Goal: Task Accomplishment & Management: Use online tool/utility

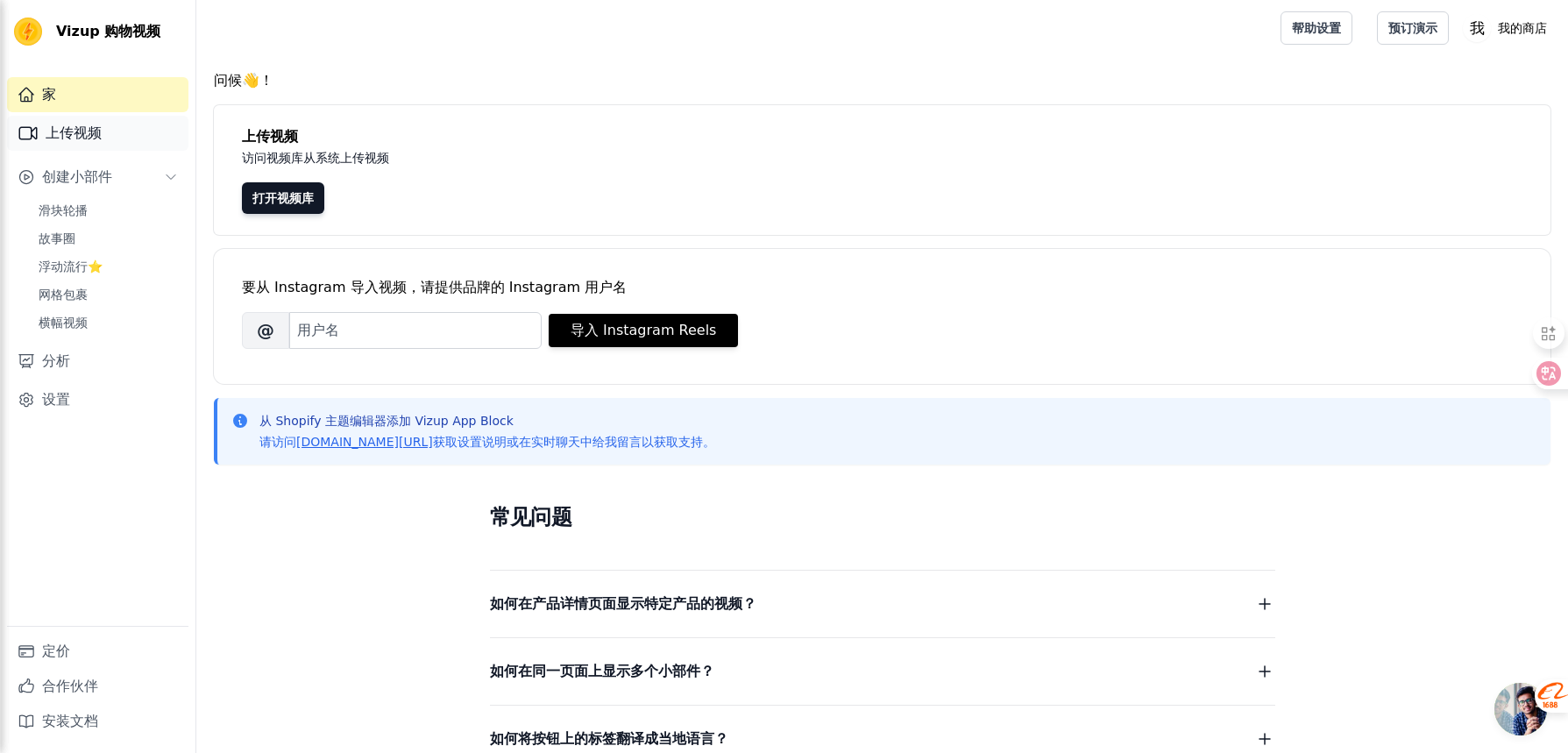
click at [125, 140] on link "上传视频" at bounding box center [97, 132] width 181 height 35
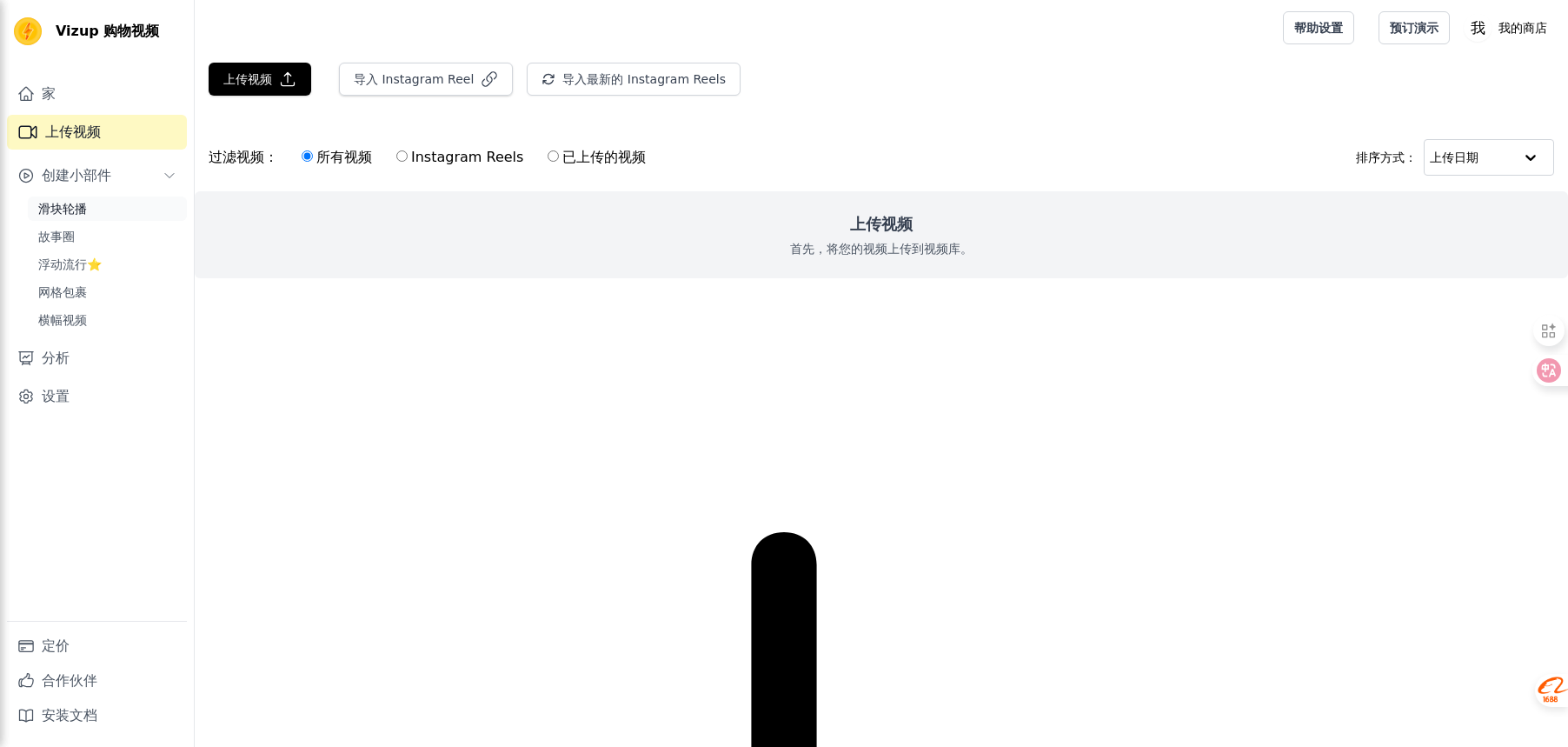
click at [100, 214] on link "滑块轮播" at bounding box center [107, 209] width 159 height 24
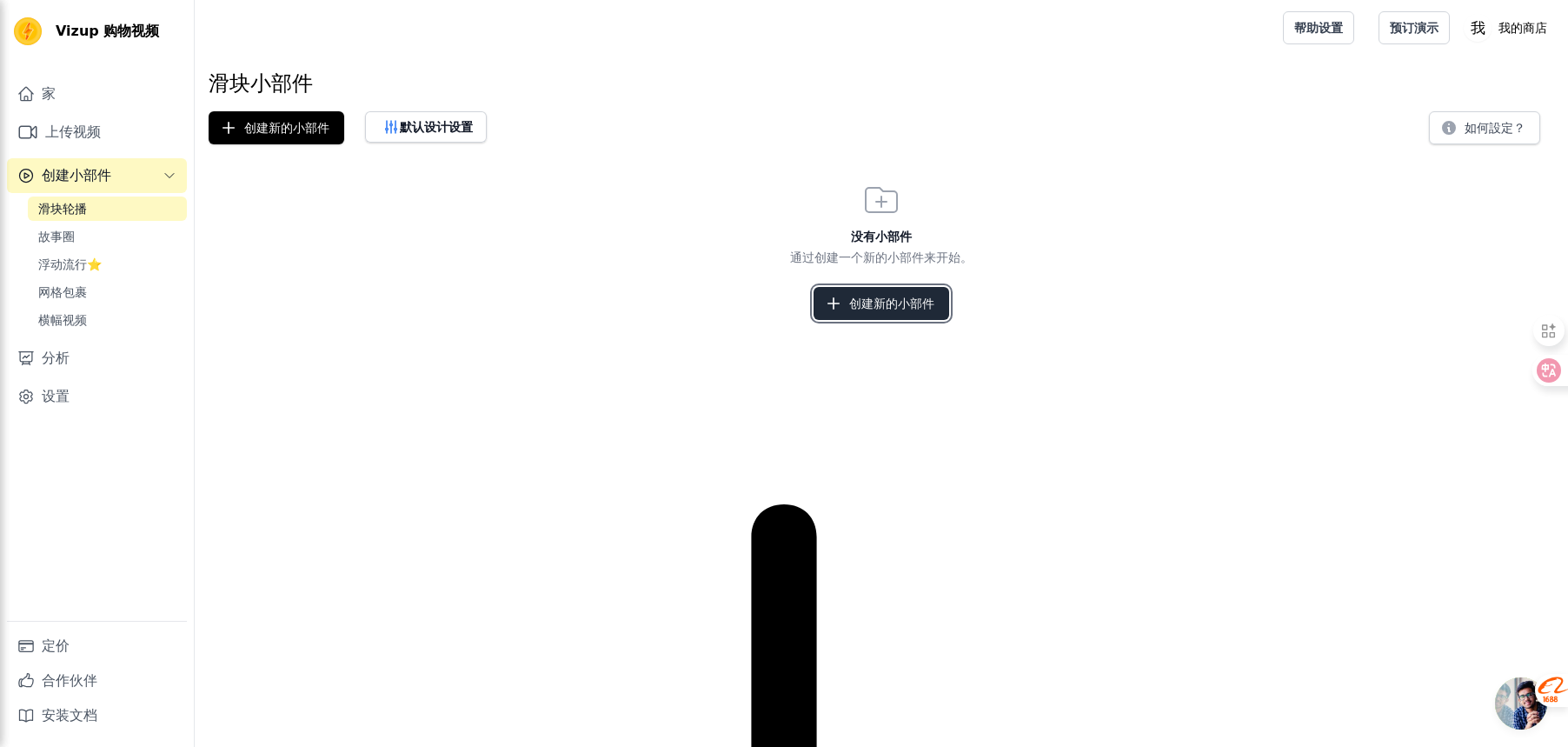
click at [888, 317] on button "创建新的小部件" at bounding box center [881, 303] width 136 height 33
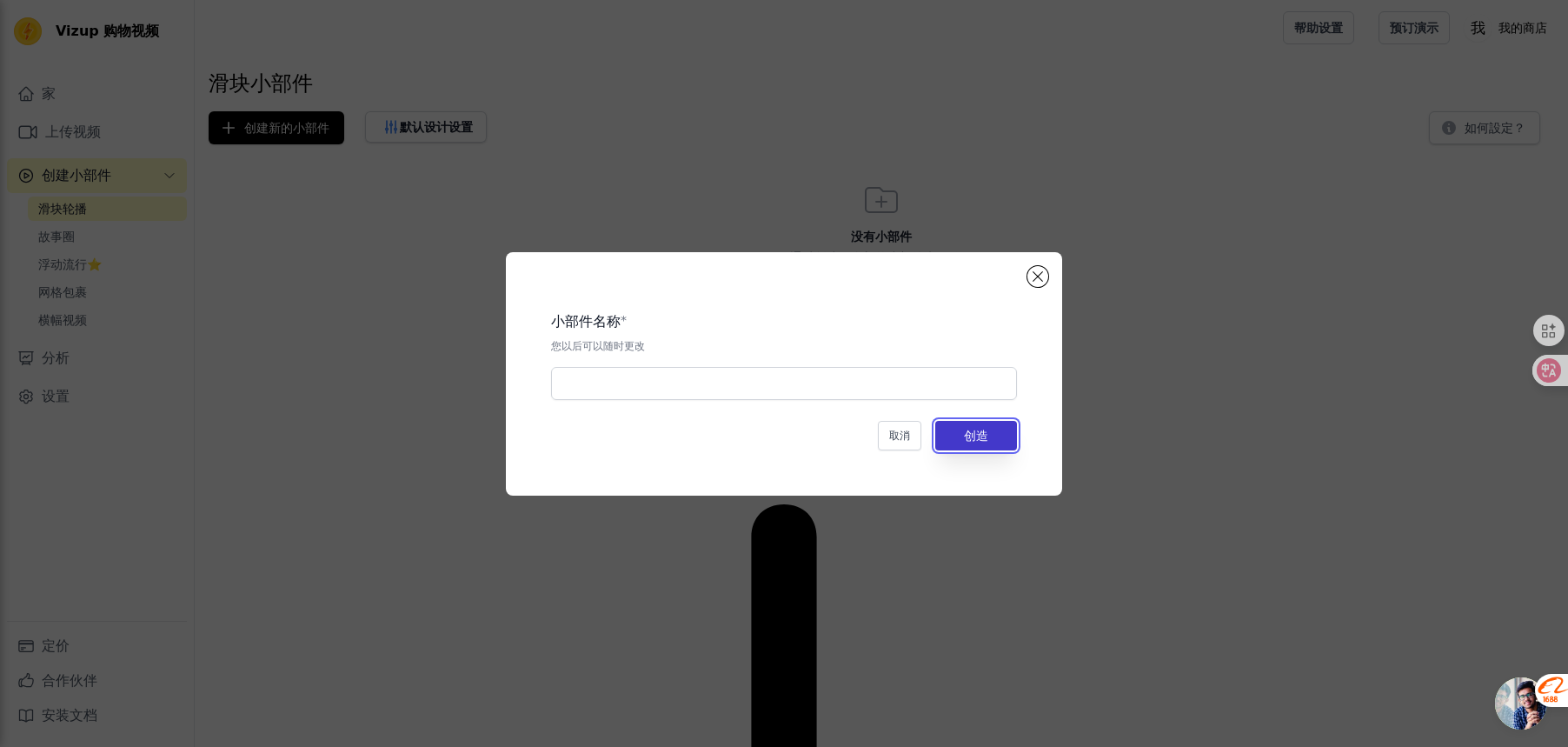
click at [962, 449] on button "创造" at bounding box center [976, 436] width 82 height 30
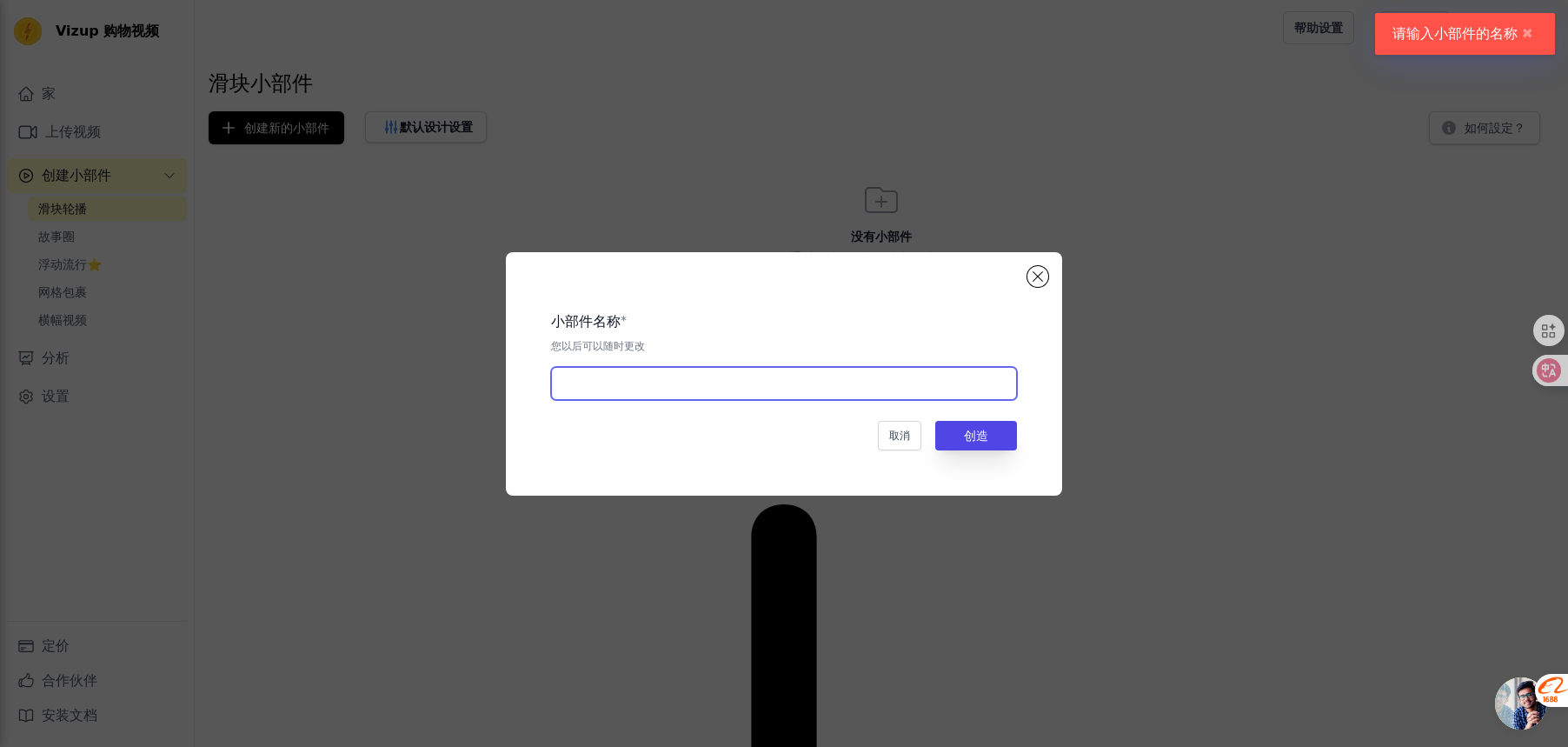
click at [701, 378] on input "text" at bounding box center [784, 383] width 466 height 33
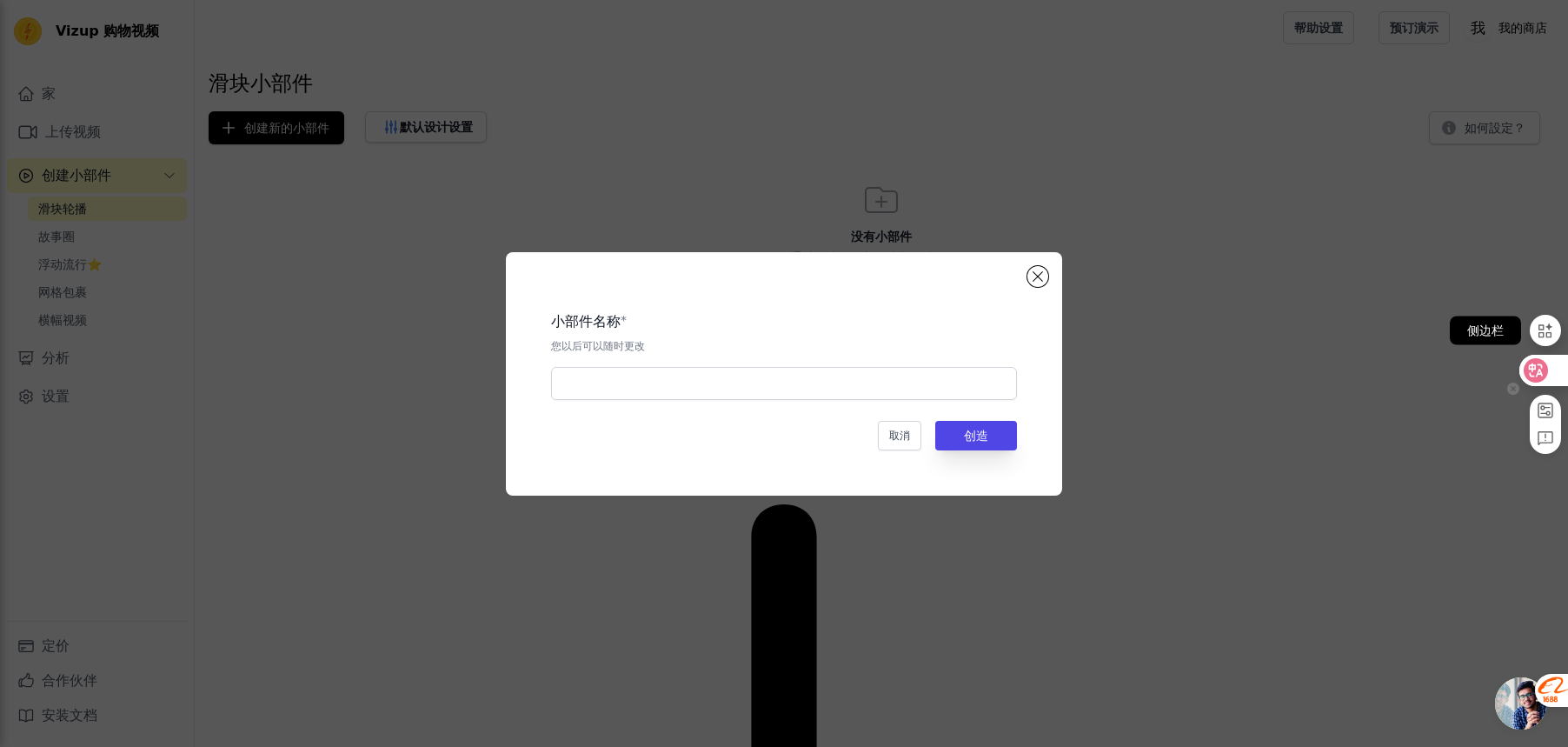
click at [1517, 331] on div "侧边栏" at bounding box center [1486, 331] width 72 height 29
click at [1543, 333] on icon at bounding box center [1546, 331] width 14 height 15
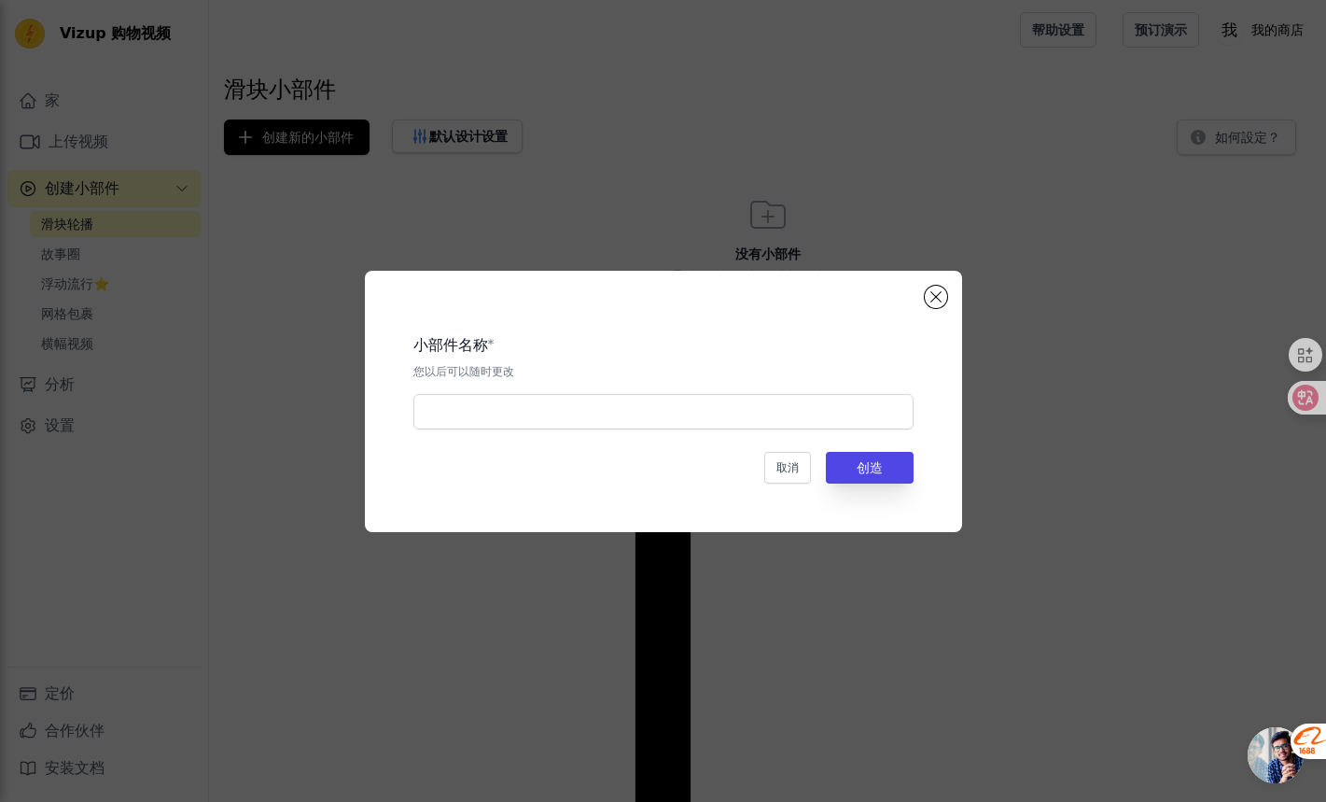
click at [638, 388] on div "小部件名称 * 您以后可以随时更改" at bounding box center [663, 374] width 500 height 110
click at [662, 404] on input "text" at bounding box center [663, 411] width 500 height 35
paste input "dryer"
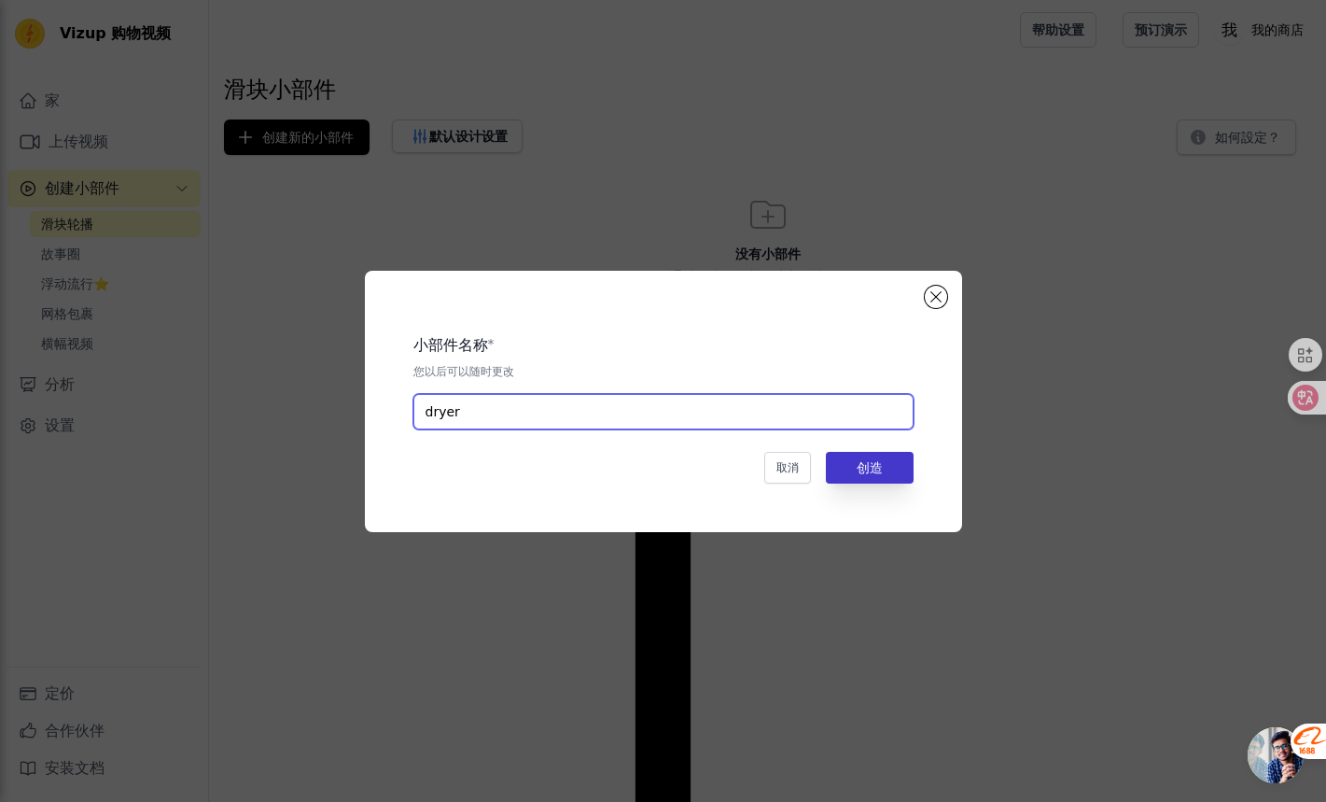
type input "dryer"
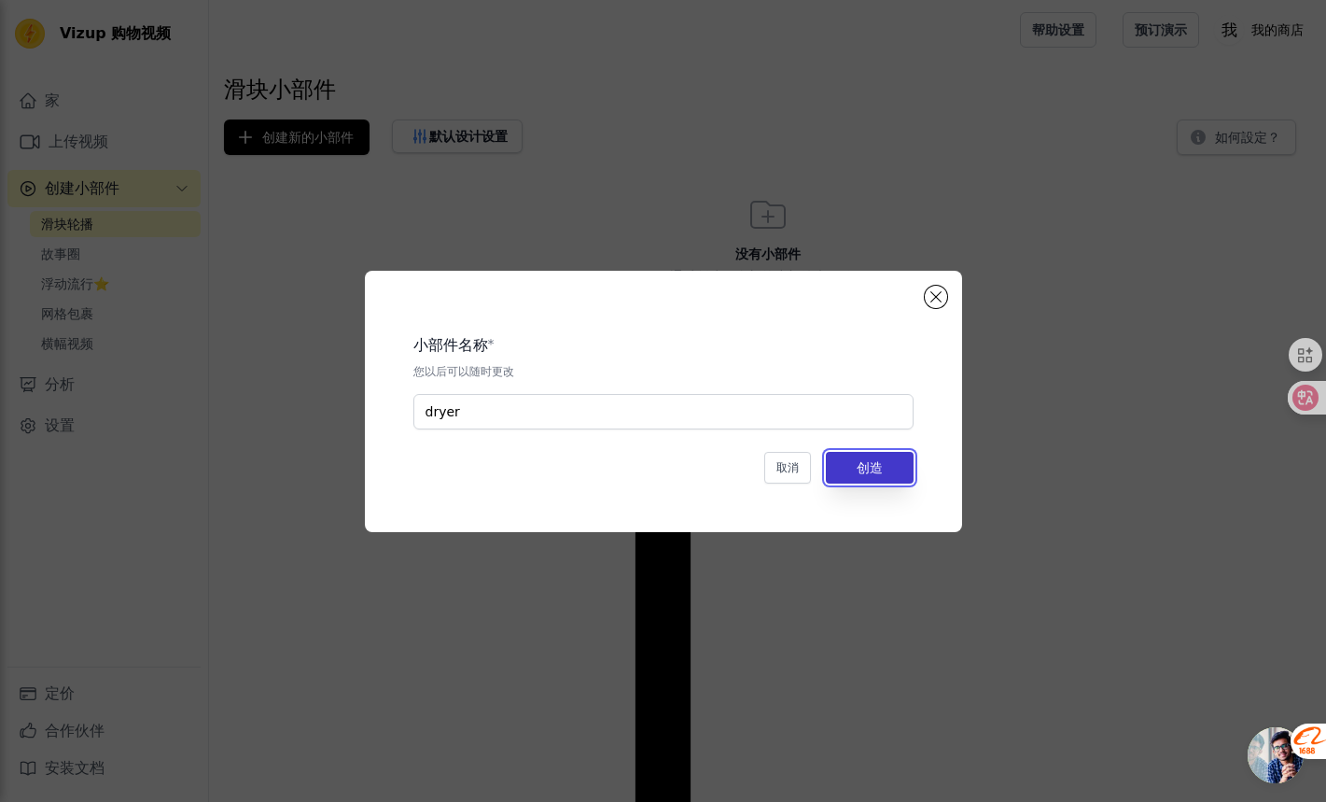
drag, startPoint x: 877, startPoint y: 468, endPoint x: 886, endPoint y: 449, distance: 20.5
click at [877, 468] on font "创造" at bounding box center [870, 467] width 26 height 15
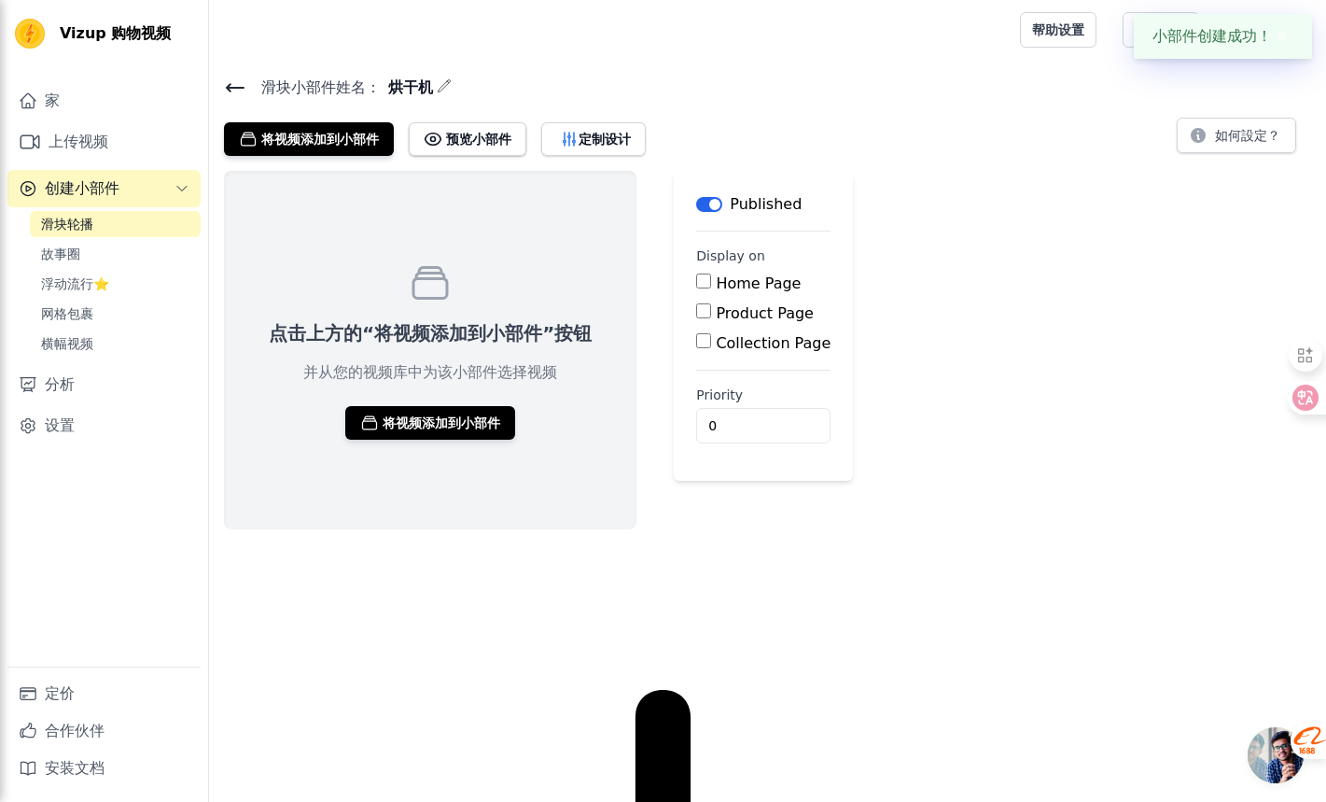
click at [949, 394] on div "点击上方的“将视频添加到小部件”按钮 并从您的视频库中为该小部件选择视频 将视频添加到小部件 Label Published Display on Home …" at bounding box center [767, 350] width 1117 height 358
click at [439, 418] on font "将视频添加到小部件" at bounding box center [442, 422] width 118 height 15
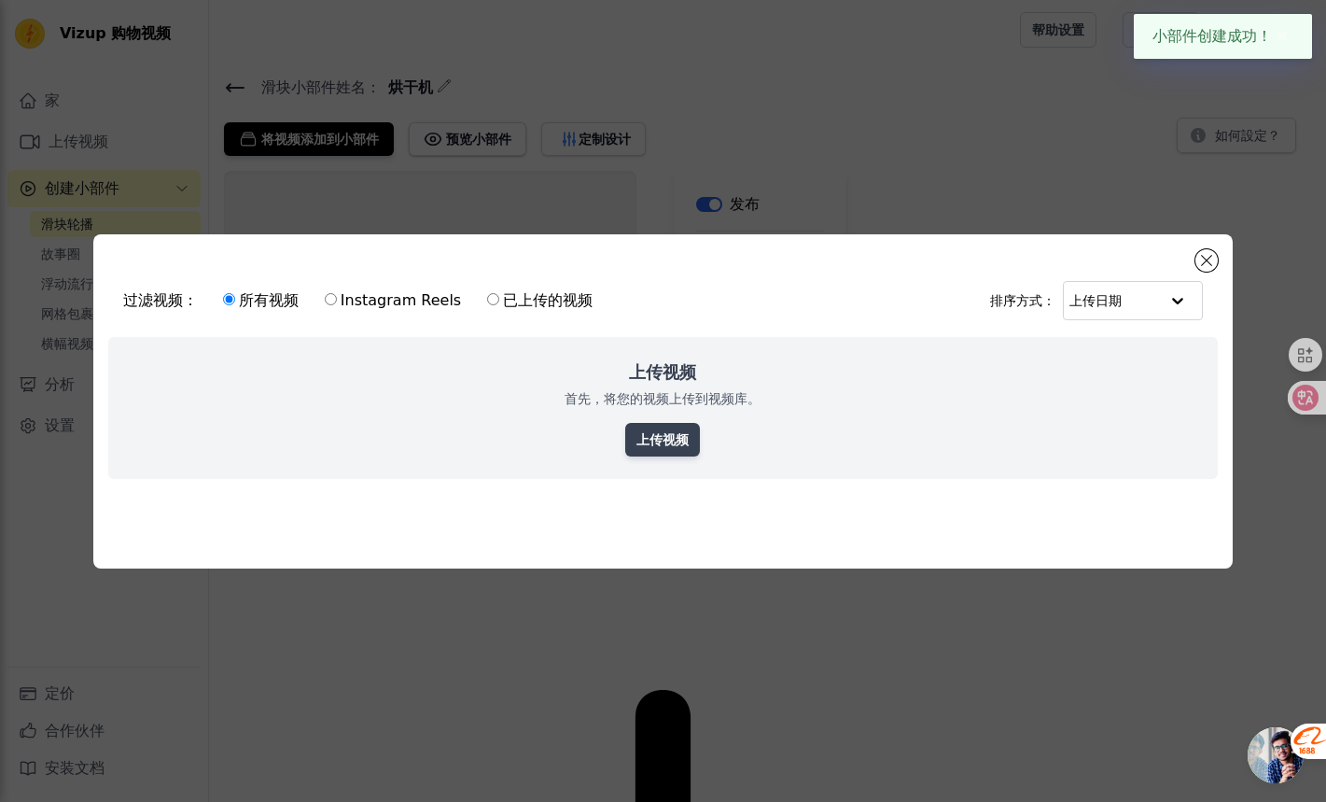
click at [699, 429] on div "上传视频 首先，将您的视频上传到视频库。 上传视频" at bounding box center [663, 408] width 1110 height 142
click at [692, 434] on link "上传视频" at bounding box center [662, 440] width 75 height 34
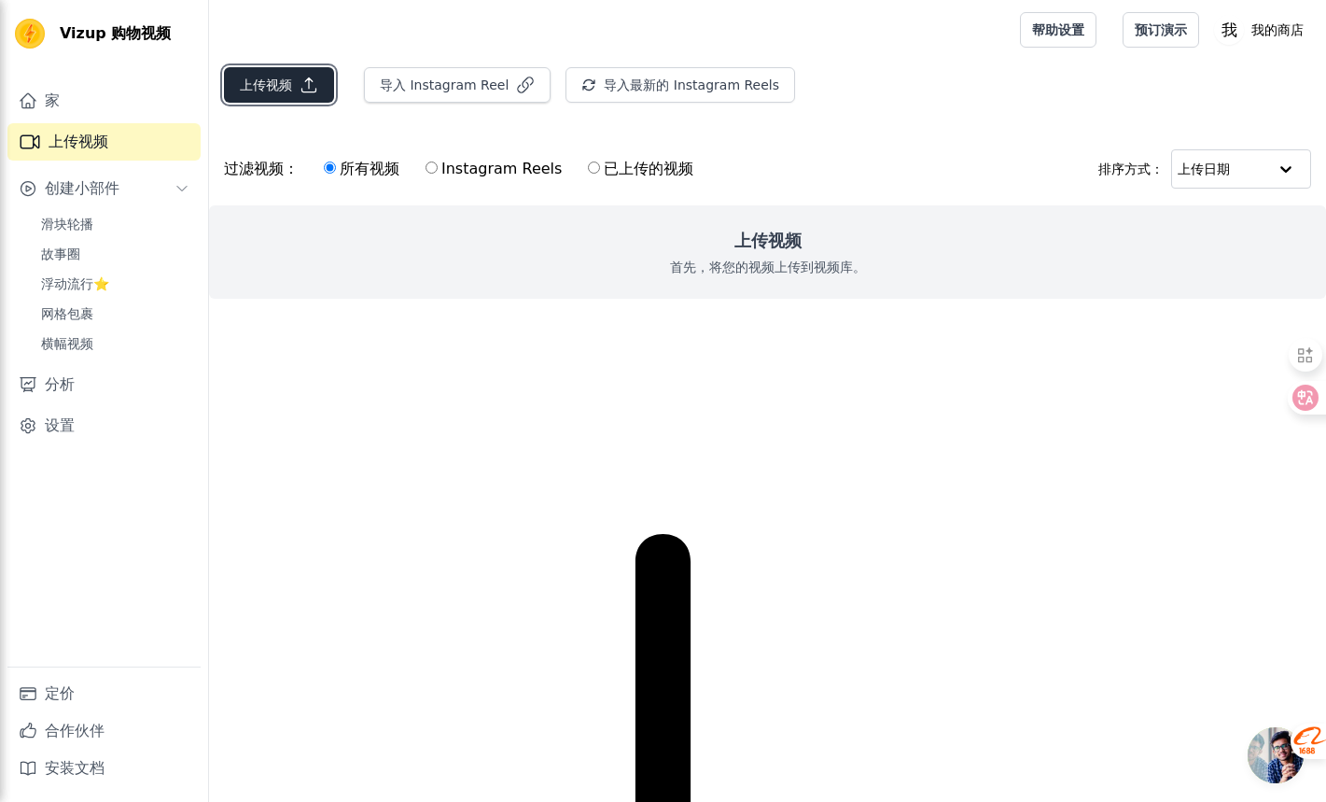
click at [300, 81] on icon "button" at bounding box center [309, 85] width 19 height 19
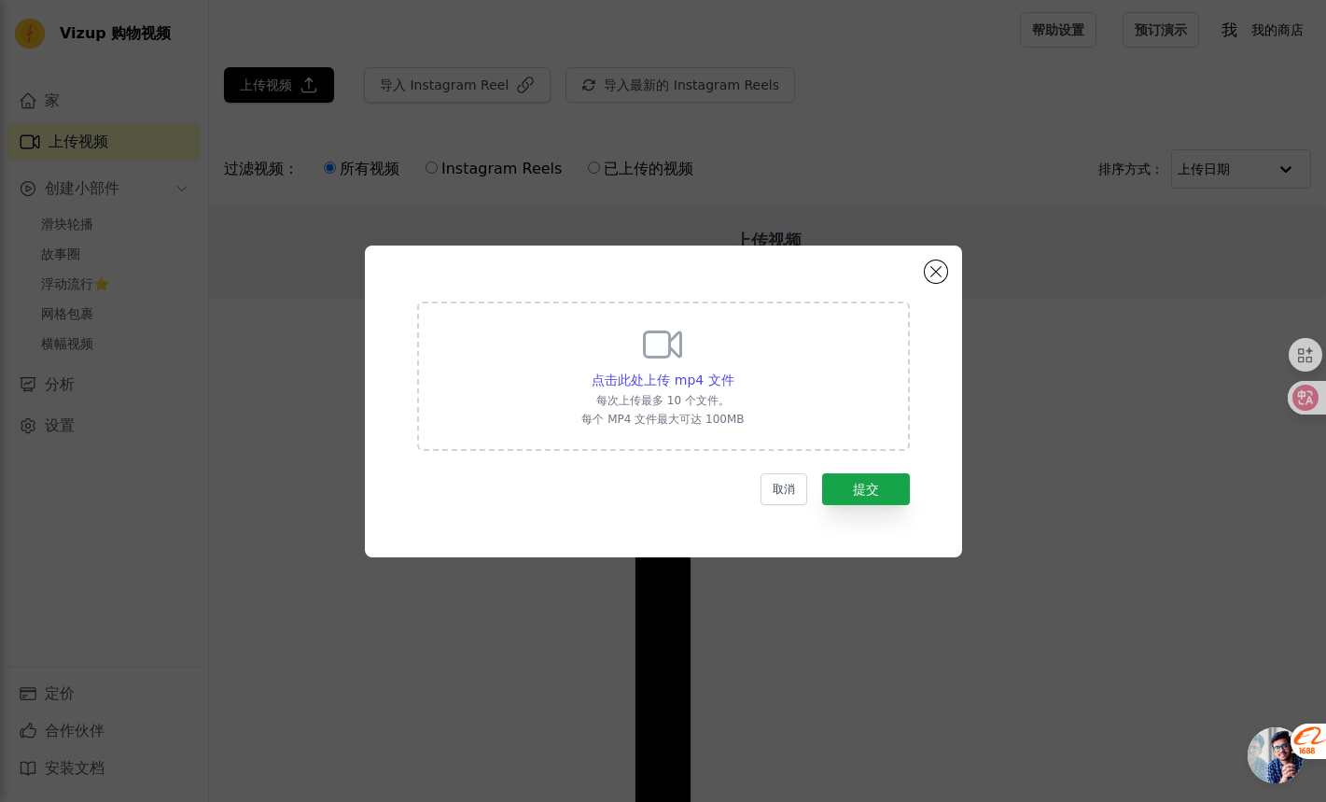
click at [733, 395] on p "每次上传最多 10 个文件。" at bounding box center [662, 400] width 162 height 15
click at [733, 370] on input "点击此处上传 mp4 文件 每次上传最多 10 个文件。 每个 MP4 文件最大可达 100MB" at bounding box center [733, 370] width 1 height 1
type input "C:\fakepath\2-2.mp4"
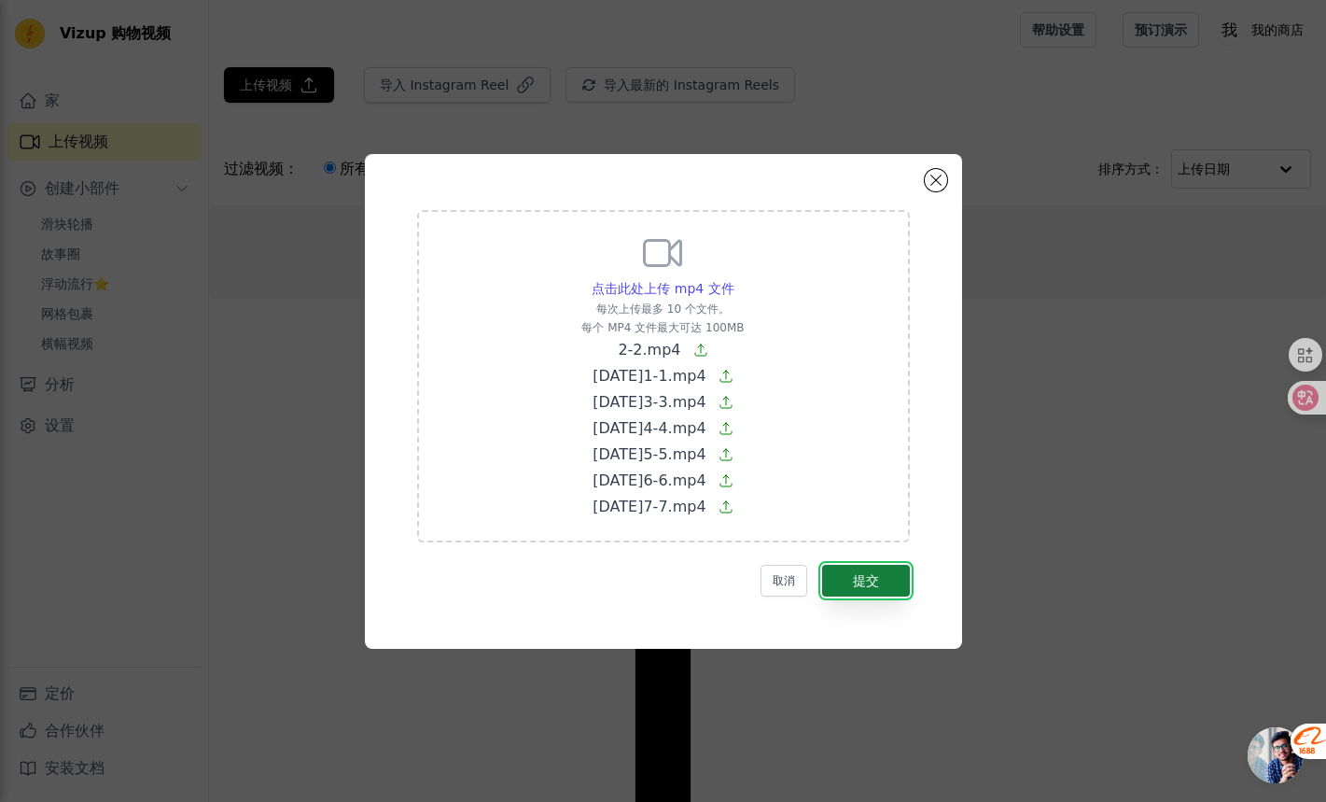
click at [875, 590] on button "提交" at bounding box center [866, 581] width 88 height 32
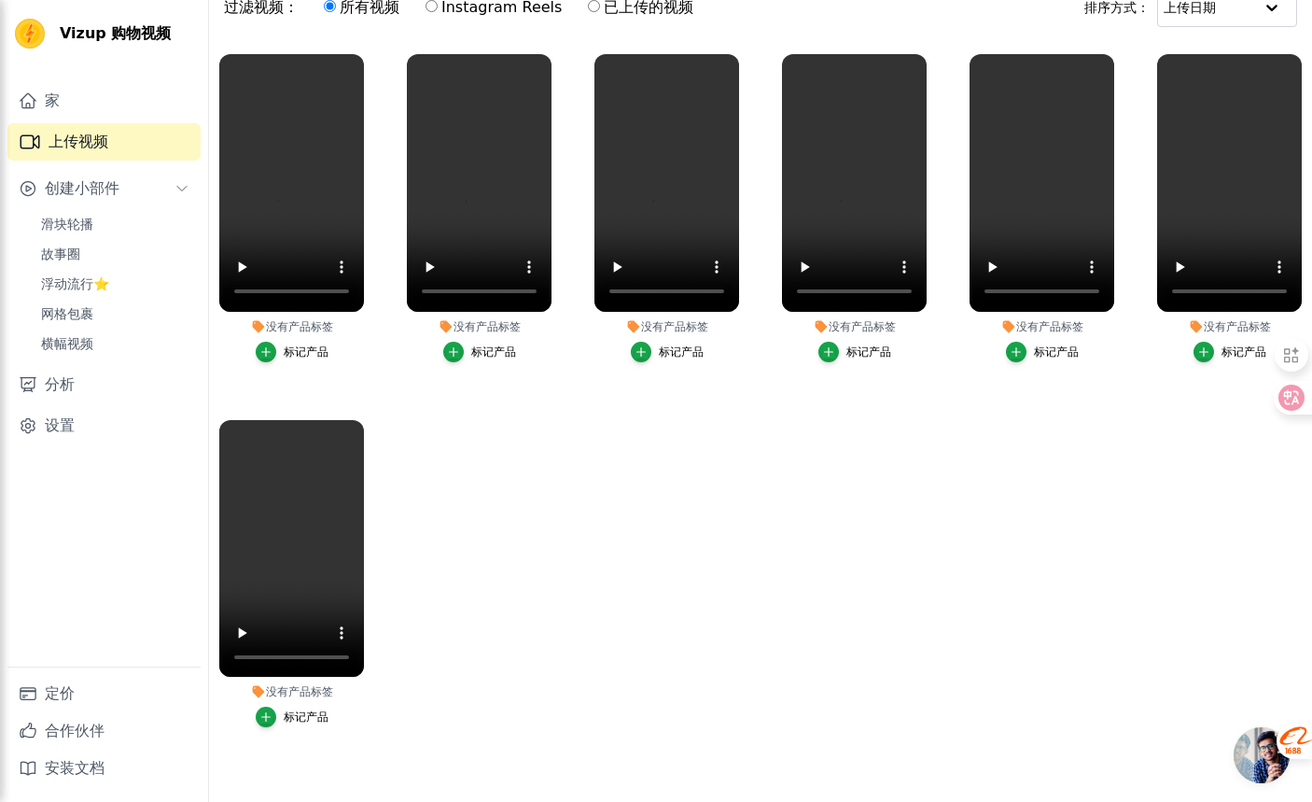
scroll to position [189, 0]
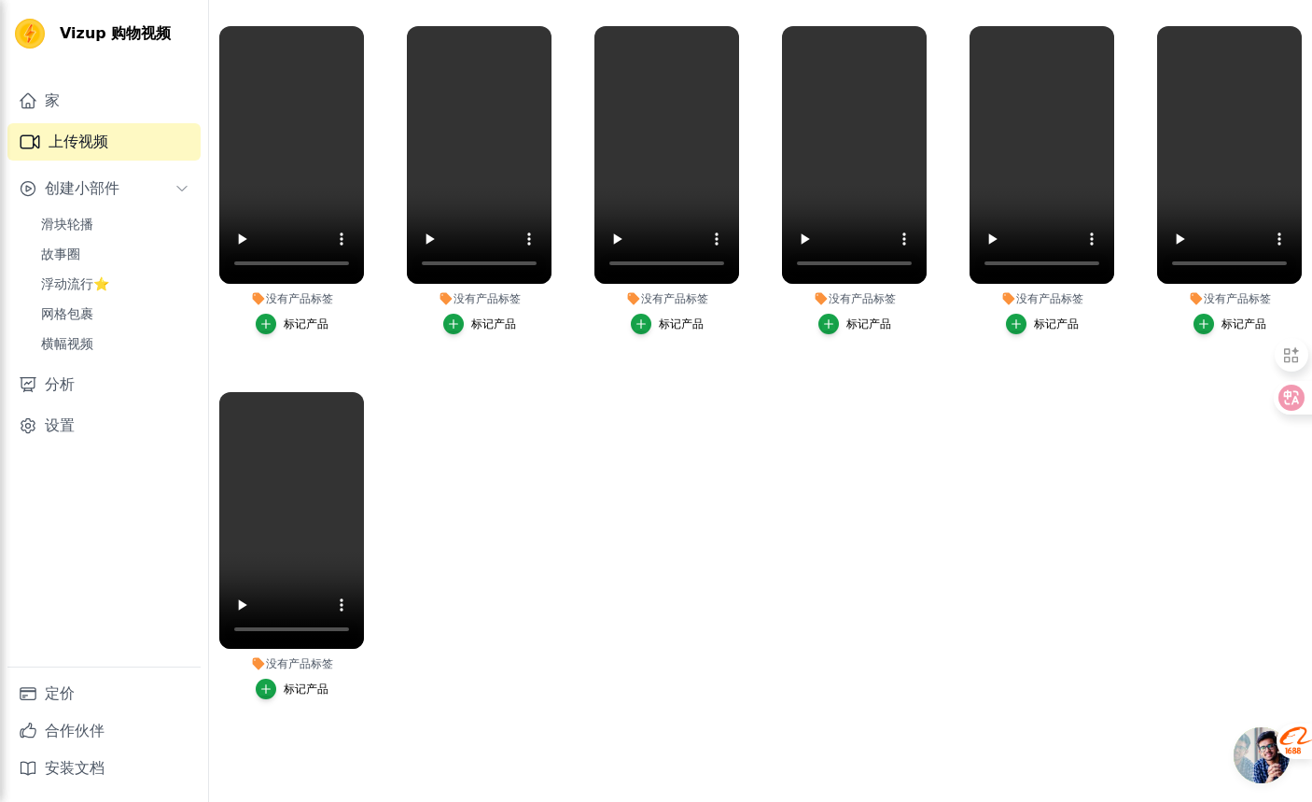
click at [275, 318] on button "标记产品" at bounding box center [292, 324] width 73 height 21
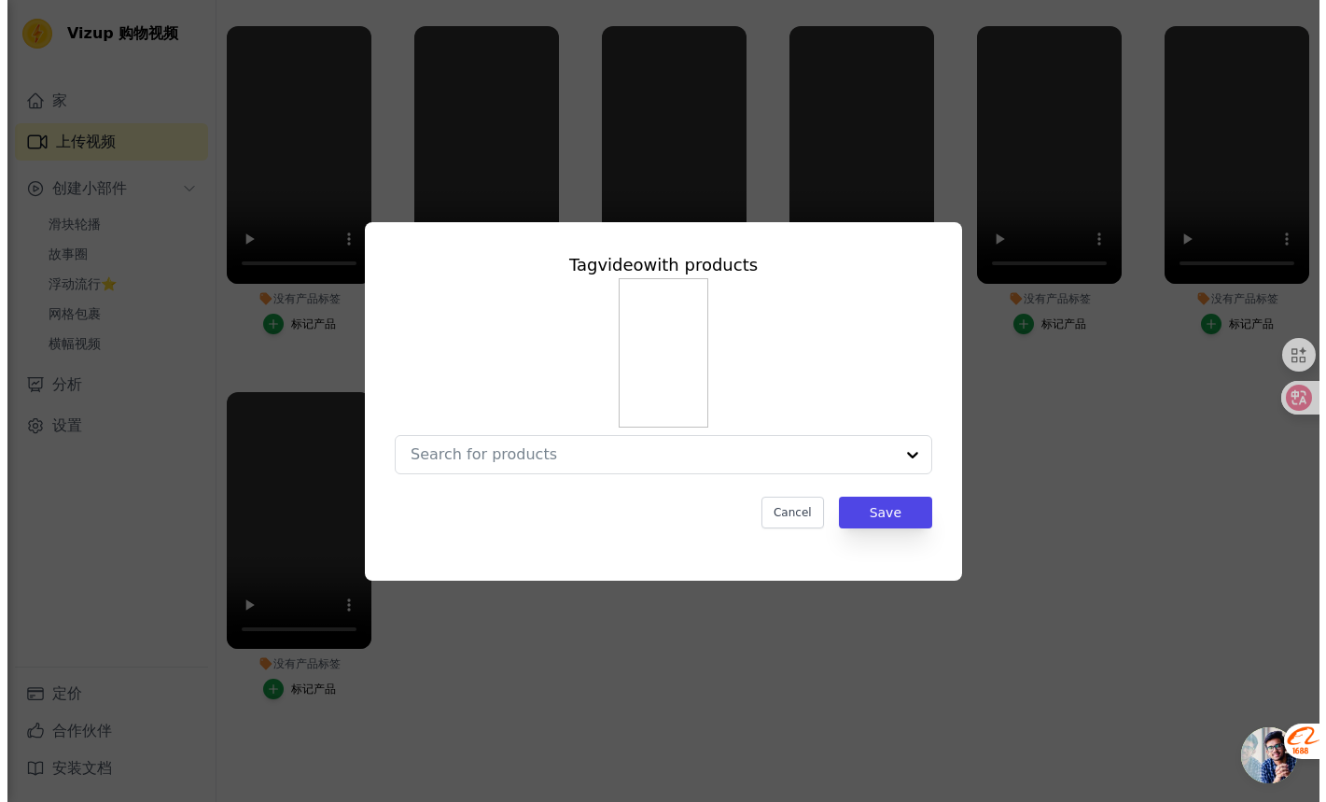
scroll to position [0, 0]
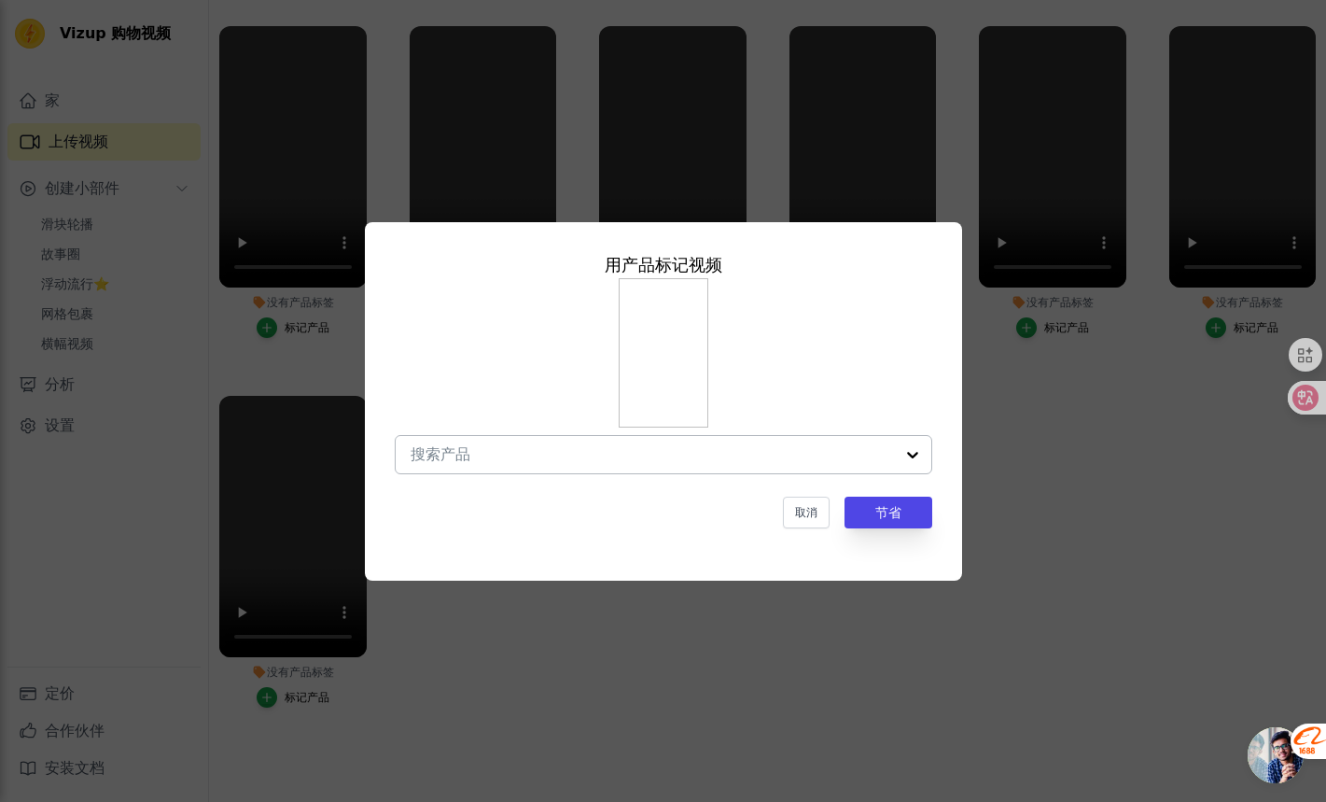
click at [622, 462] on div at bounding box center [652, 454] width 483 height 37
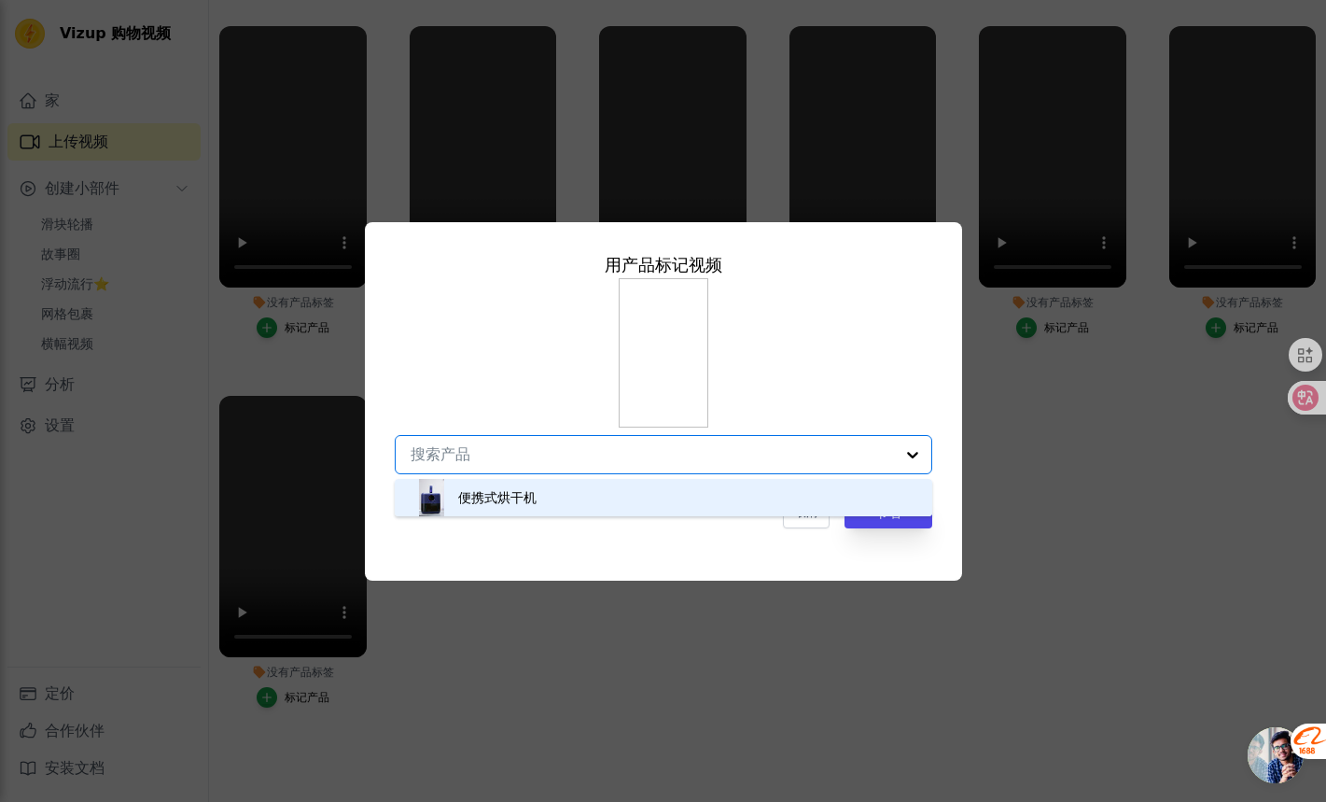
click at [628, 497] on div "便携式烘干机" at bounding box center [663, 497] width 500 height 37
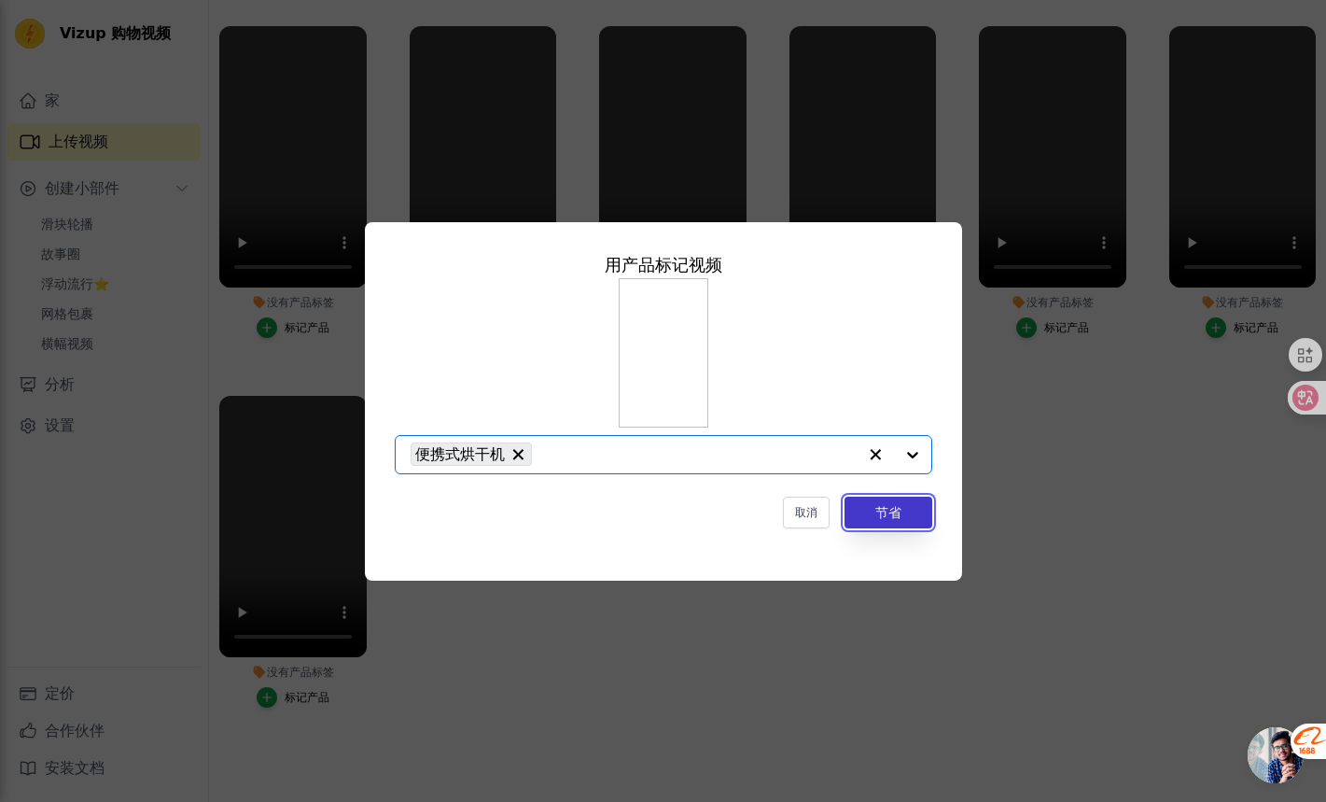
click at [906, 507] on button "节省" at bounding box center [889, 512] width 88 height 32
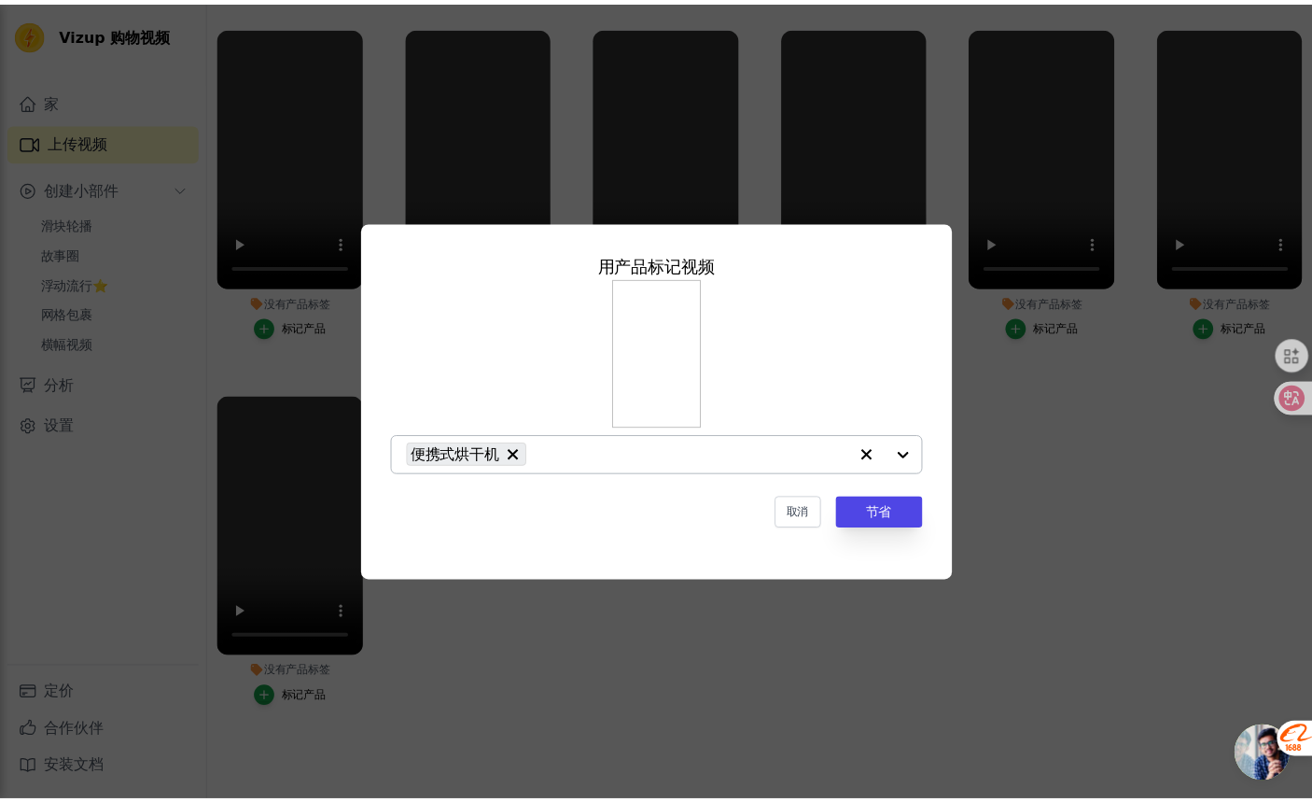
scroll to position [184, 0]
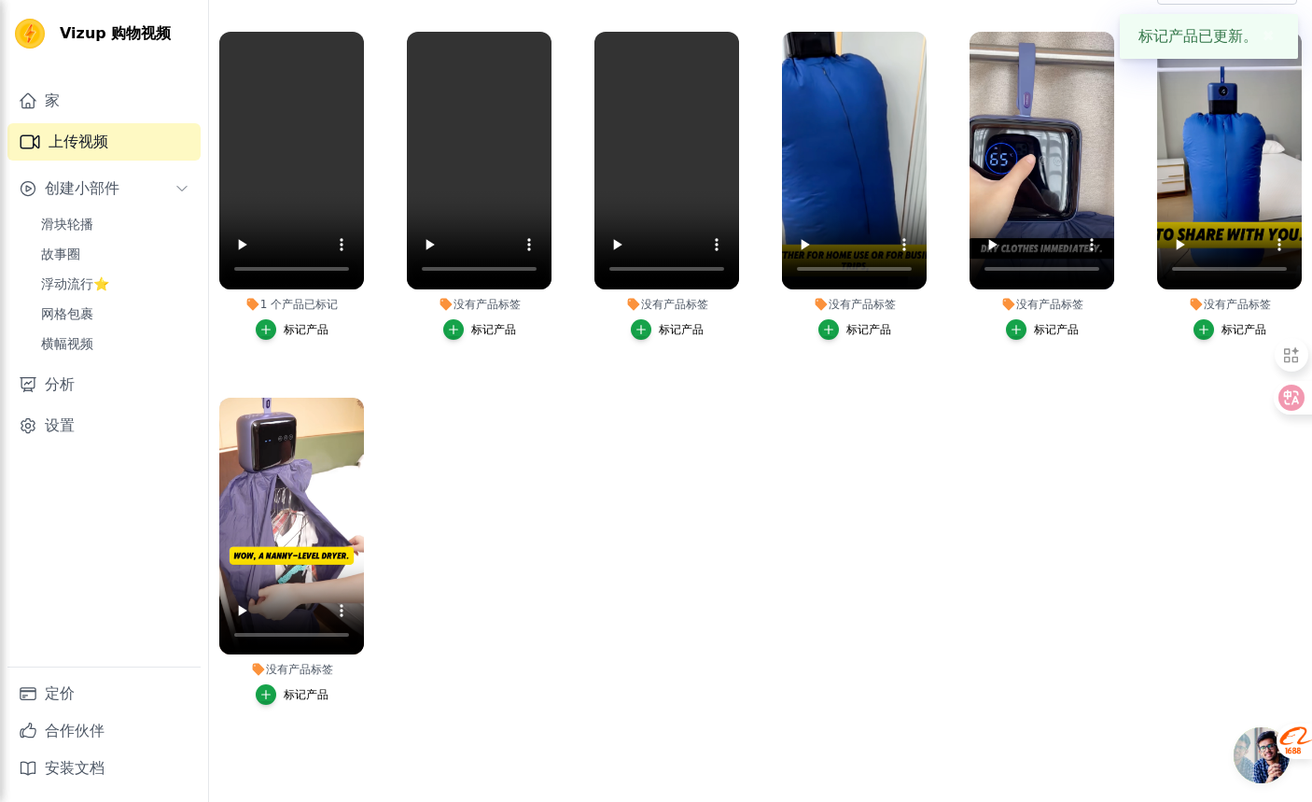
click at [467, 328] on button "标记产品" at bounding box center [479, 329] width 73 height 21
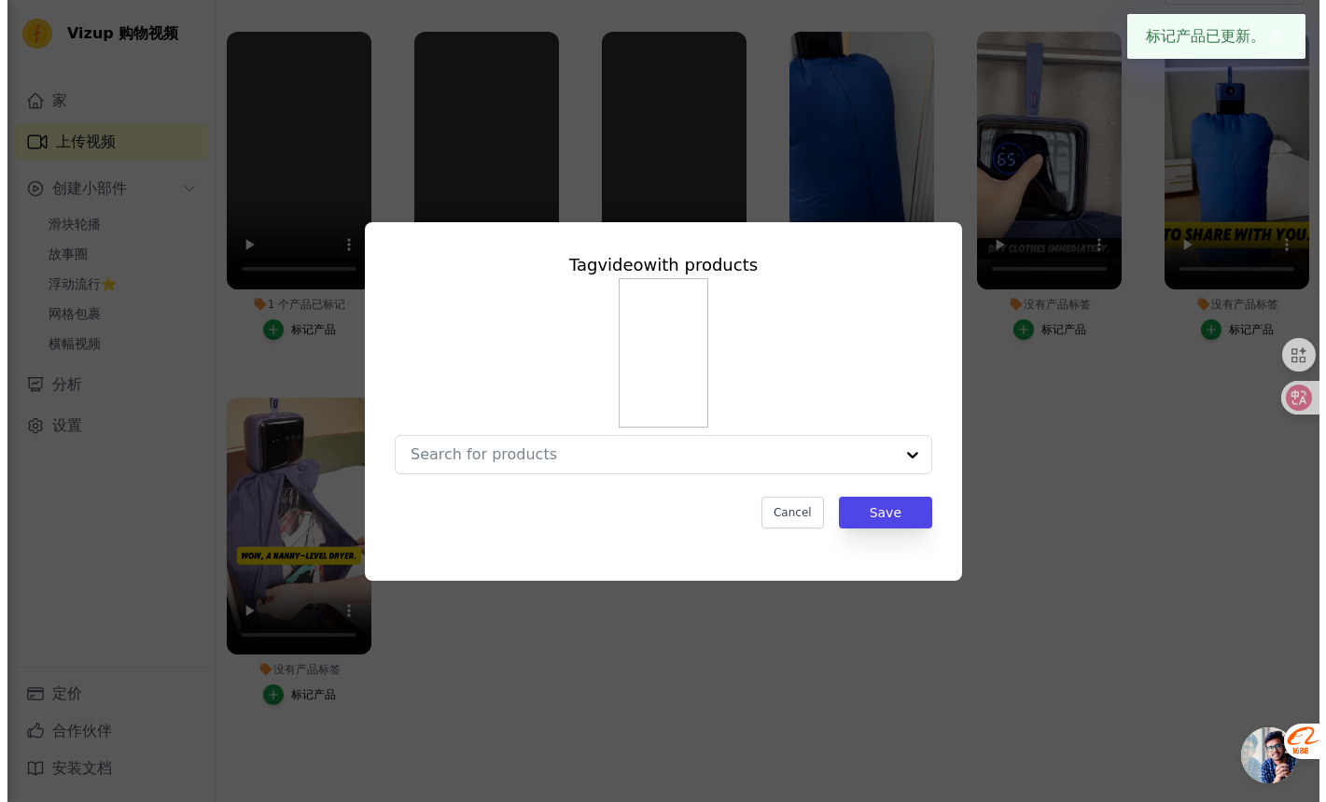
scroll to position [0, 0]
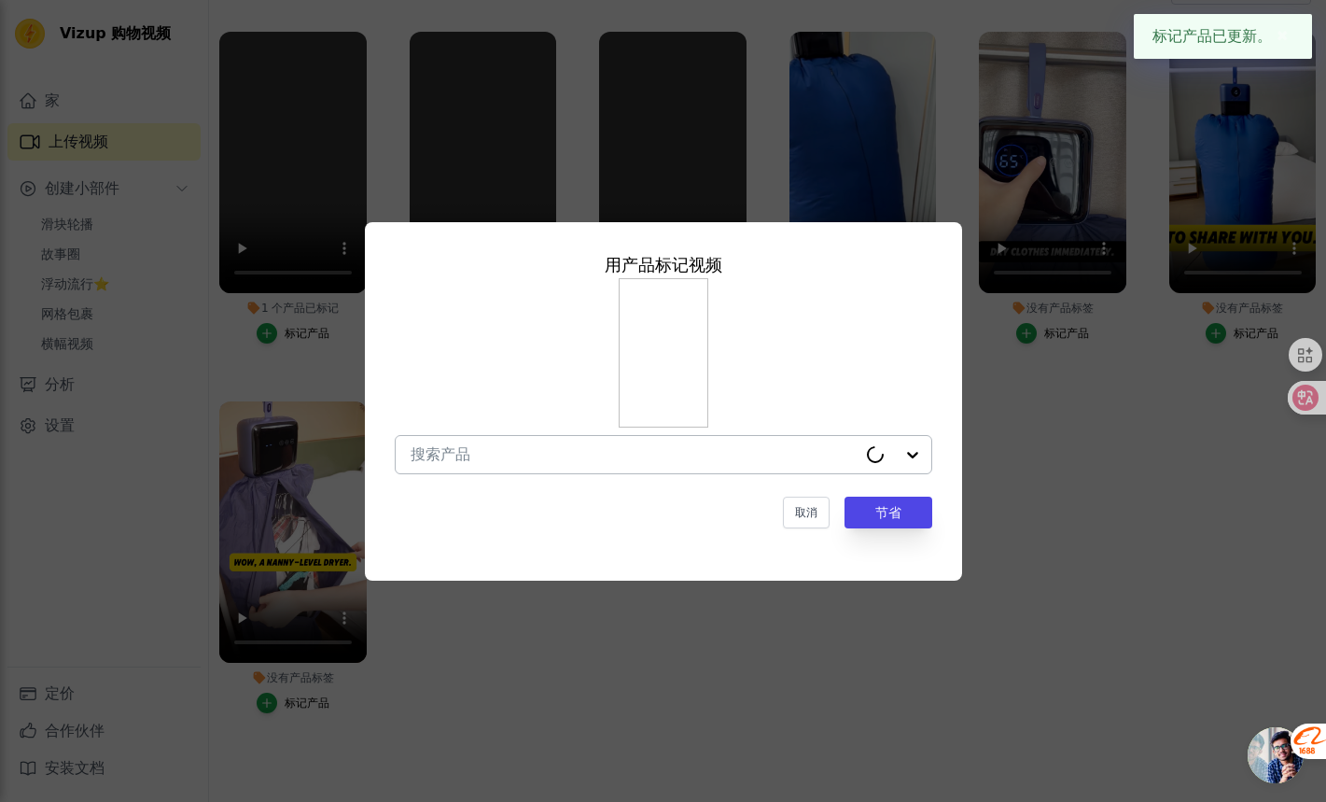
click at [623, 460] on input "没有产品标签 用产品 标记 视频 取消 节省 标记产品" at bounding box center [634, 454] width 446 height 18
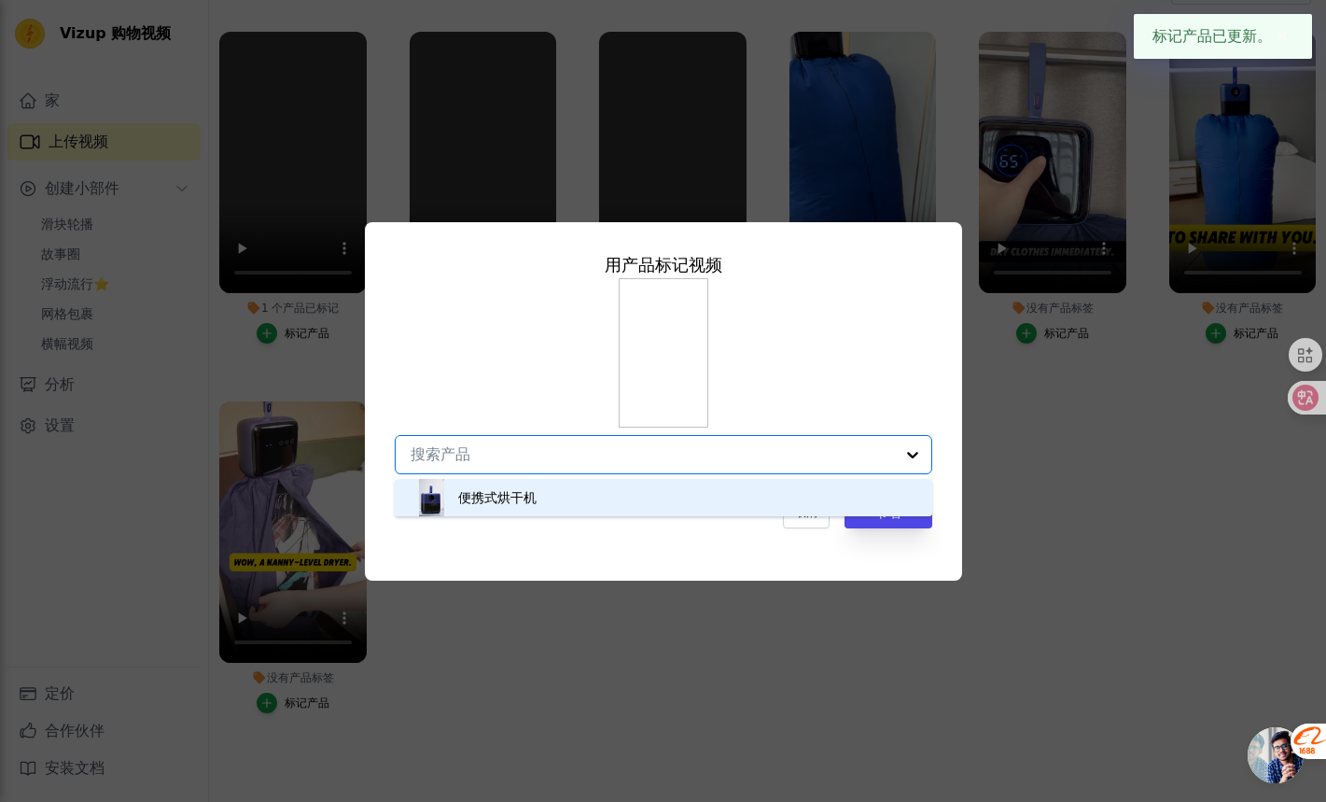
click at [688, 514] on div "便携式烘干机" at bounding box center [663, 497] width 500 height 37
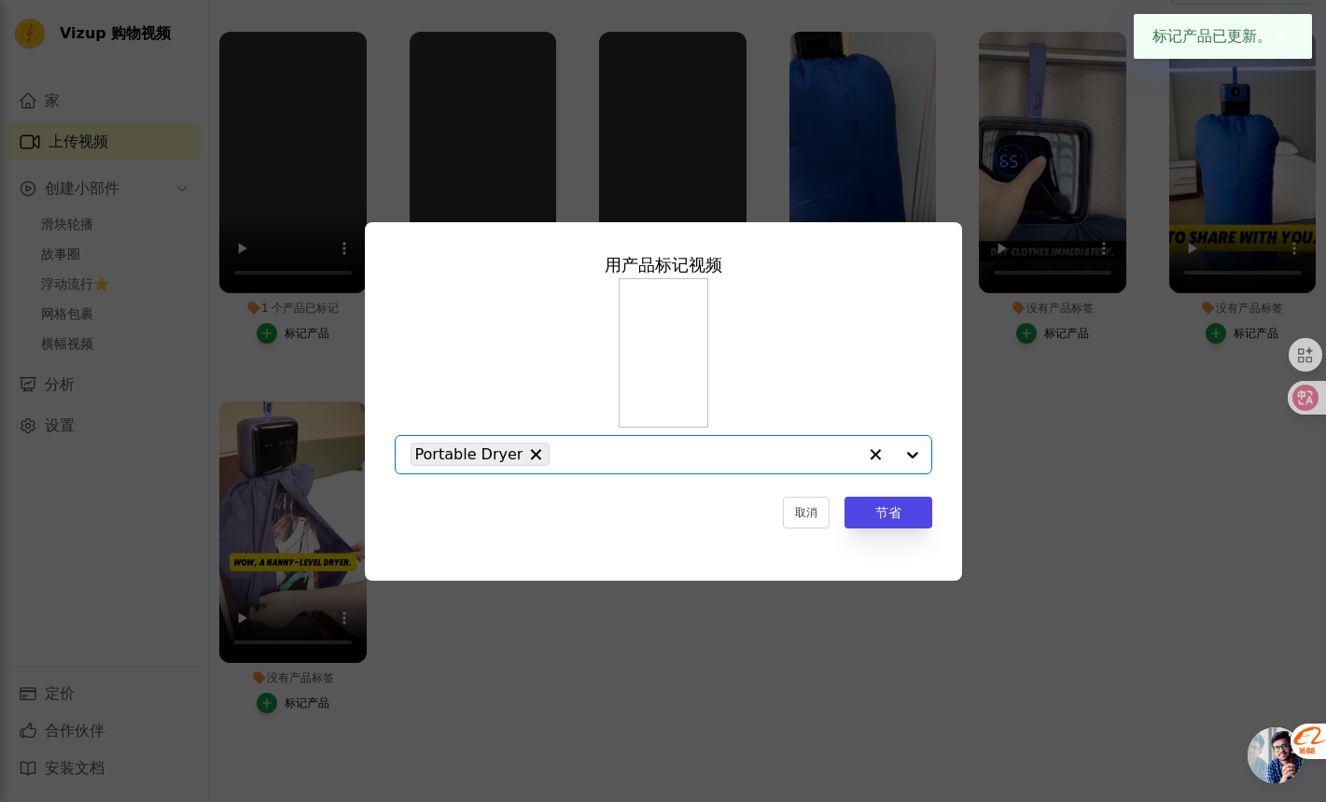
click at [958, 546] on div "用产品 标记 视频 Option Portable Dryer, selected. 您当前关注的是便携式烘干机选项。共有 1 个结果。 Portable D…" at bounding box center [663, 401] width 1266 height 418
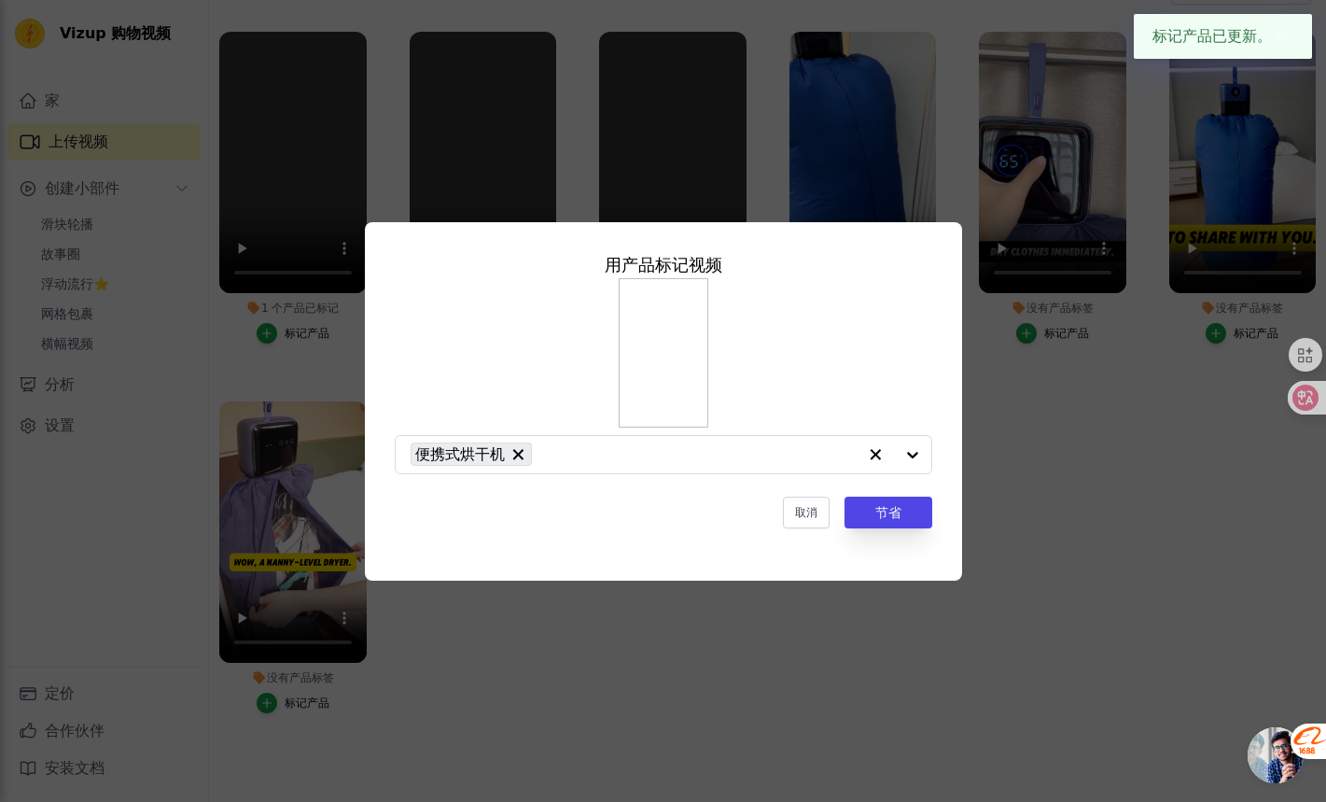
click at [913, 529] on div "用产品 标记 视频 便携式烘干机 取消 节省" at bounding box center [663, 390] width 567 height 306
click at [901, 517] on font "节省" at bounding box center [888, 512] width 26 height 15
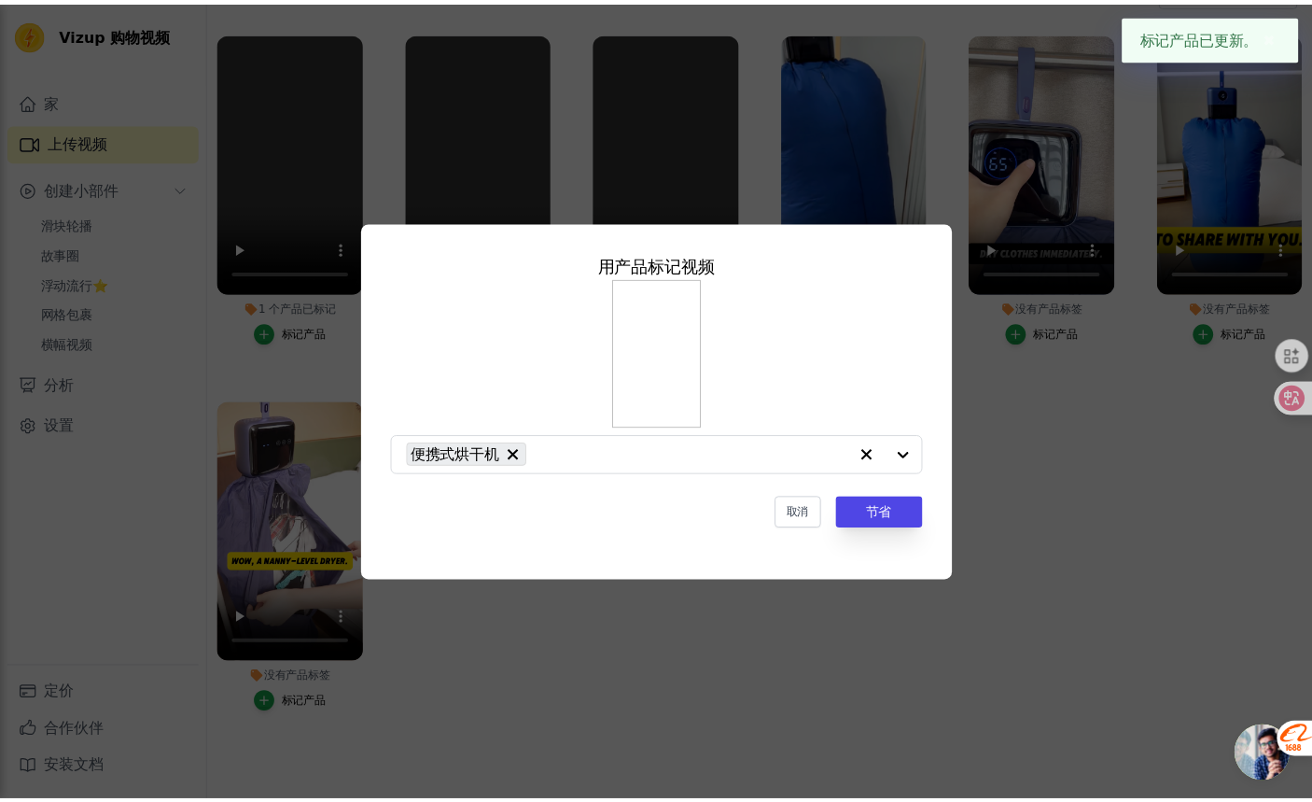
scroll to position [184, 0]
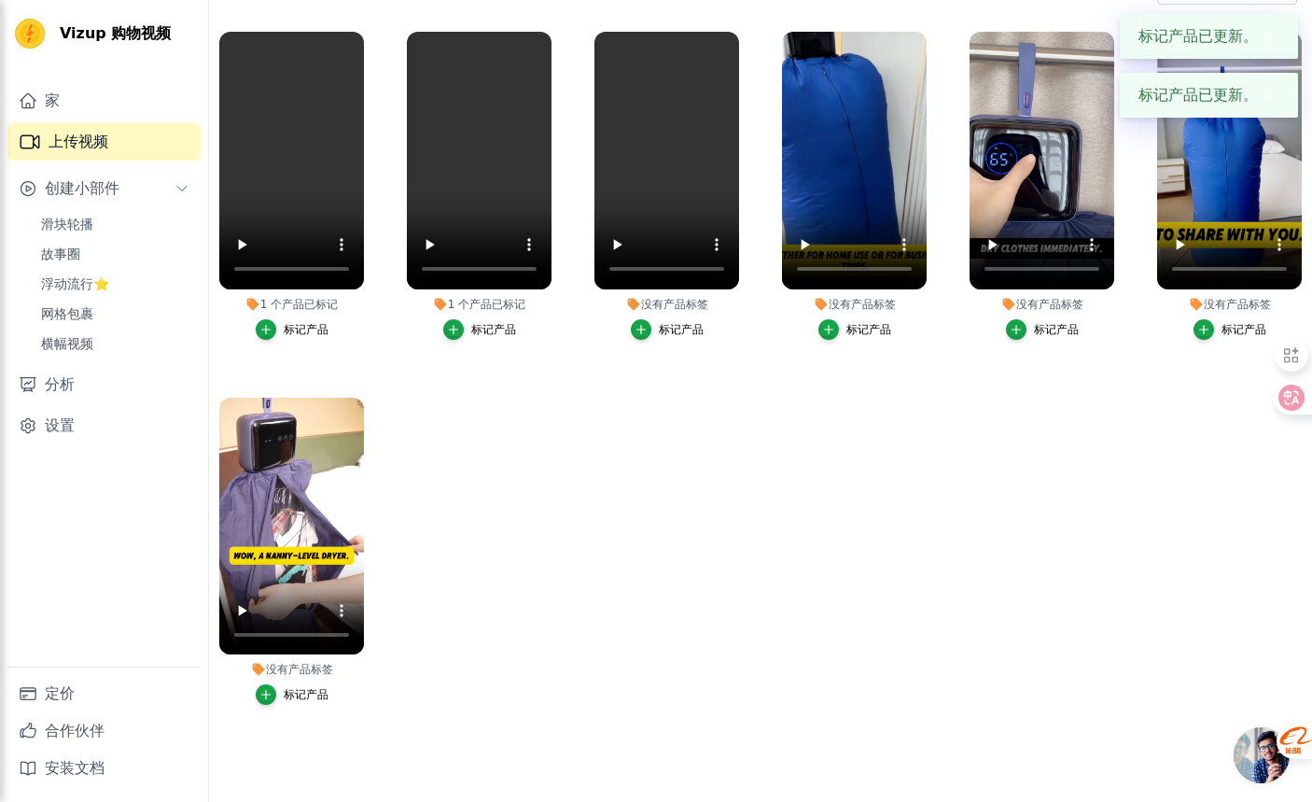
click at [680, 333] on font "标记产品" at bounding box center [681, 329] width 45 height 13
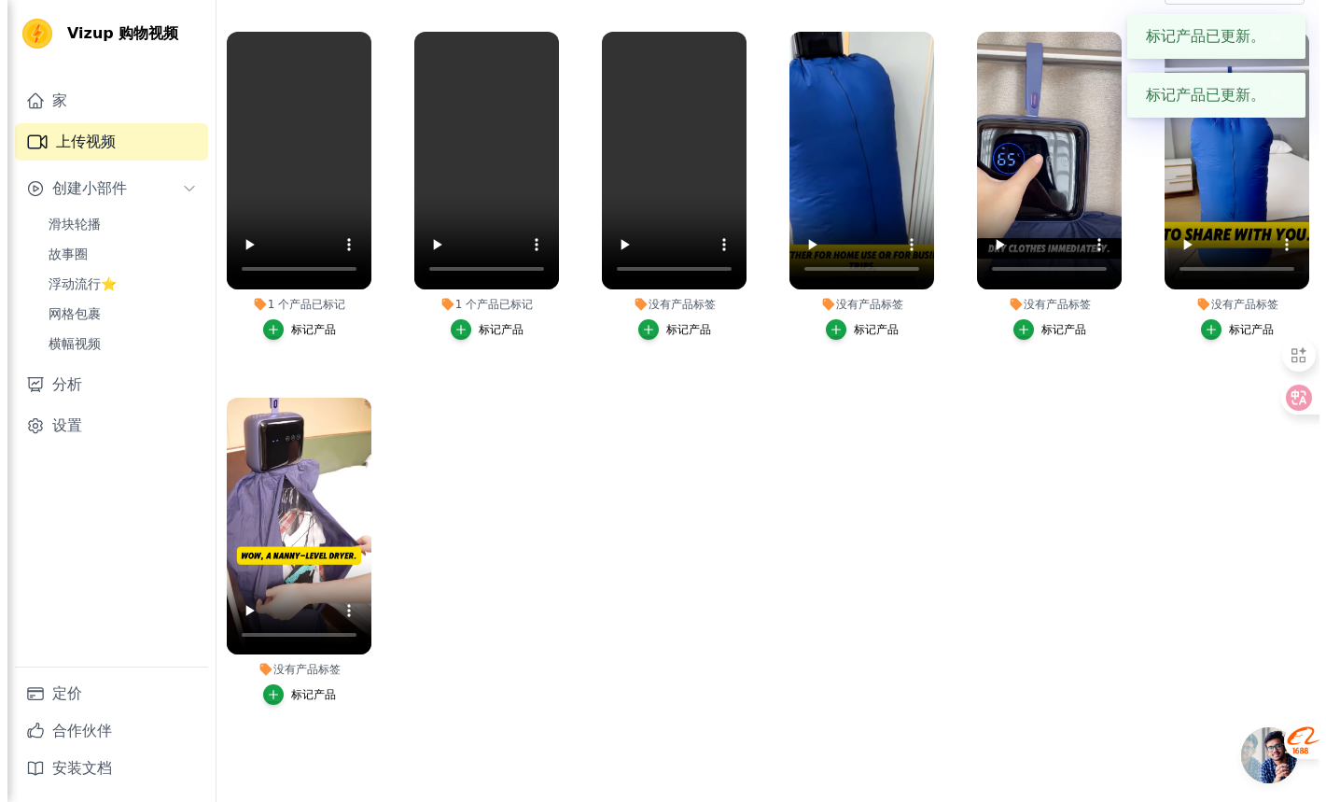
scroll to position [0, 0]
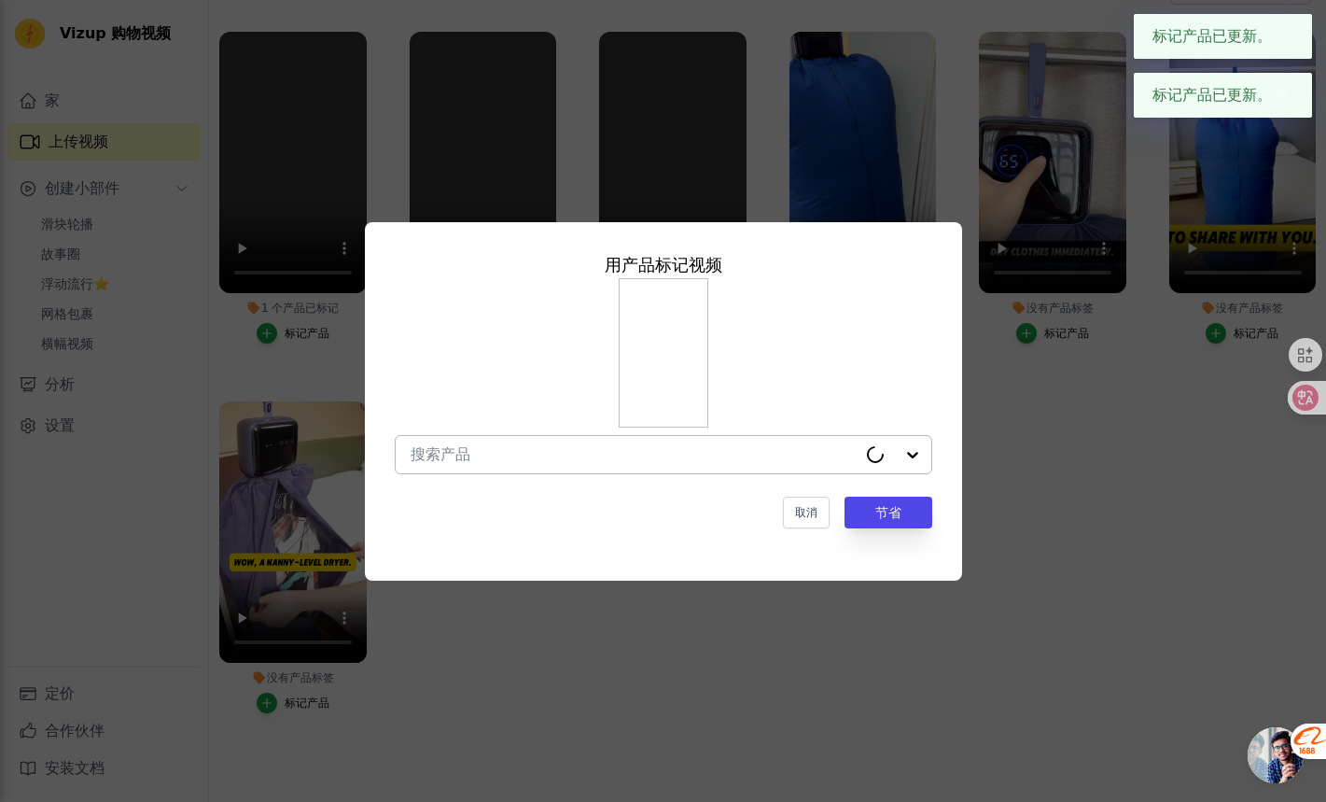
click at [775, 461] on input "没有产品标签 用产品 标记 视频 取消 节省 标记产品" at bounding box center [634, 454] width 446 height 18
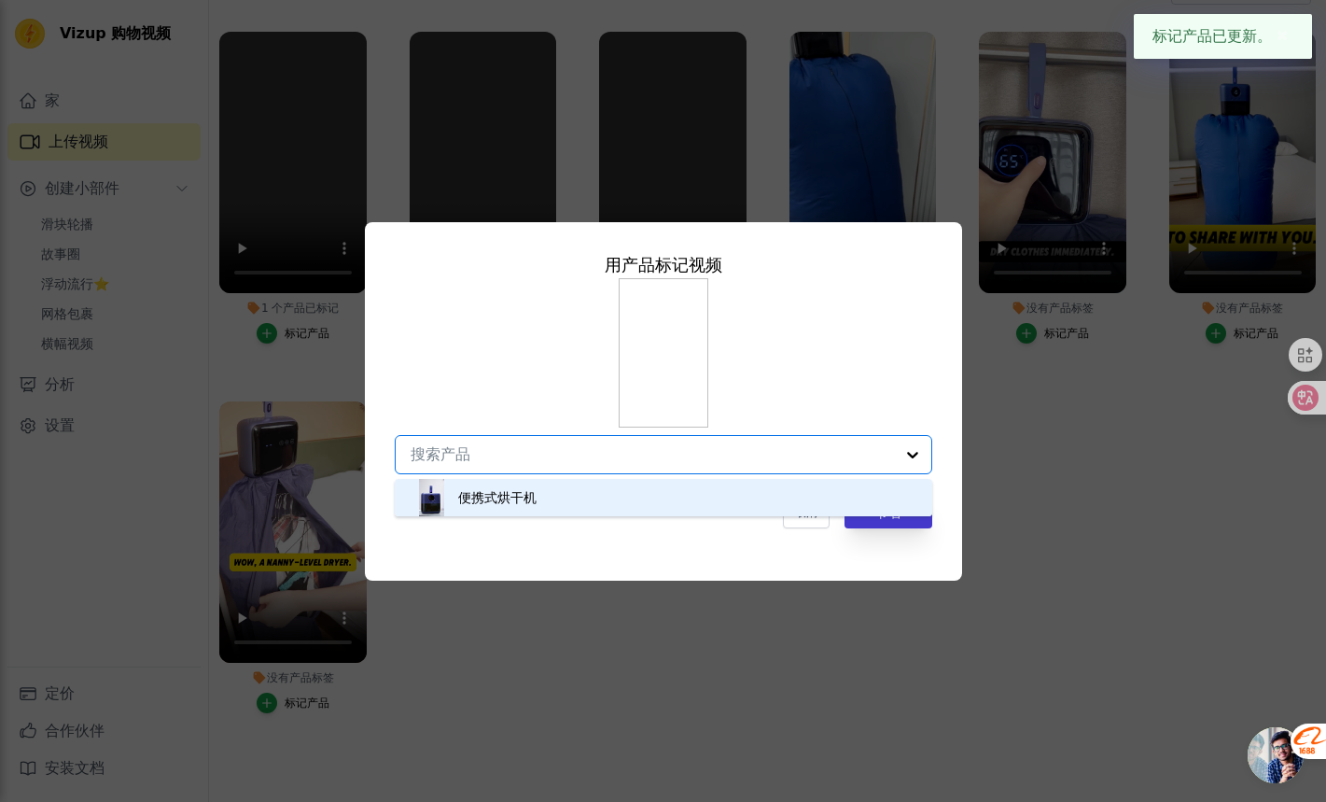
click at [800, 490] on div "便携式烘干机" at bounding box center [663, 497] width 500 height 37
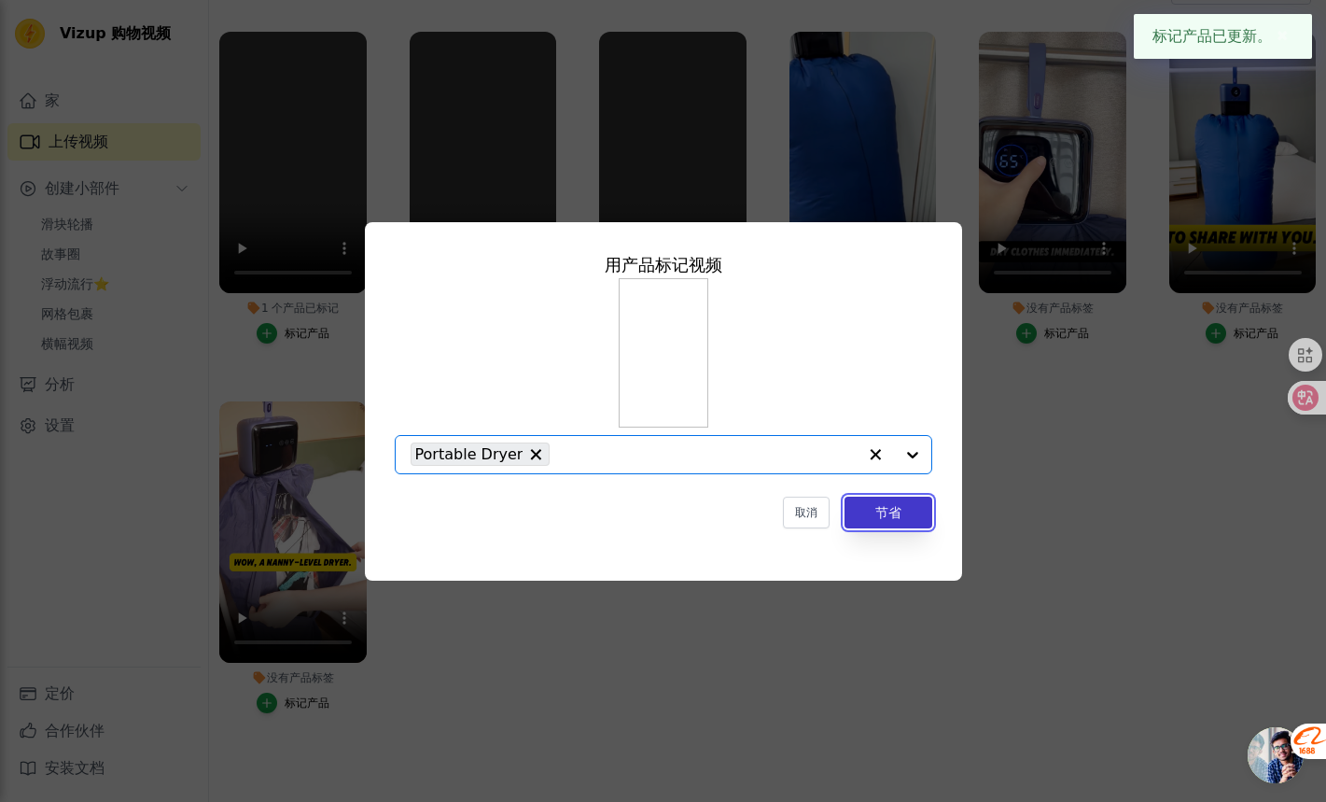
click at [888, 517] on font "节省" at bounding box center [888, 512] width 26 height 15
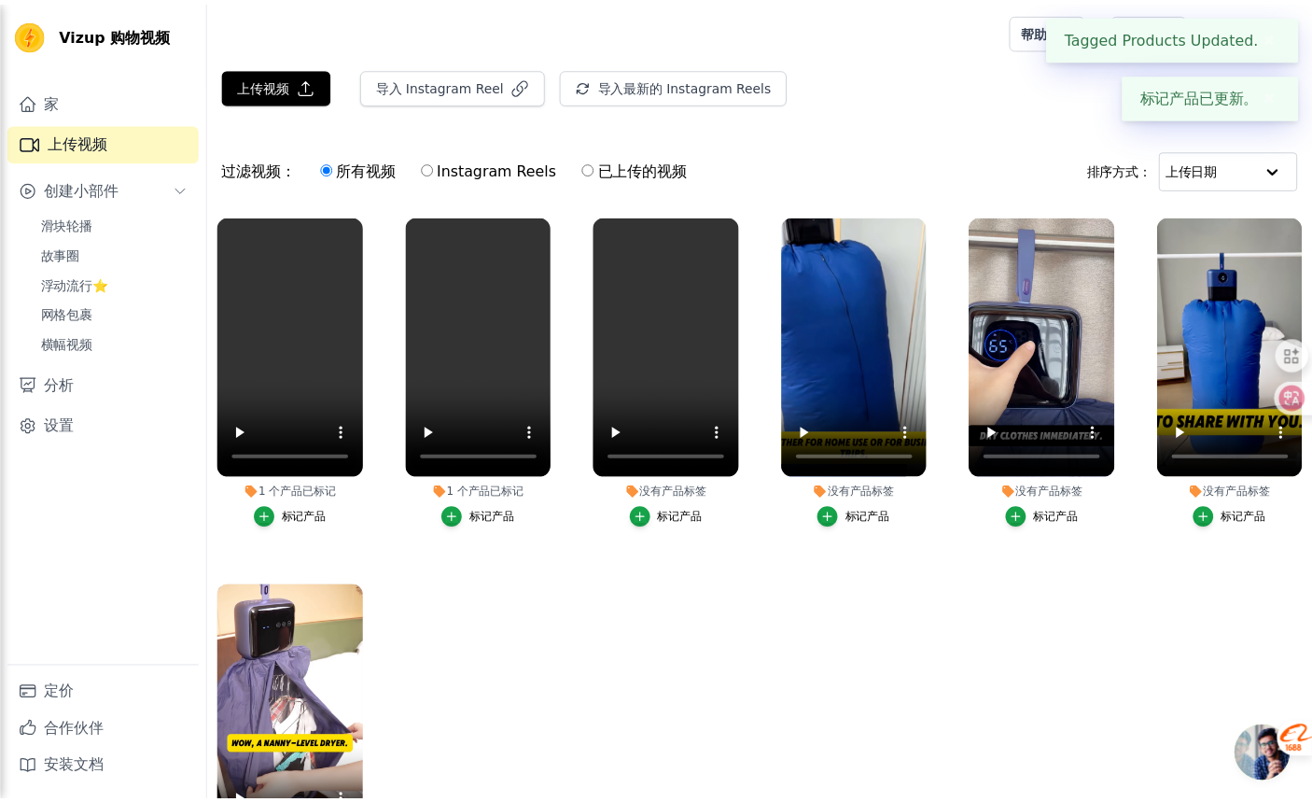
scroll to position [184, 0]
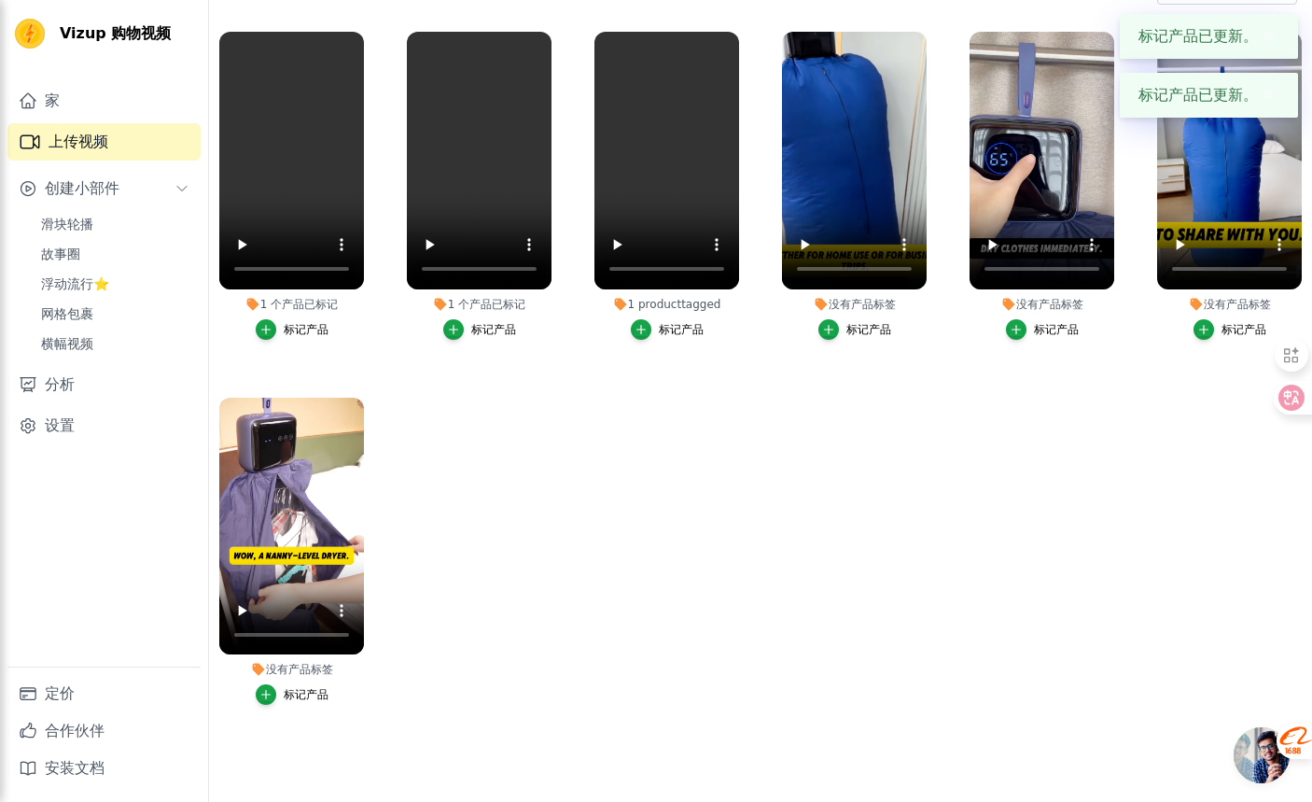
click at [846, 323] on font "标记产品" at bounding box center [868, 329] width 45 height 13
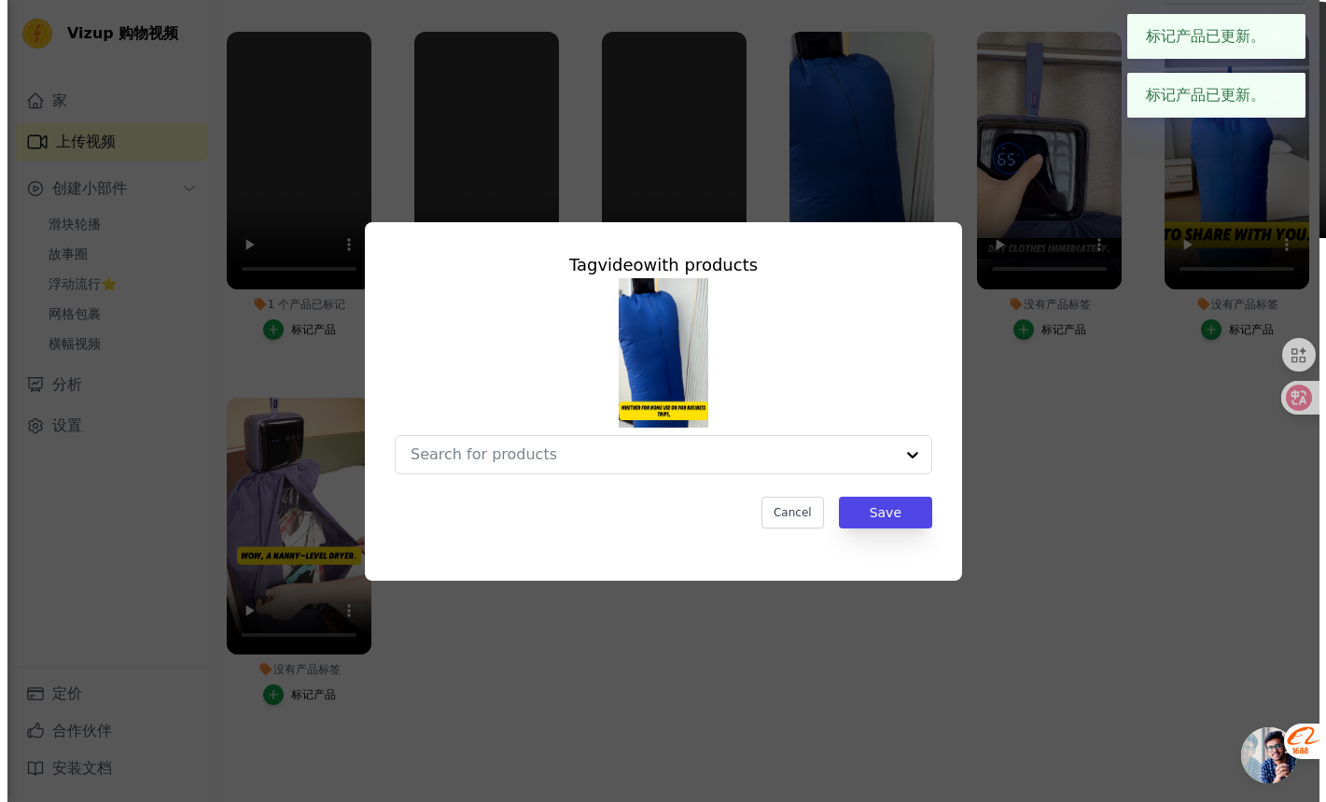
scroll to position [0, 0]
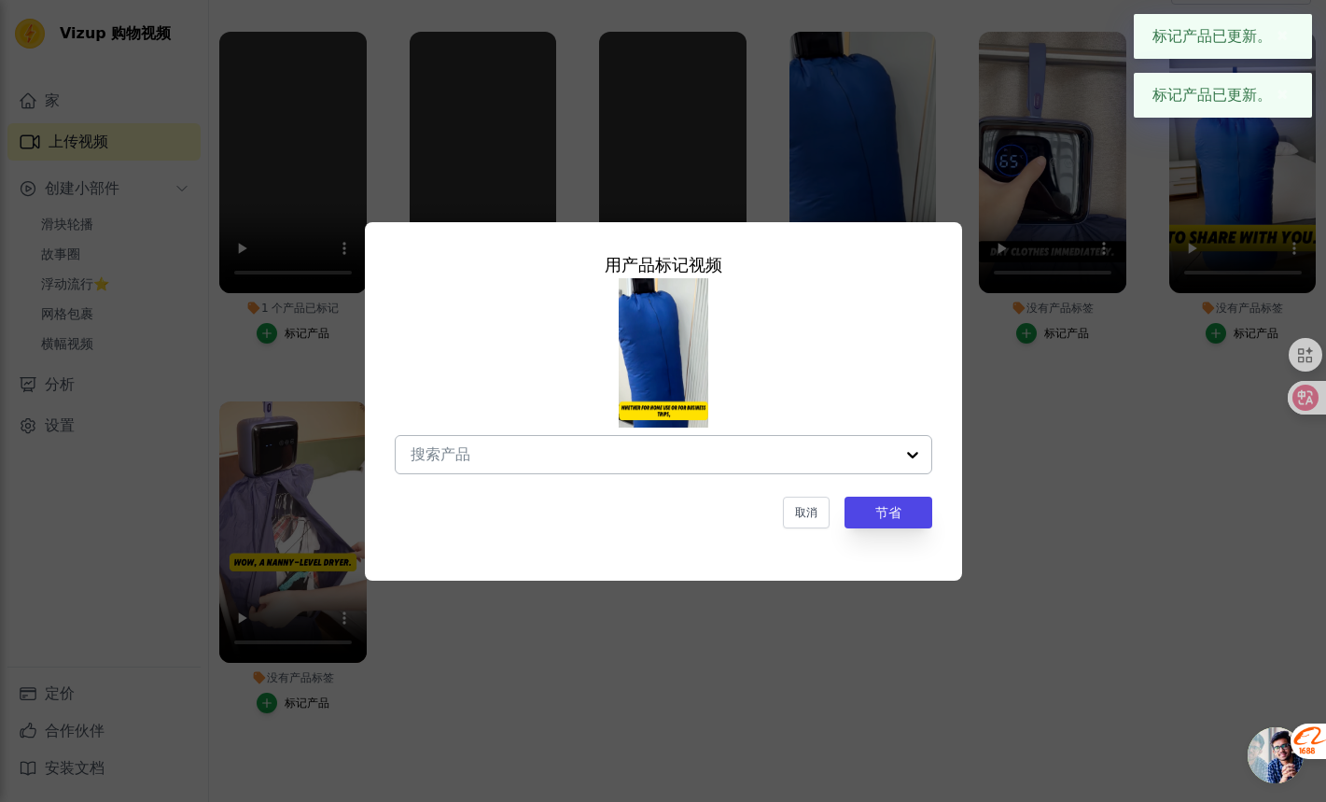
click at [845, 455] on input "没有产品标签 用产品 标记 视频 取消 节省 标记产品" at bounding box center [652, 454] width 483 height 18
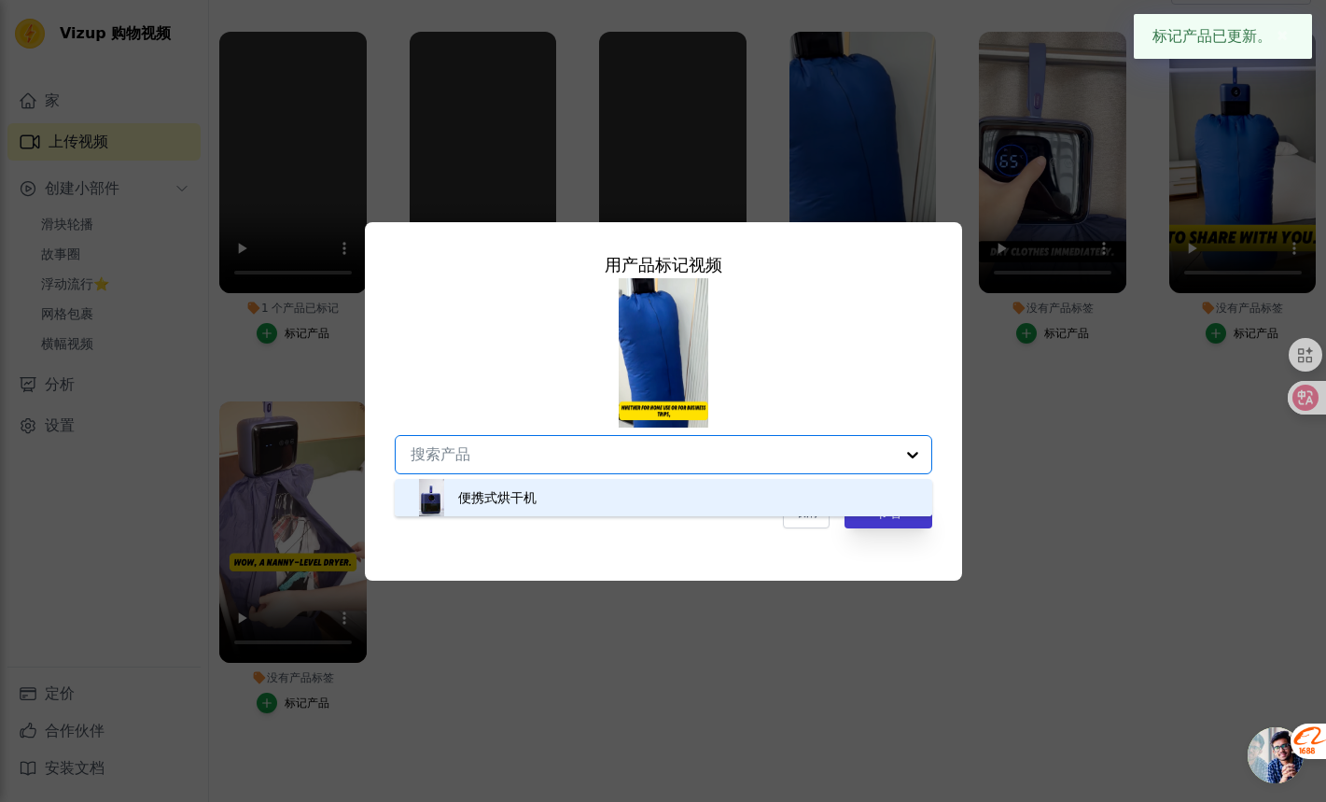
click at [820, 485] on div "便携式烘干机" at bounding box center [663, 497] width 500 height 37
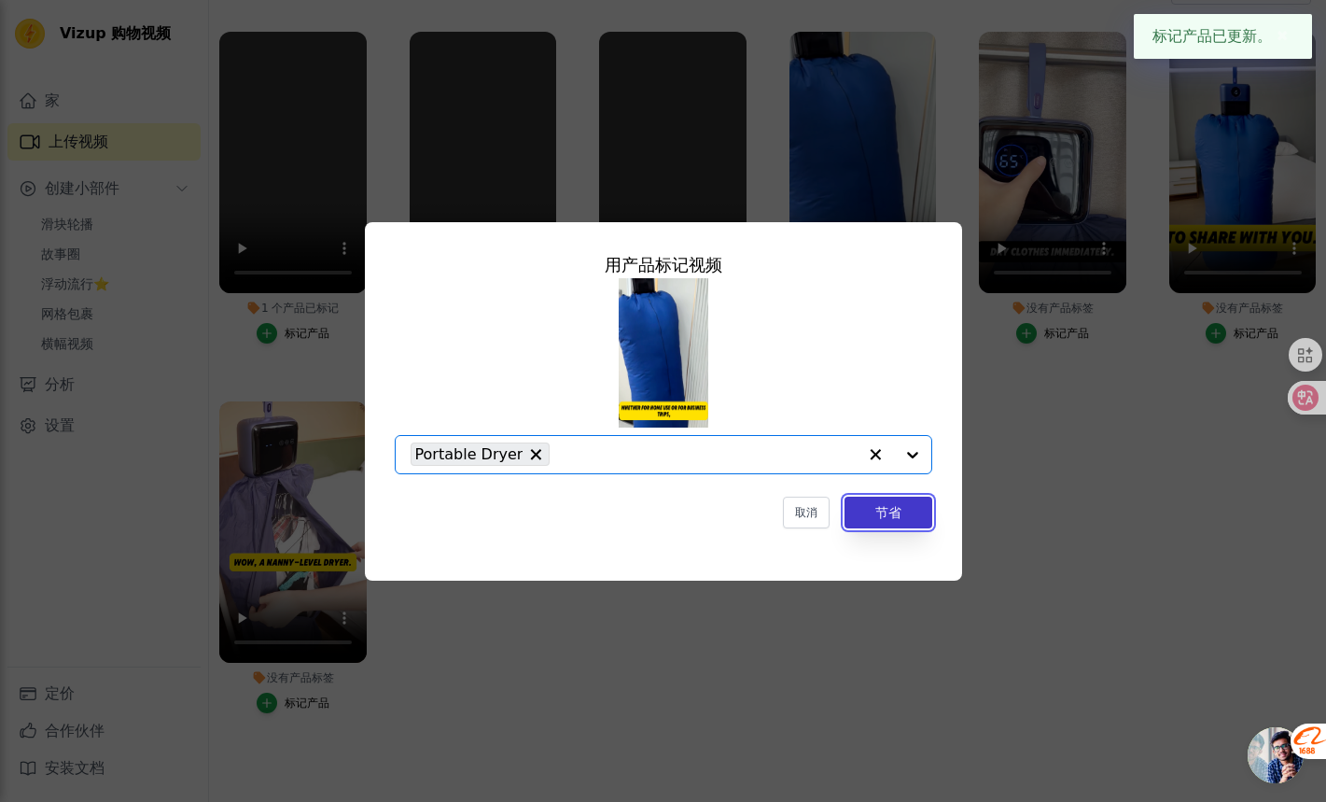
drag, startPoint x: 909, startPoint y: 524, endPoint x: 923, endPoint y: 502, distance: 25.6
click at [909, 524] on button "节省" at bounding box center [889, 512] width 88 height 32
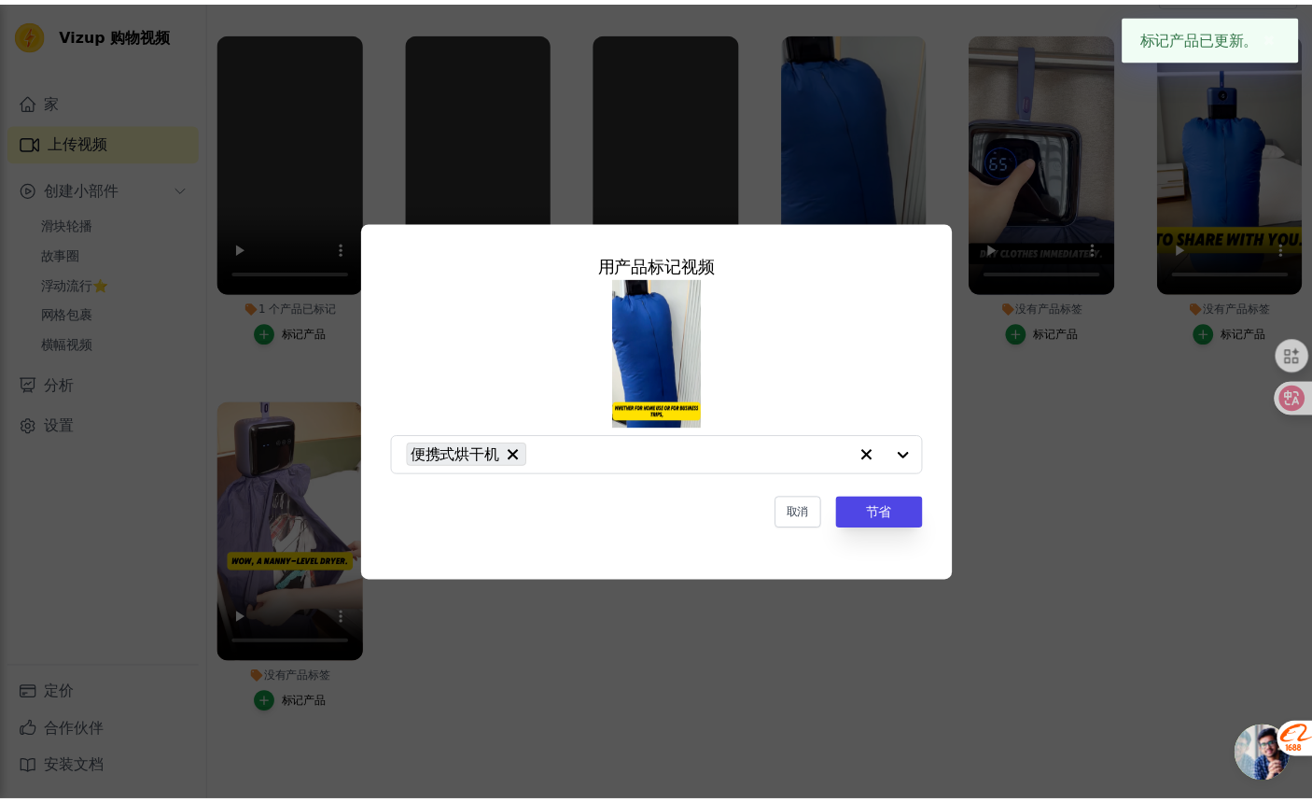
scroll to position [184, 0]
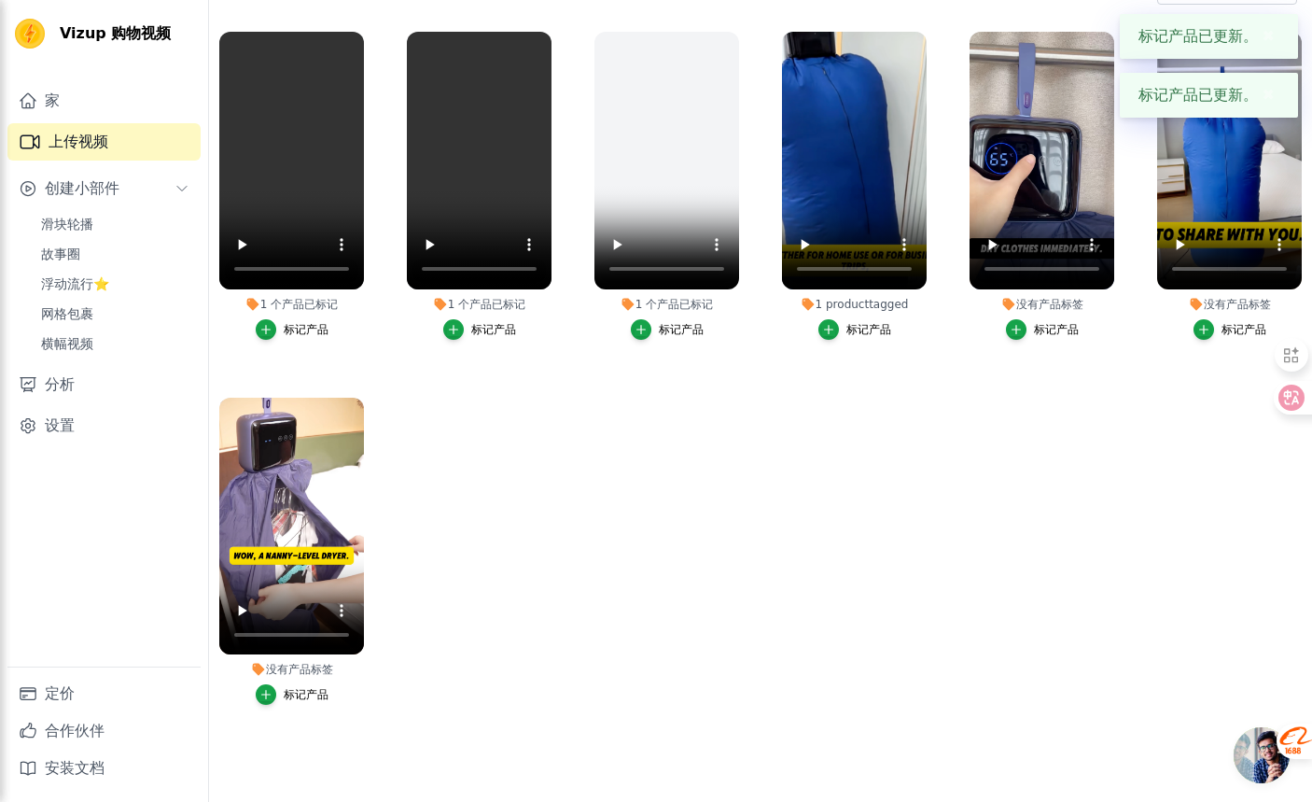
click at [1031, 319] on button "标记产品" at bounding box center [1042, 329] width 73 height 21
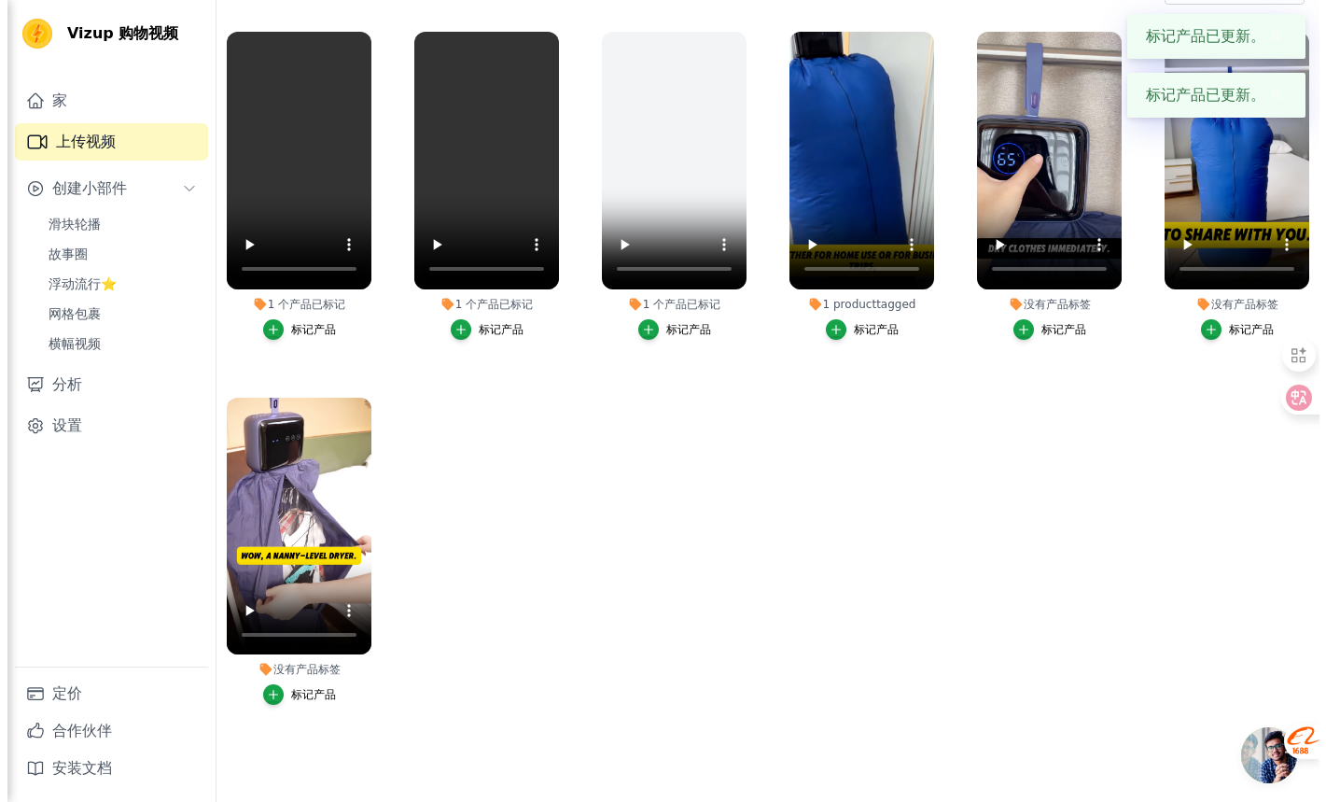
scroll to position [0, 0]
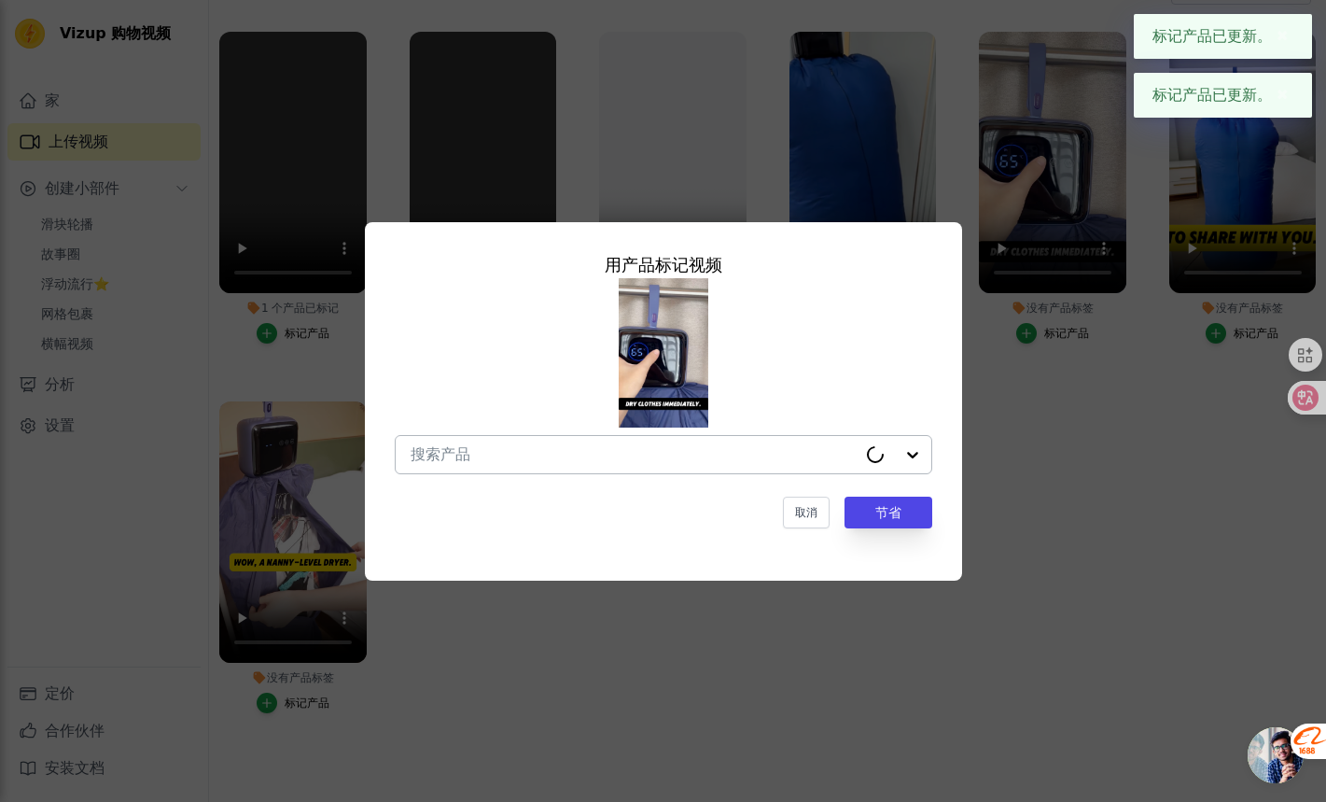
click at [881, 468] on div at bounding box center [664, 454] width 538 height 39
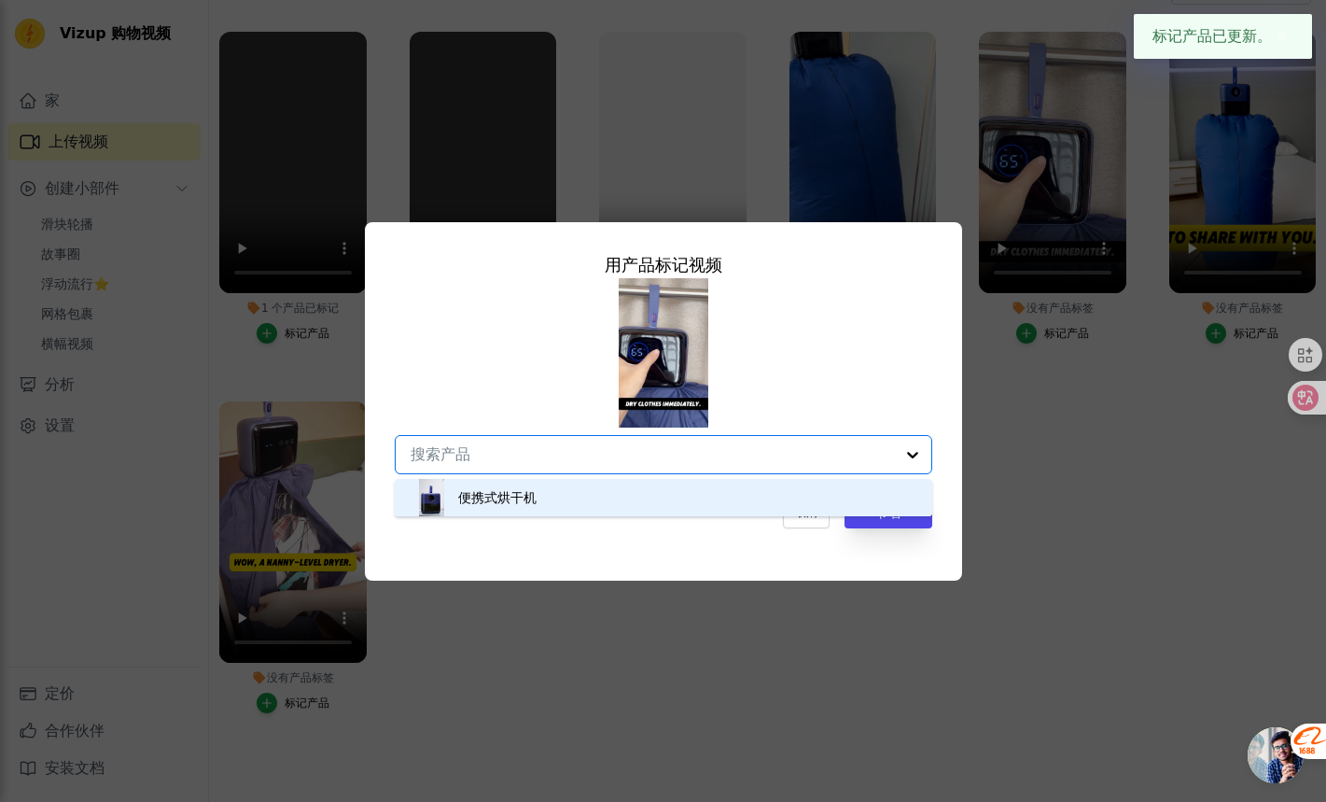
click at [893, 503] on div "便携式烘干机" at bounding box center [663, 497] width 500 height 37
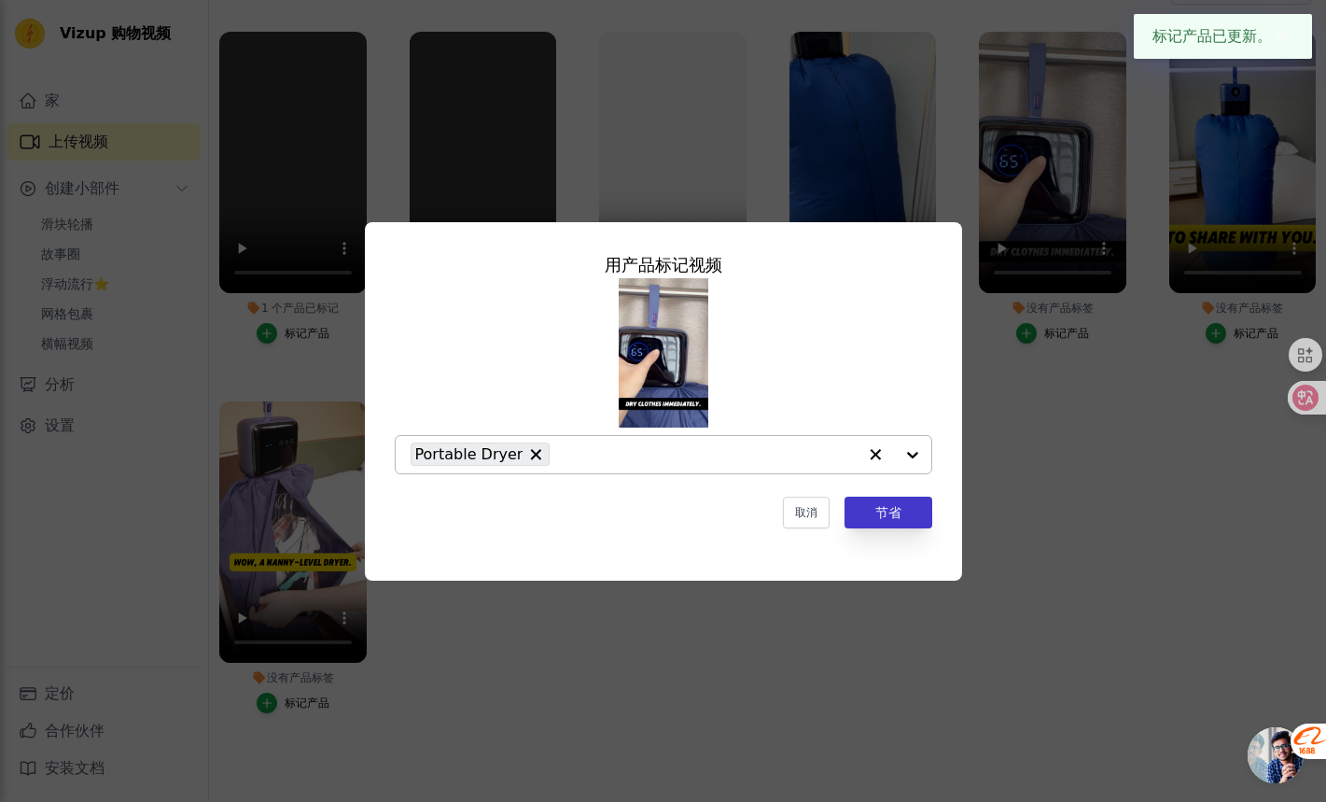
drag, startPoint x: 904, startPoint y: 530, endPoint x: 922, endPoint y: 526, distance: 18.1
click at [904, 530] on div "用产品 标记 视频 Portable Dryer 取消 节省" at bounding box center [663, 390] width 567 height 306
drag, startPoint x: 891, startPoint y: 510, endPoint x: 1142, endPoint y: 448, distance: 258.5
click at [892, 510] on font "节省" at bounding box center [888, 512] width 26 height 15
click at [1228, 333] on div "用产品 标记 视频 便携式烘干机 取消 节省" at bounding box center [663, 401] width 1266 height 418
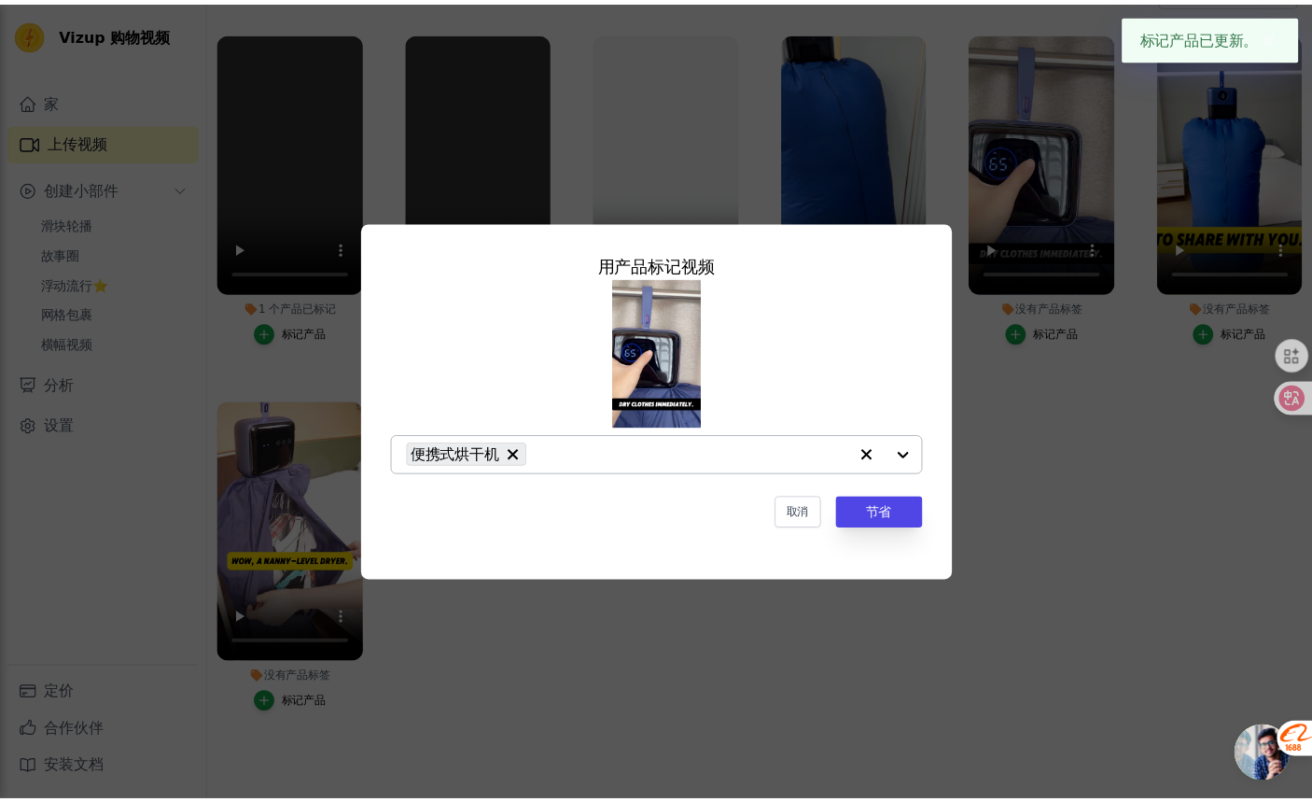
scroll to position [184, 0]
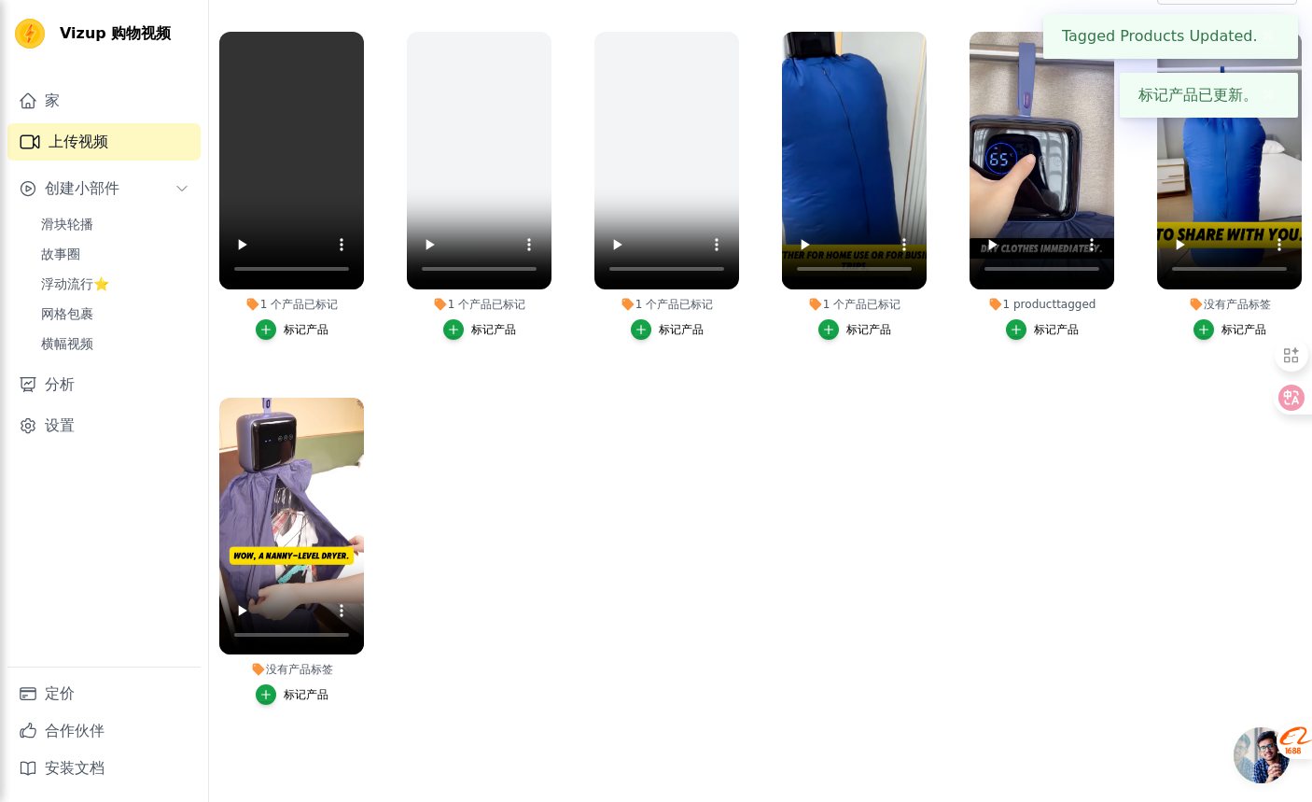
click at [1223, 332] on font "标记产品" at bounding box center [1244, 329] width 45 height 13
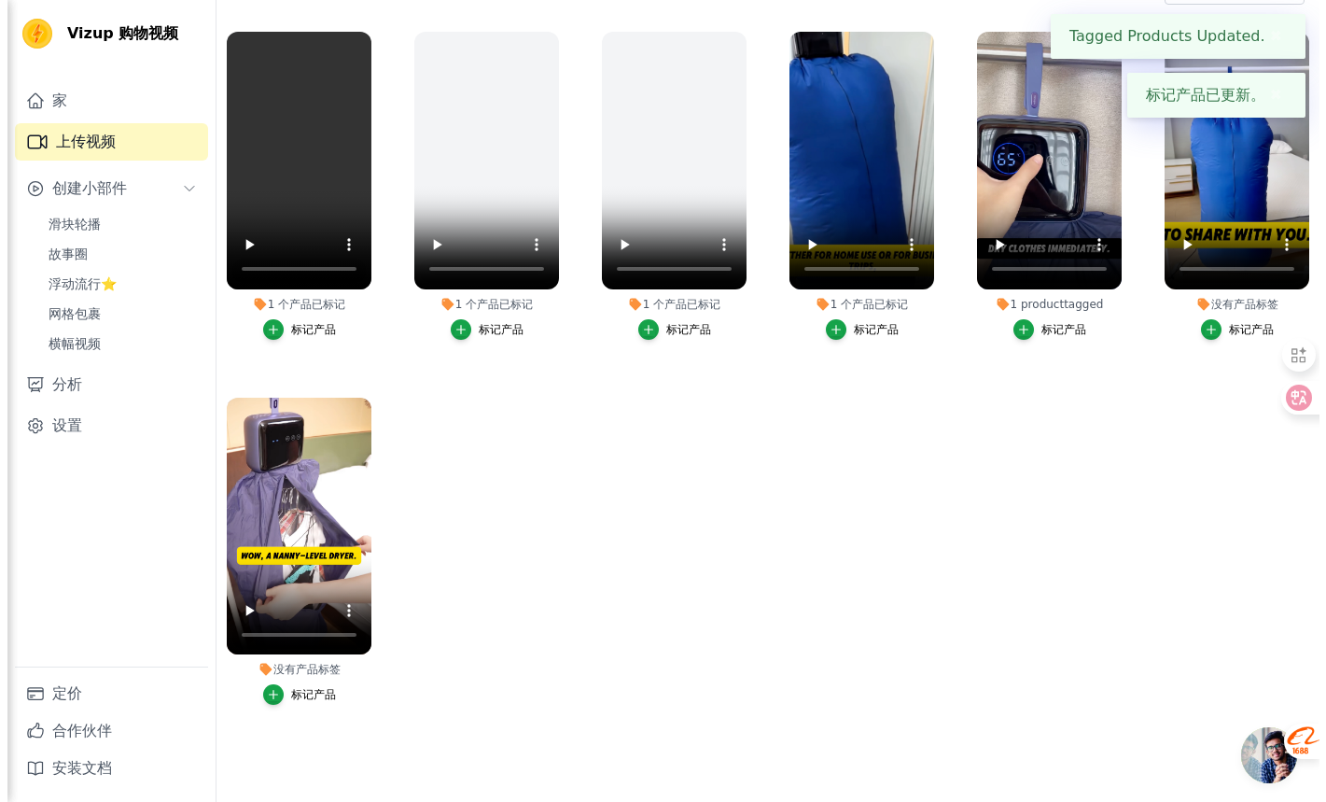
scroll to position [0, 0]
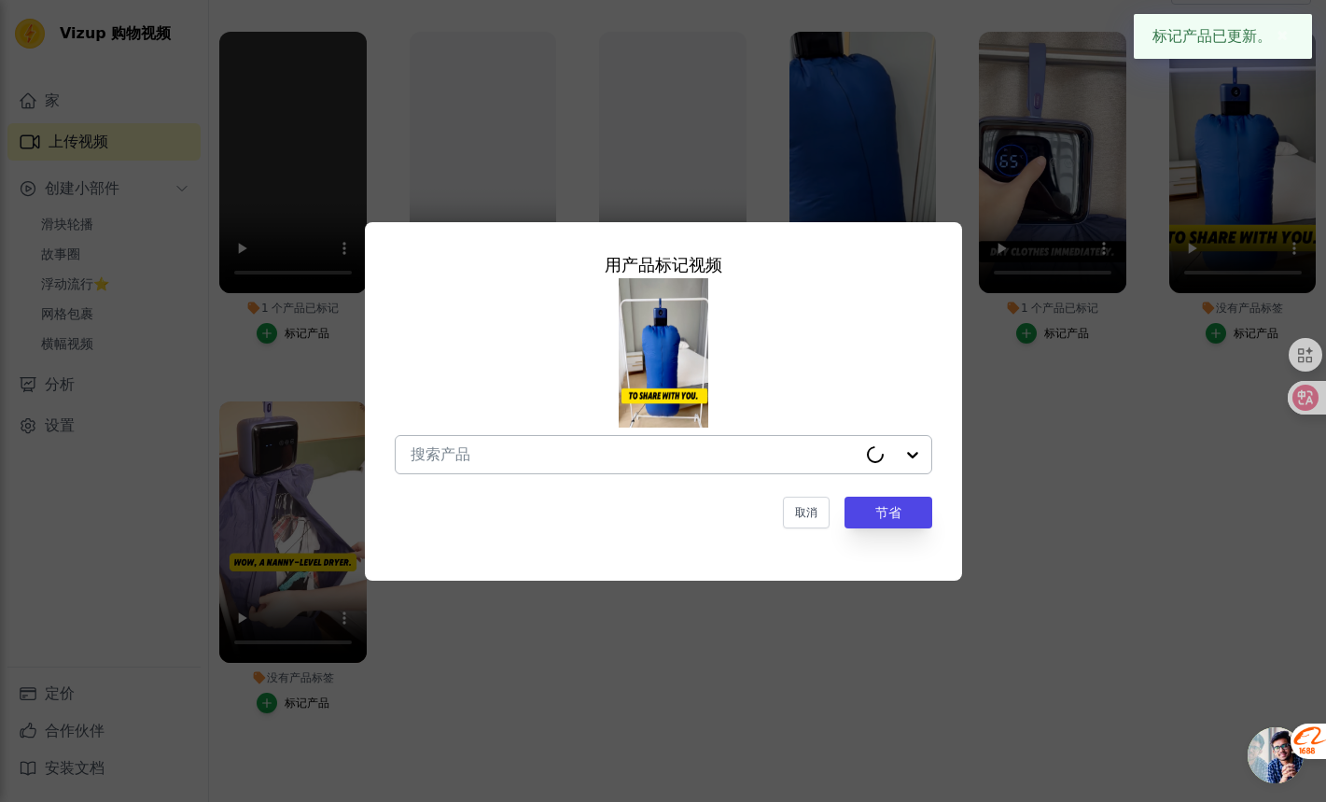
click at [878, 458] on icon at bounding box center [875, 454] width 19 height 19
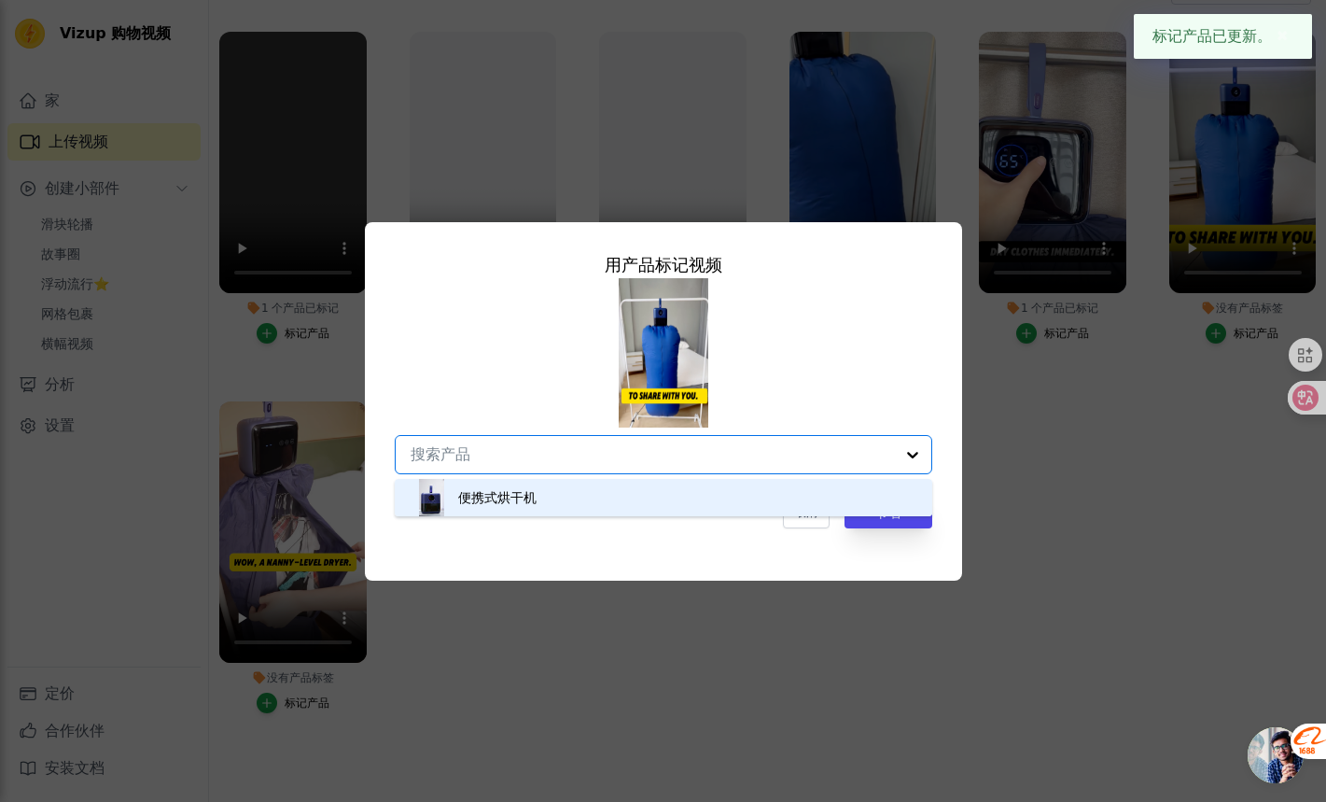
click at [887, 510] on div "便携式烘干机" at bounding box center [663, 497] width 500 height 37
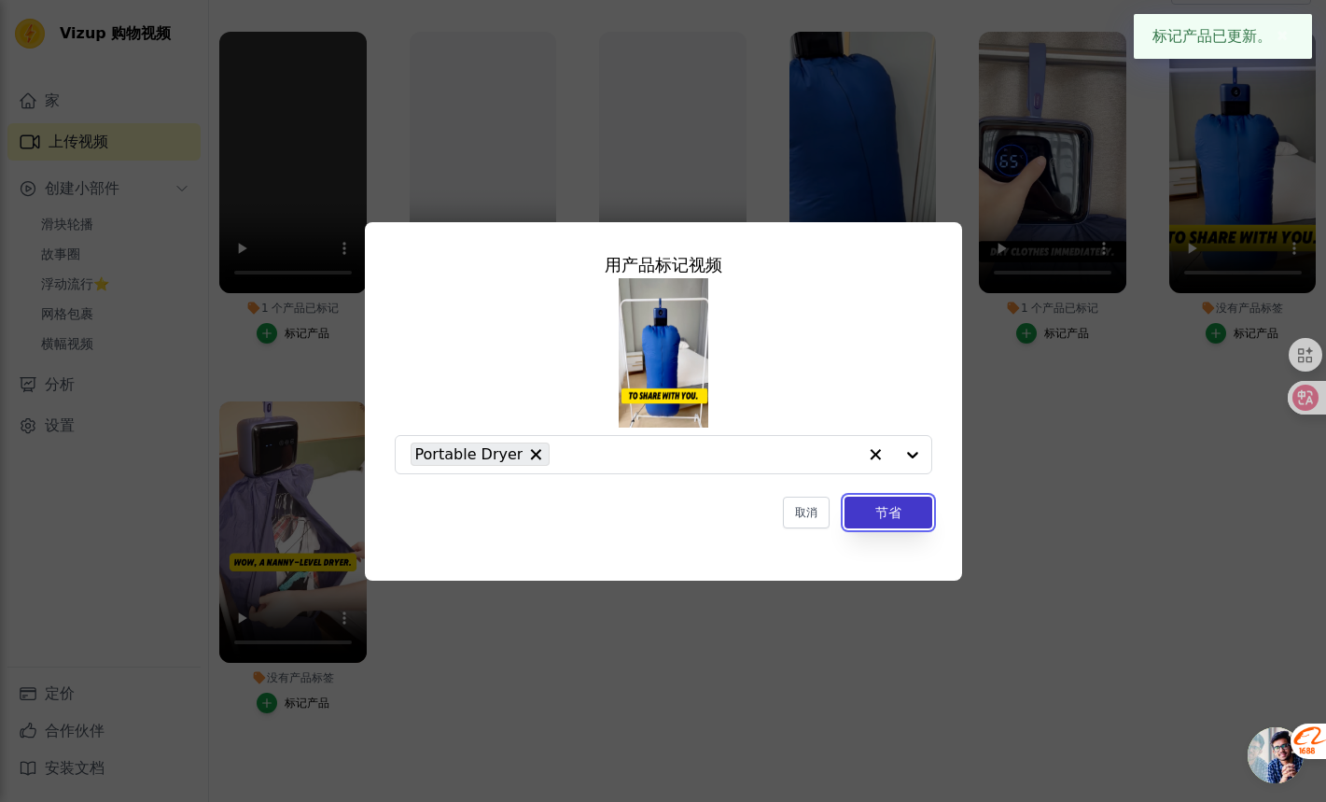
drag, startPoint x: 909, startPoint y: 522, endPoint x: 925, endPoint y: 515, distance: 17.2
click at [909, 522] on button "节省" at bounding box center [889, 512] width 88 height 32
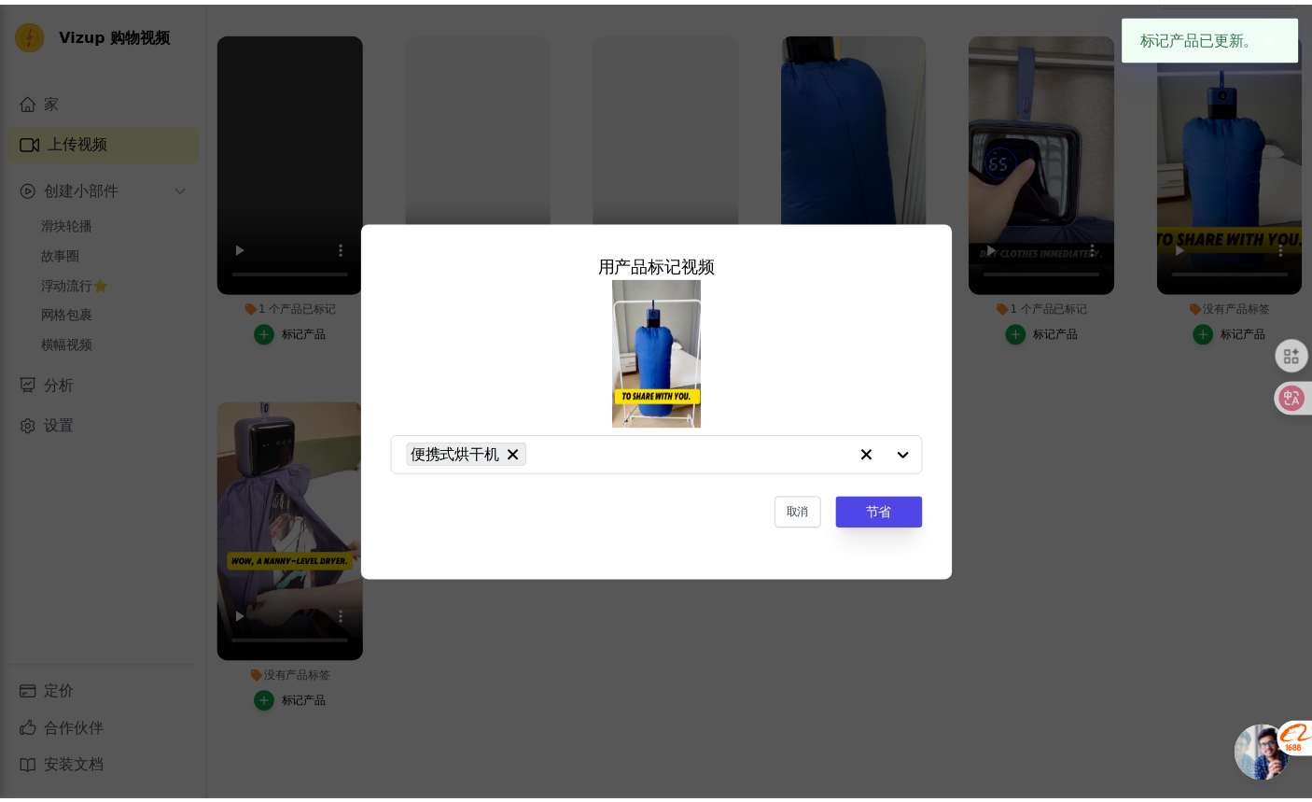
scroll to position [184, 0]
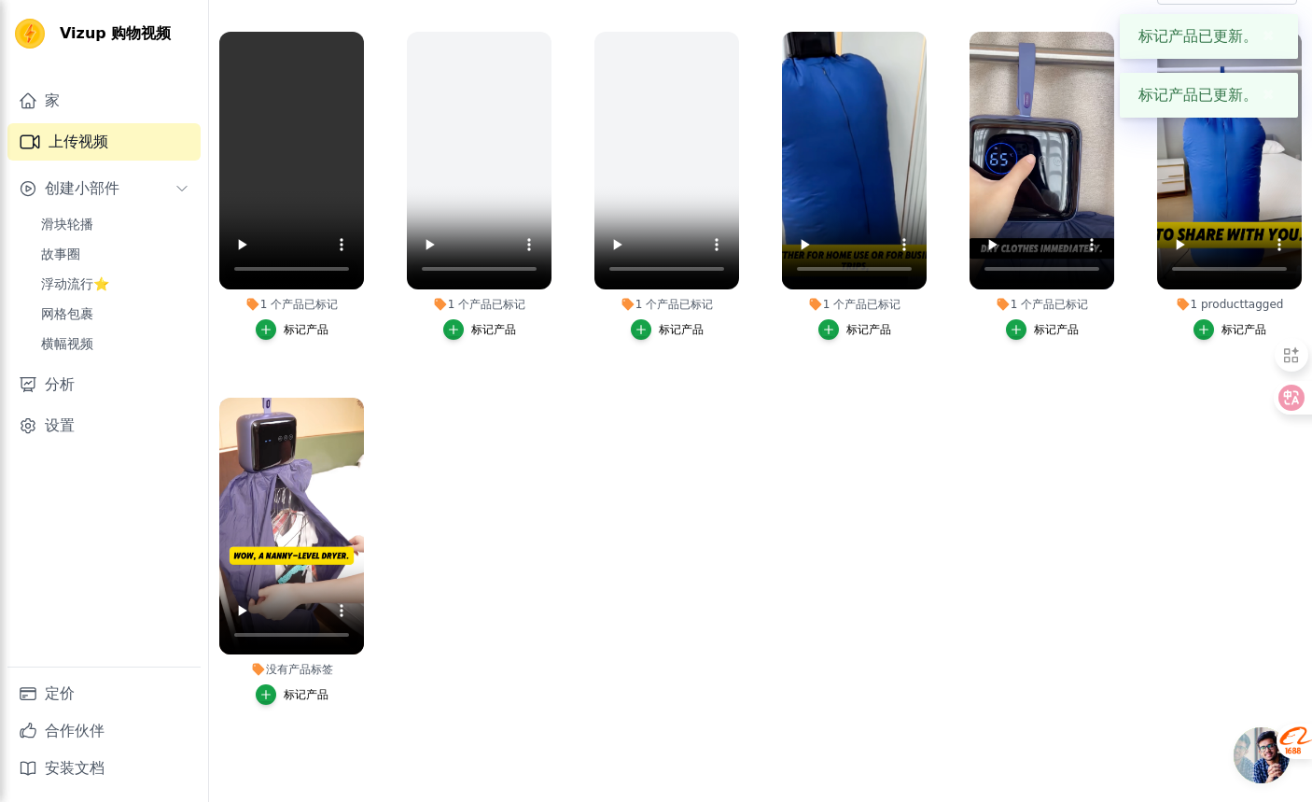
click at [282, 707] on label "没有产品标签 标记产品" at bounding box center [291, 555] width 147 height 317
click at [304, 701] on div "标记产品" at bounding box center [306, 694] width 45 height 15
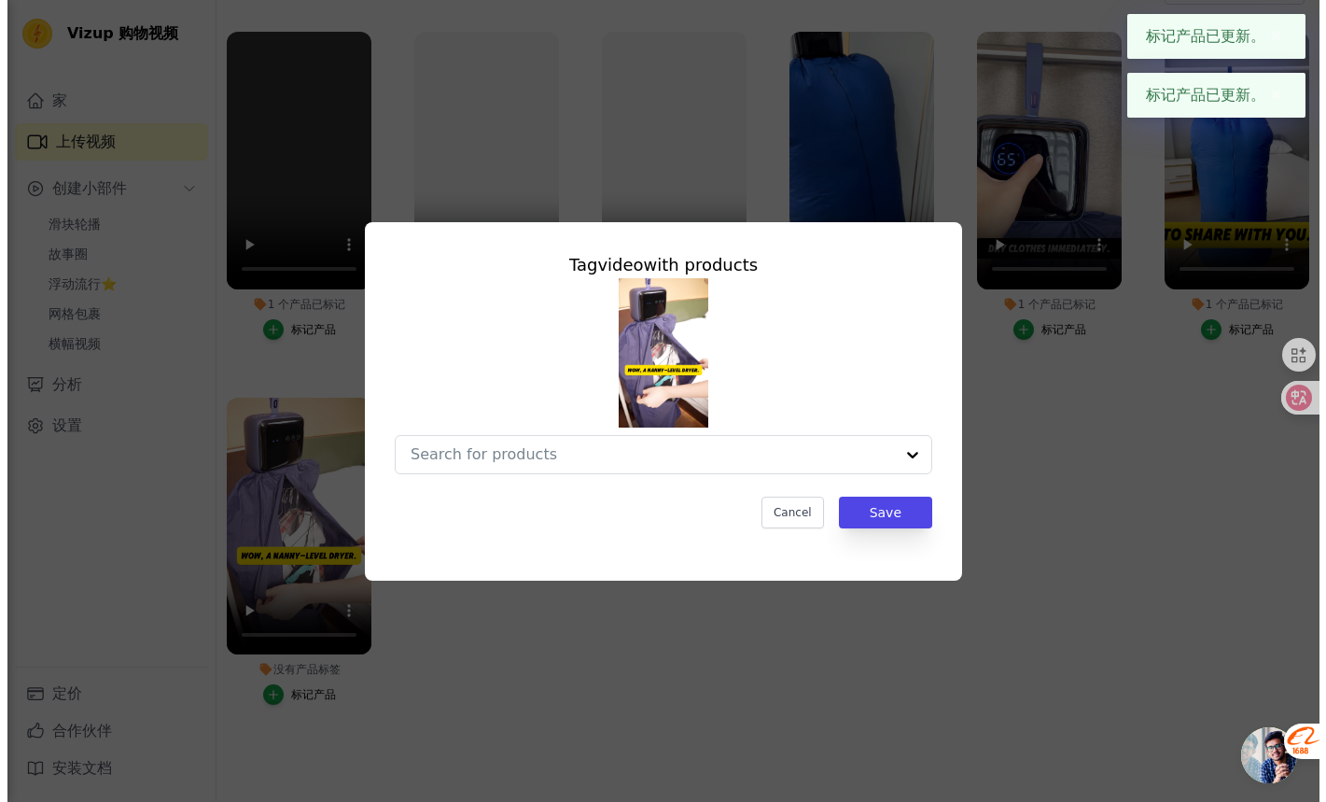
scroll to position [0, 0]
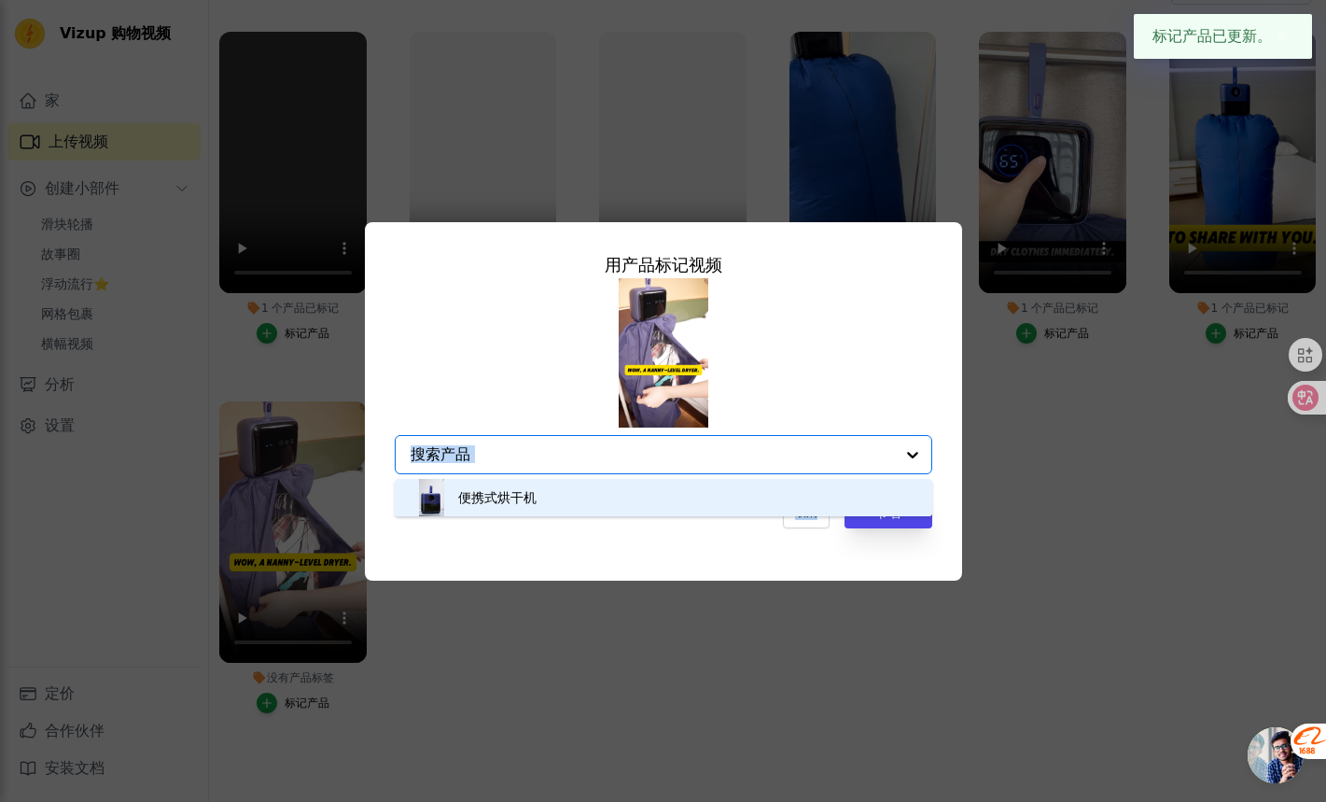
drag, startPoint x: 851, startPoint y: 475, endPoint x: 862, endPoint y: 492, distance: 20.2
click at [851, 475] on div "用产品 标记 视频 便携式烘干机 选项未定义，已选择。 您当前关注的是便携式烘干机选项。共有 1 个结果可用。 取消 节省" at bounding box center [663, 390] width 567 height 306
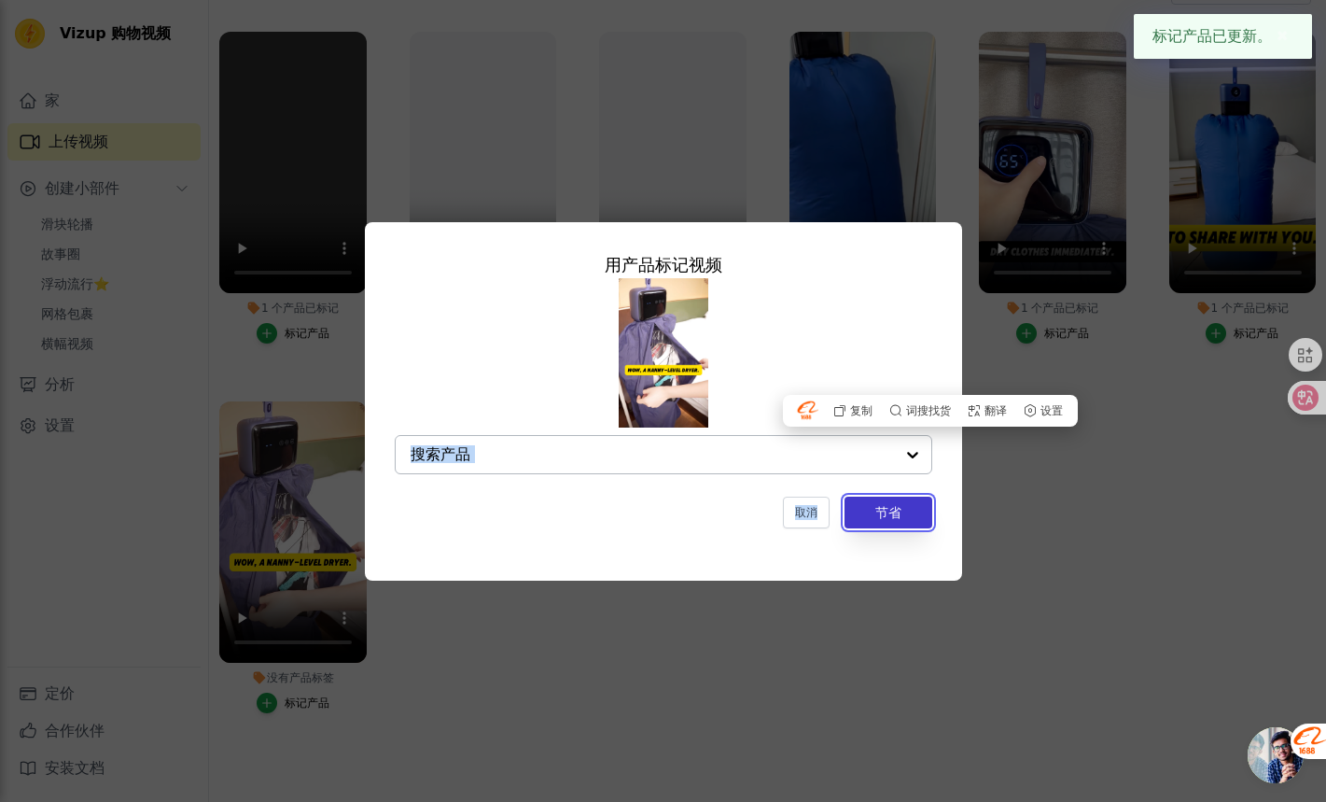
click at [895, 520] on button "节省" at bounding box center [889, 512] width 88 height 32
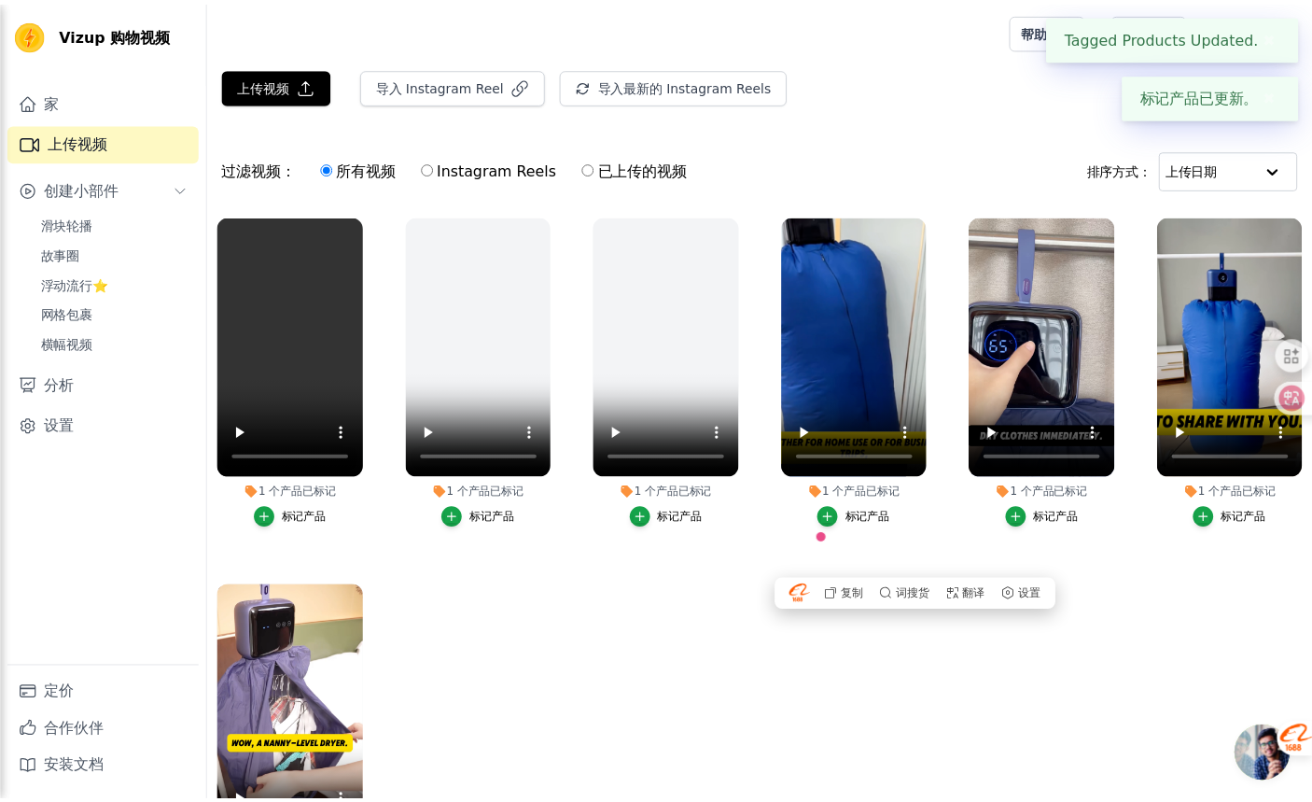
scroll to position [184, 0]
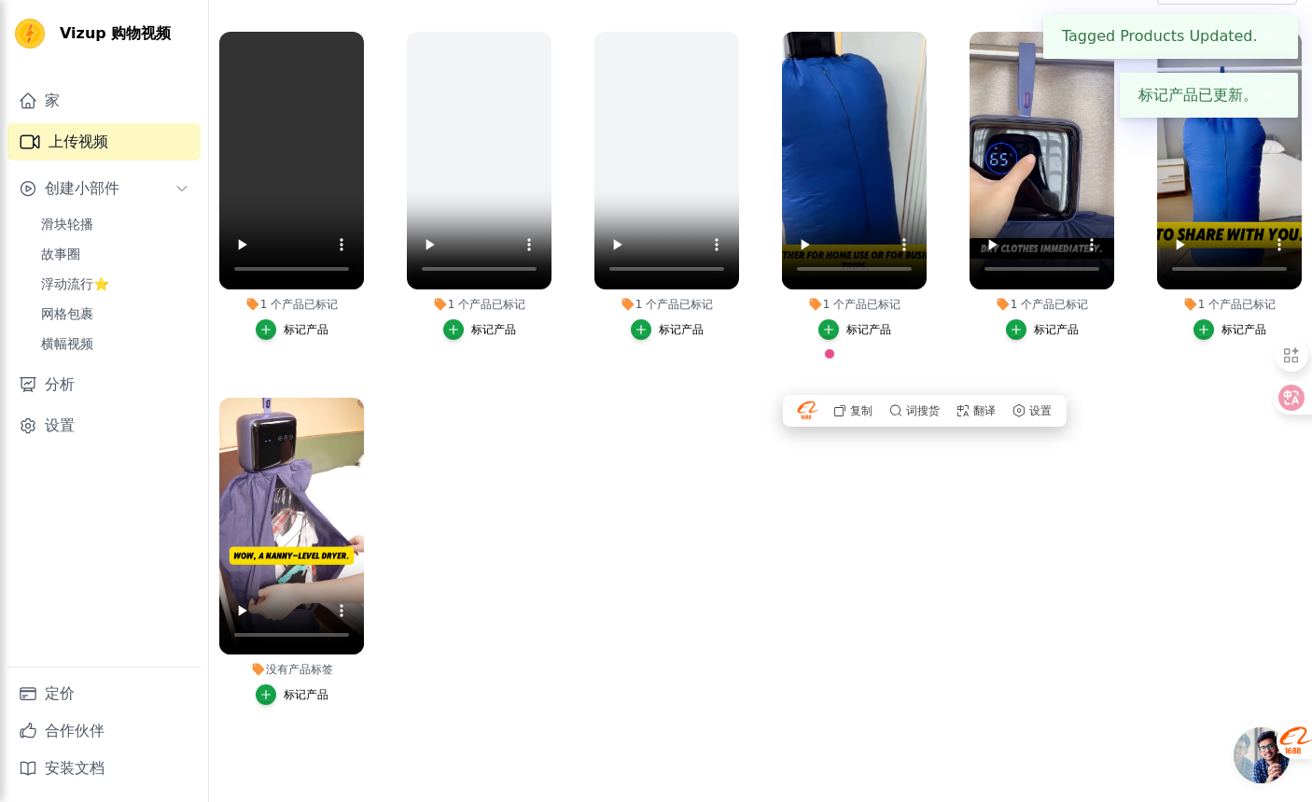
click at [753, 462] on ul "1 个 产品 已标记 标记产品 1 个 产品 已标记 标记产品 1 个 产品 已标记 标记产品 1 个 产品 已标记 标记产品 1 个 产品 已标记 标记产品…" at bounding box center [760, 386] width 1103 height 731
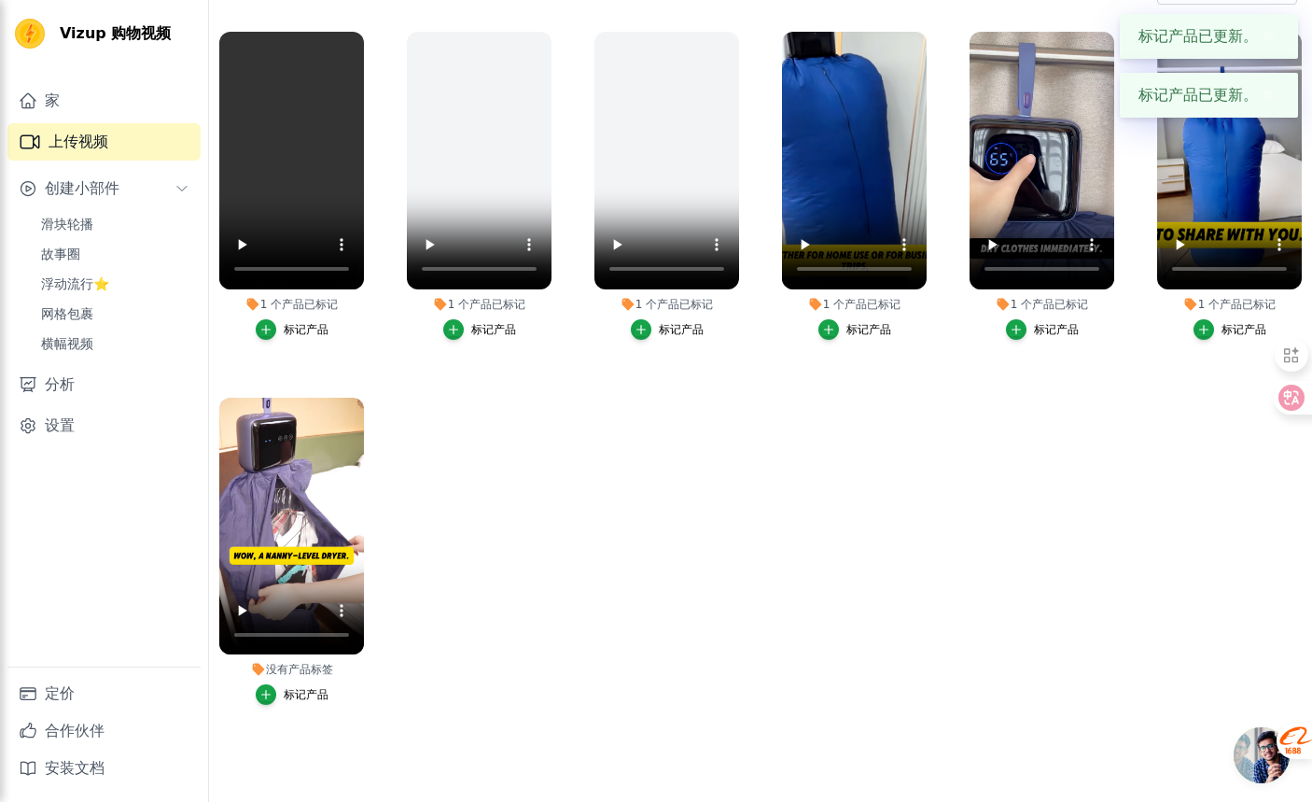
click at [295, 694] on font "标记产品" at bounding box center [306, 694] width 45 height 13
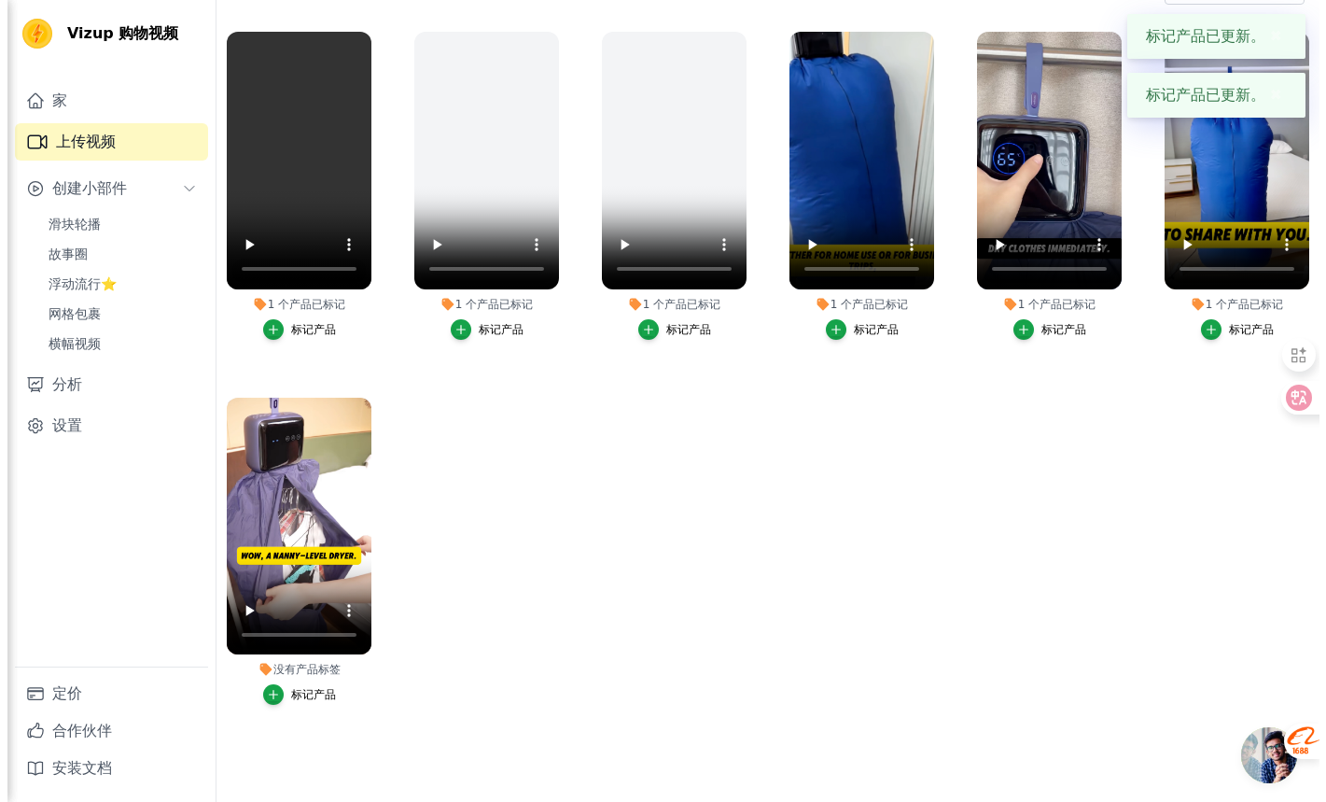
scroll to position [0, 0]
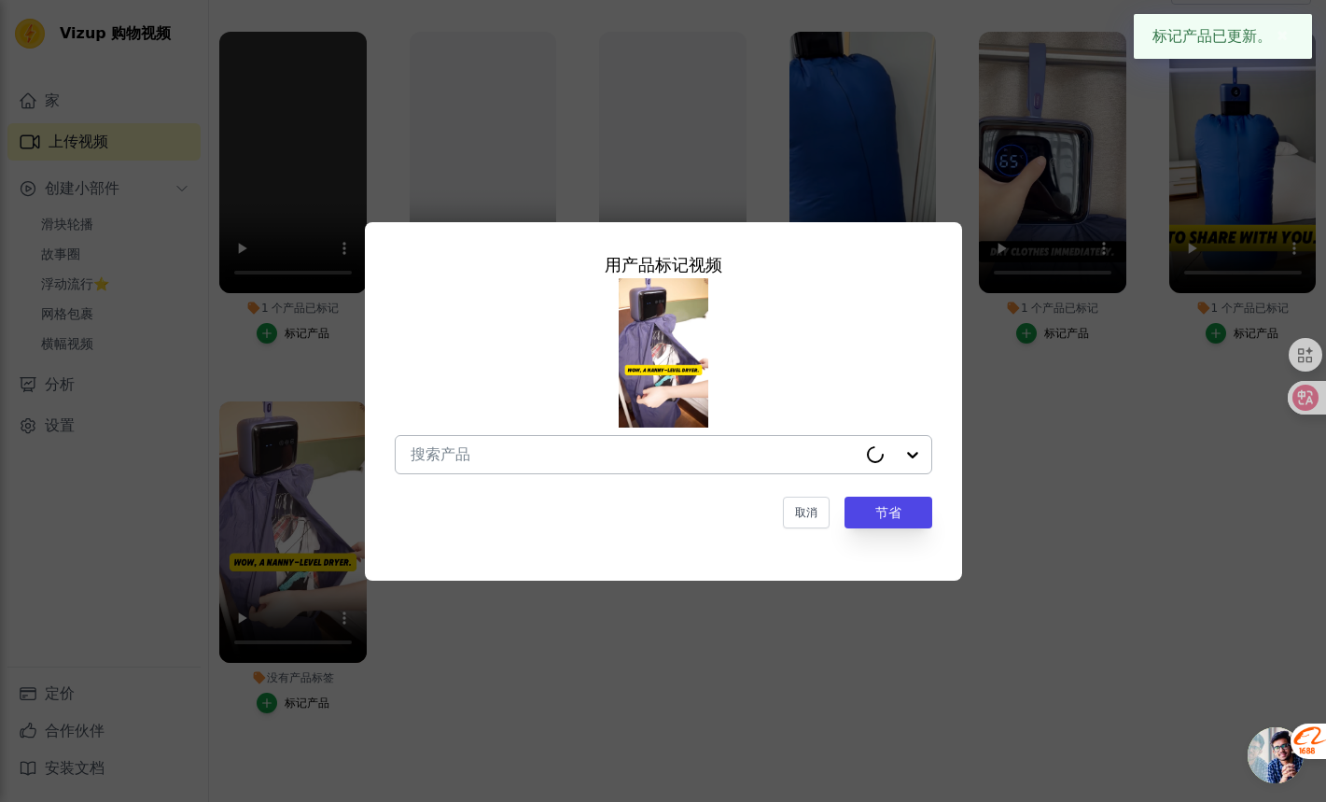
click at [820, 440] on div at bounding box center [634, 454] width 446 height 37
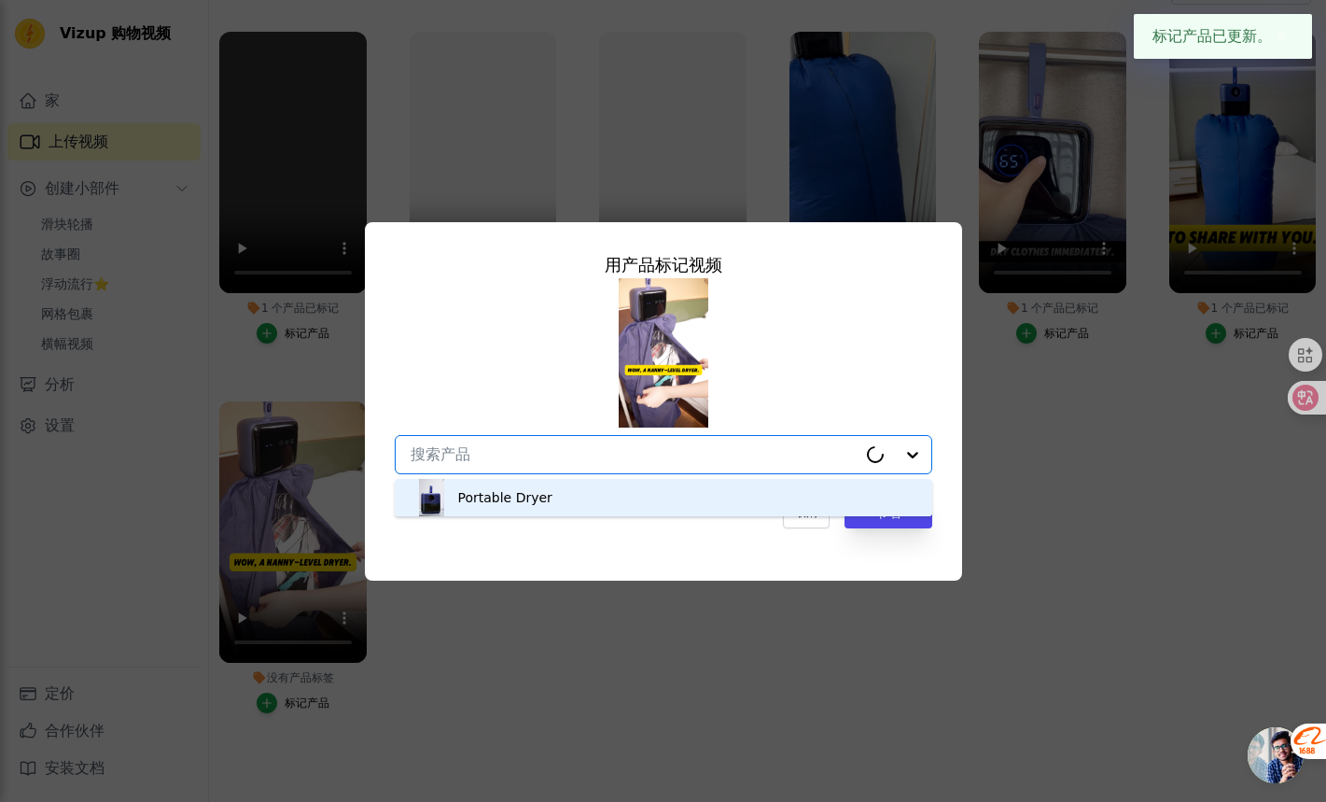
click at [802, 492] on div "Portable Dryer" at bounding box center [663, 497] width 500 height 37
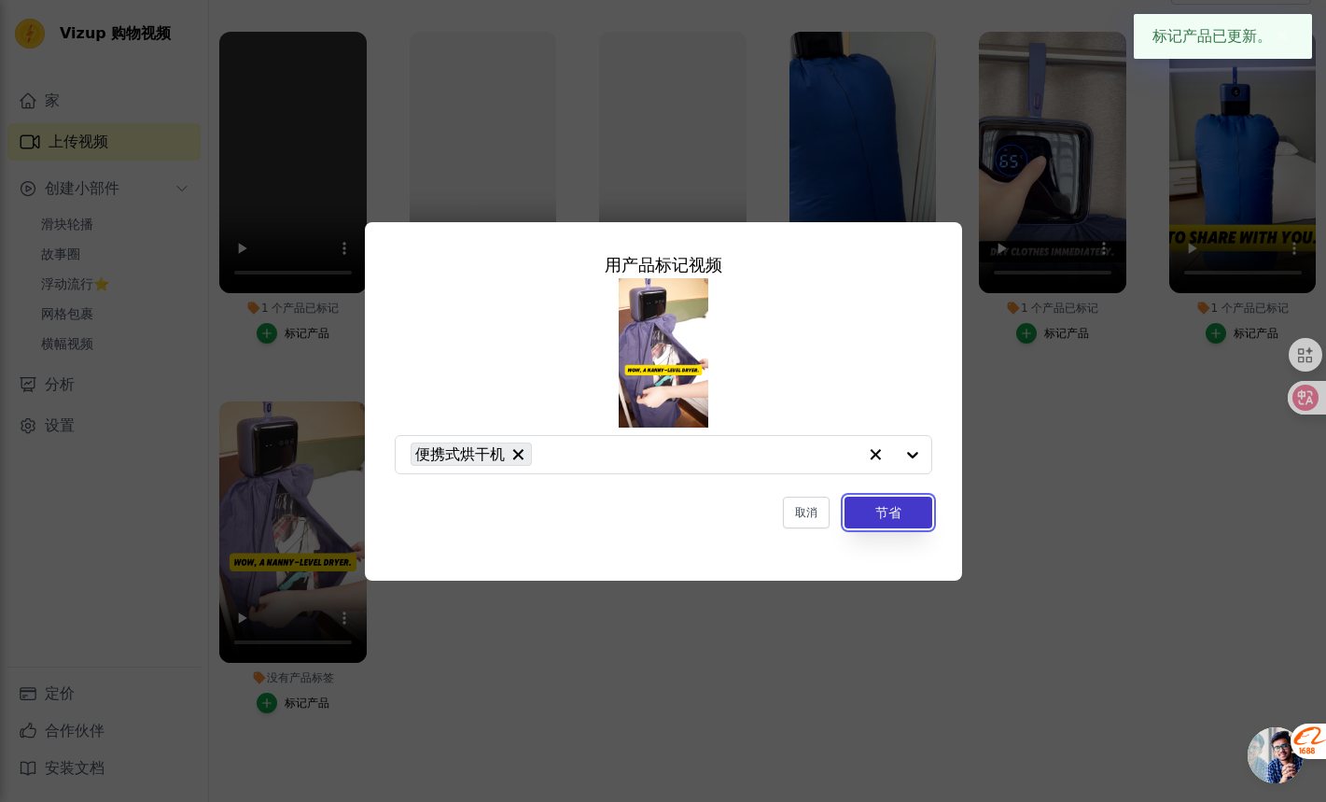
drag, startPoint x: 909, startPoint y: 521, endPoint x: 902, endPoint y: 511, distance: 11.4
click at [908, 521] on button "节省" at bounding box center [889, 512] width 88 height 32
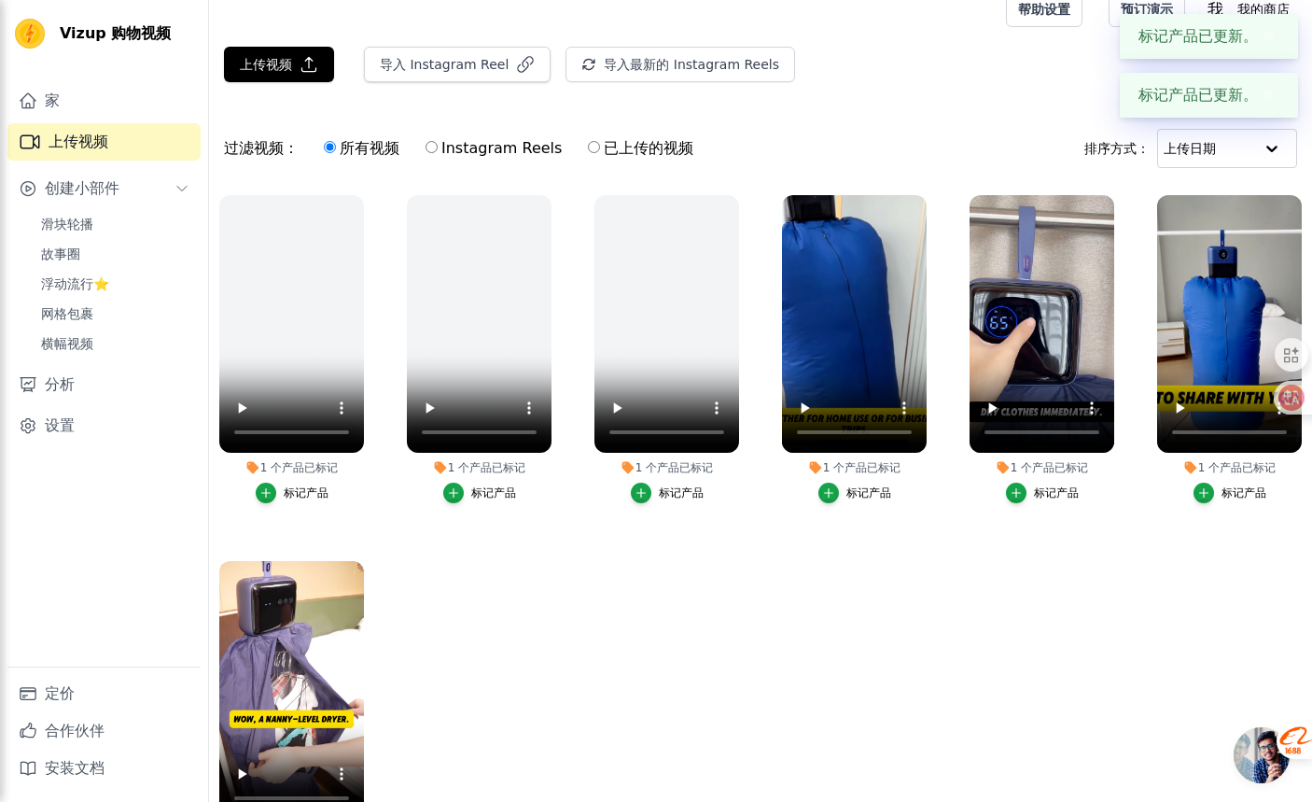
scroll to position [8, 0]
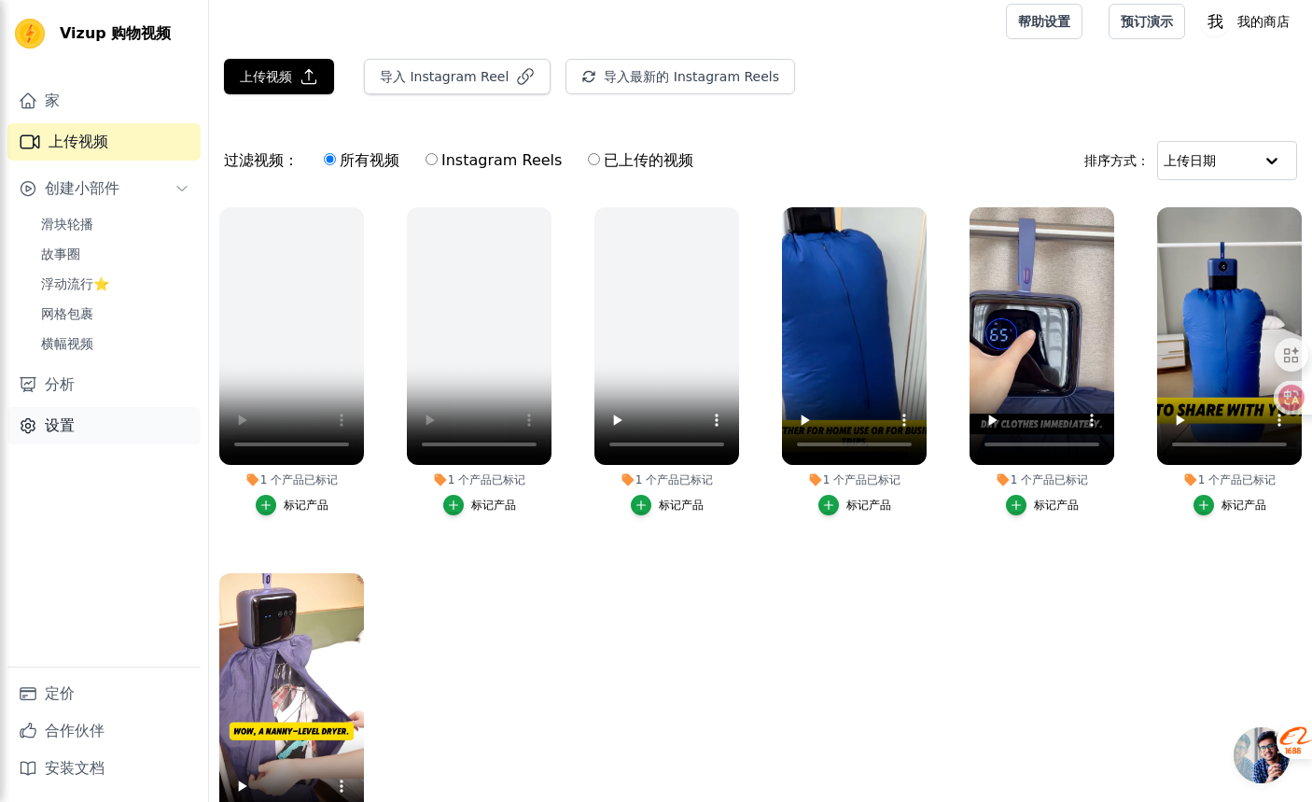
click at [83, 444] on div "家 上传视频 创建小部件 滑块轮播 故事圈 浮动流行⭐ 网格包裹 横幅视频 分析 设置" at bounding box center [103, 374] width 193 height 584
click at [92, 435] on link "设置" at bounding box center [103, 425] width 193 height 37
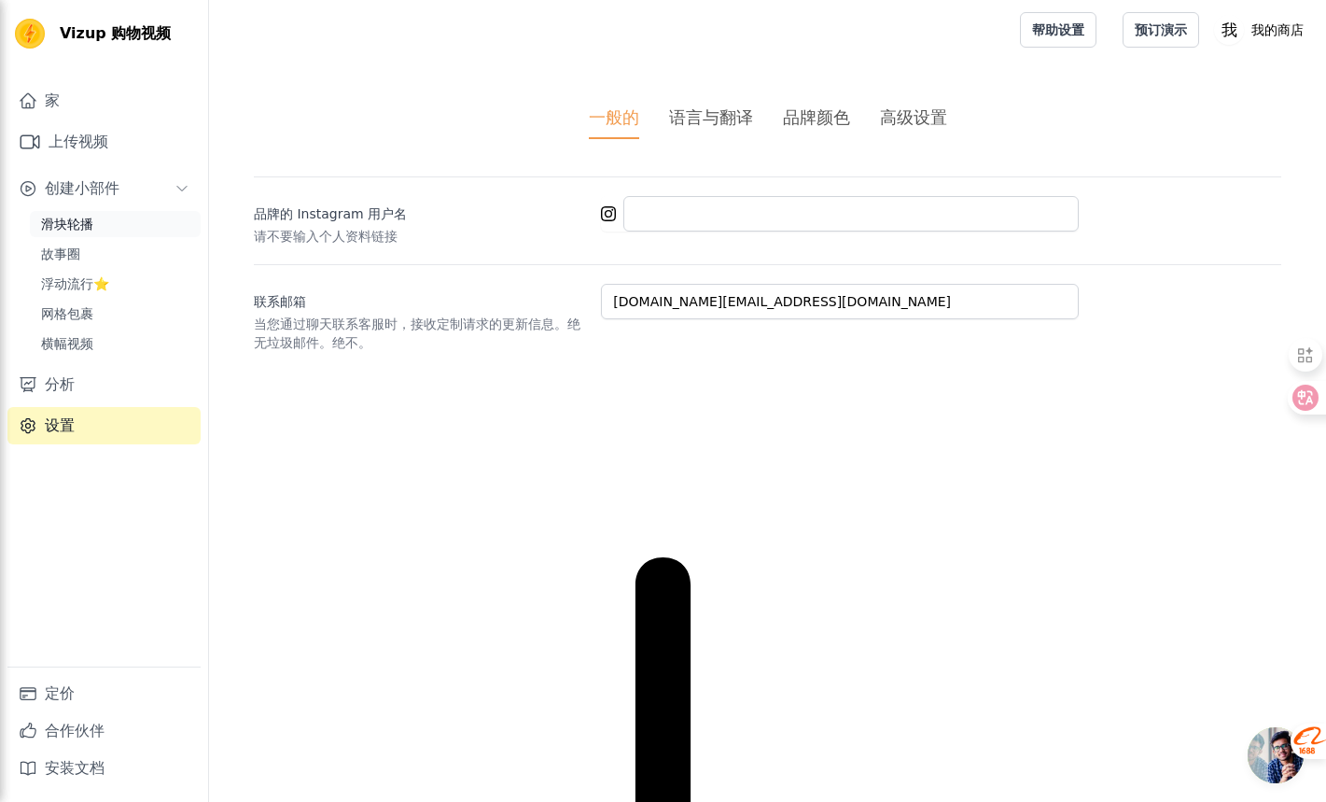
click at [116, 227] on link "滑块轮播" at bounding box center [115, 224] width 171 height 26
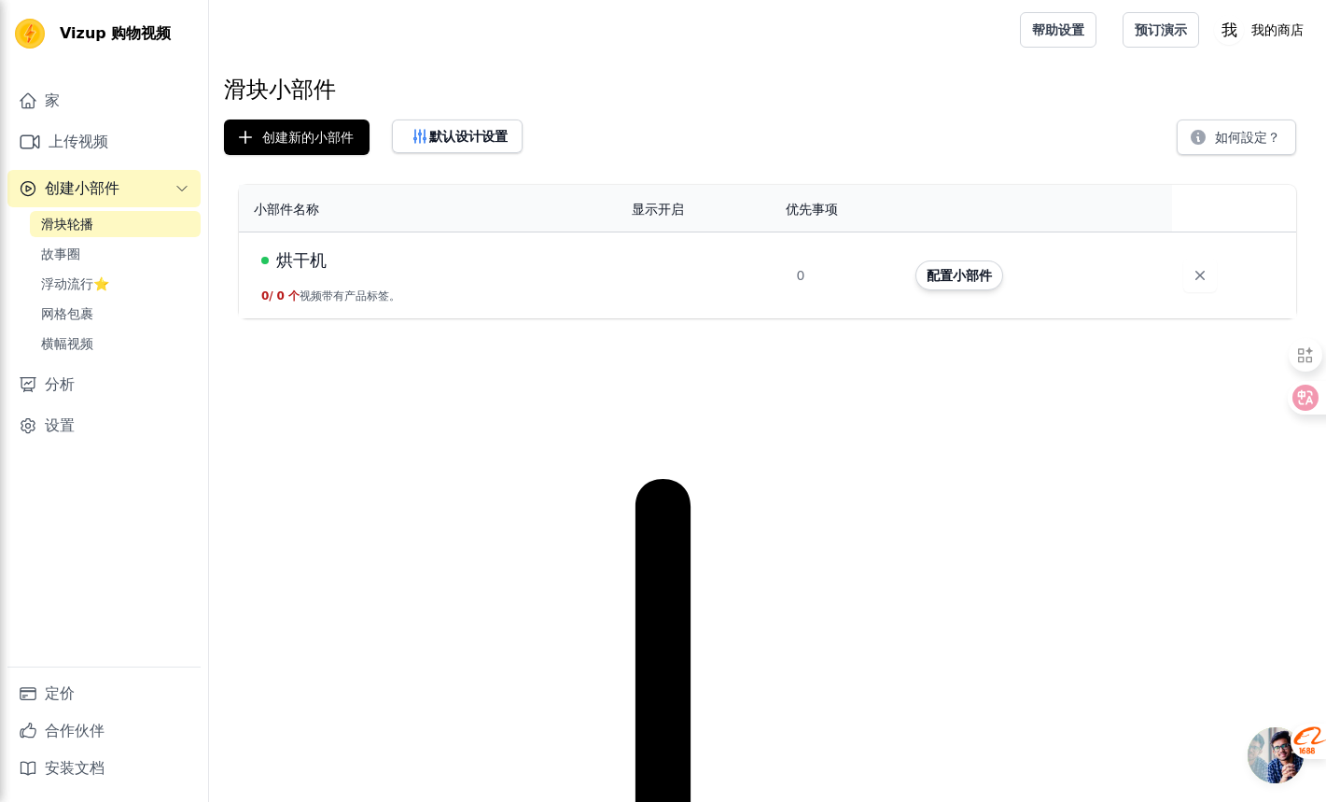
click at [1040, 282] on div "配置小部件" at bounding box center [1032, 275] width 234 height 30
click at [464, 302] on td "烘干机 0 / 0 个 视频带有产品标签。" at bounding box center [430, 274] width 382 height 87
click at [956, 268] on font "配置小部件" at bounding box center [959, 275] width 65 height 15
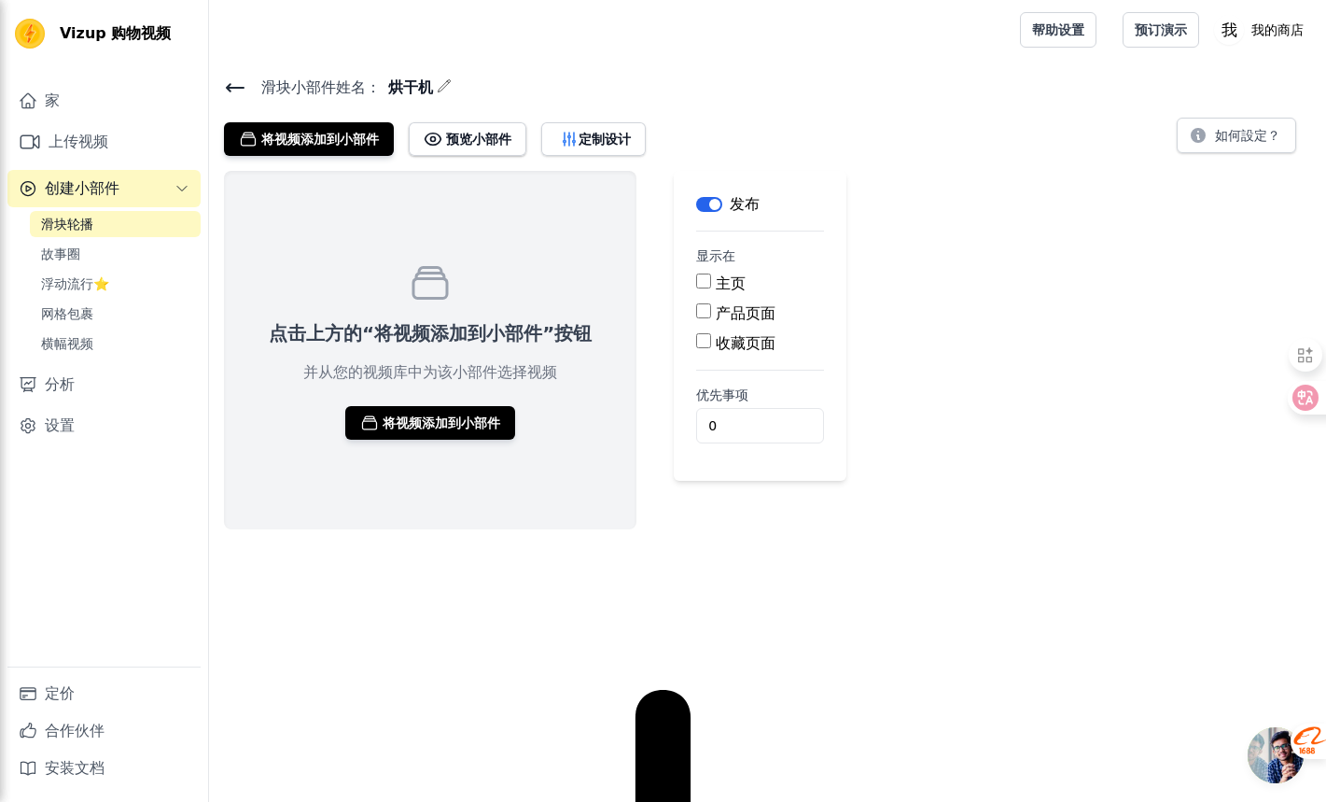
click at [698, 280] on input "主页" at bounding box center [703, 280] width 15 height 15
checkbox input "true"
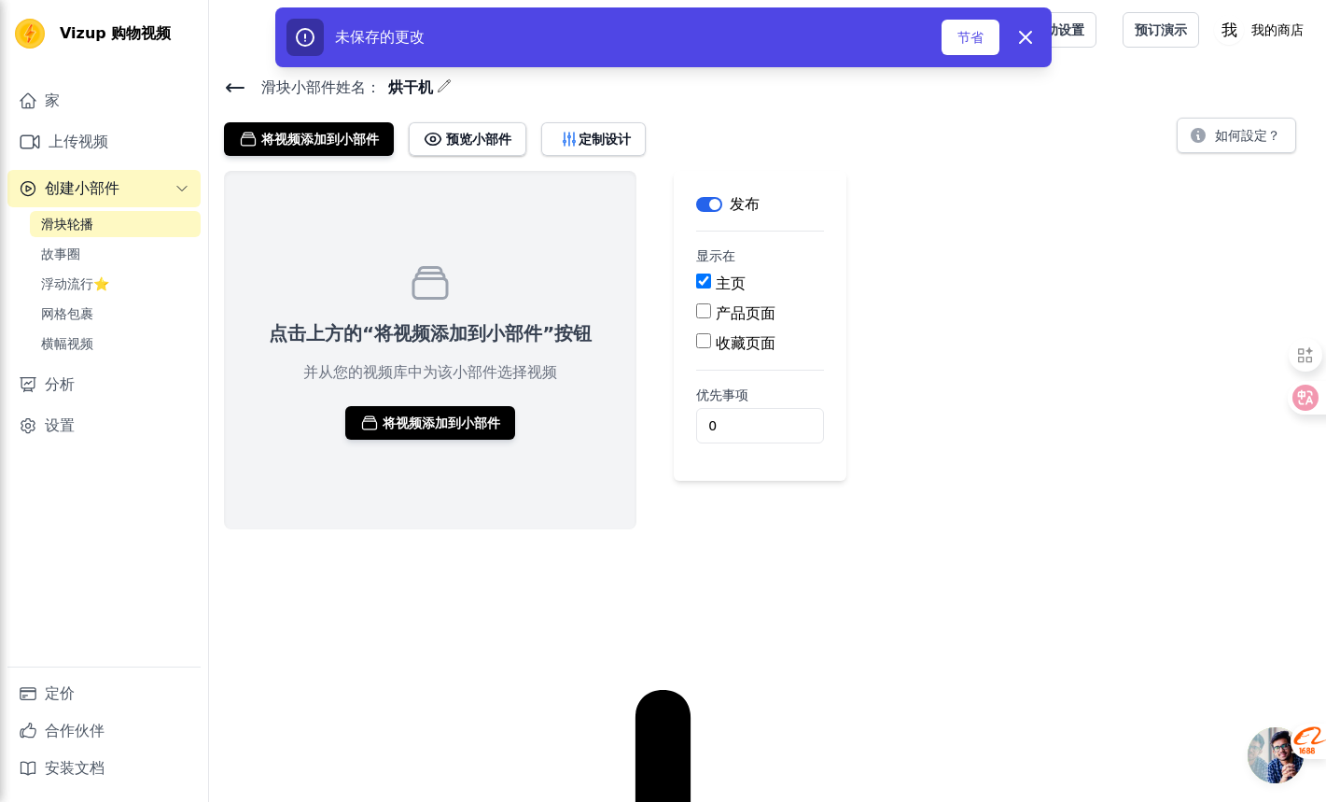
click at [702, 310] on input "产品页面" at bounding box center [703, 310] width 15 height 15
checkbox input "true"
click at [731, 365] on font "特定产品页面" at bounding box center [776, 365] width 90 height 18
click at [722, 365] on input "特定产品页面" at bounding box center [718, 363] width 15 height 15
radio input "true"
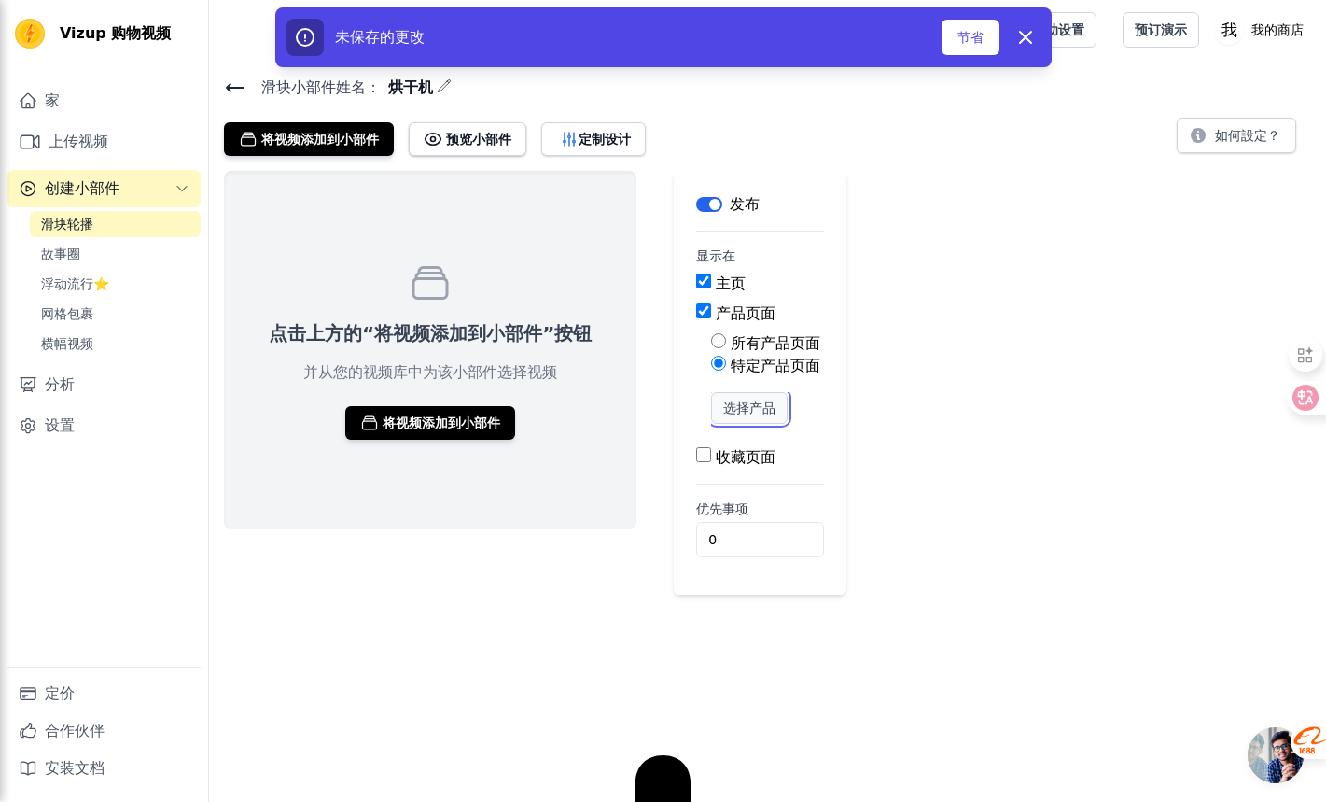
click at [737, 407] on font "选择产品" at bounding box center [749, 407] width 52 height 15
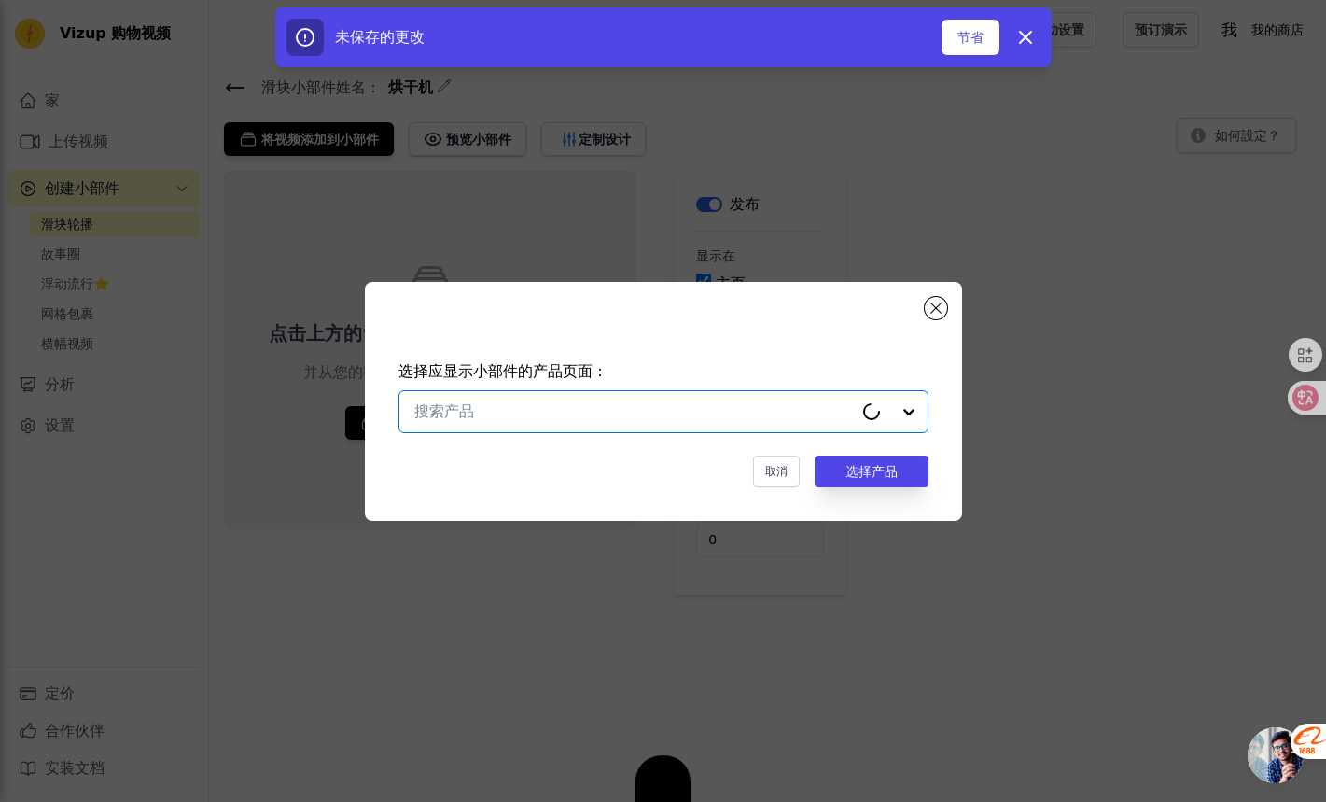
click at [641, 412] on div at bounding box center [633, 411] width 439 height 41
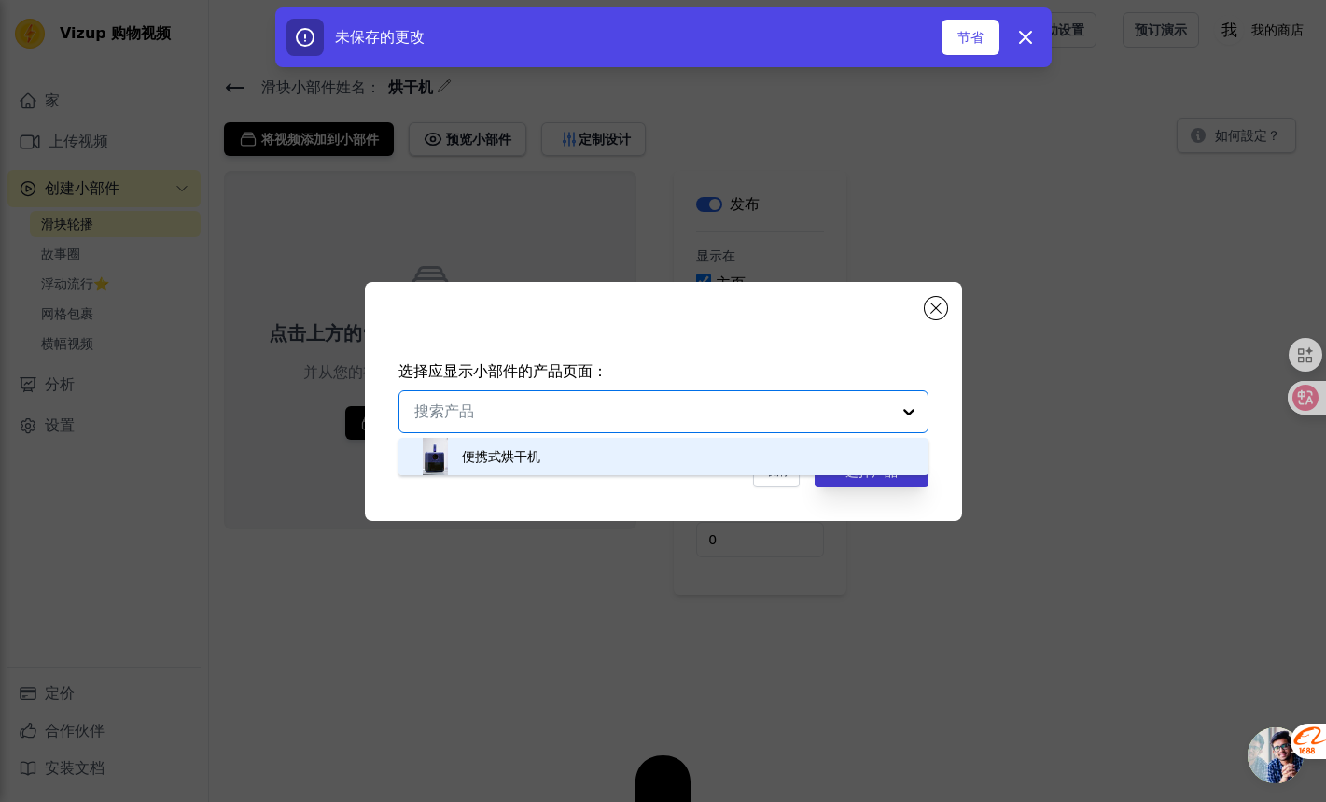
drag, startPoint x: 641, startPoint y: 448, endPoint x: 841, endPoint y: 479, distance: 202.1
click at [641, 448] on div "便携式烘干机" at bounding box center [663, 456] width 493 height 37
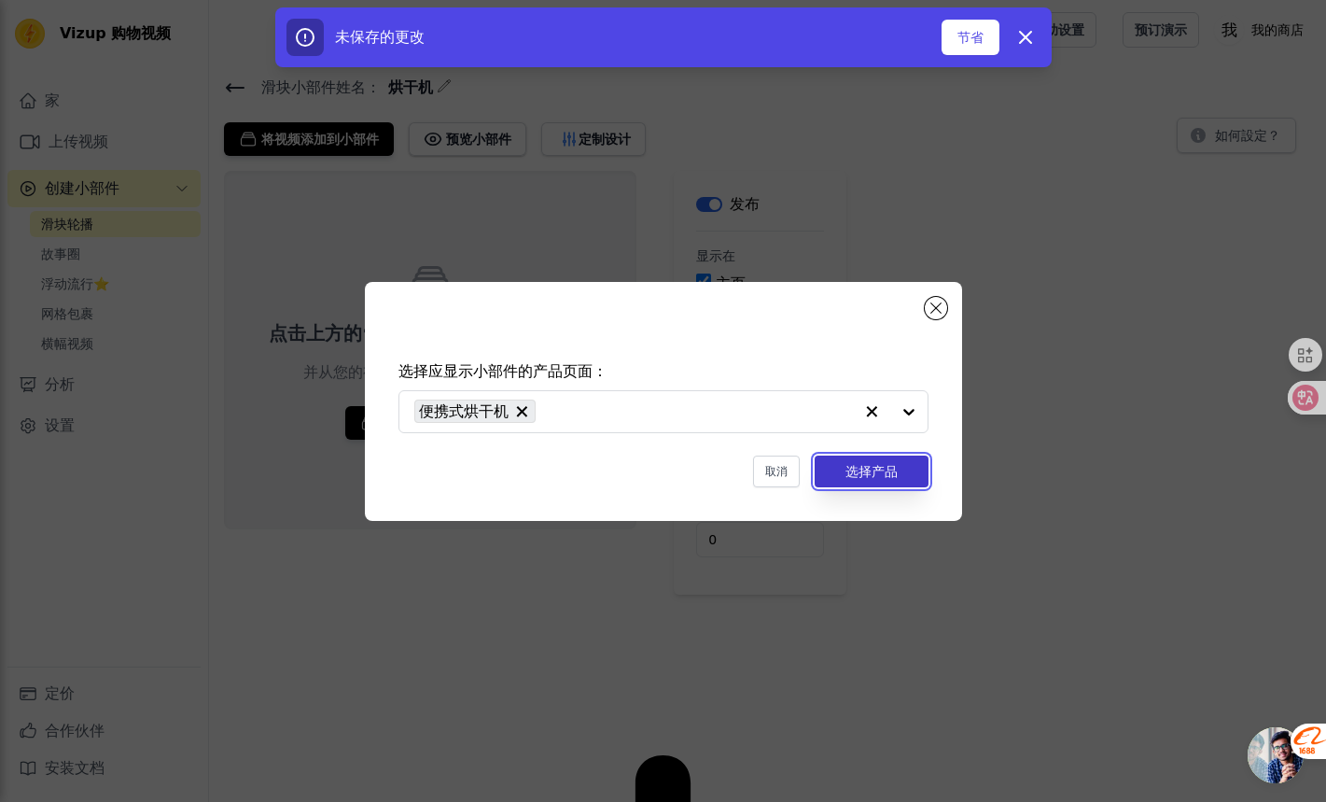
click at [907, 475] on button "选择产品" at bounding box center [872, 471] width 114 height 32
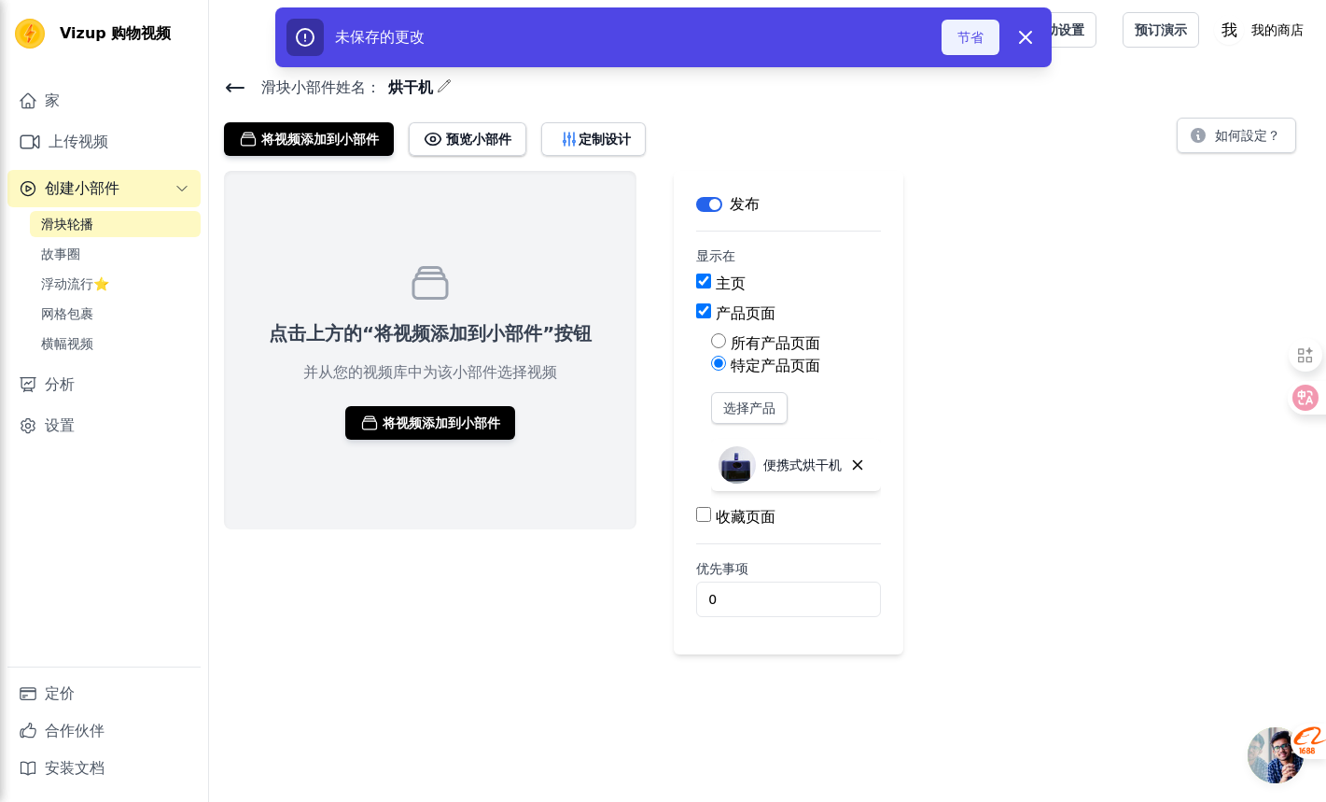
click at [964, 42] on font "节省" at bounding box center [970, 37] width 26 height 15
click at [966, 28] on font "节省" at bounding box center [970, 37] width 26 height 19
click at [942, 42] on button "节省" at bounding box center [971, 37] width 58 height 35
click at [959, 44] on font "节省" at bounding box center [970, 37] width 26 height 19
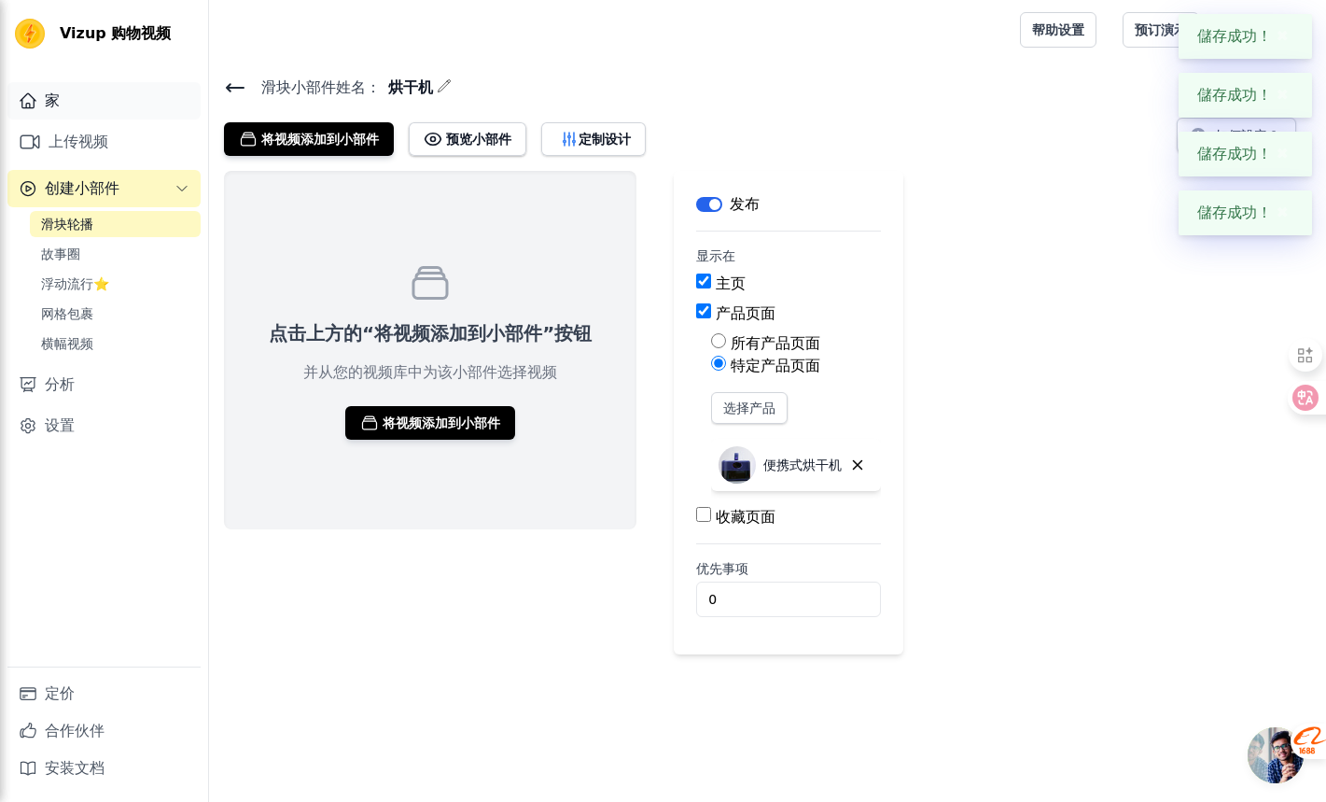
drag, startPoint x: 75, startPoint y: 103, endPoint x: 83, endPoint y: 113, distance: 13.3
click at [75, 103] on link "家" at bounding box center [103, 100] width 193 height 37
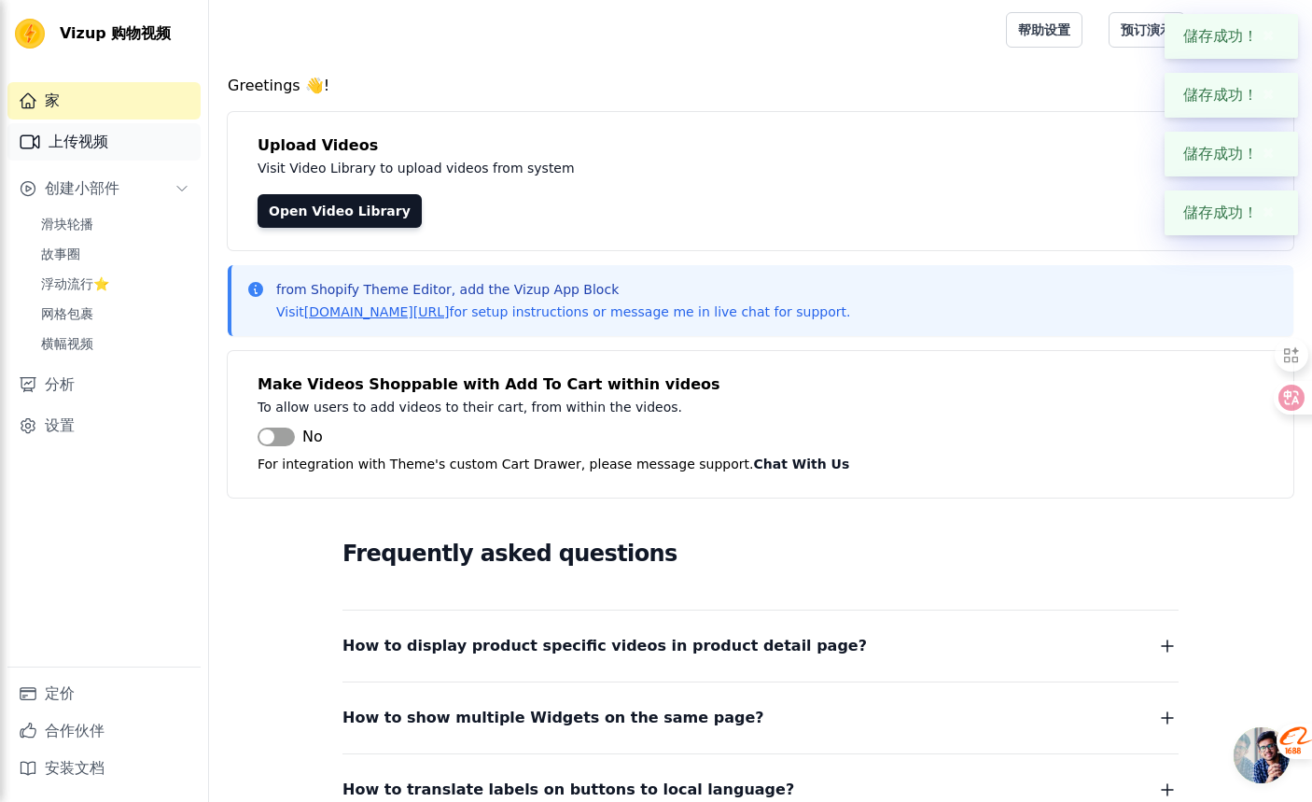
click at [113, 148] on link "上传视频" at bounding box center [103, 141] width 193 height 37
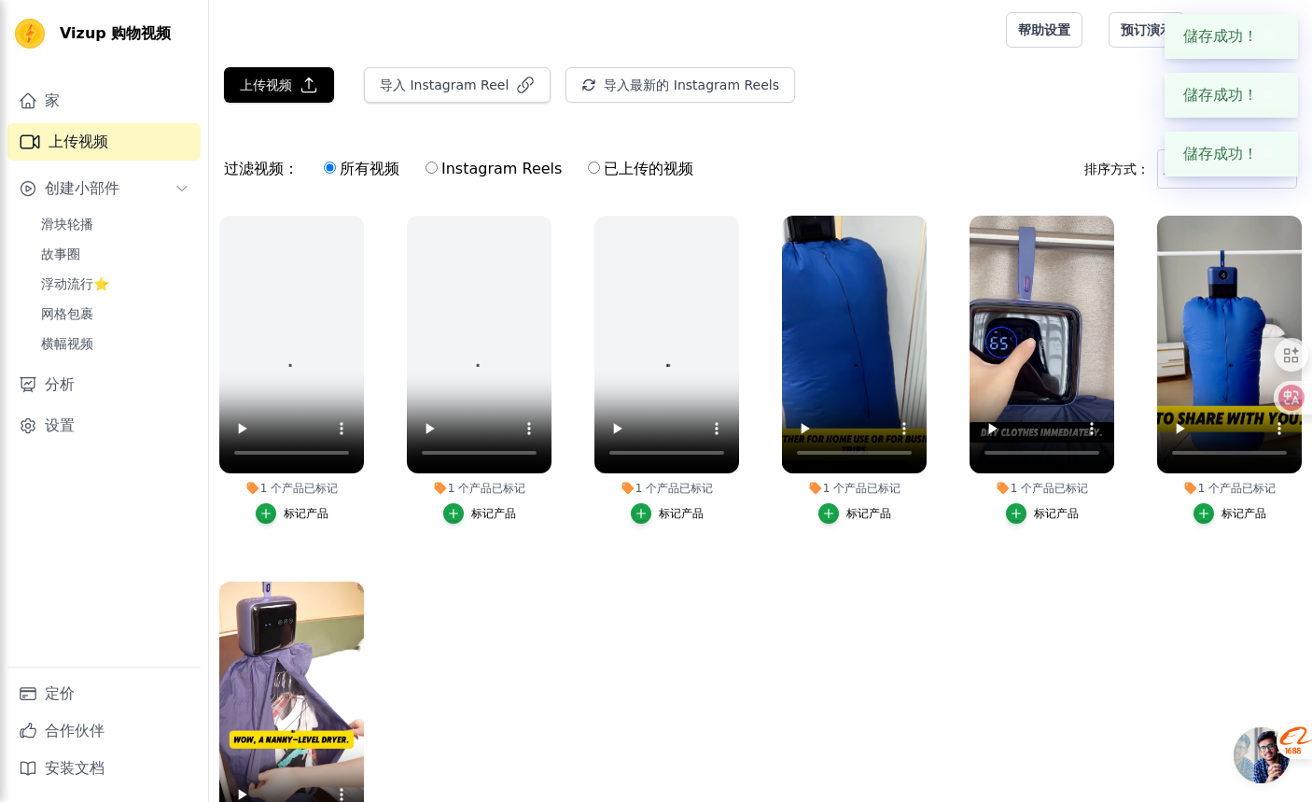
click at [1282, 35] on div "儲存成功！ ✖" at bounding box center [1231, 36] width 133 height 45
click at [1269, 35] on font "✖" at bounding box center [1269, 36] width 12 height 18
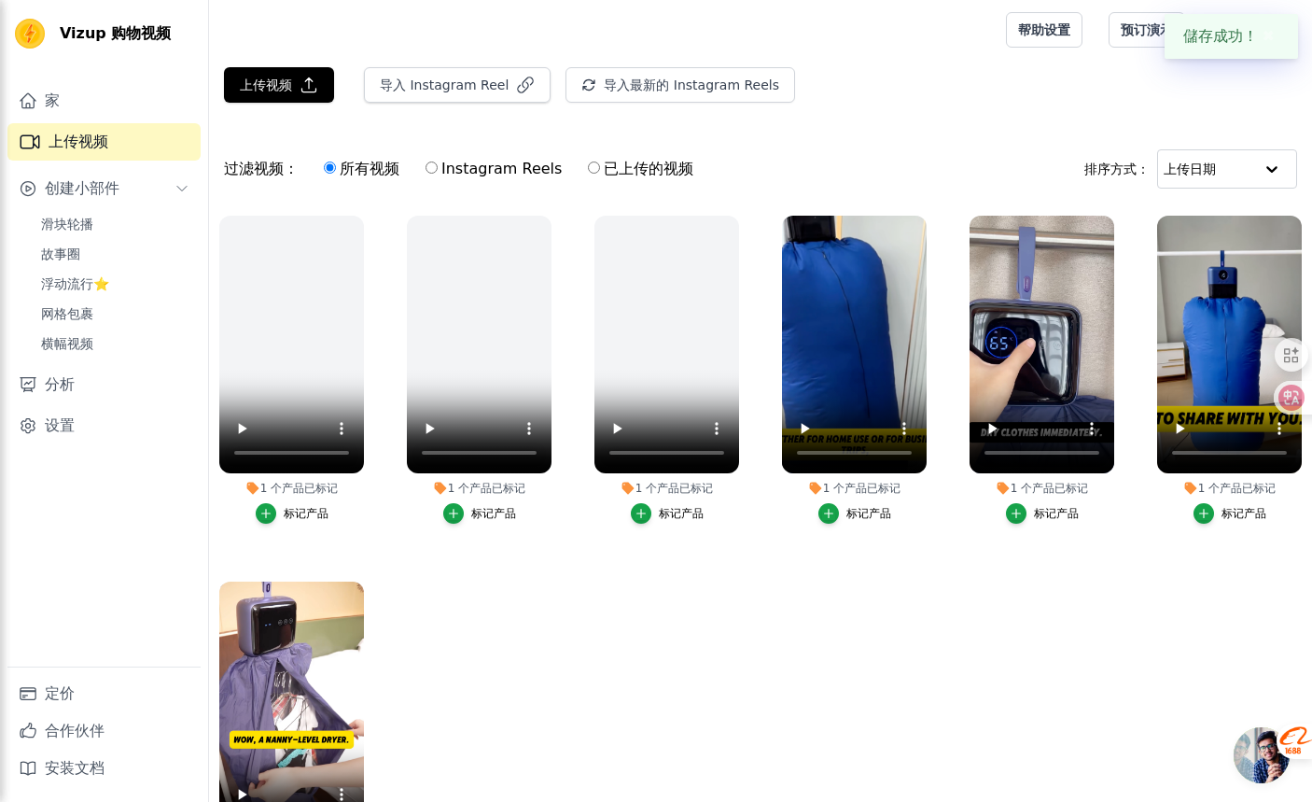
click at [1264, 95] on div "上传视频 导入 Instagram Reel 导入最新的 Instagram Reels 导入最新的 IG Reels" at bounding box center [760, 92] width 1103 height 50
click at [1266, 42] on font "✖" at bounding box center [1269, 36] width 12 height 18
click at [78, 108] on link "家" at bounding box center [103, 100] width 193 height 37
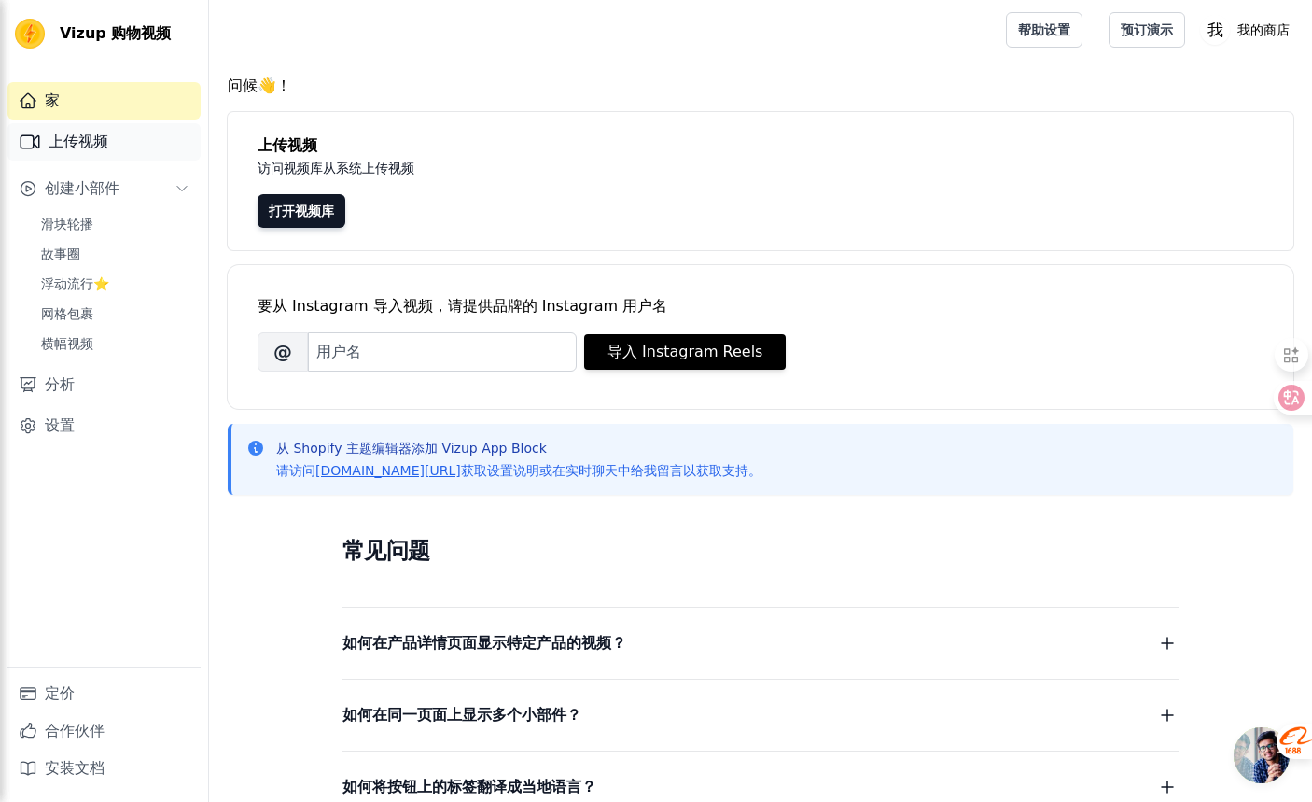
click at [115, 147] on link "上传视频" at bounding box center [103, 141] width 193 height 37
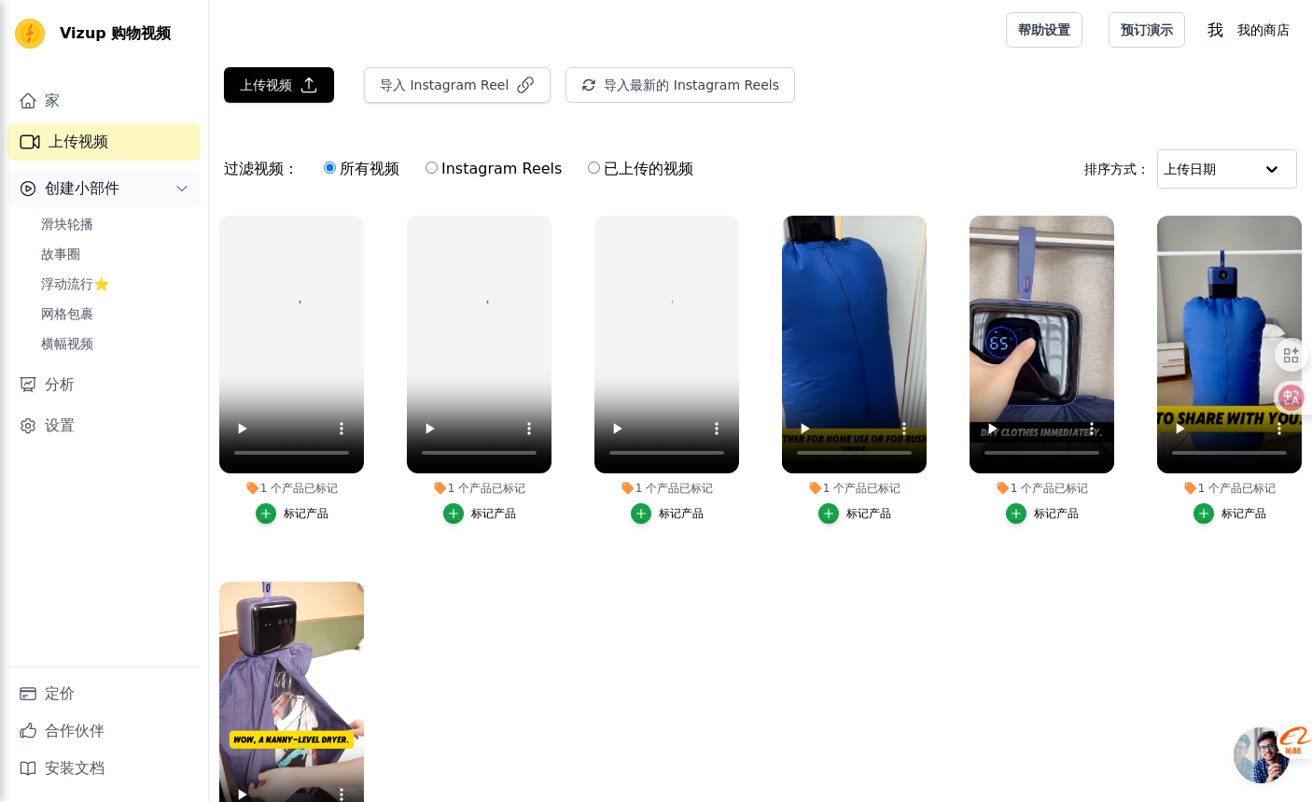
click at [108, 191] on font "创建小部件" at bounding box center [82, 188] width 75 height 18
click at [121, 189] on button "创建小部件" at bounding box center [103, 188] width 193 height 37
click at [128, 427] on link "设置" at bounding box center [103, 425] width 193 height 37
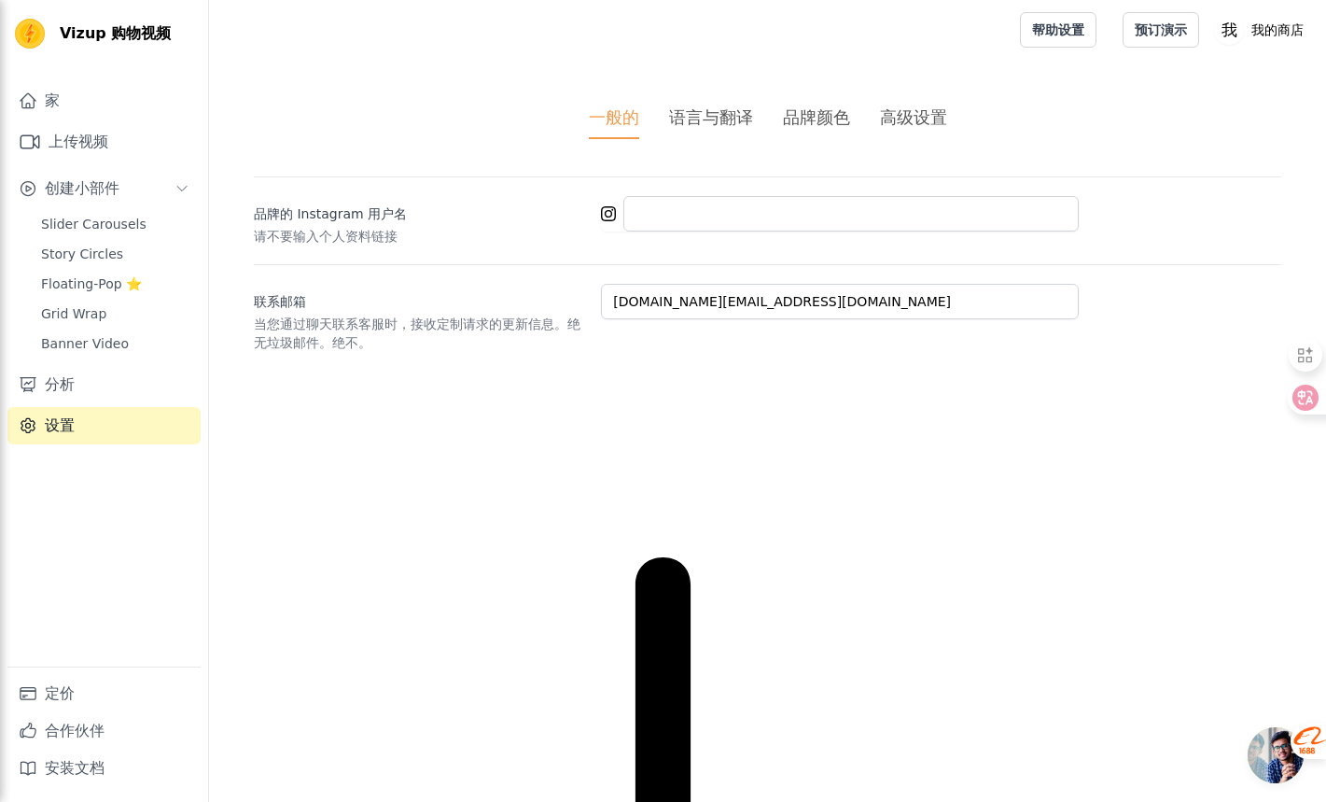
click at [737, 108] on font "语言与翻译" at bounding box center [711, 117] width 84 height 20
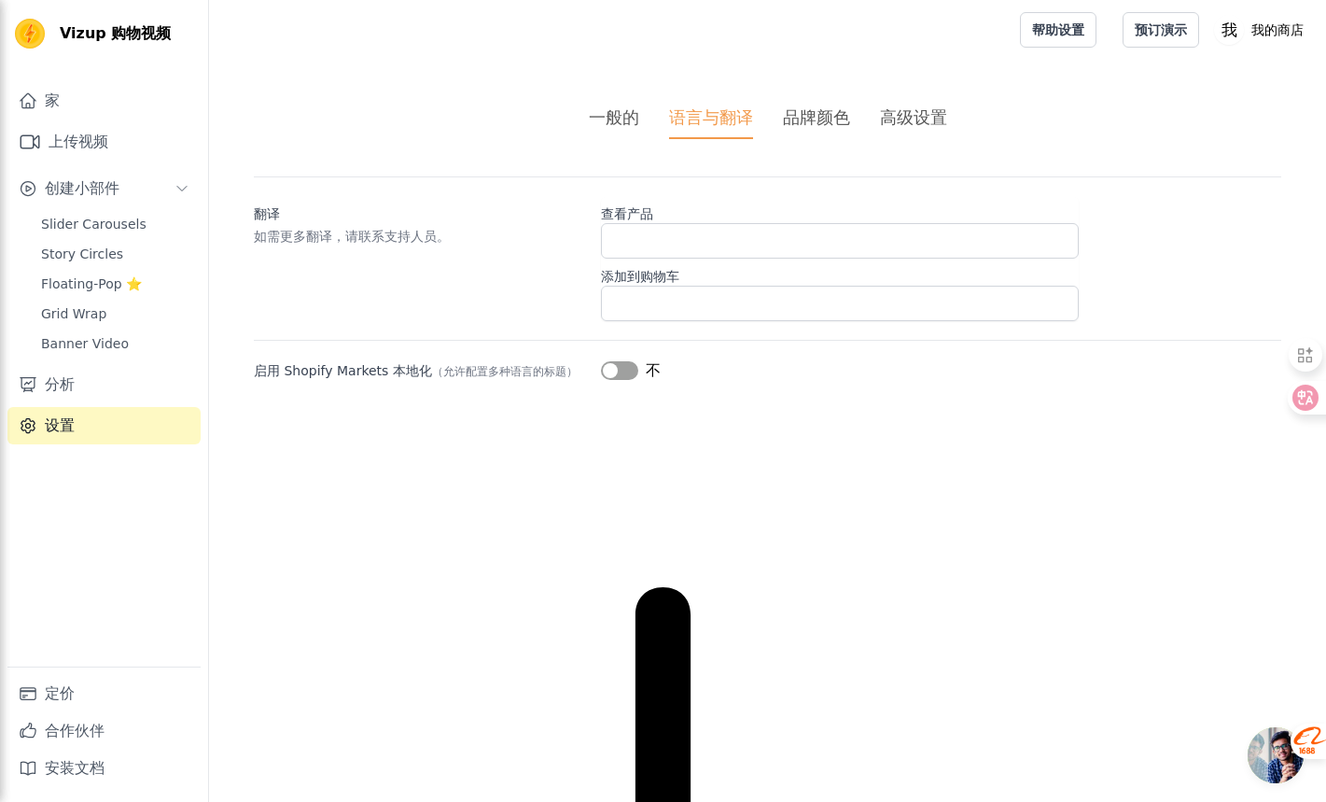
click at [639, 364] on div "不" at bounding box center [631, 370] width 60 height 22
click at [610, 384] on div "一般的 语言与翻译 品牌颜色 高级设置 未保存的更改 节省 解雇 翻译 如需更多翻译，请联系支持人员。 查看产品 添加到购物车 启用 Shopify Mark…" at bounding box center [767, 243] width 1117 height 367
click at [622, 372] on button "标签" at bounding box center [619, 370] width 37 height 19
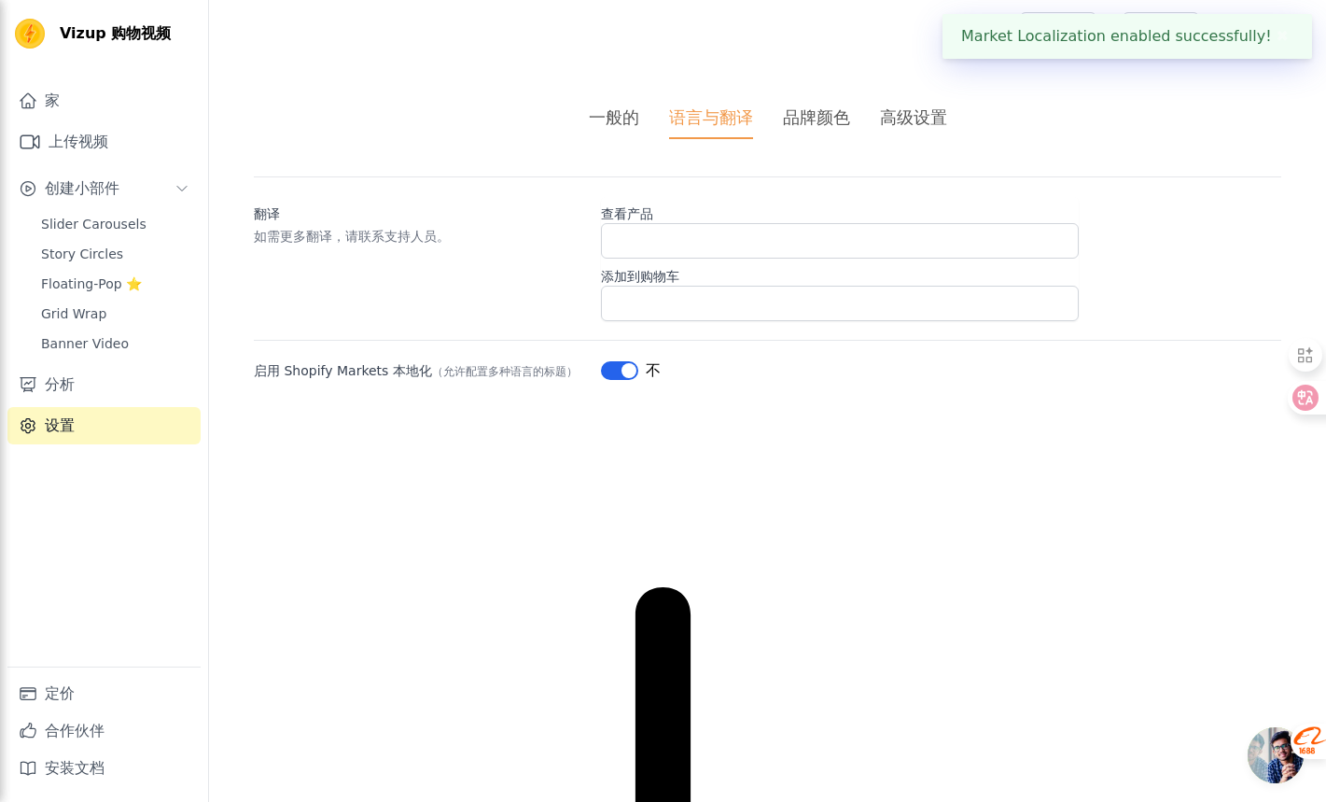
drag, startPoint x: 780, startPoint y: 147, endPoint x: 810, endPoint y: 113, distance: 44.9
click at [780, 147] on div "一般的 语言与翻译 品牌颜色 高级设置 未保存的更改 节省 解雇 翻译 如需更多翻译，请联系支持人员。 查看产品 添加到购物车 启用 Shopify Mark…" at bounding box center [767, 243] width 1117 height 367
click at [810, 114] on font "品牌颜色" at bounding box center [816, 117] width 67 height 20
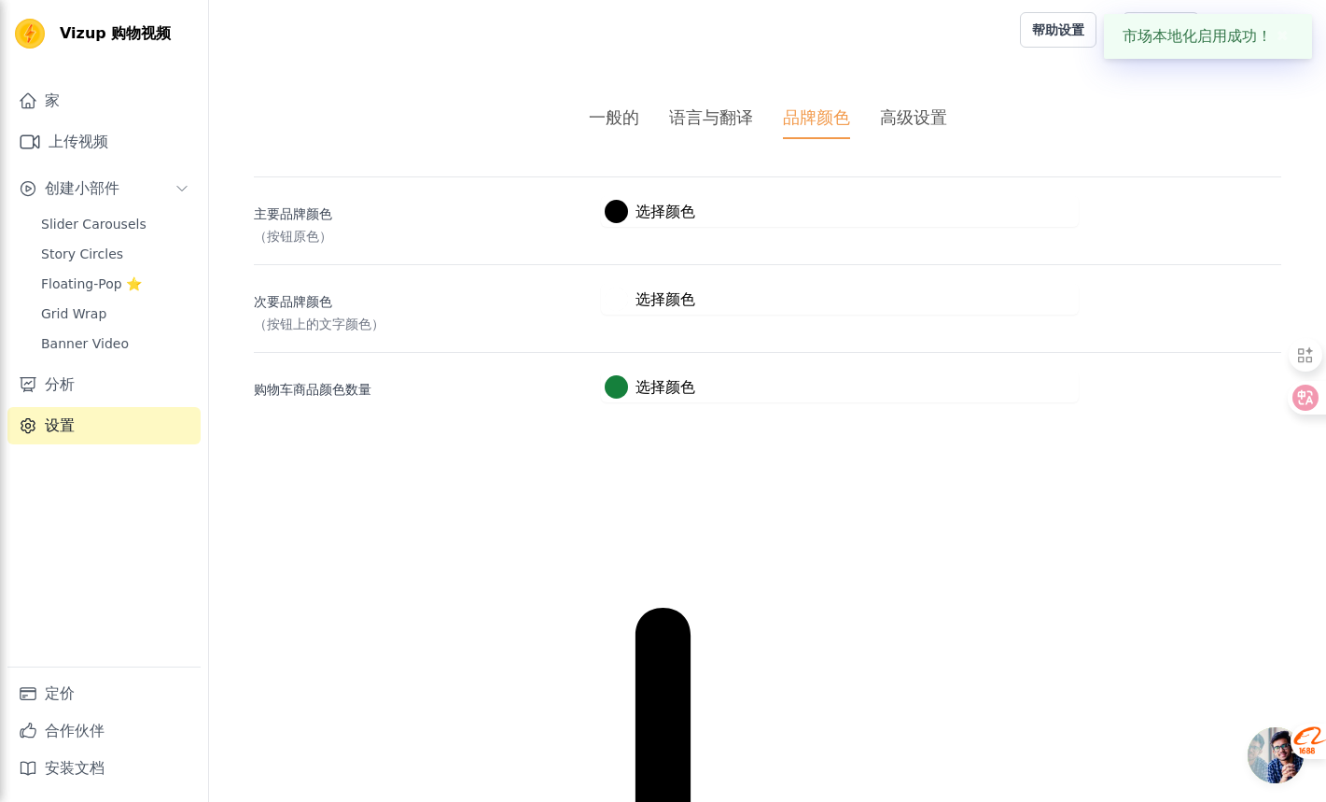
click at [615, 396] on div at bounding box center [616, 386] width 23 height 23
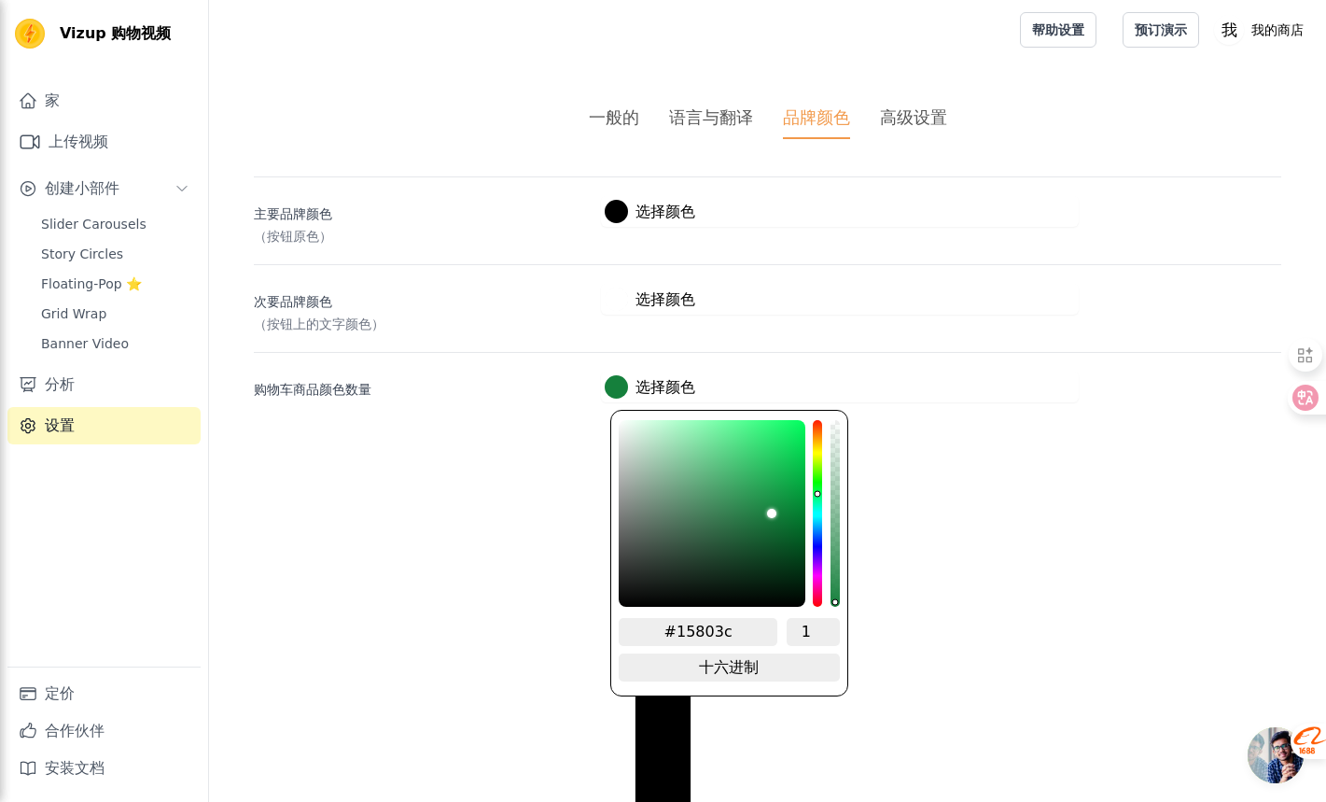
type input "#148041"
type input "#148048"
type input "#14804e"
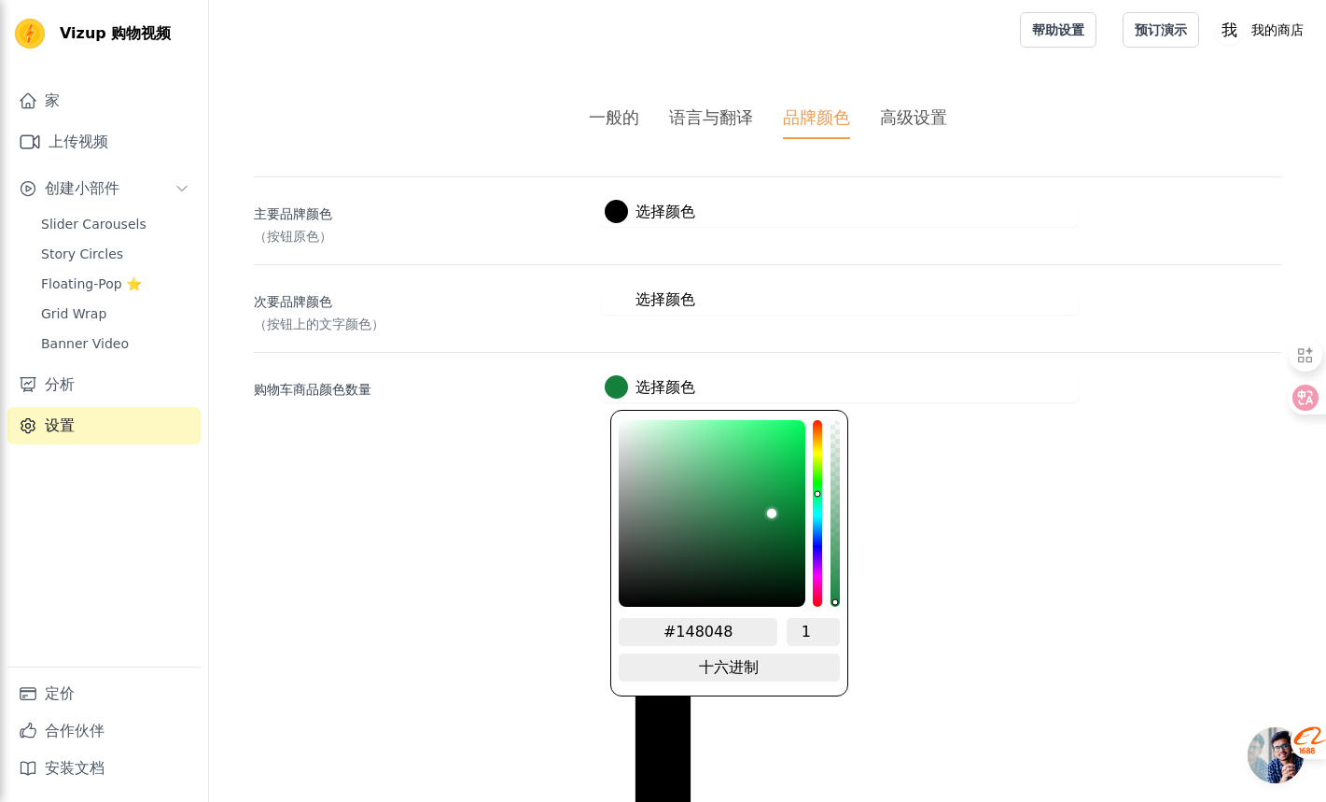
type input "#14804e"
type input "#148051"
type input "#148055"
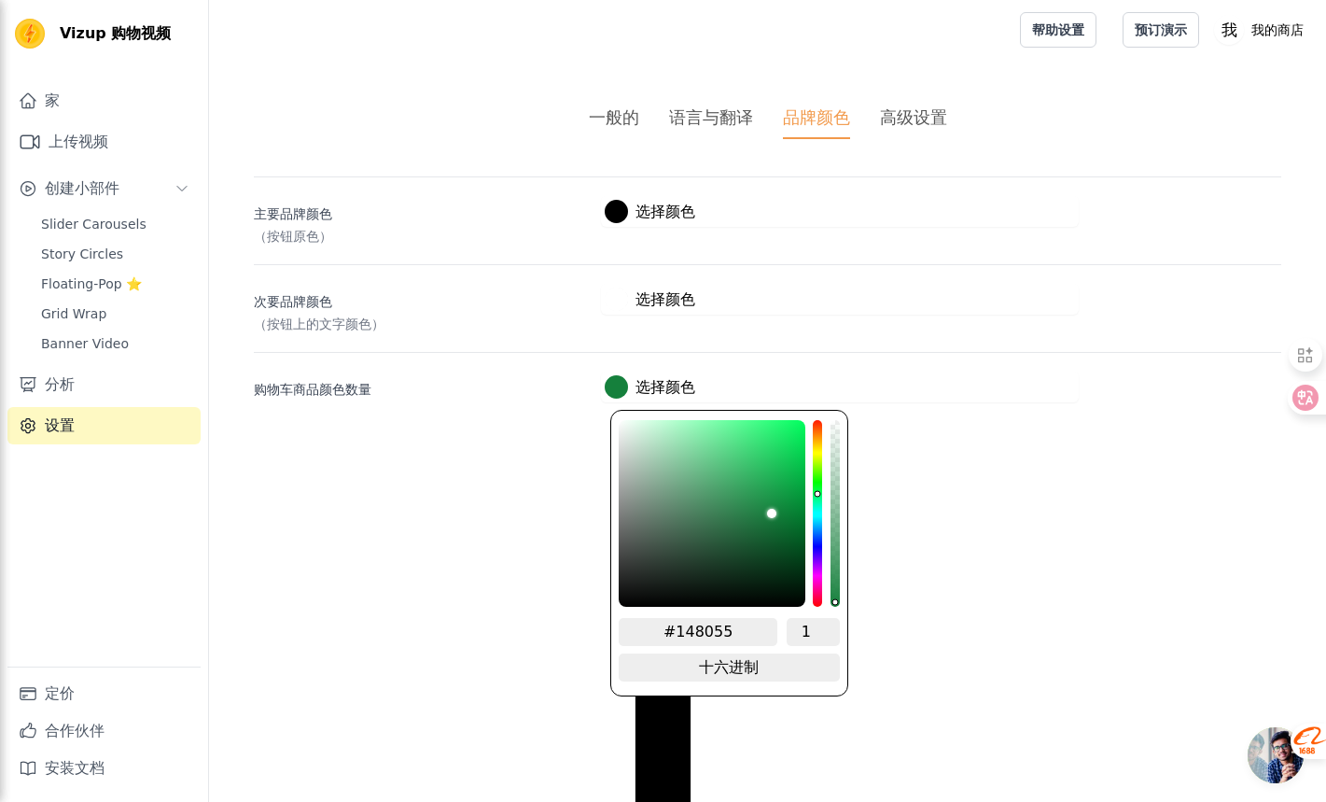
type input "#148058"
type input "#14805a"
type input "#14805e"
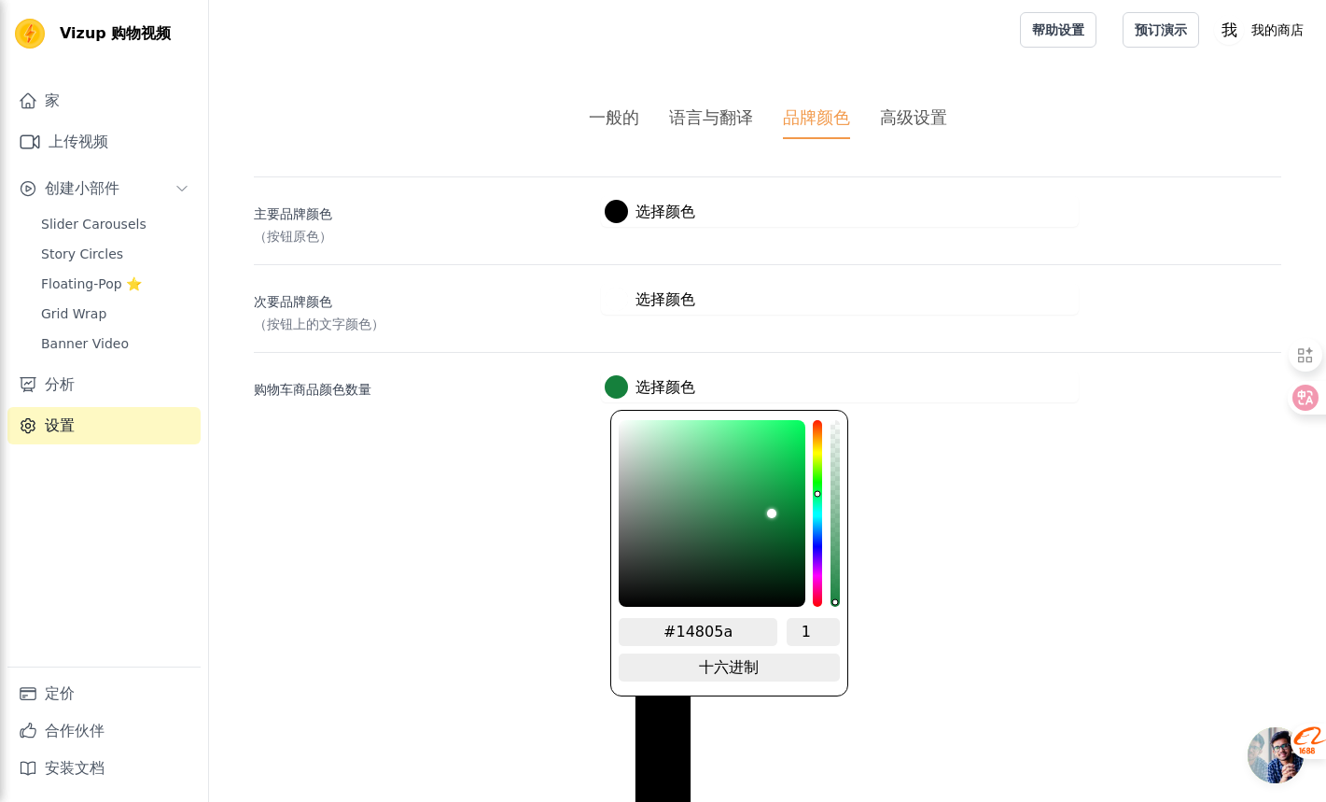
type input "#14805e"
type input "#148061"
type input "#148065"
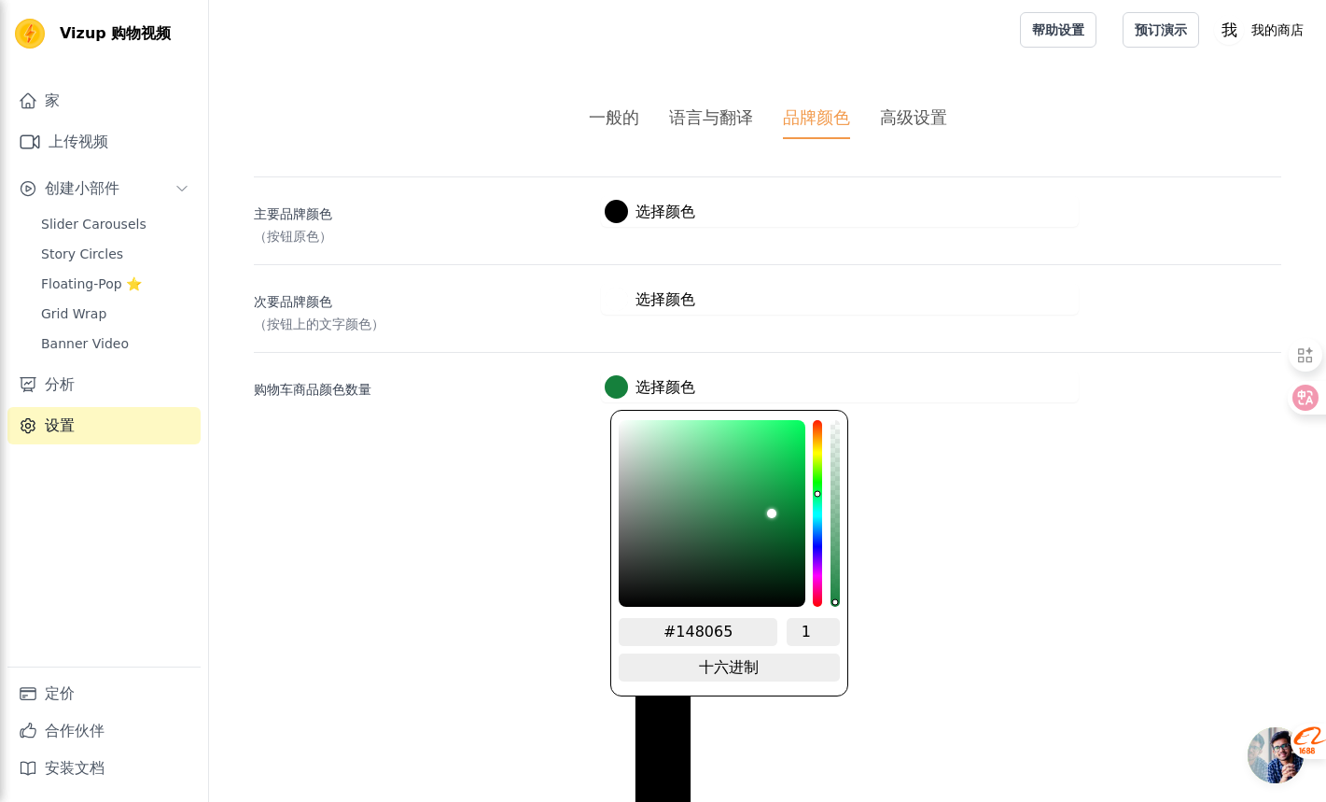
type input "#148068"
type input "#14806a"
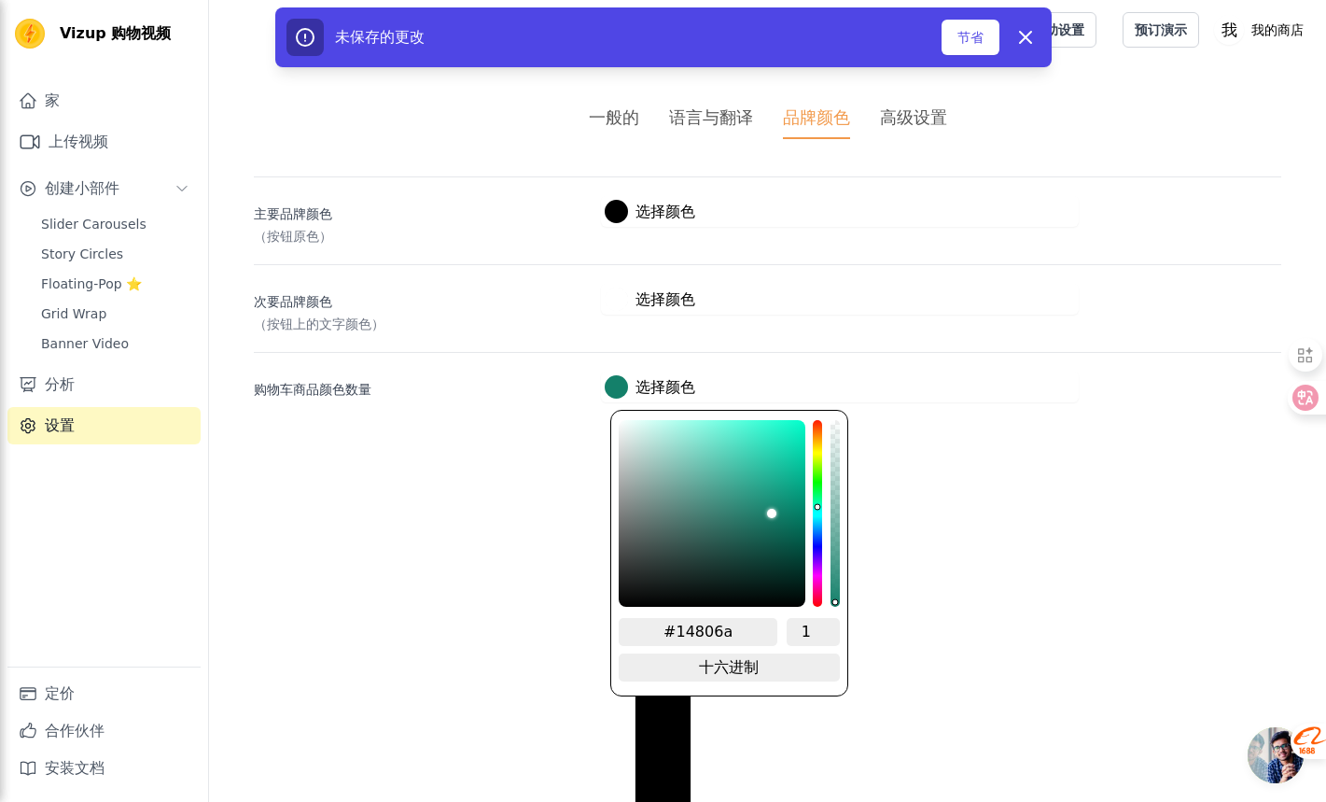
type input "#14806e"
type input "#148071"
type input "#148075"
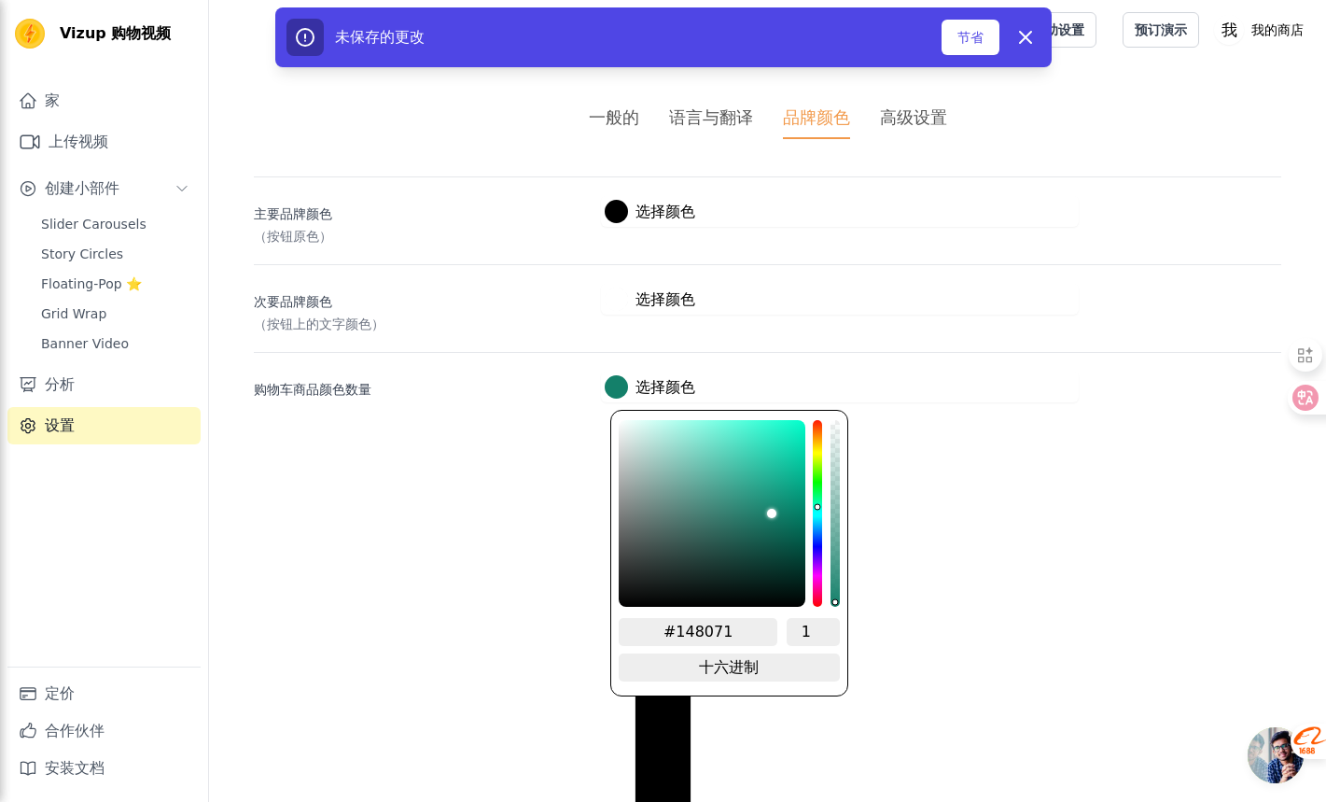
type input "#148075"
type input "#148078"
type input "#14807a"
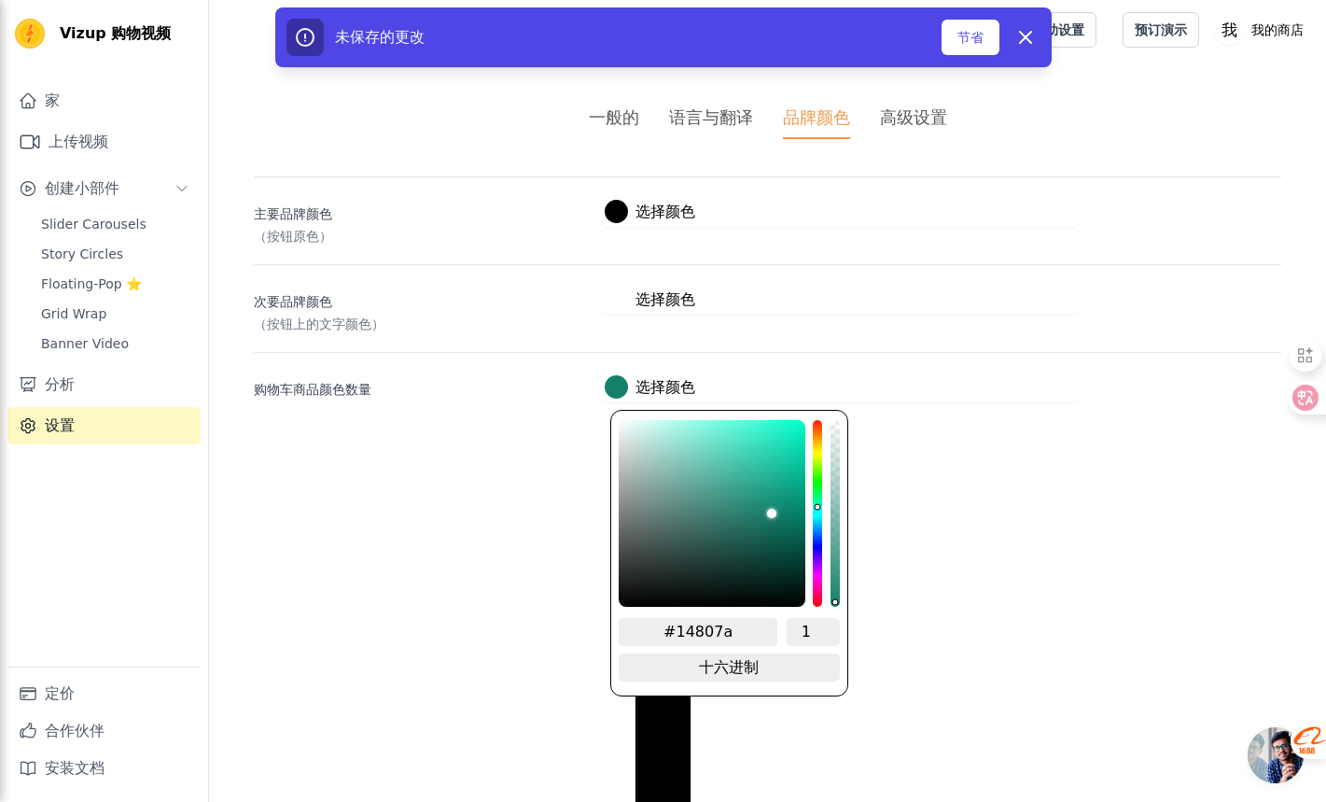
type input "#14807e"
type input "#147e80"
type input "#147a80"
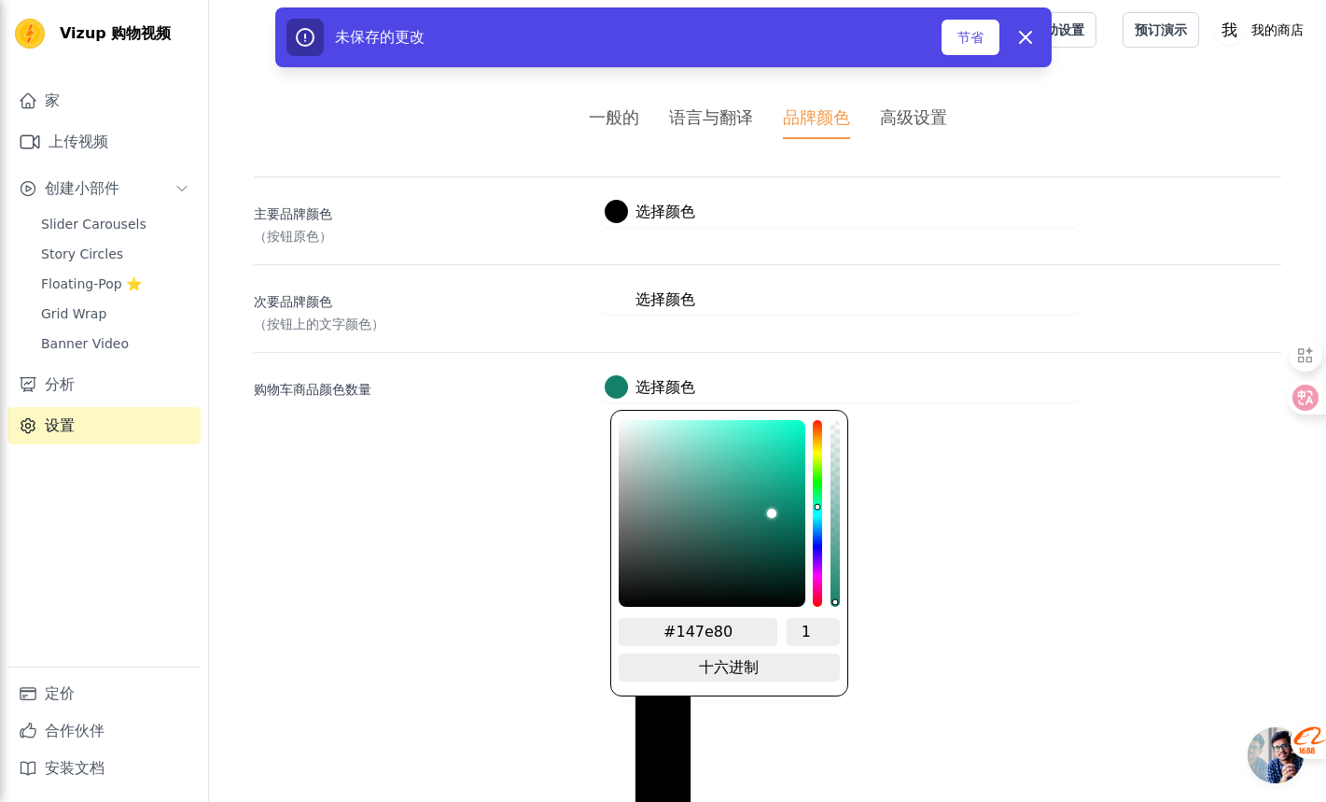
type input "#147a80"
type input "#147780"
type input "#147580"
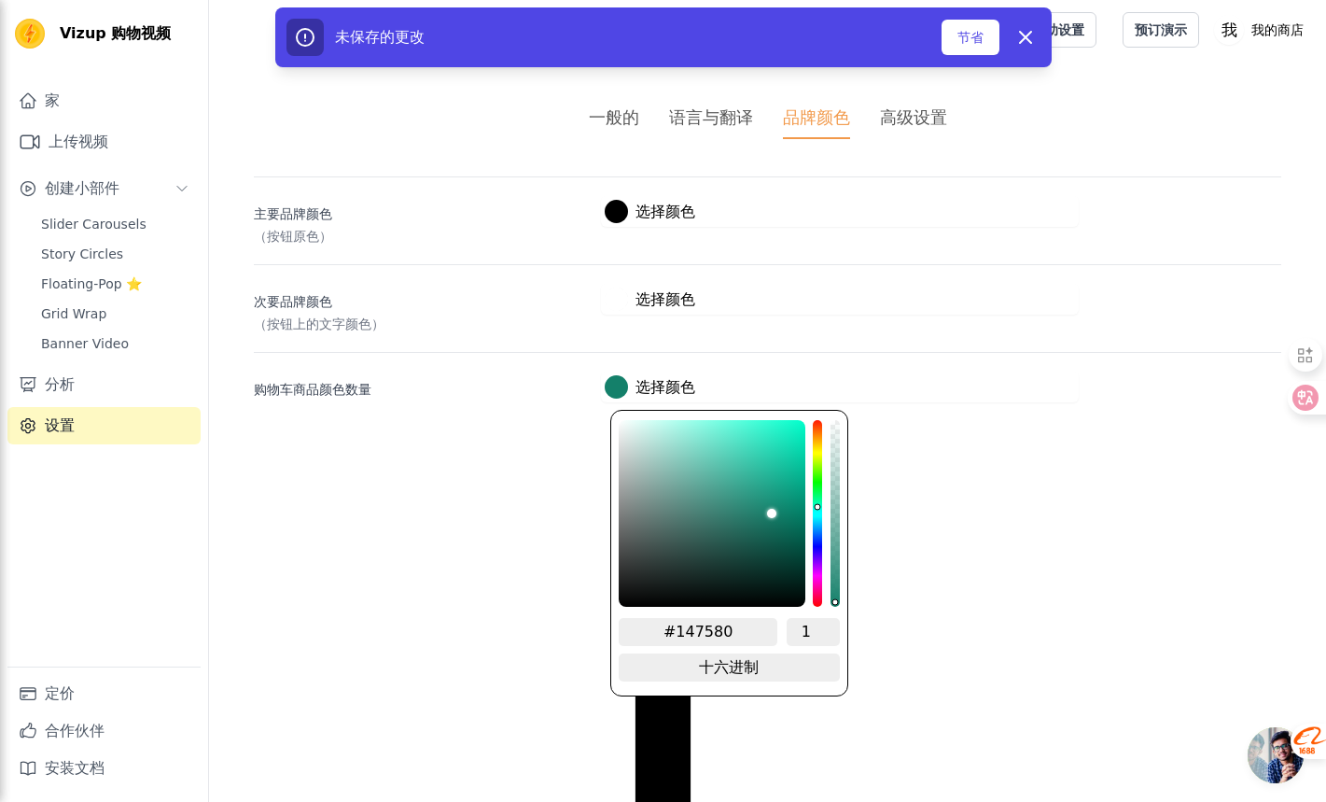
type input "#147180"
type input "#146e80"
type input "#146a80"
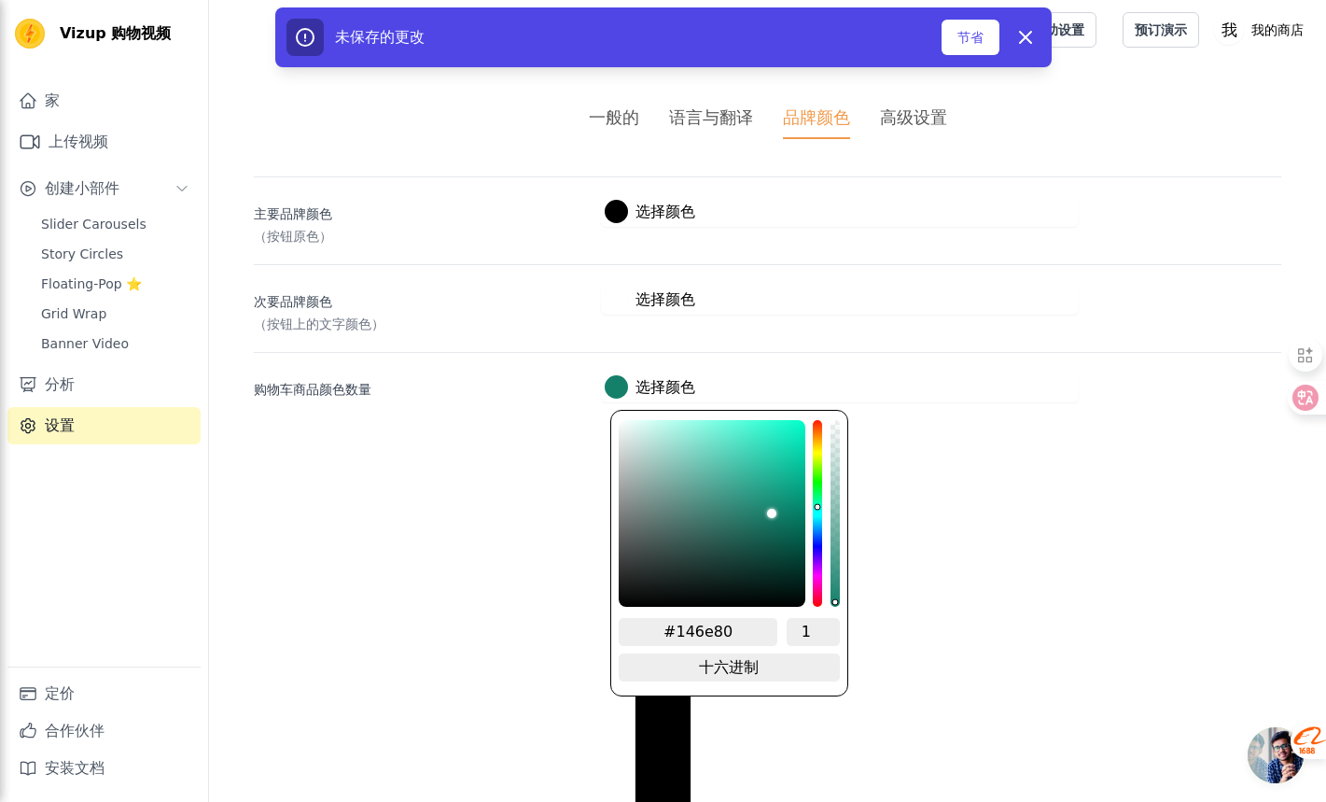
type input "#146a80"
type input "#146780"
type input "#146580"
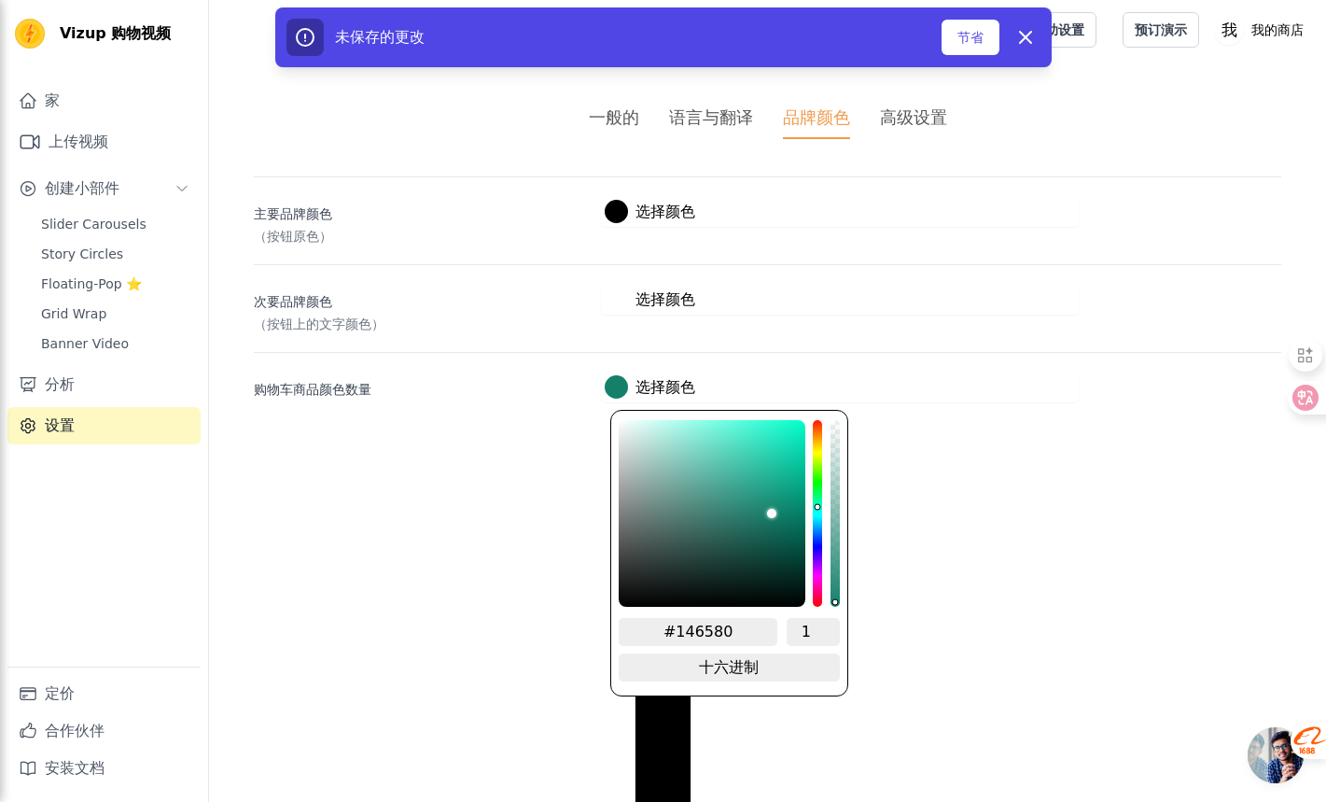
type input "#146180"
type input "#145e80"
type input "#145a80"
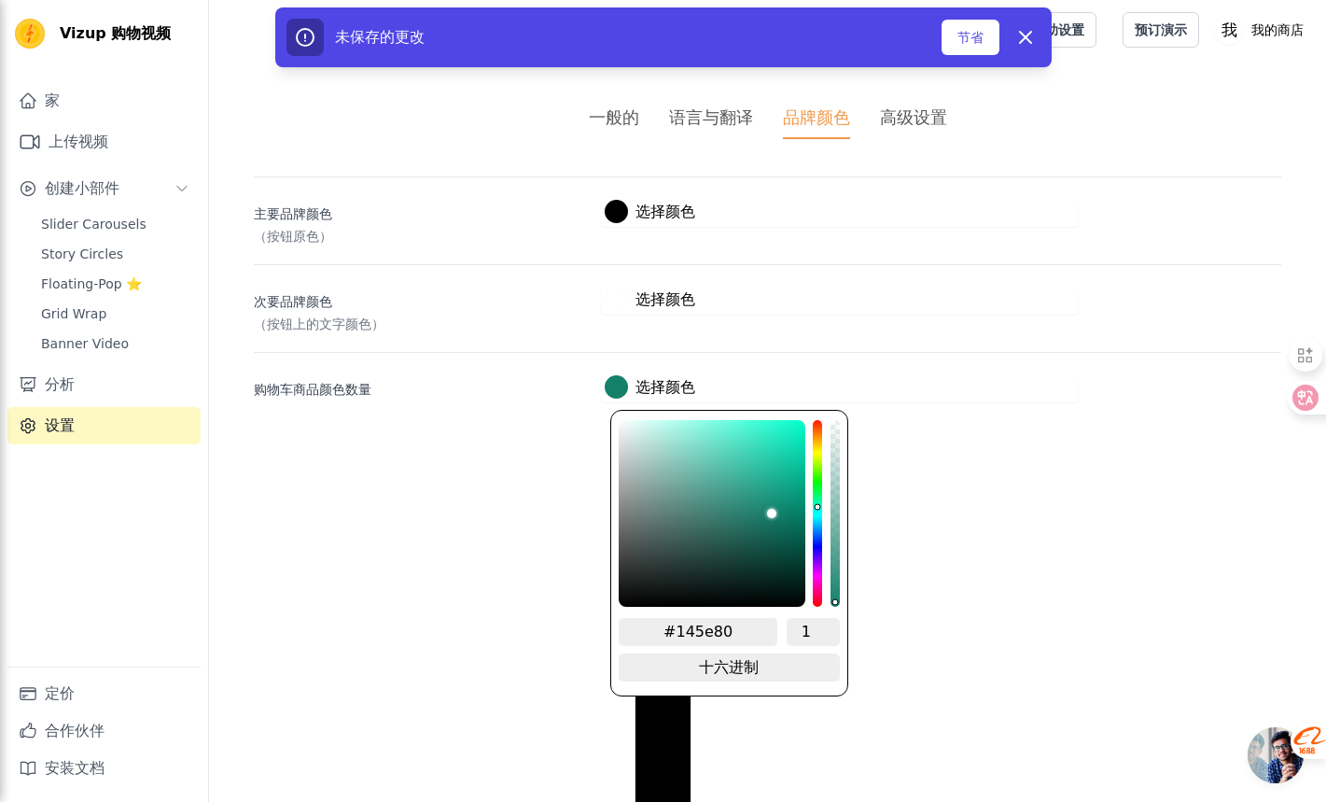
type input "#145a80"
type input "#145680"
type input "#145580"
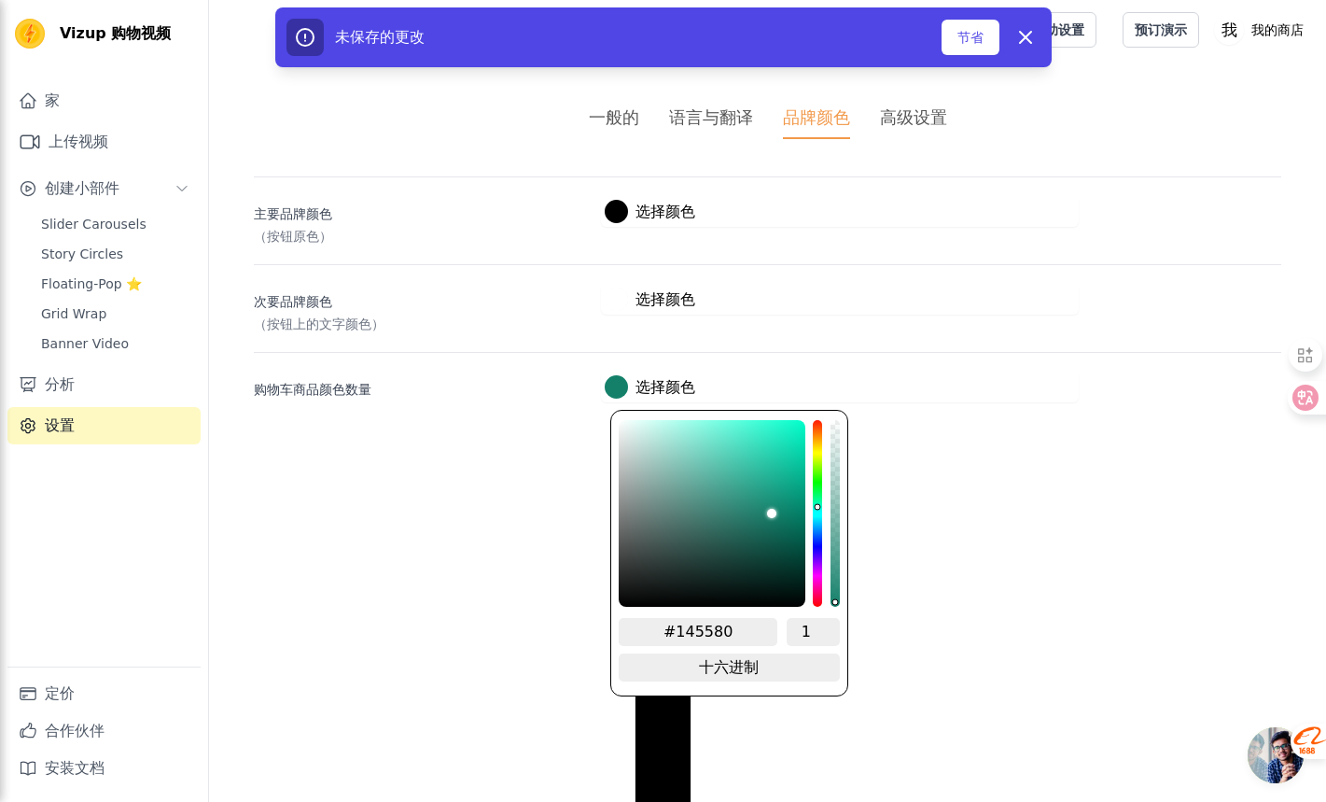
type input "#145180"
type input "#144e80"
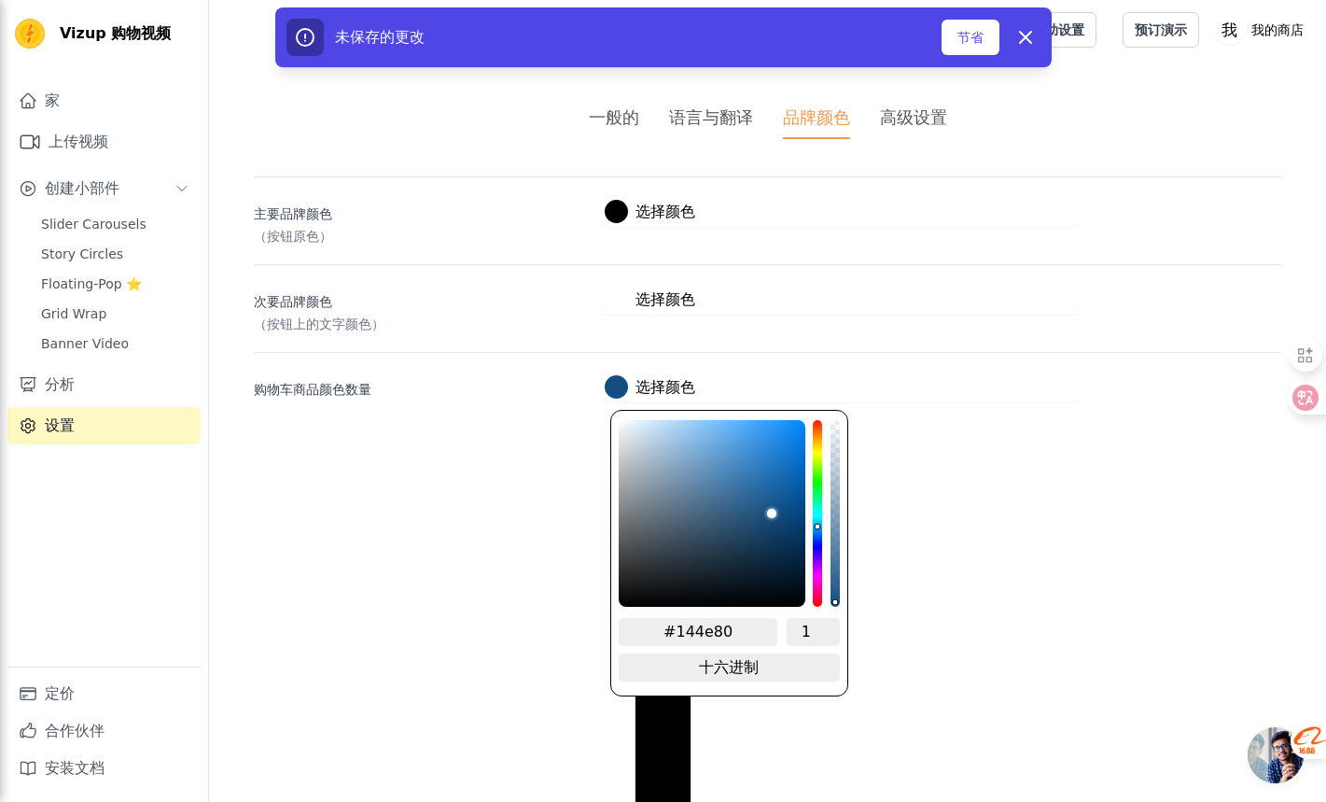
type input "#144a80"
type input "#144680"
type input "#144580"
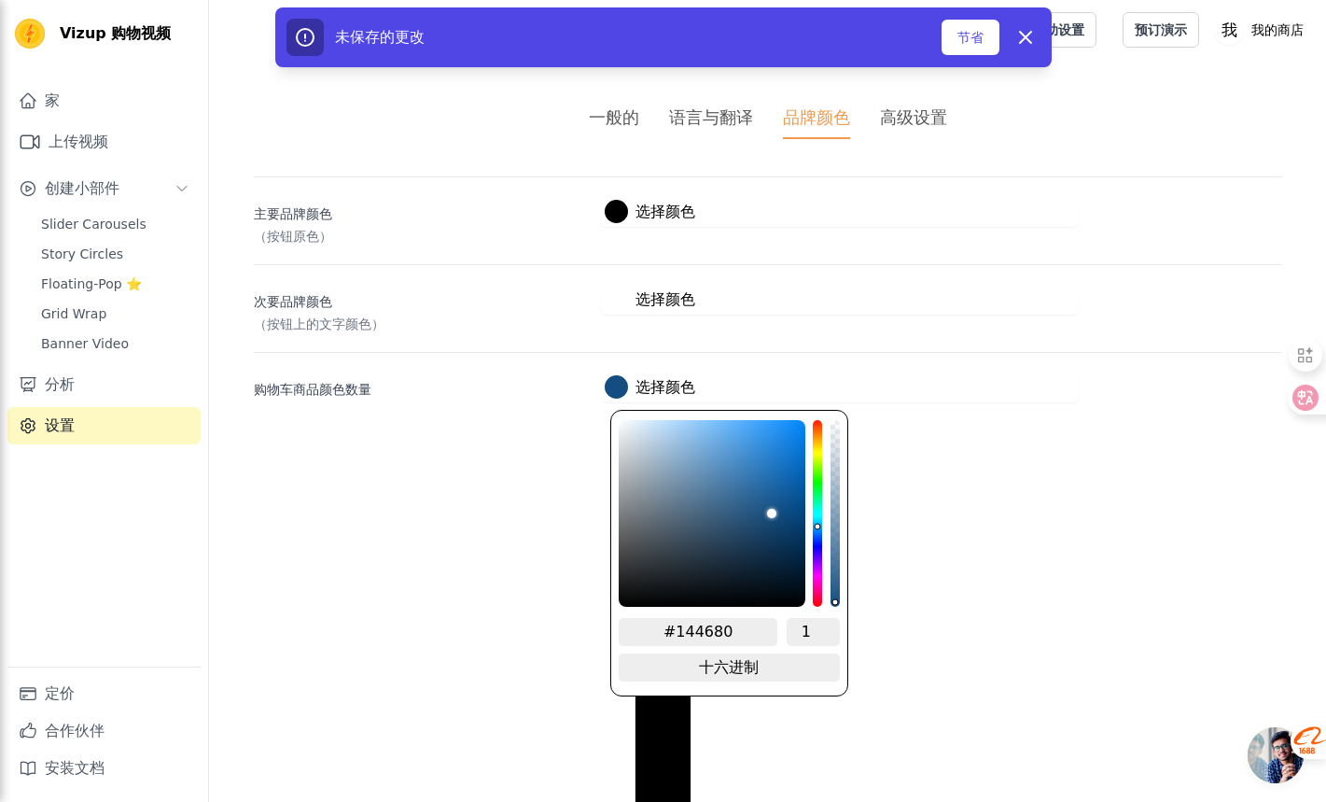
type input "#144580"
type input "#144180"
type input "#143d80"
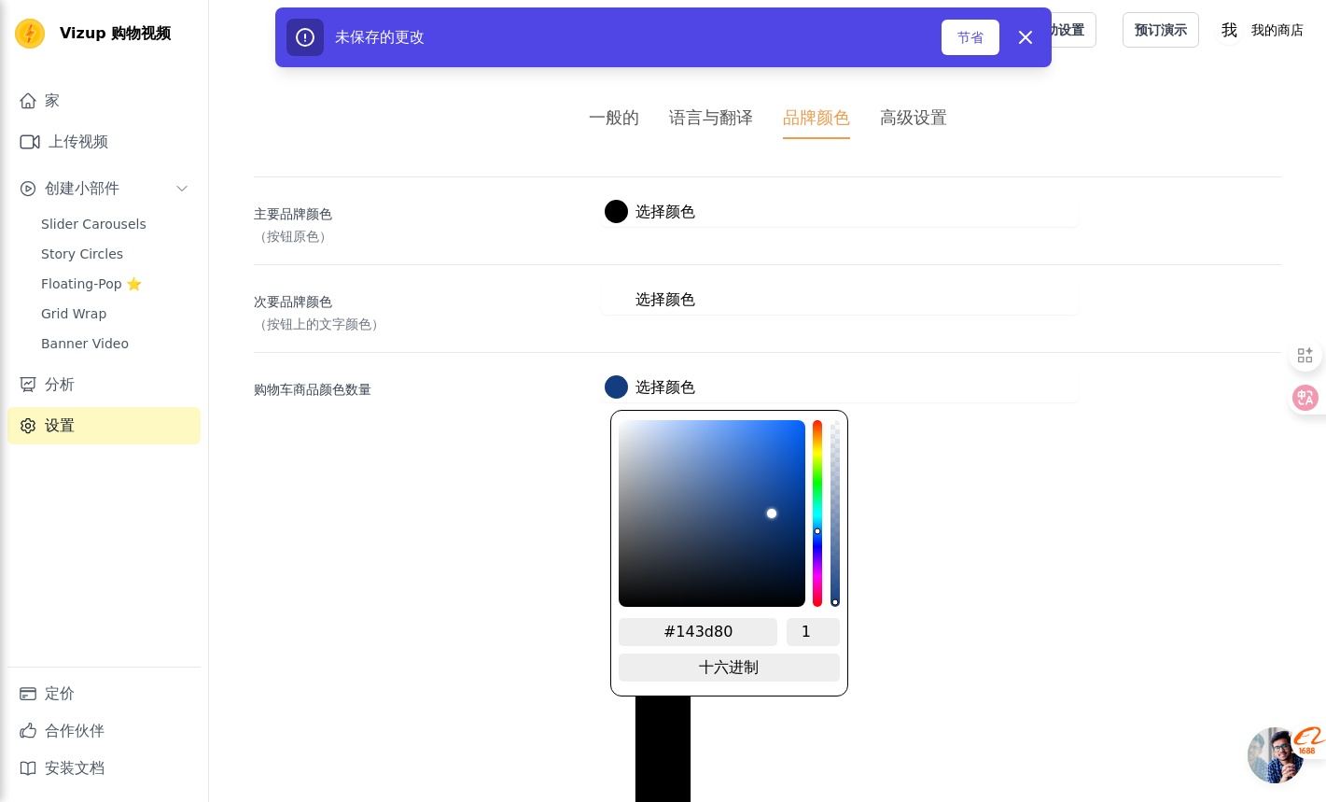
type input "#143a80"
type input "#143d80"
type input "#144180"
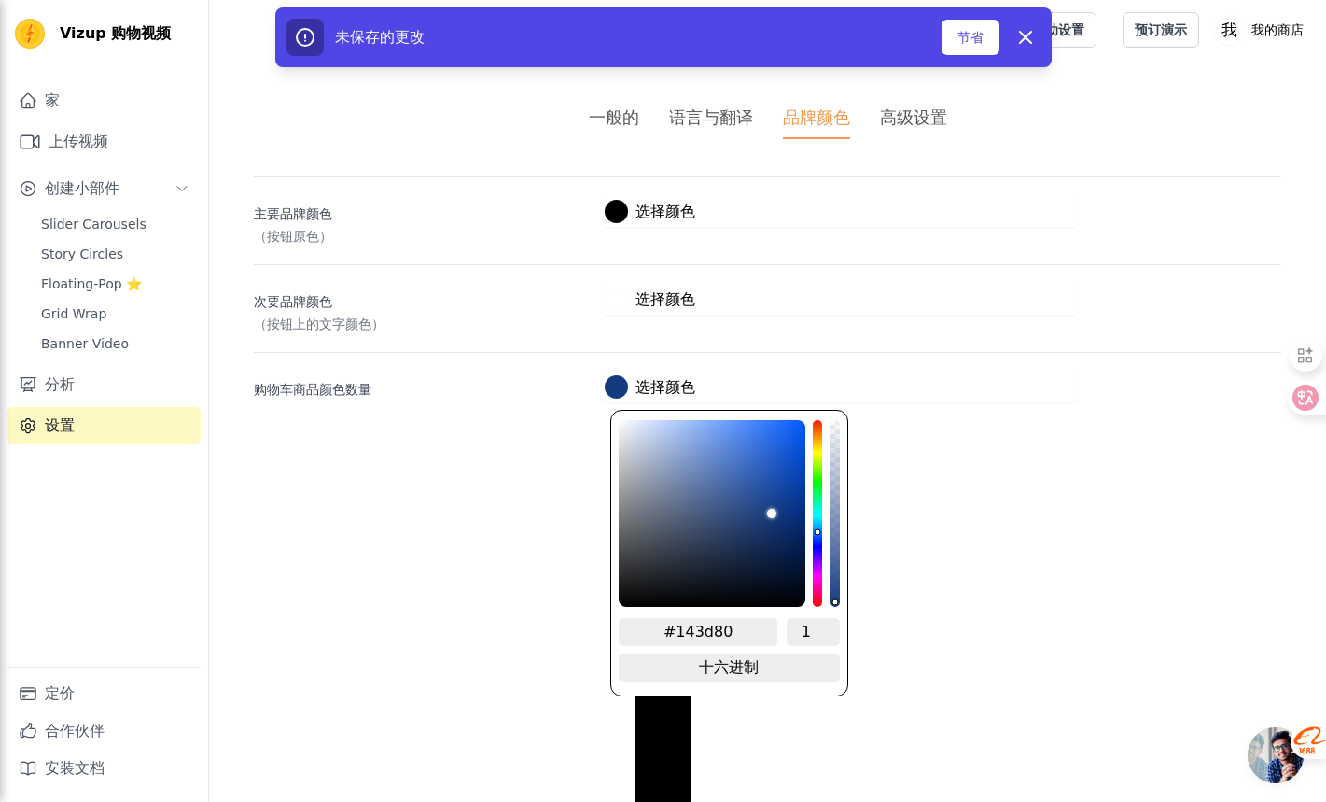
type input "#144180"
type input "#144580"
type input "#144680"
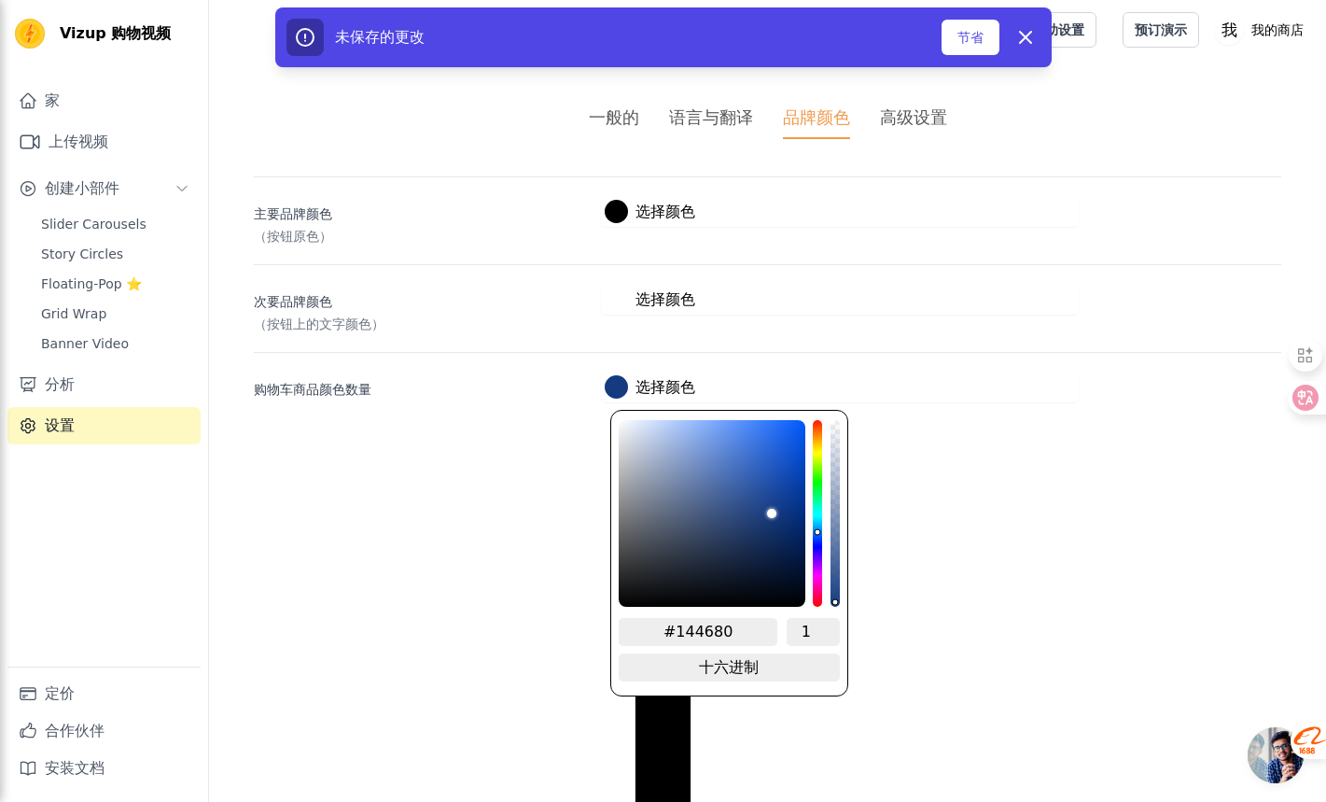
type input "#144e80"
type input "#145180"
type input "#145580"
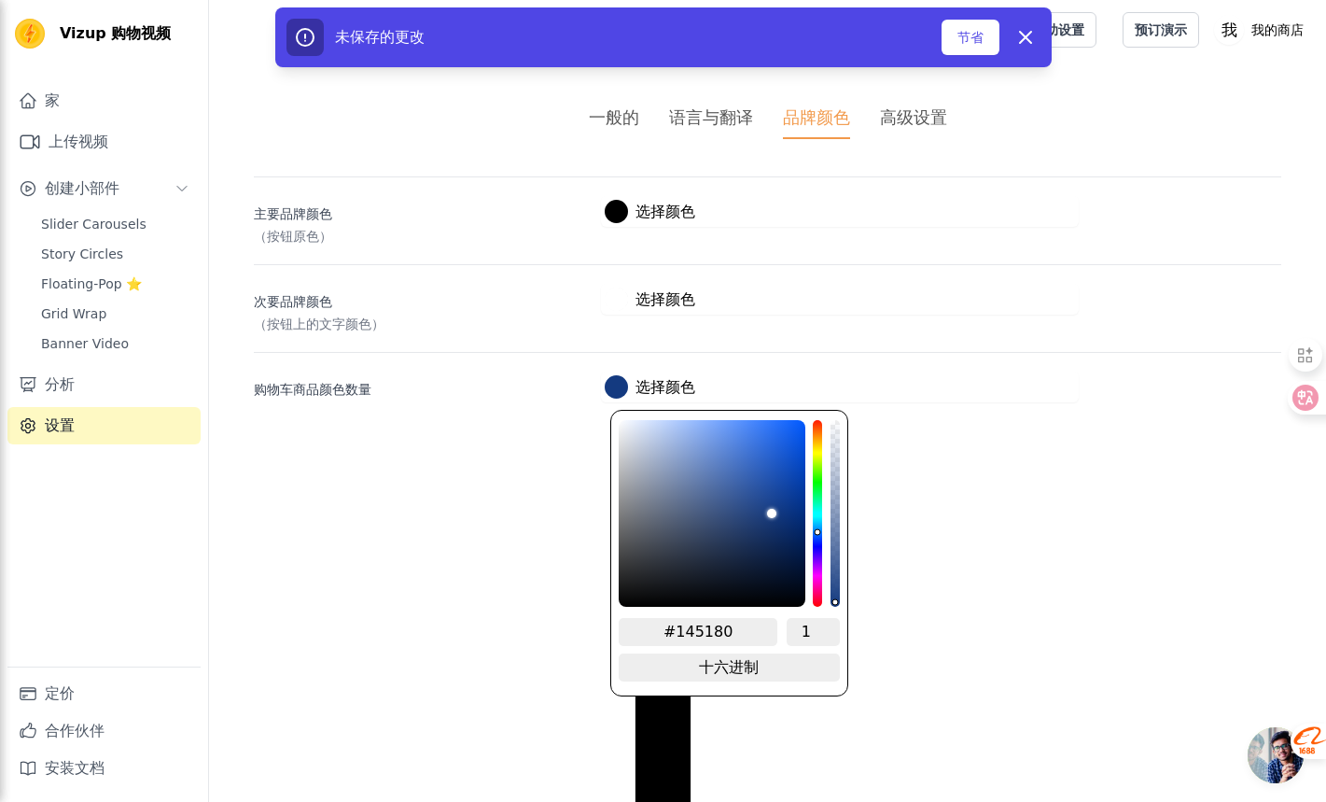
type input "#145580"
type input "#145680"
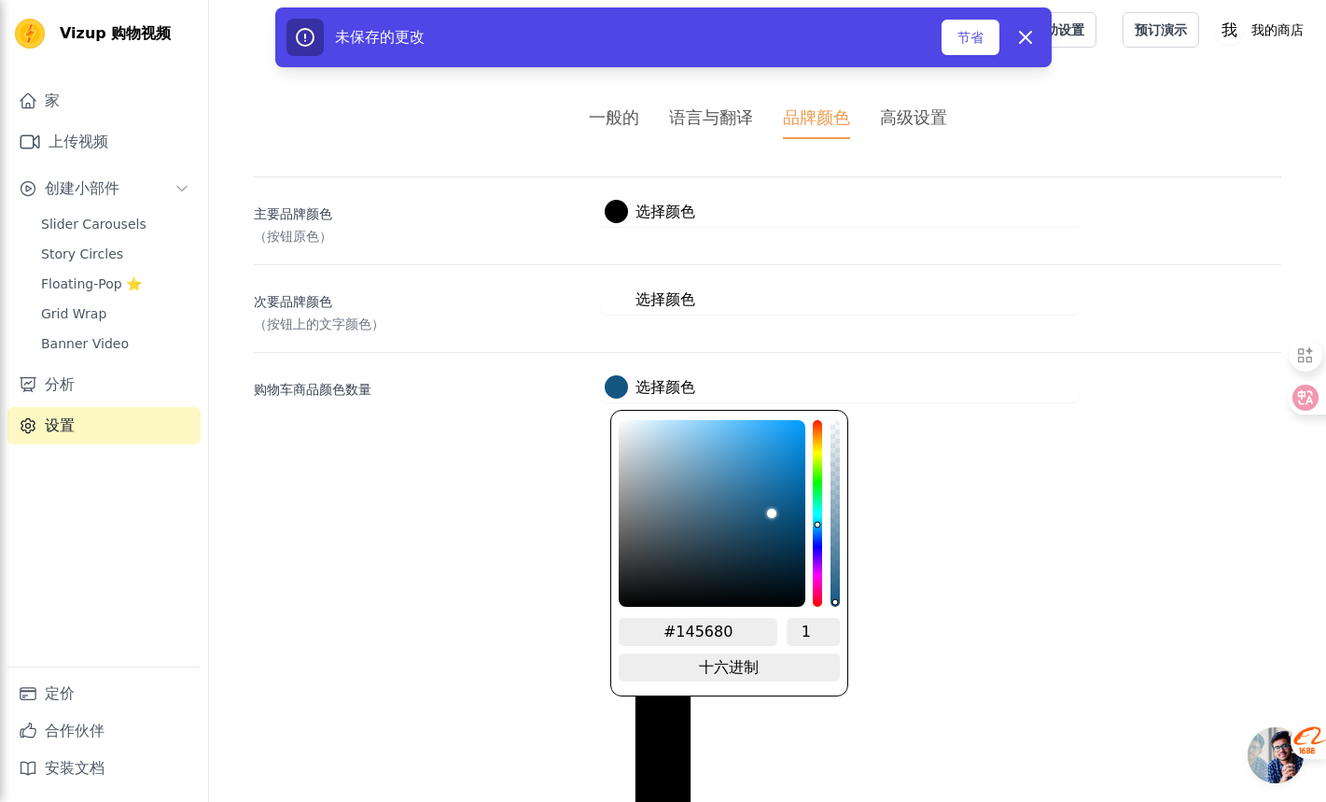
type input "#145a80"
type input "#145e80"
type input "#146180"
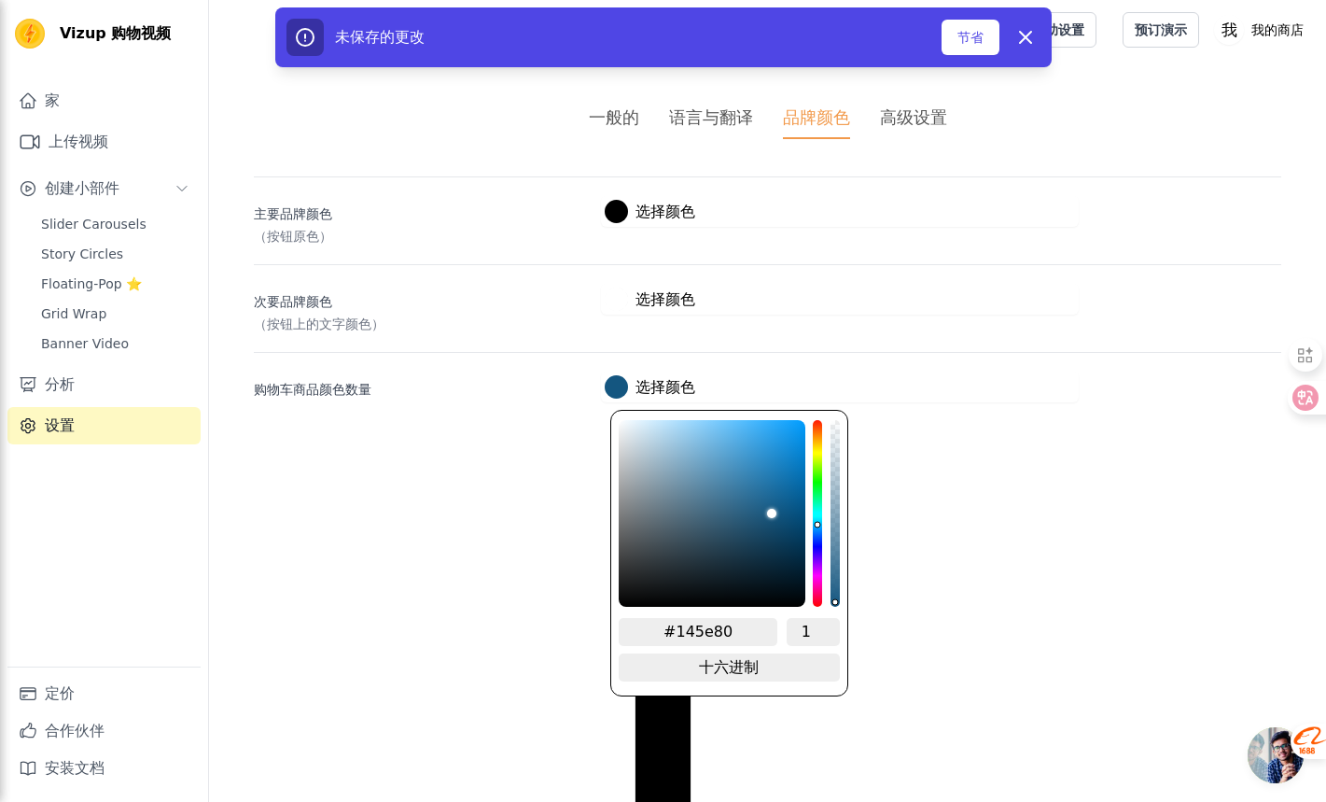
type input "#146180"
type input "#146580"
type input "#146780"
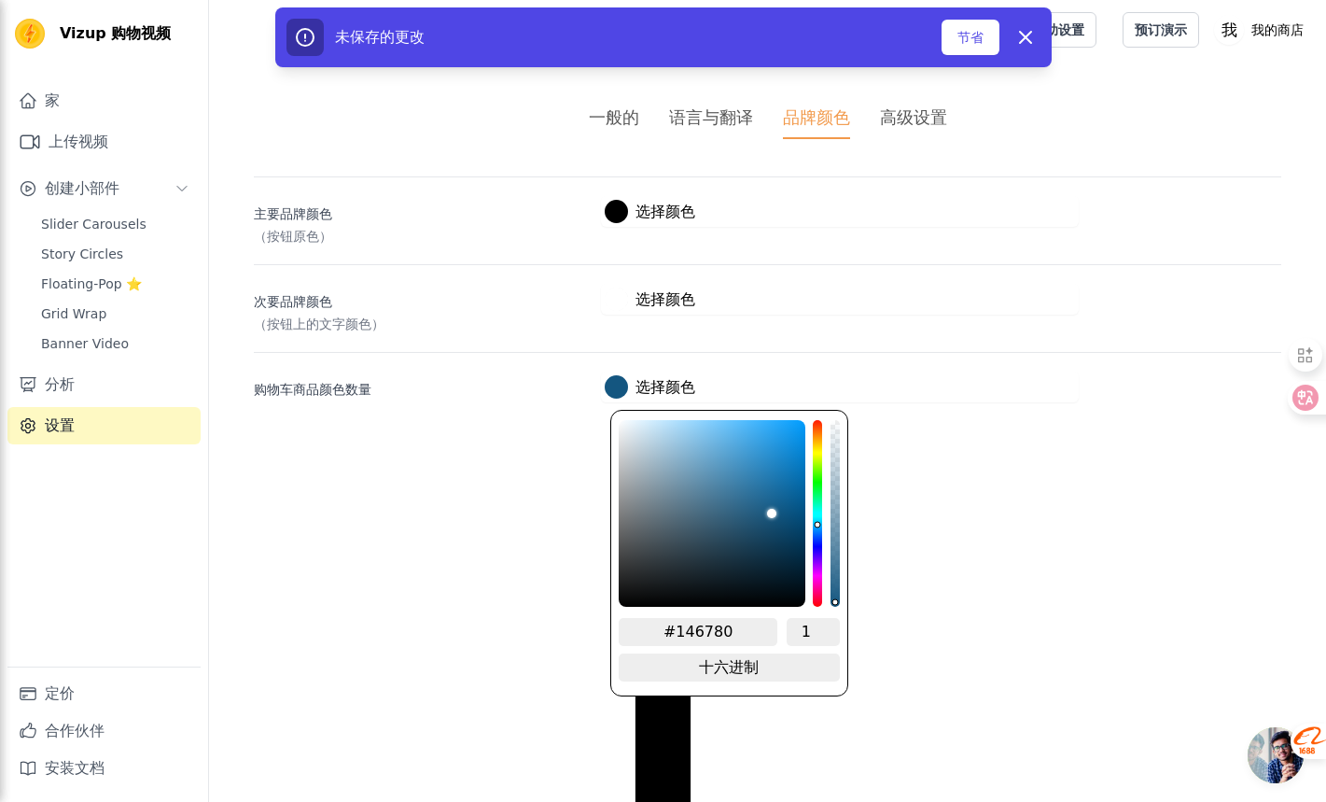
type input "#146a80"
type input "#146e80"
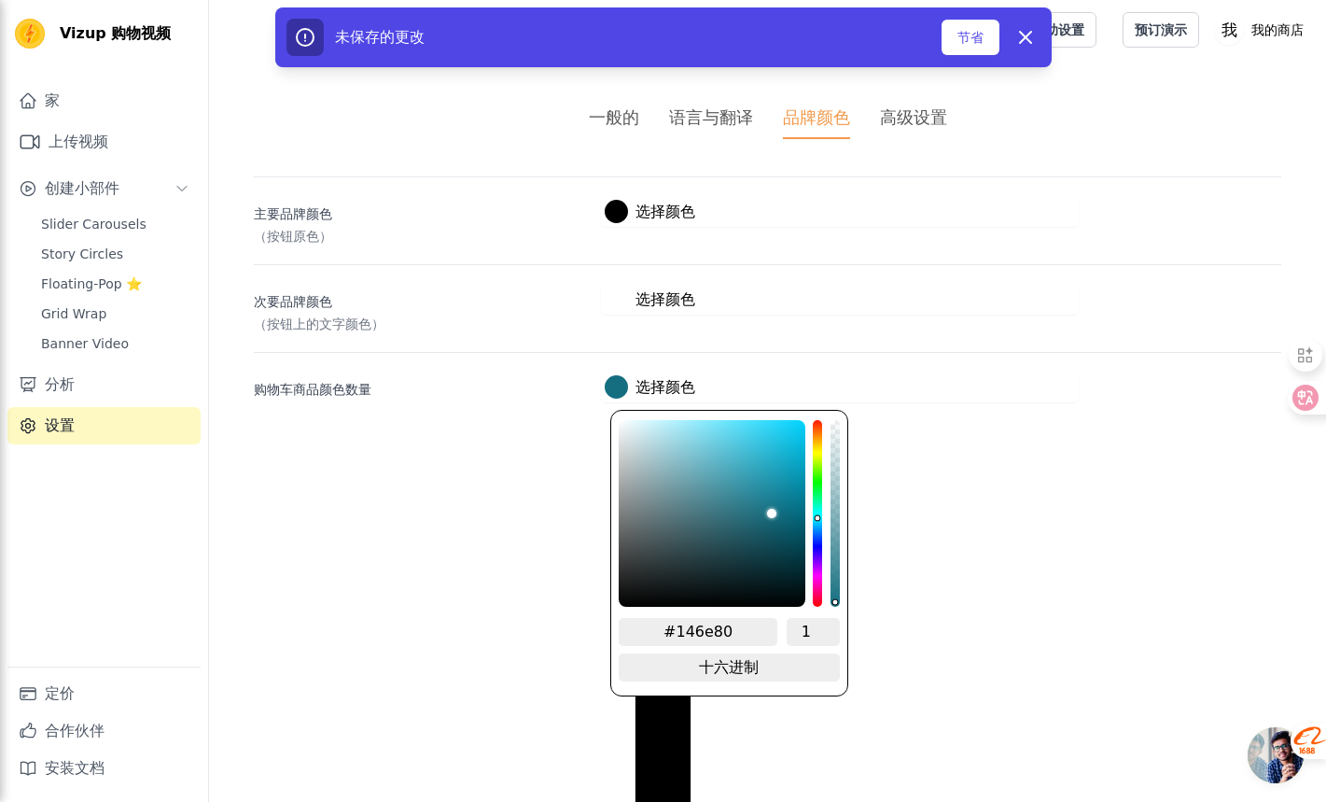
type input "#146a80"
type input "#146780"
type input "#146180"
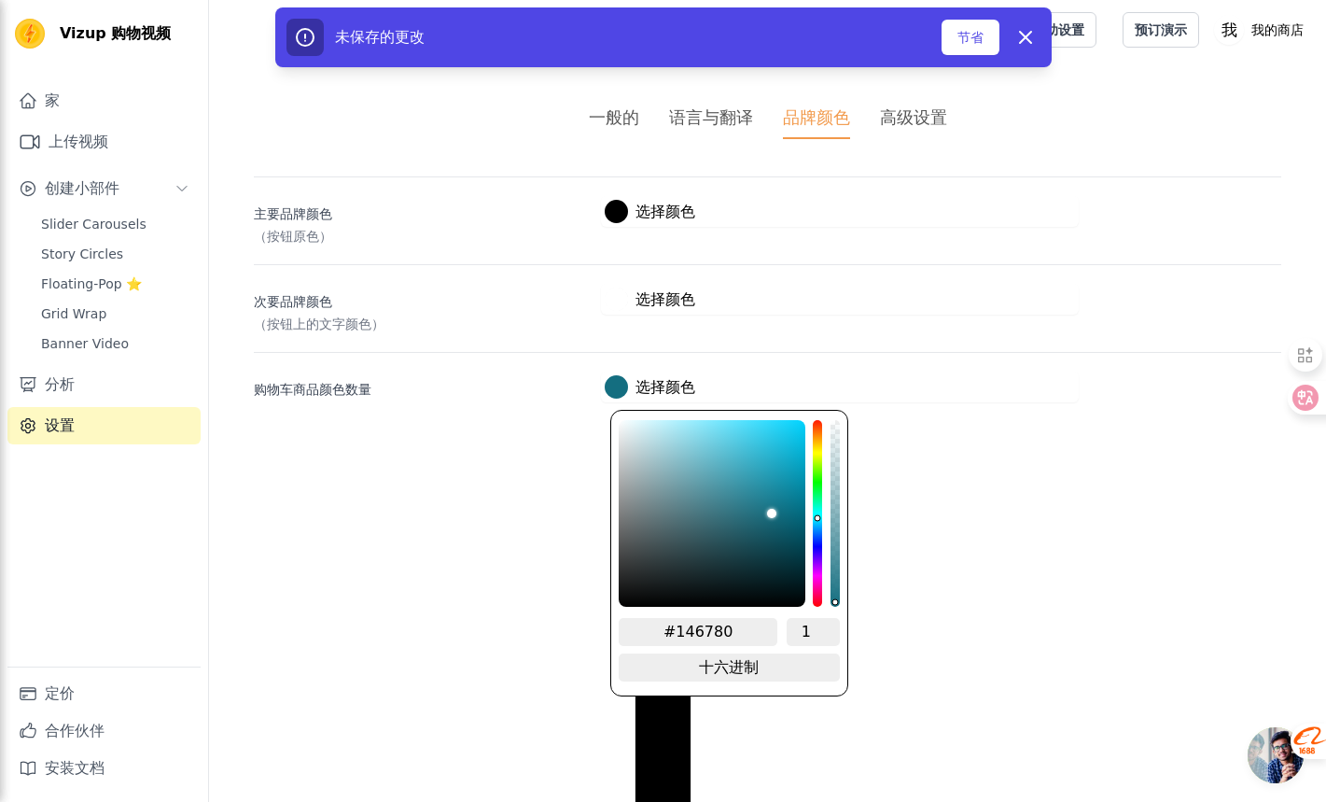
type input "#146180"
type input "#145e80"
type input "#145a80"
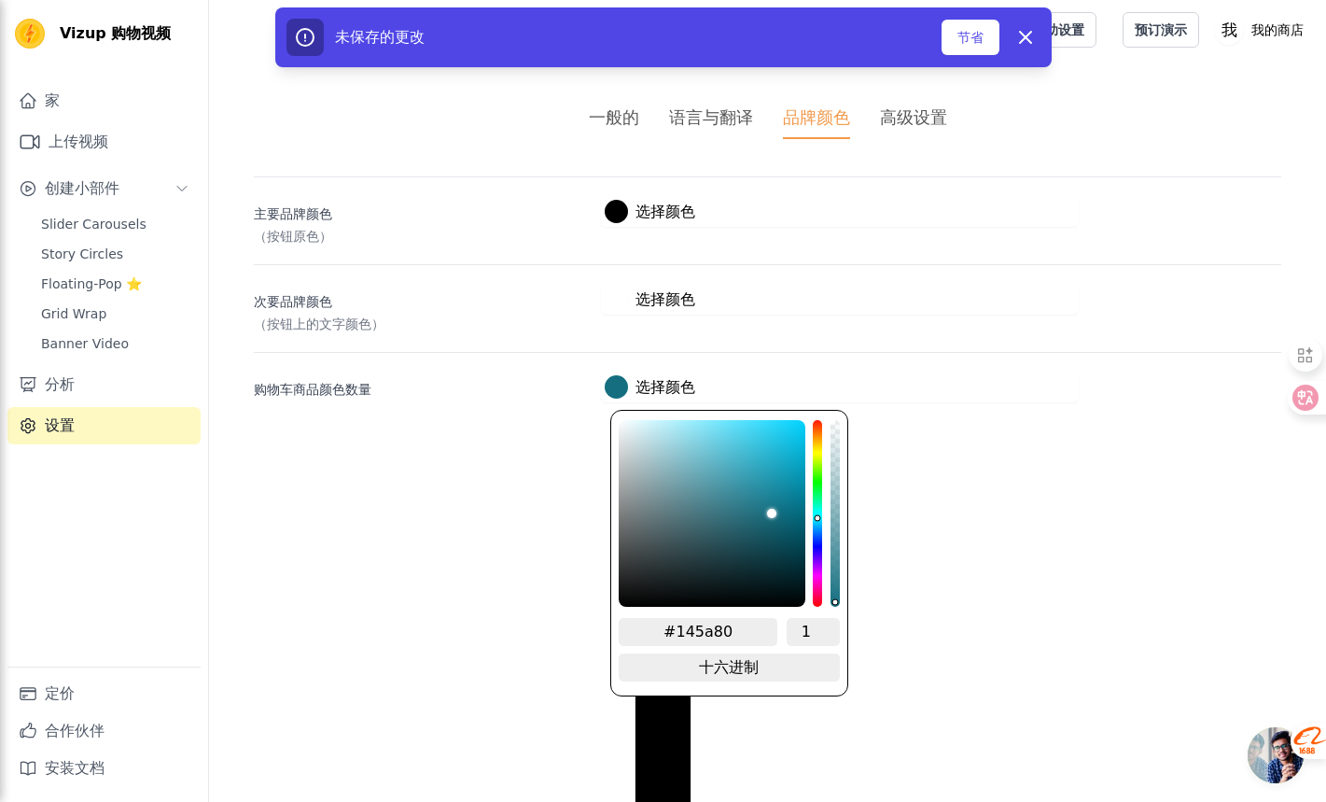
type input "#145680"
type input "#145580"
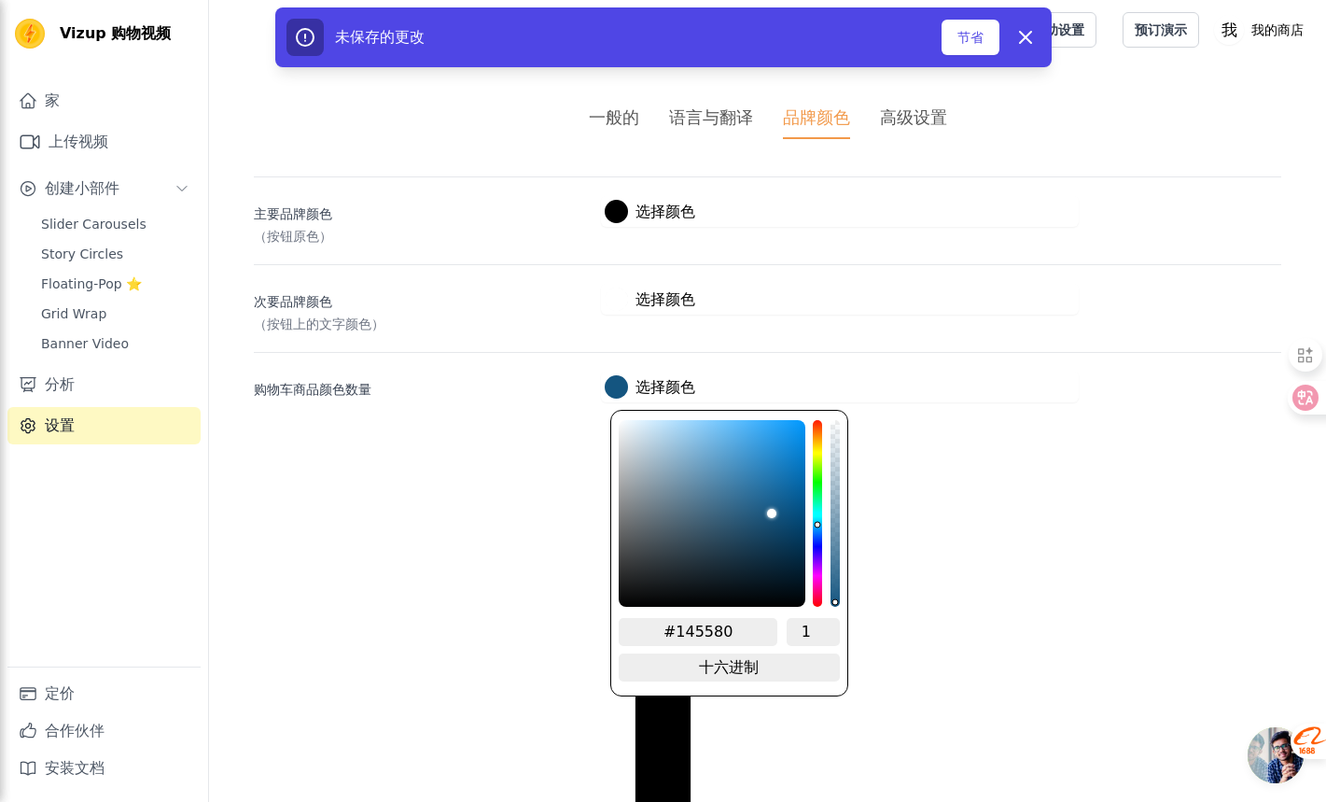
type input "#145180"
type input "#144e80"
type input "#144a80"
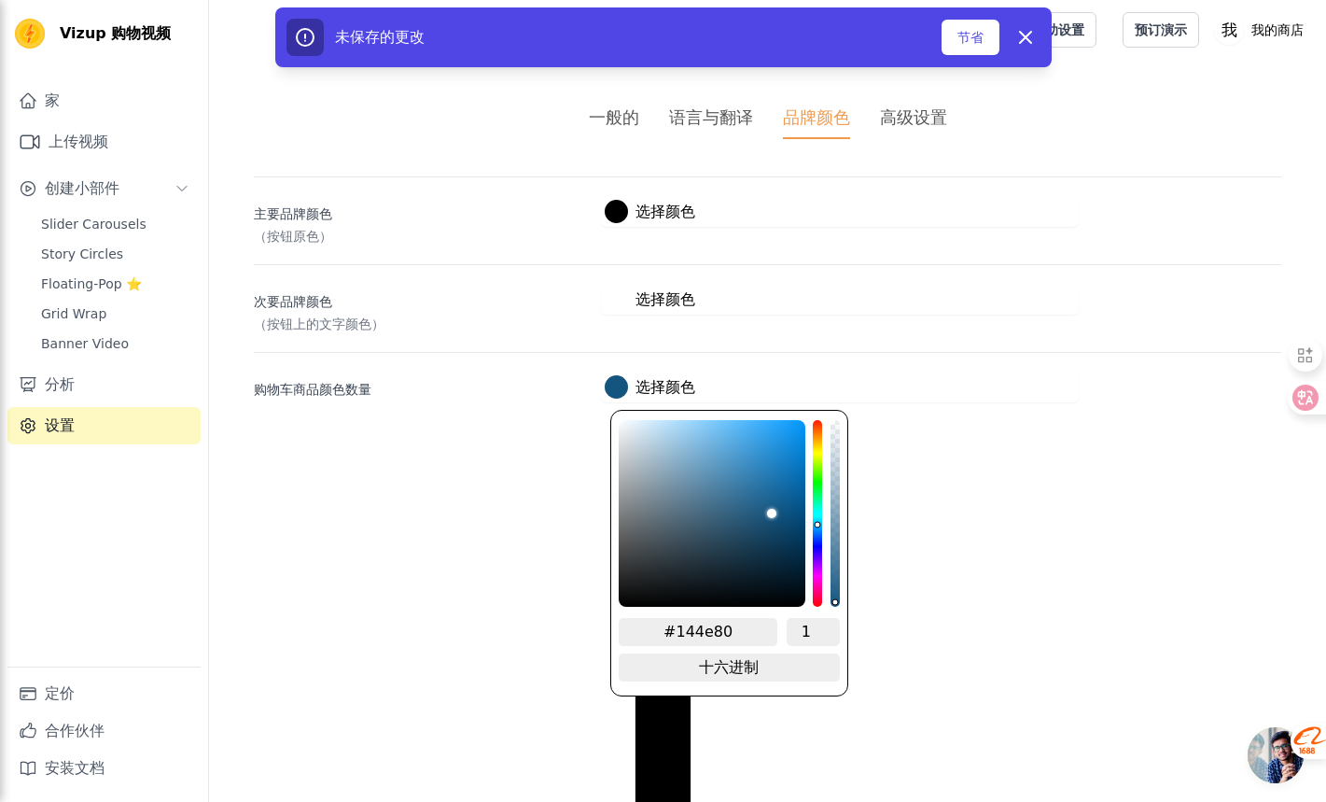
type input "#144a80"
type input "#144680"
type input "#144580"
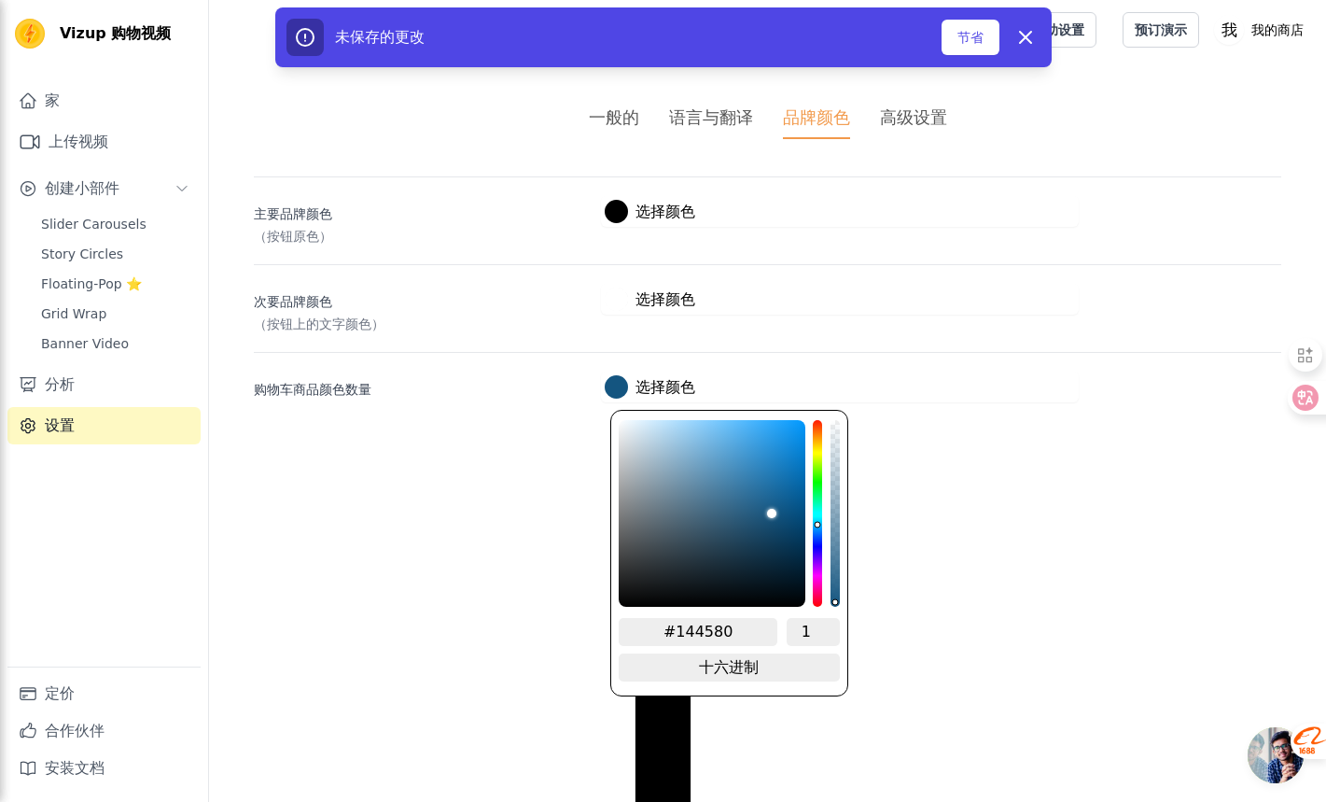
type input "#144180"
type input "#143d80"
type input "#143a80"
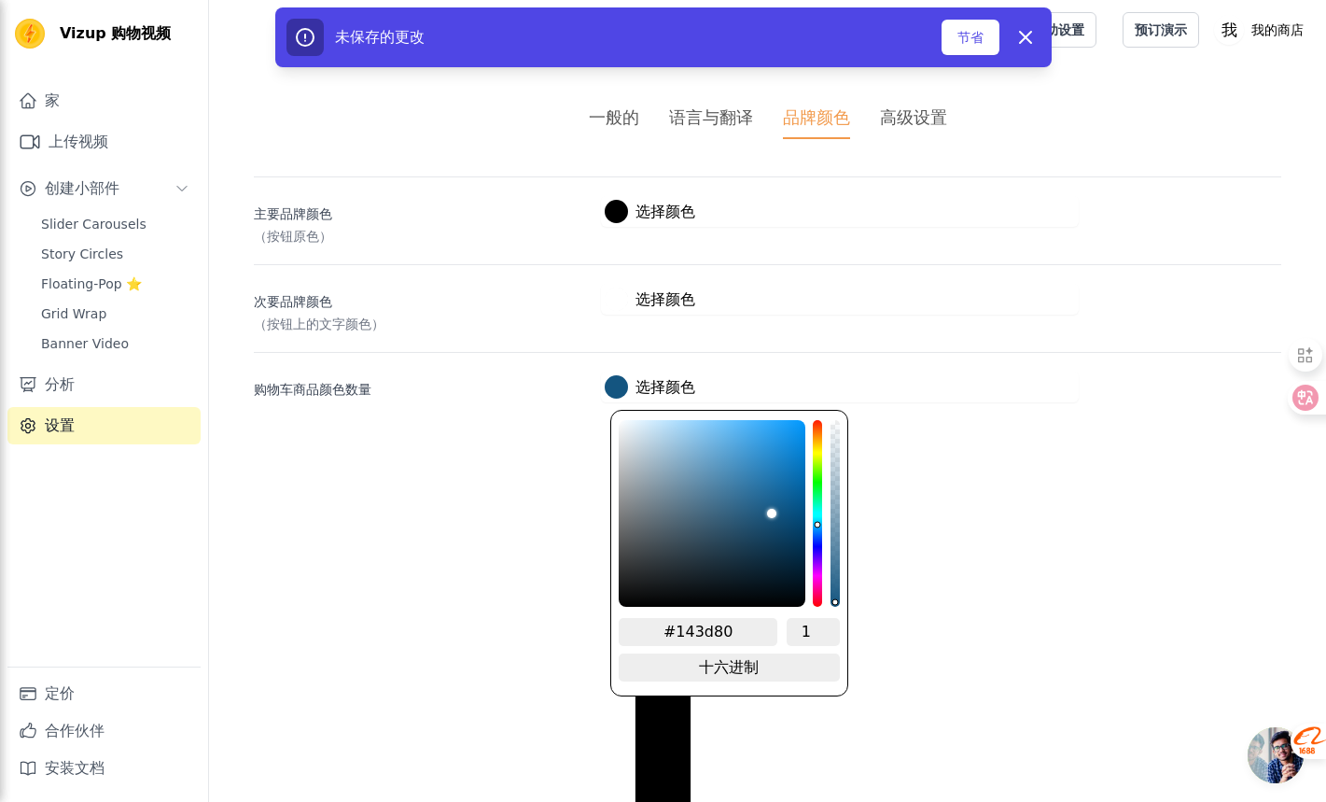
type input "#143a80"
type input "#143680"
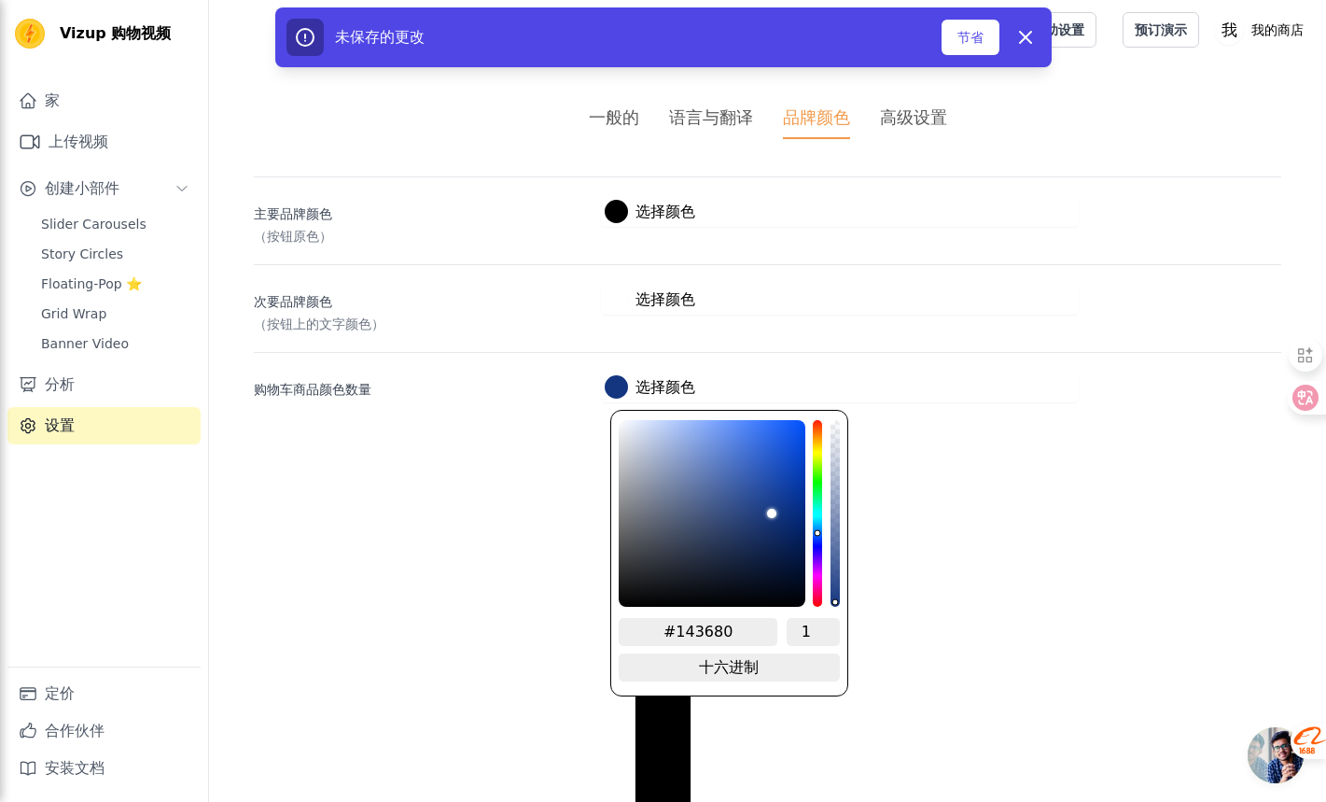
type input "#143a80"
type input "#143d80"
type input "#144180"
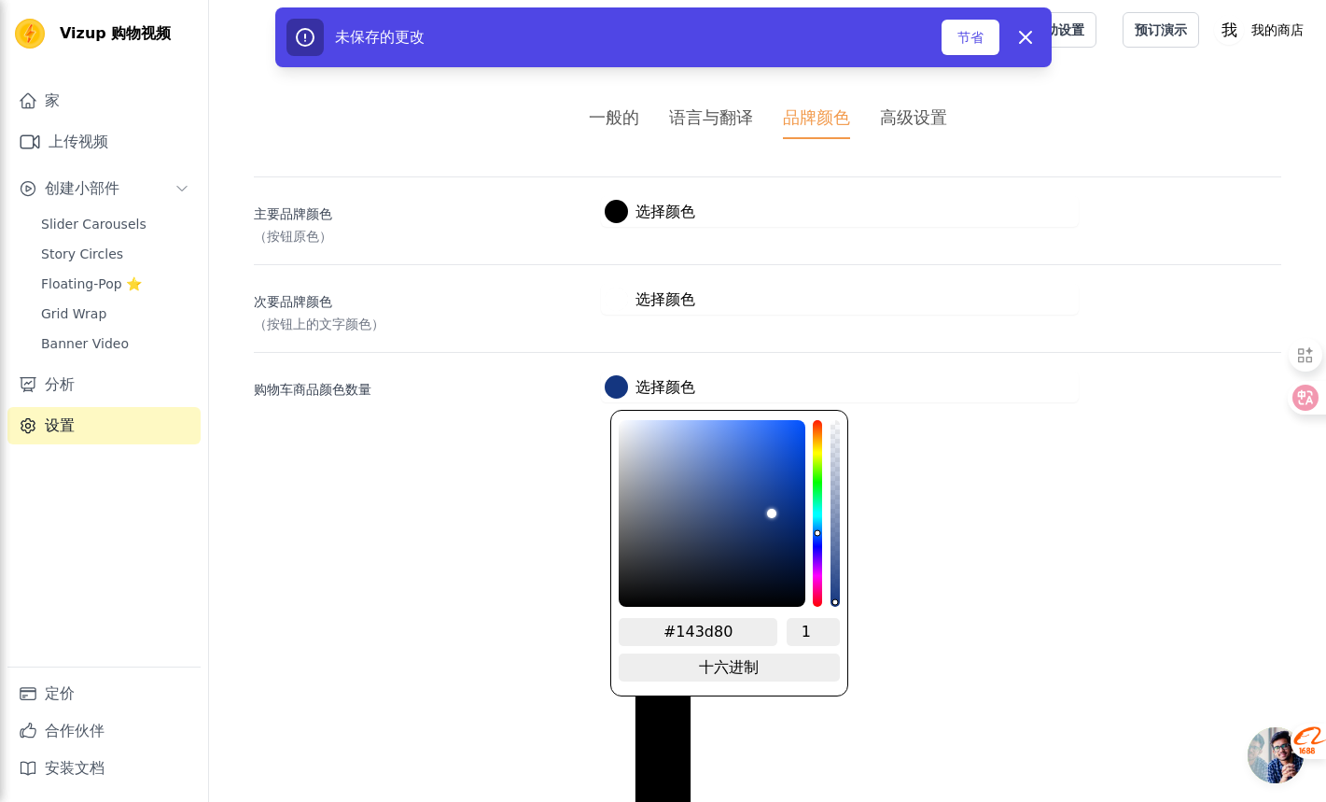
type input "#144180"
type input "#144580"
type input "#144680"
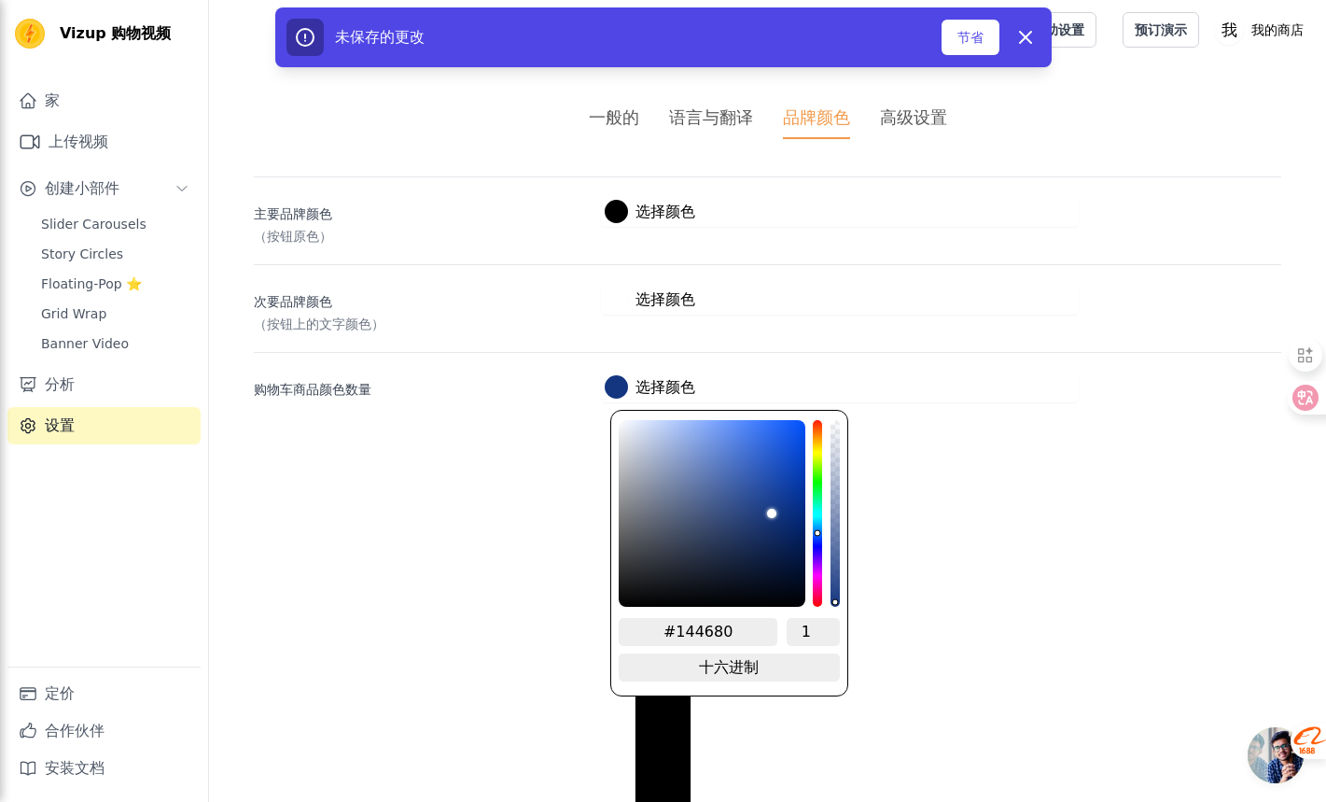
type input "#144a80"
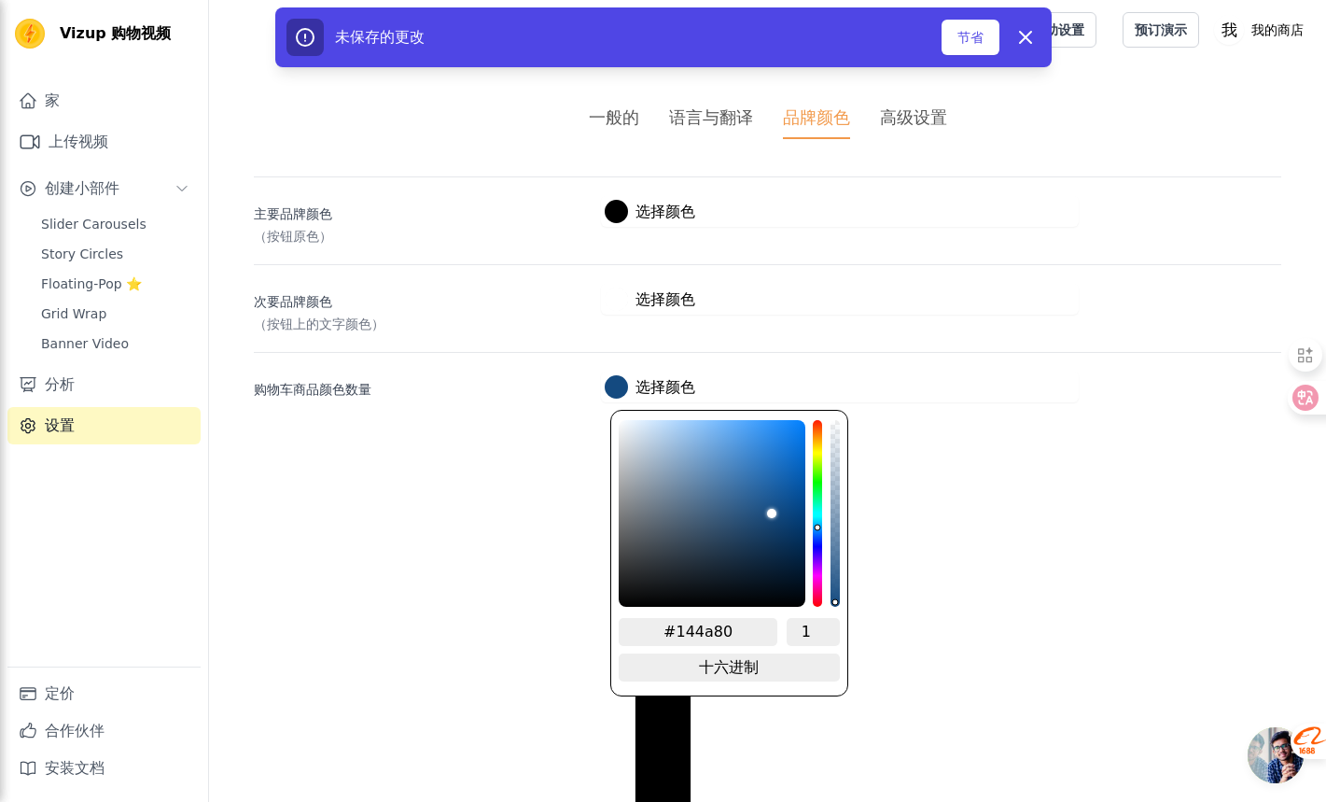
drag, startPoint x: 820, startPoint y: 502, endPoint x: 819, endPoint y: 528, distance: 26.1
click at [819, 528] on div "色调通道" at bounding box center [817, 513] width 9 height 187
type input "#1c5185"
type input "#1c5187"
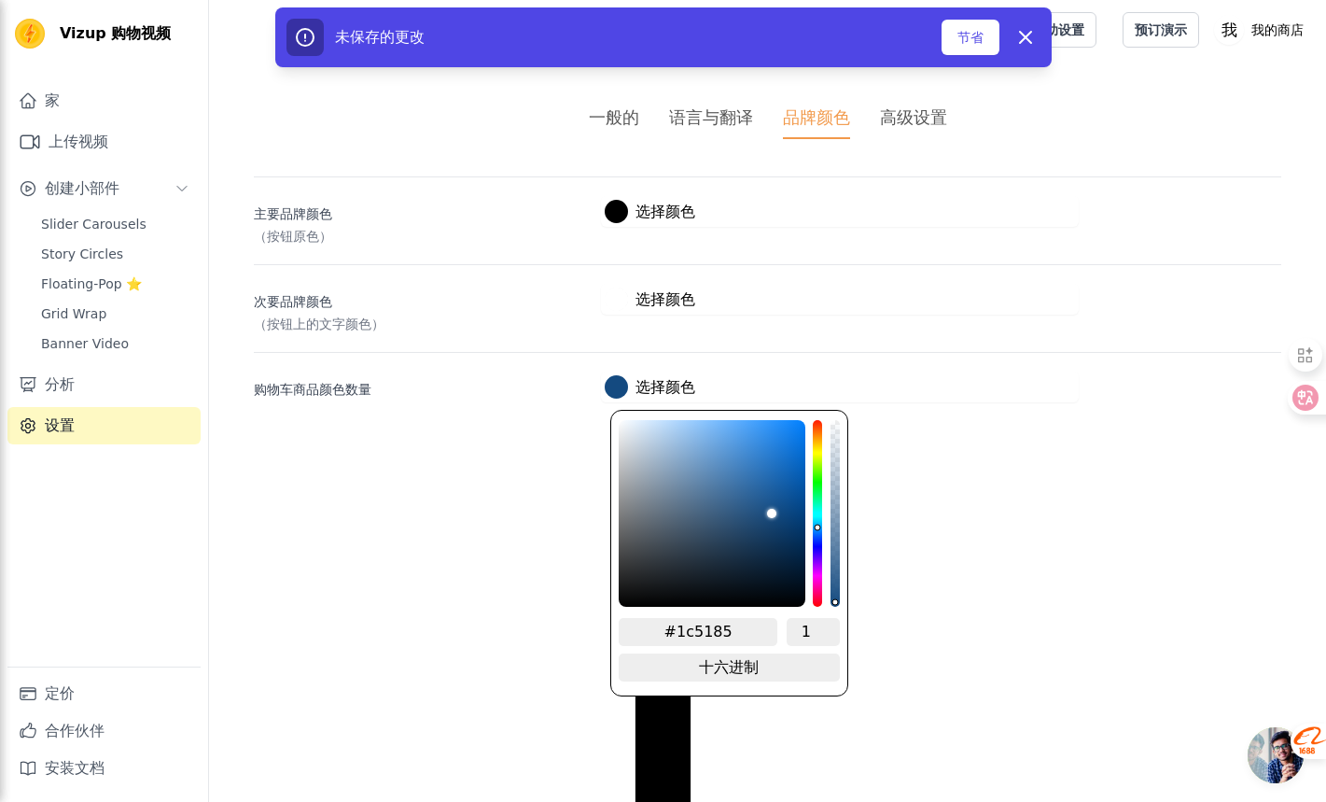
type input "#1c5187"
type input "#1c5288"
type input "#1c5389"
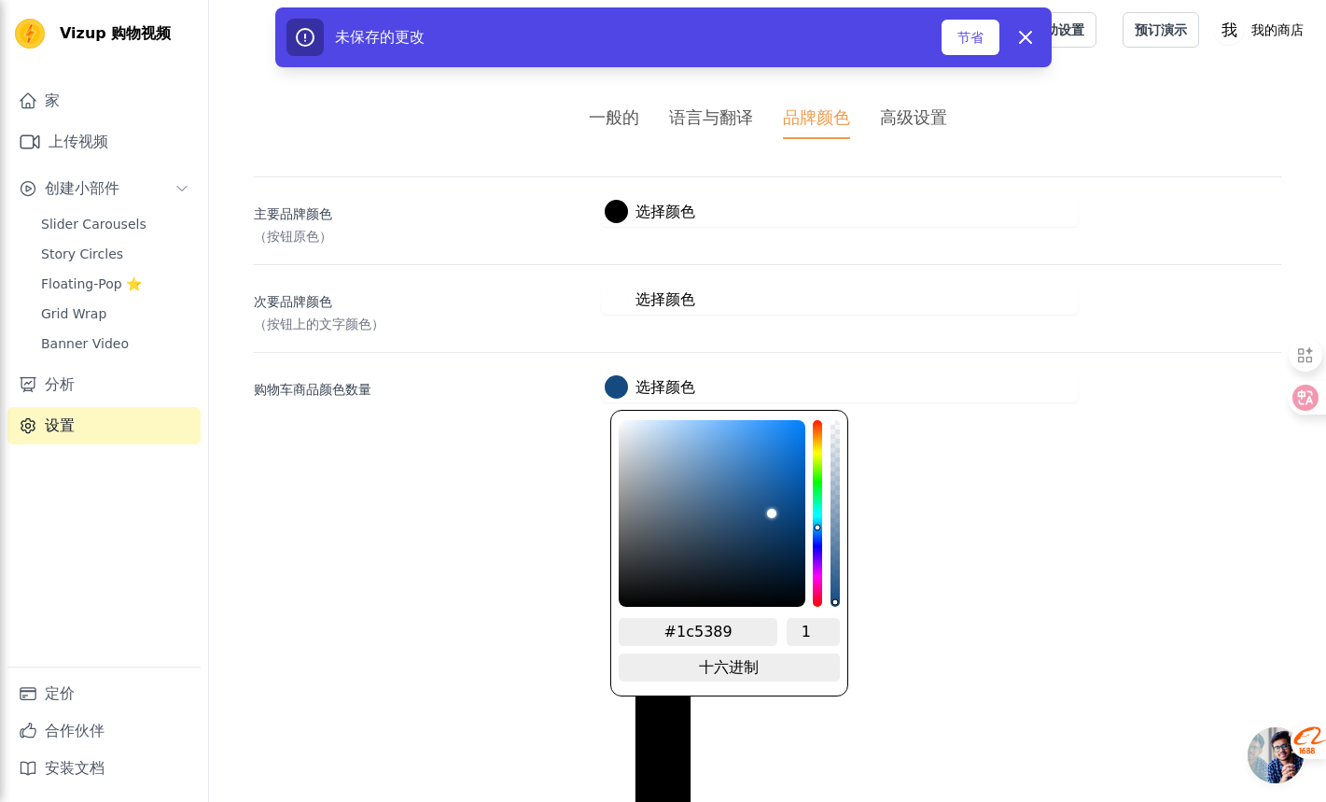
type input "#1c548c"
type input "#1c548d"
type input "#1b558f"
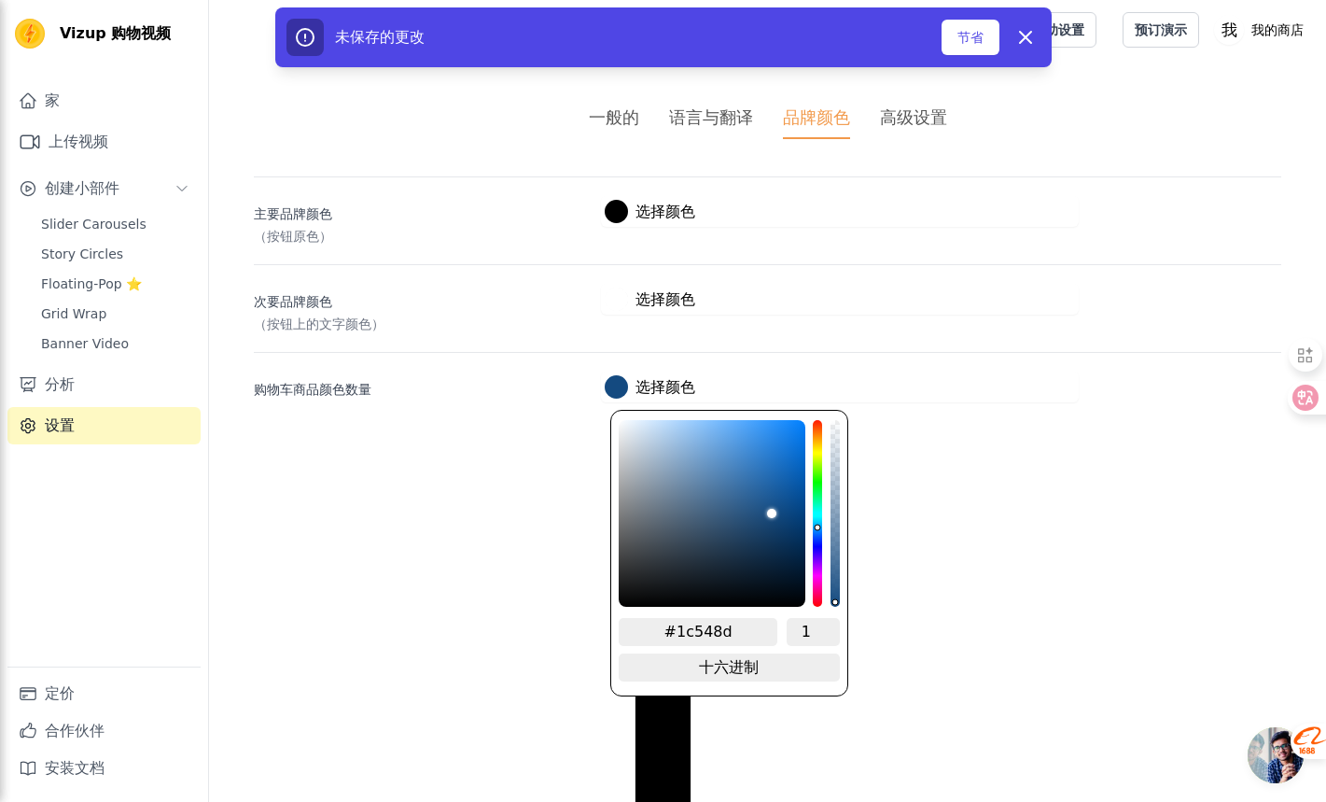
type input "#1b558f"
type input "#1b5793"
type input "#1b5996"
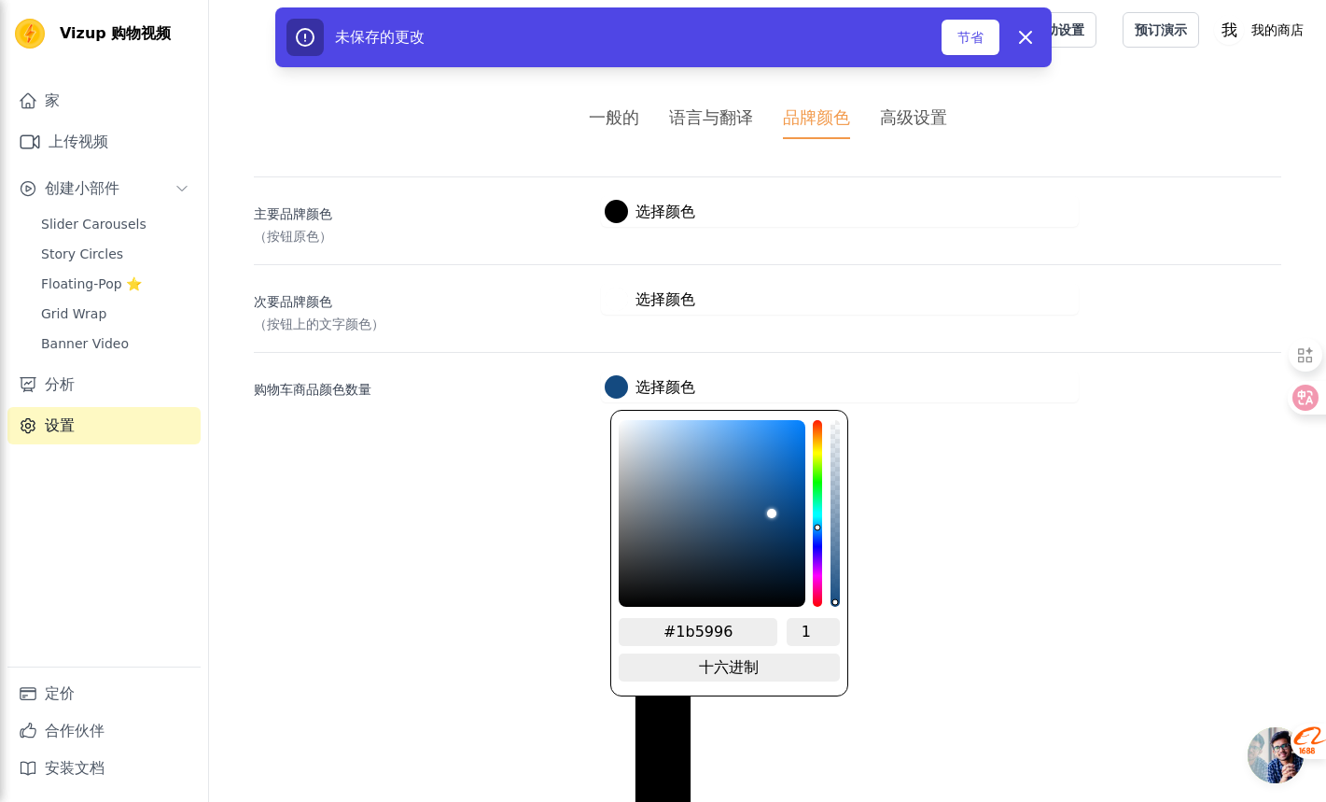
type input "#1b5b9b"
type input "#1b5d9f"
type input "#1b5fa3"
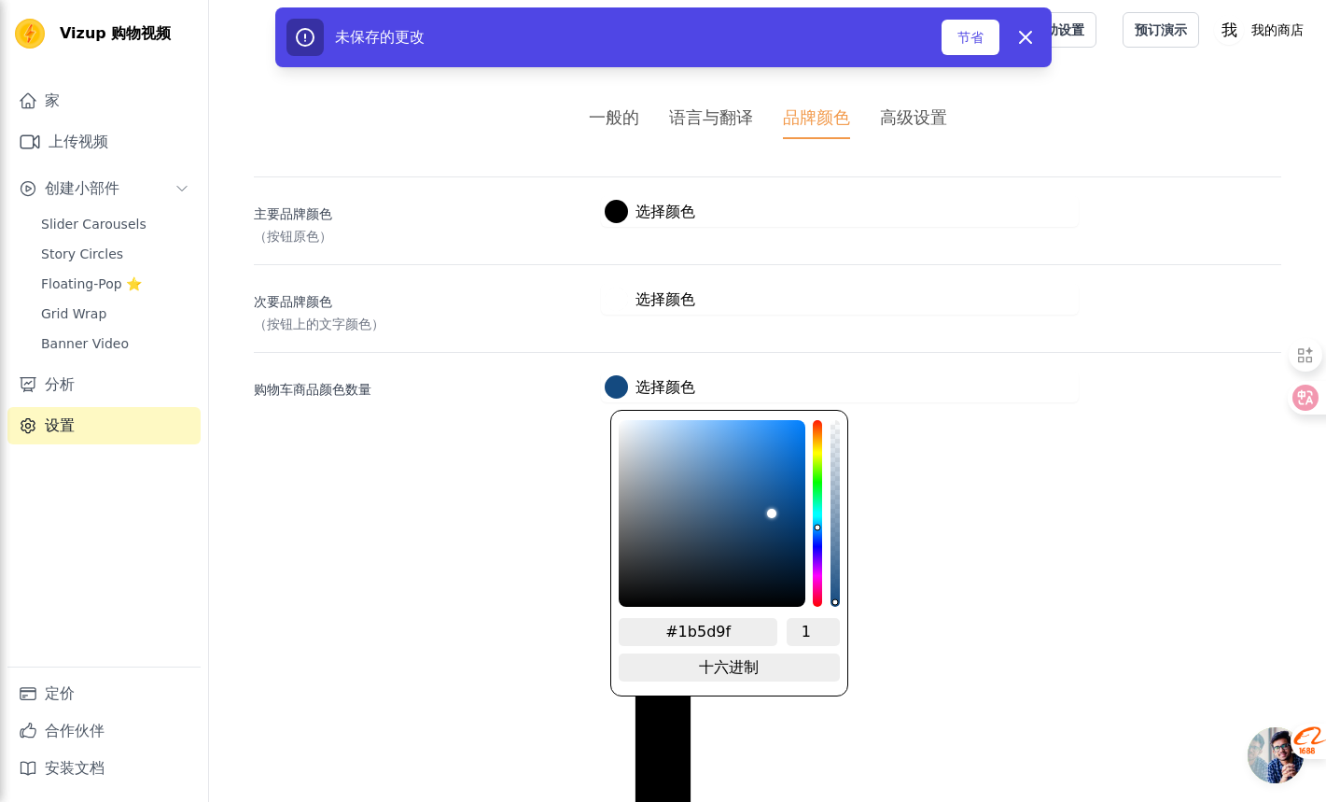
type input "#1b5fa3"
type input "#1b61a8"
type input "#1c64ab"
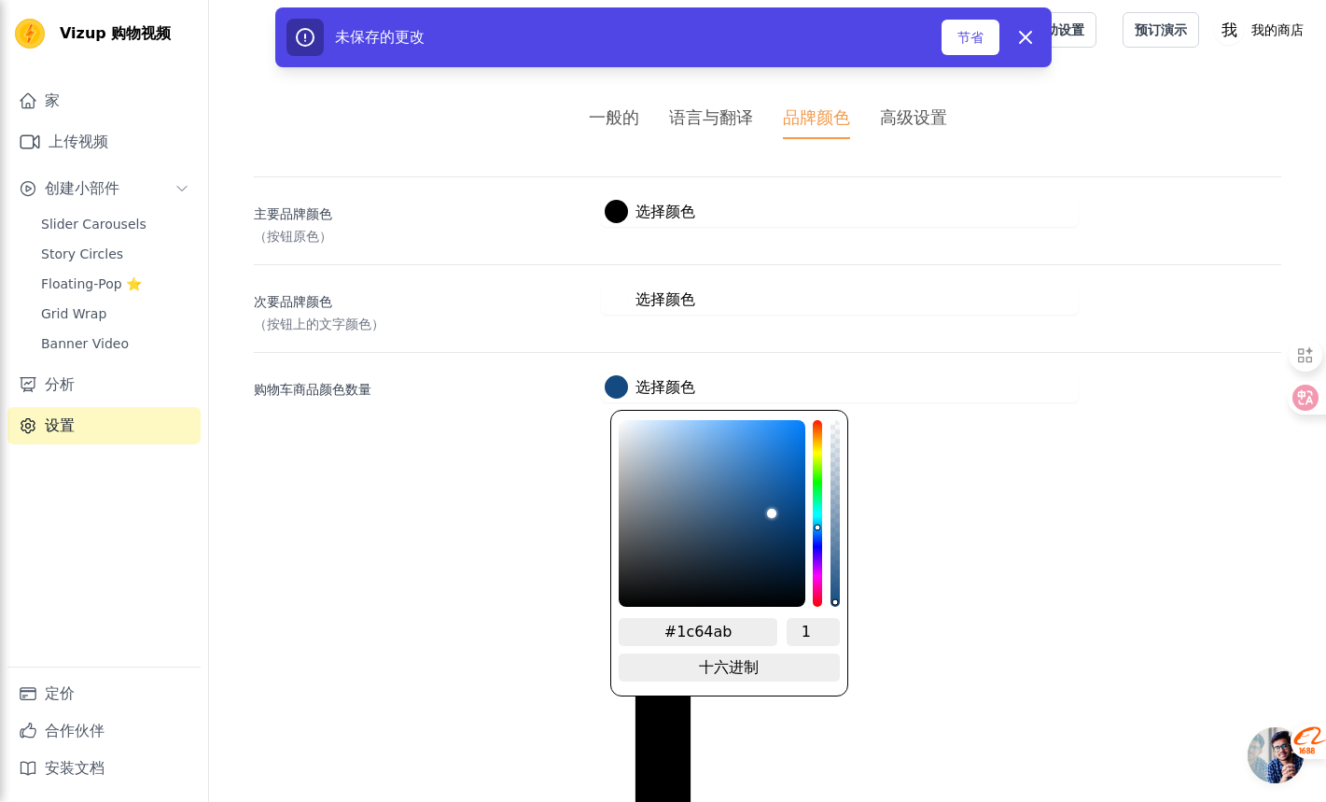
type input "#1b65af"
type input "#1c67b2"
type input "#1c68b4"
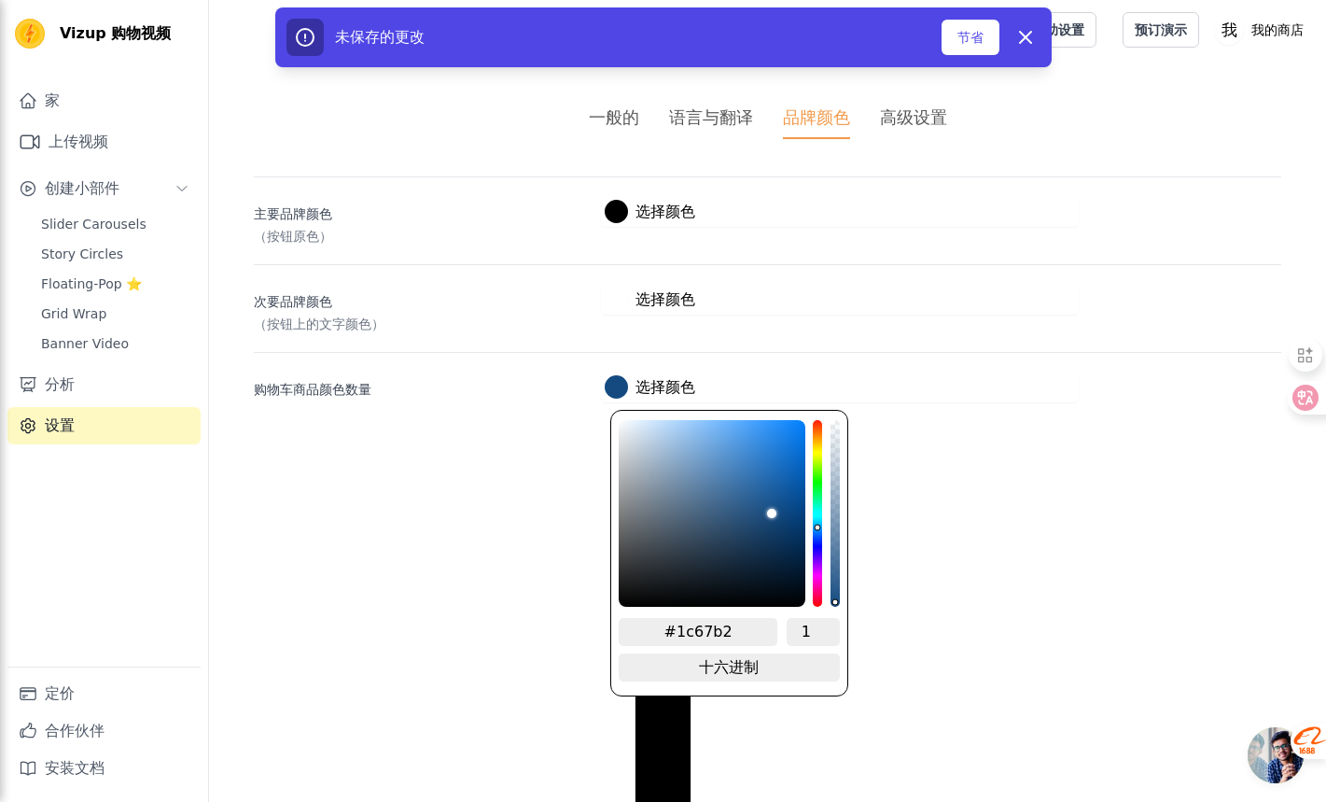
type input "#1c68b4"
type input "#1d6ab7"
type input "#1d6bba"
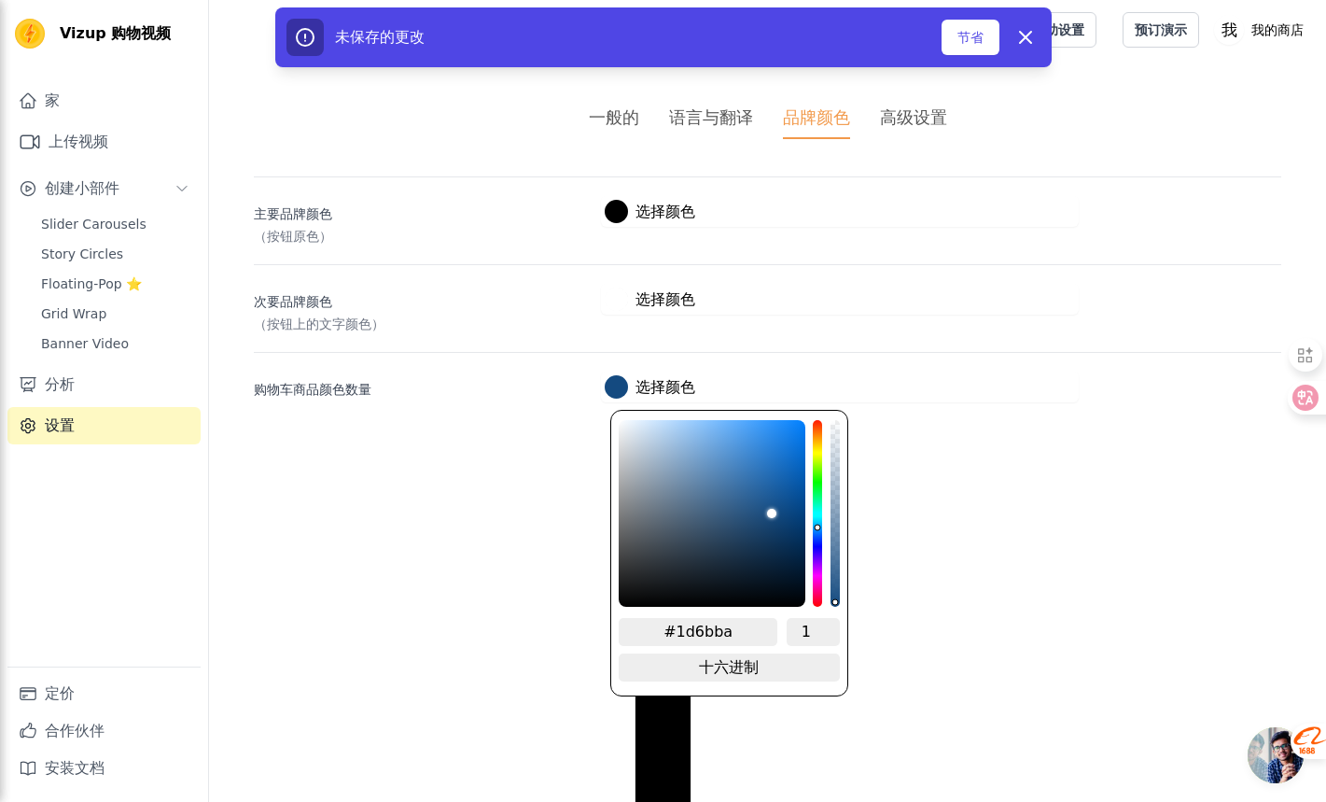
type input "#1d6cbb"
type input "#1d6dbc"
type input "#1e6dbd"
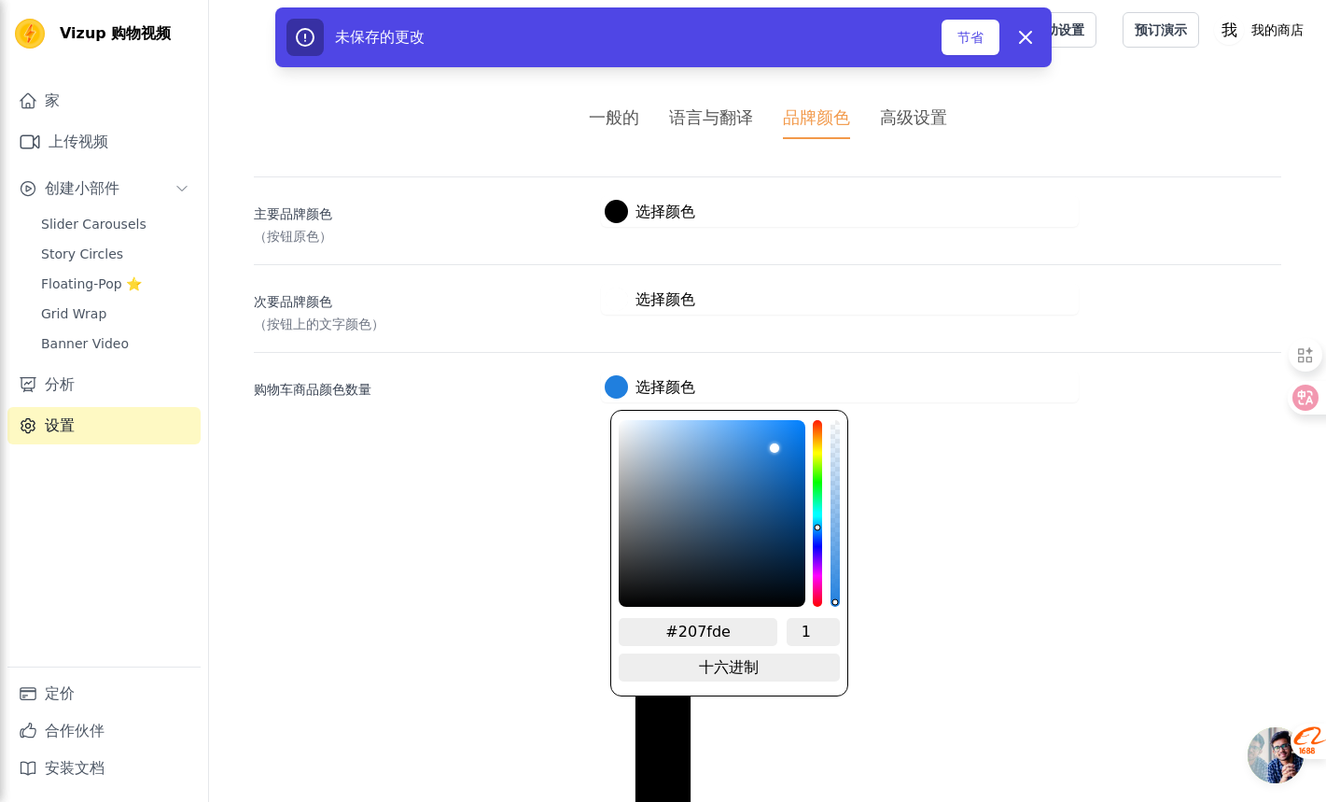
drag, startPoint x: 770, startPoint y: 501, endPoint x: 779, endPoint y: 443, distance: 58.6
click at [779, 443] on div "颜色选择器" at bounding box center [712, 513] width 187 height 187
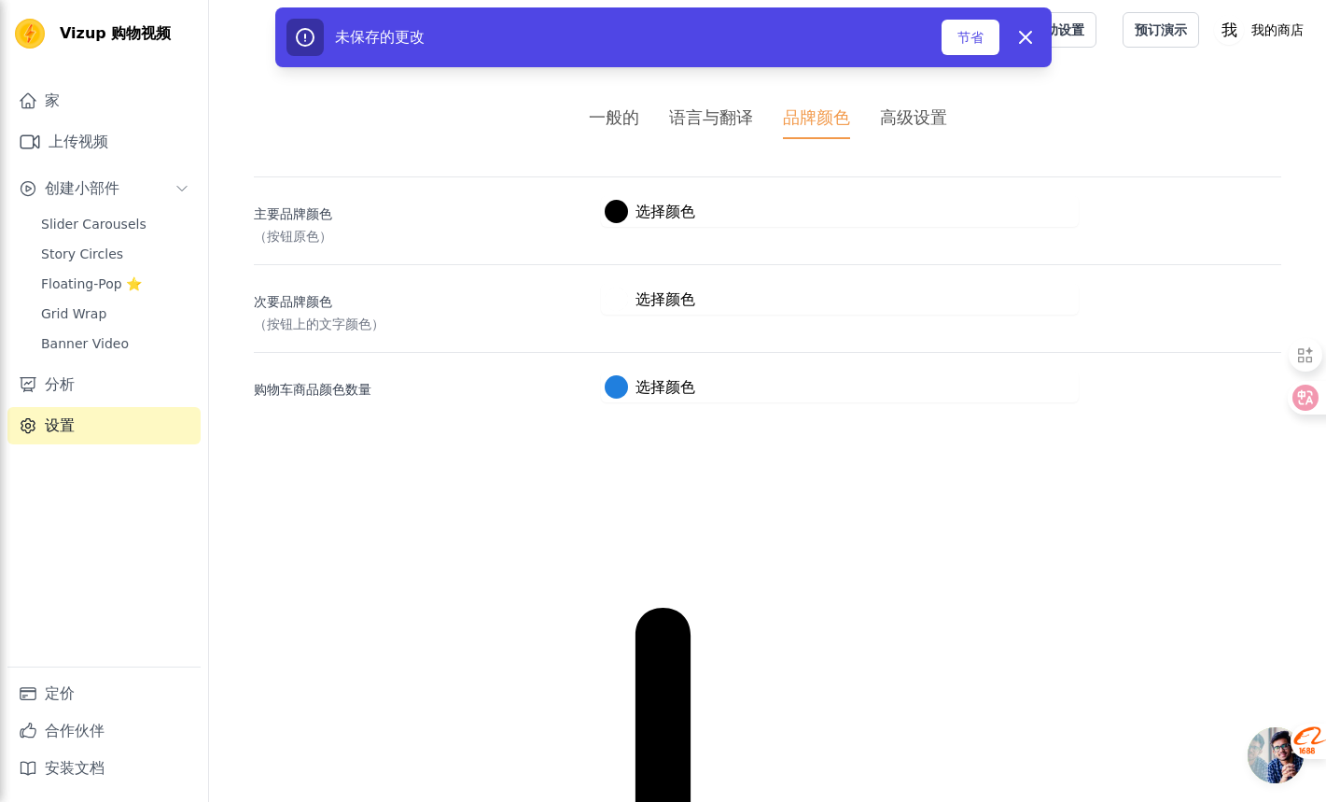
click at [985, 10] on div "未保存的更改 节省 解雇" at bounding box center [663, 37] width 776 height 60
click at [979, 36] on font "节省" at bounding box center [970, 37] width 26 height 15
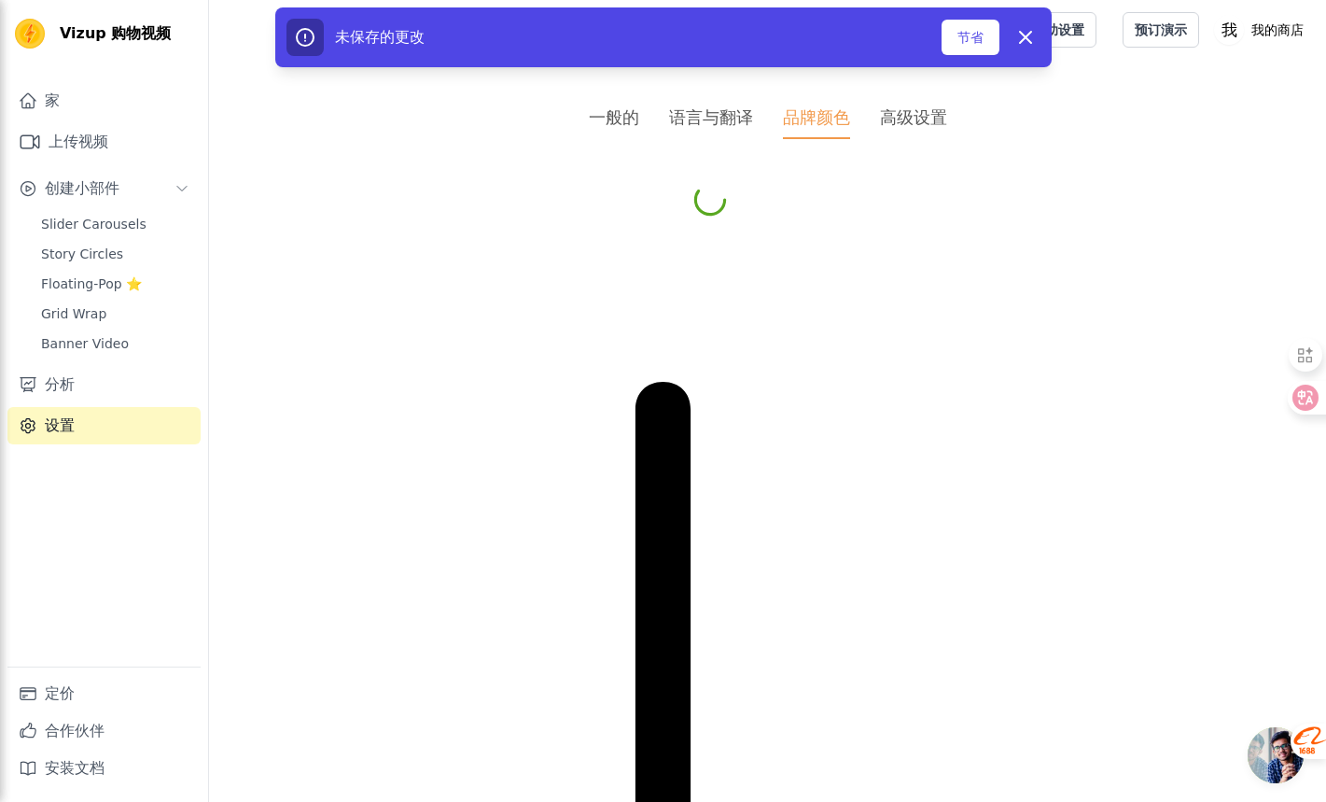
click at [890, 133] on li "高级设置" at bounding box center [913, 122] width 67 height 35
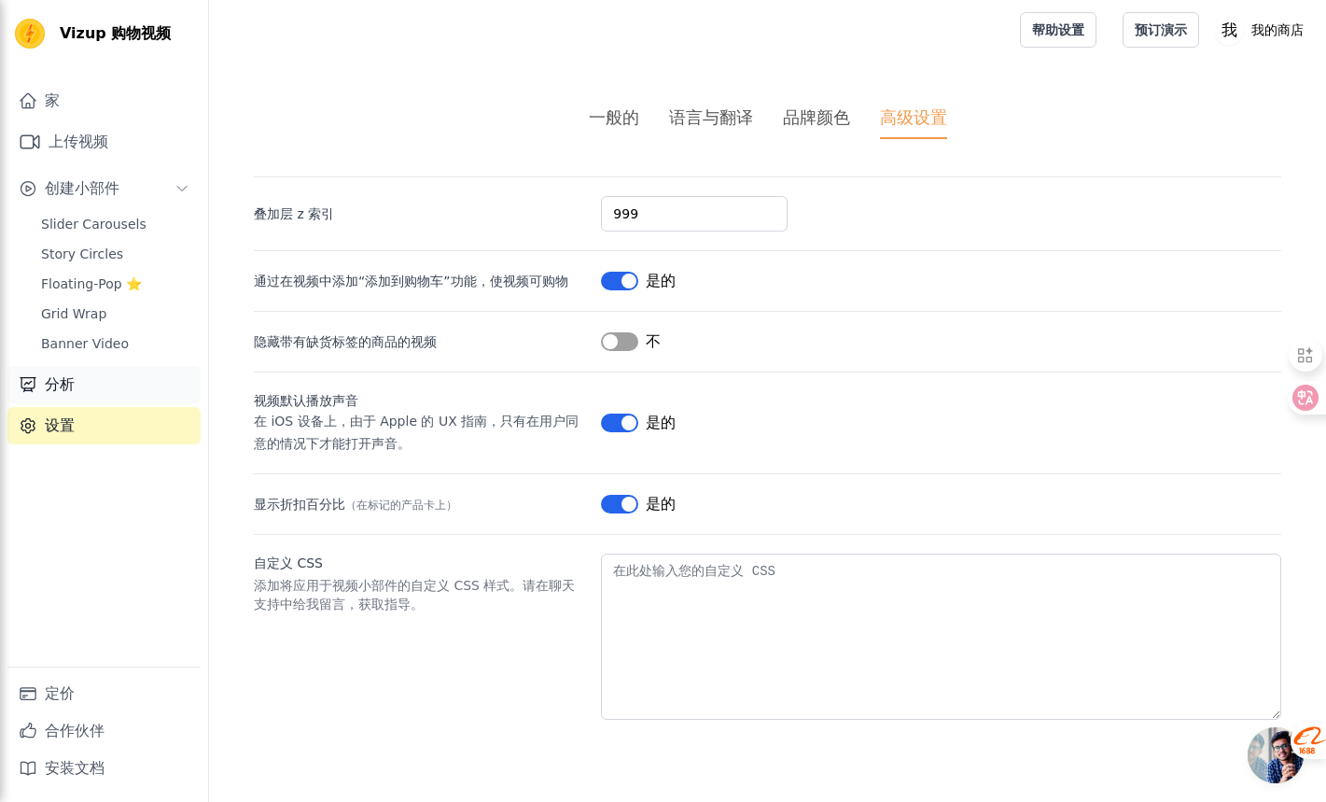
click at [148, 387] on link "分析" at bounding box center [103, 384] width 193 height 37
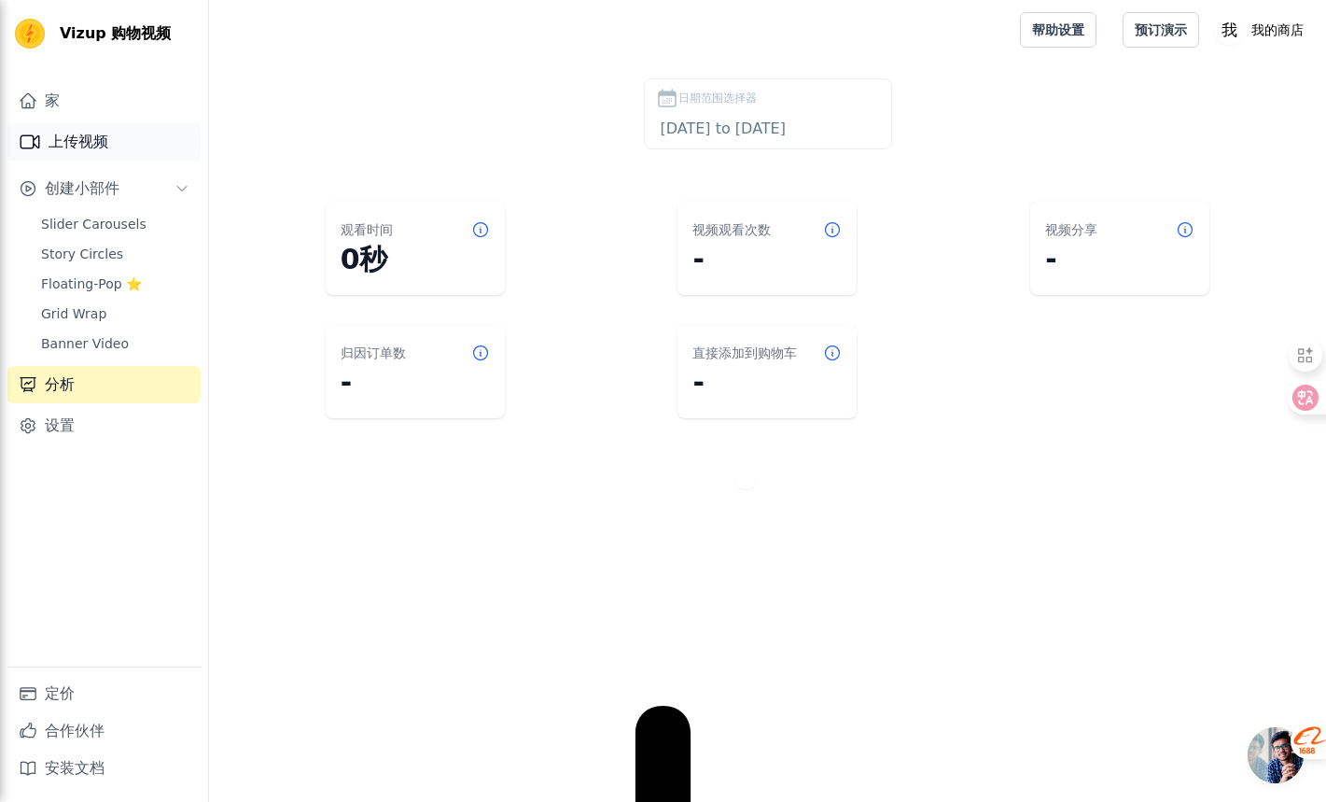
click at [125, 135] on link "上传视频" at bounding box center [103, 141] width 193 height 37
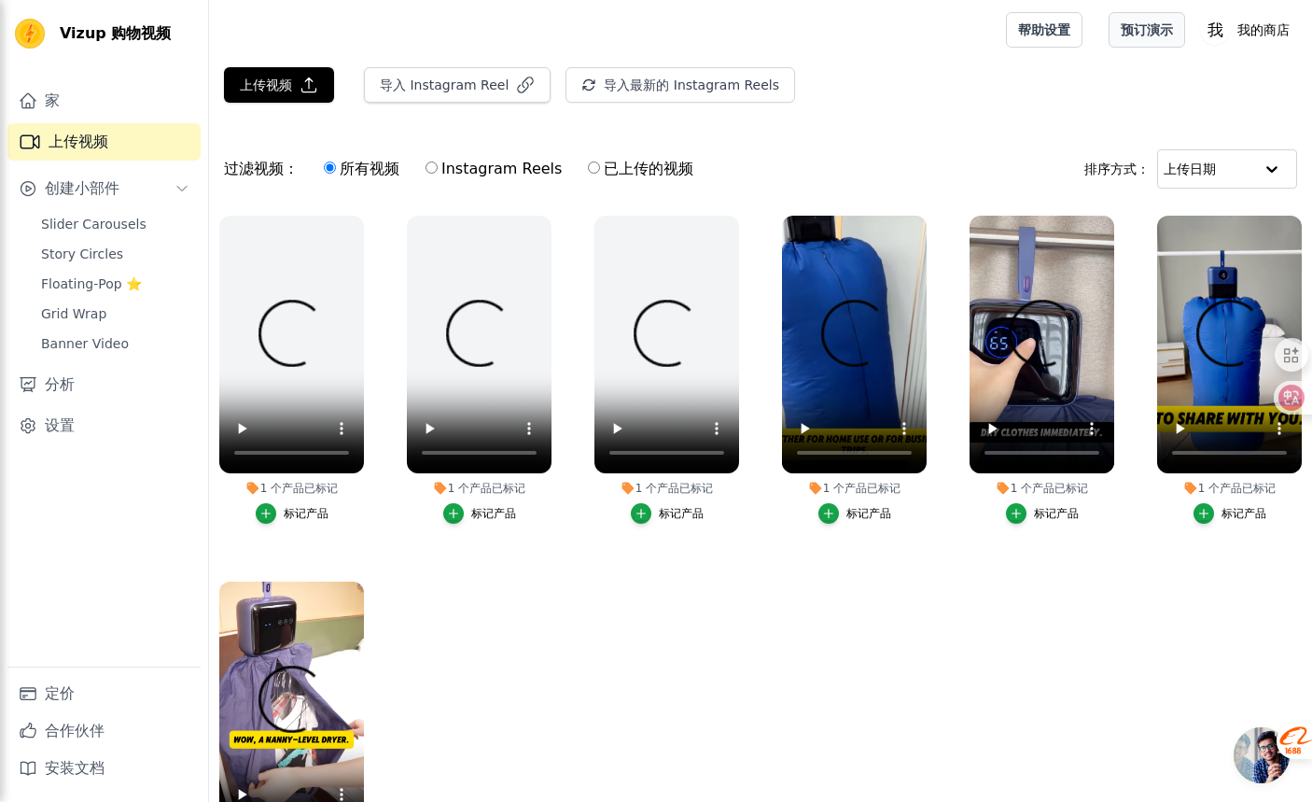
click at [1124, 35] on font "预订演示" at bounding box center [1147, 29] width 52 height 15
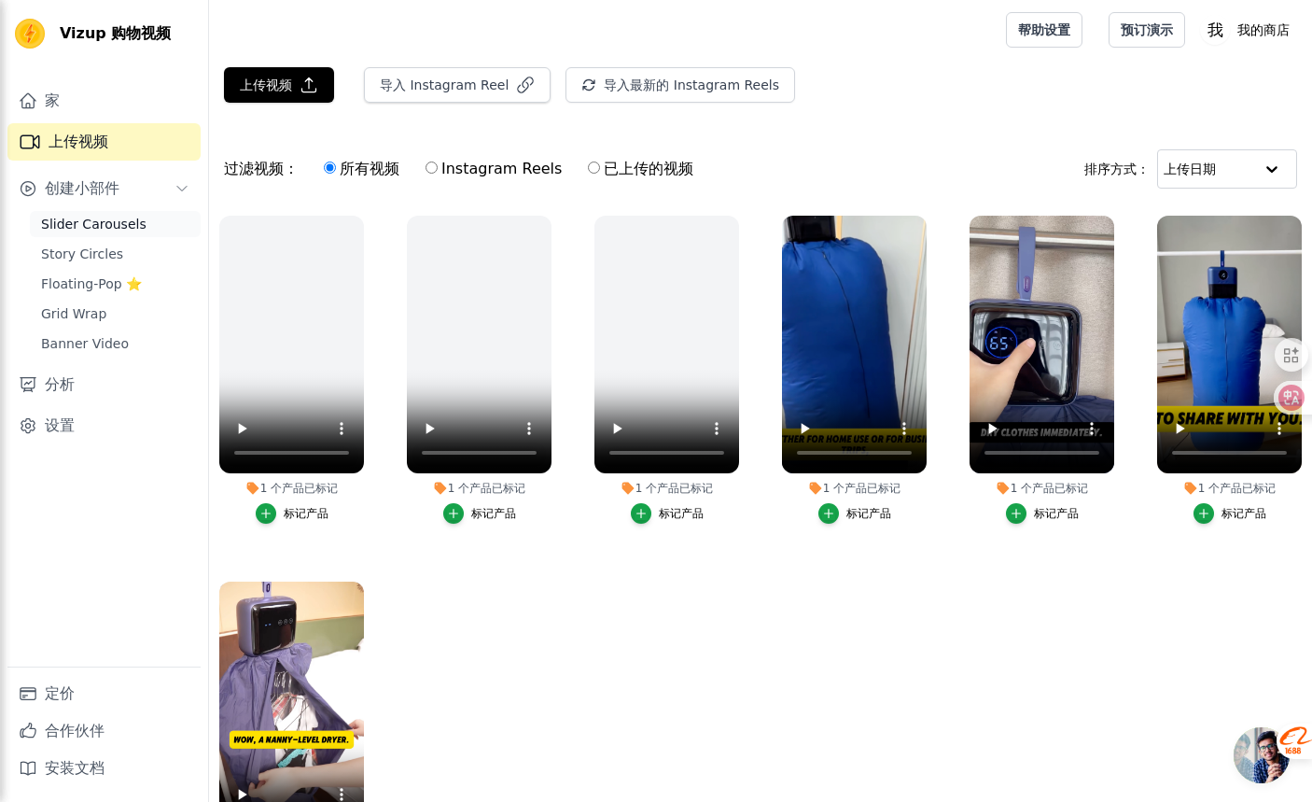
click at [132, 227] on span "Slider Carousels" at bounding box center [93, 224] width 105 height 19
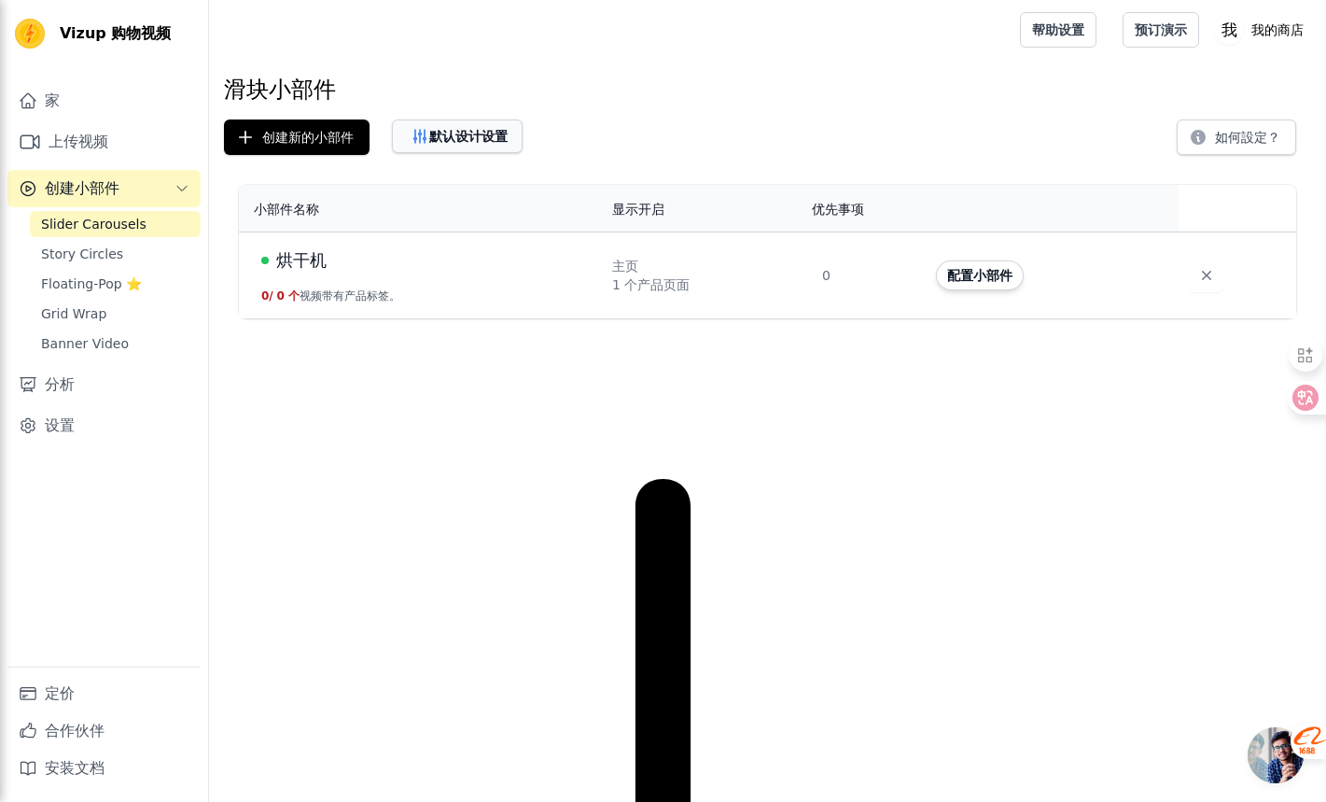
click at [467, 139] on font "默认设计设置" at bounding box center [468, 136] width 78 height 15
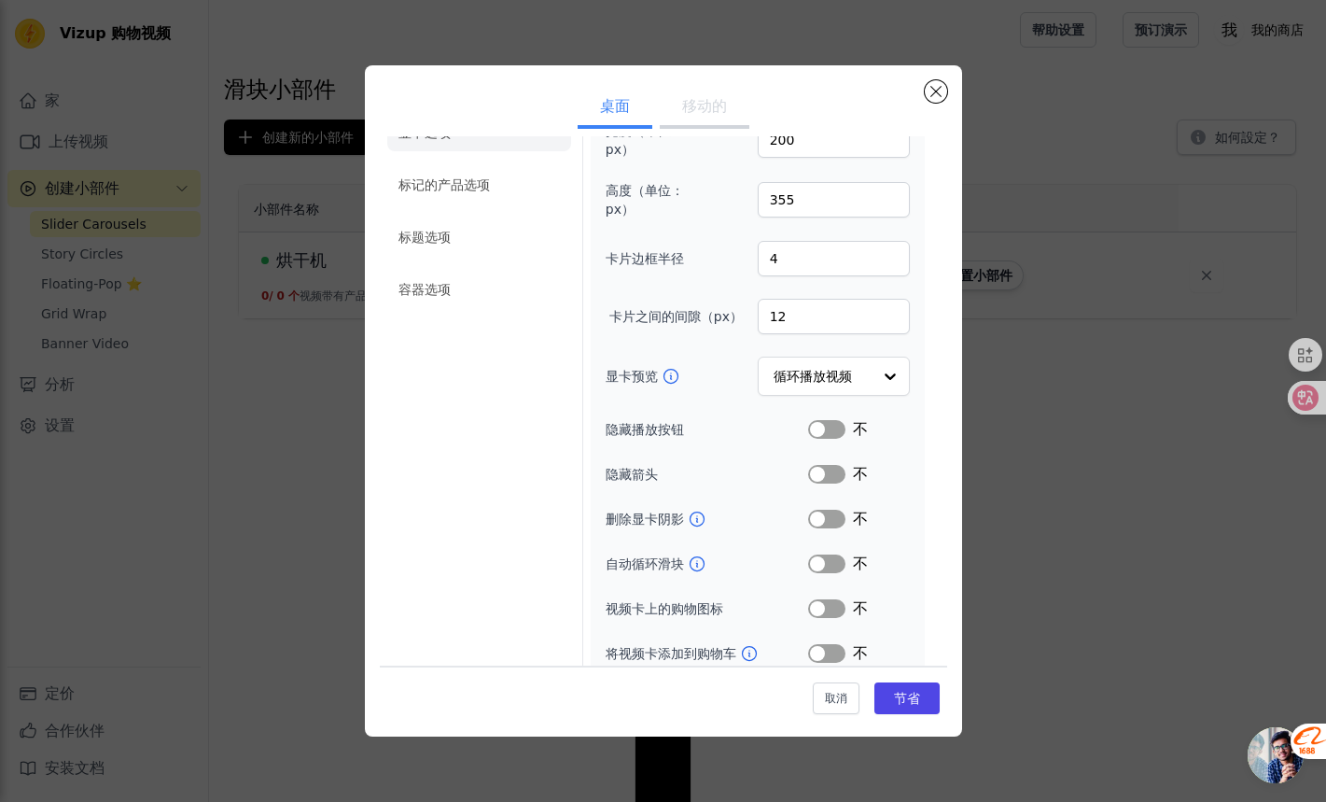
scroll to position [93, 0]
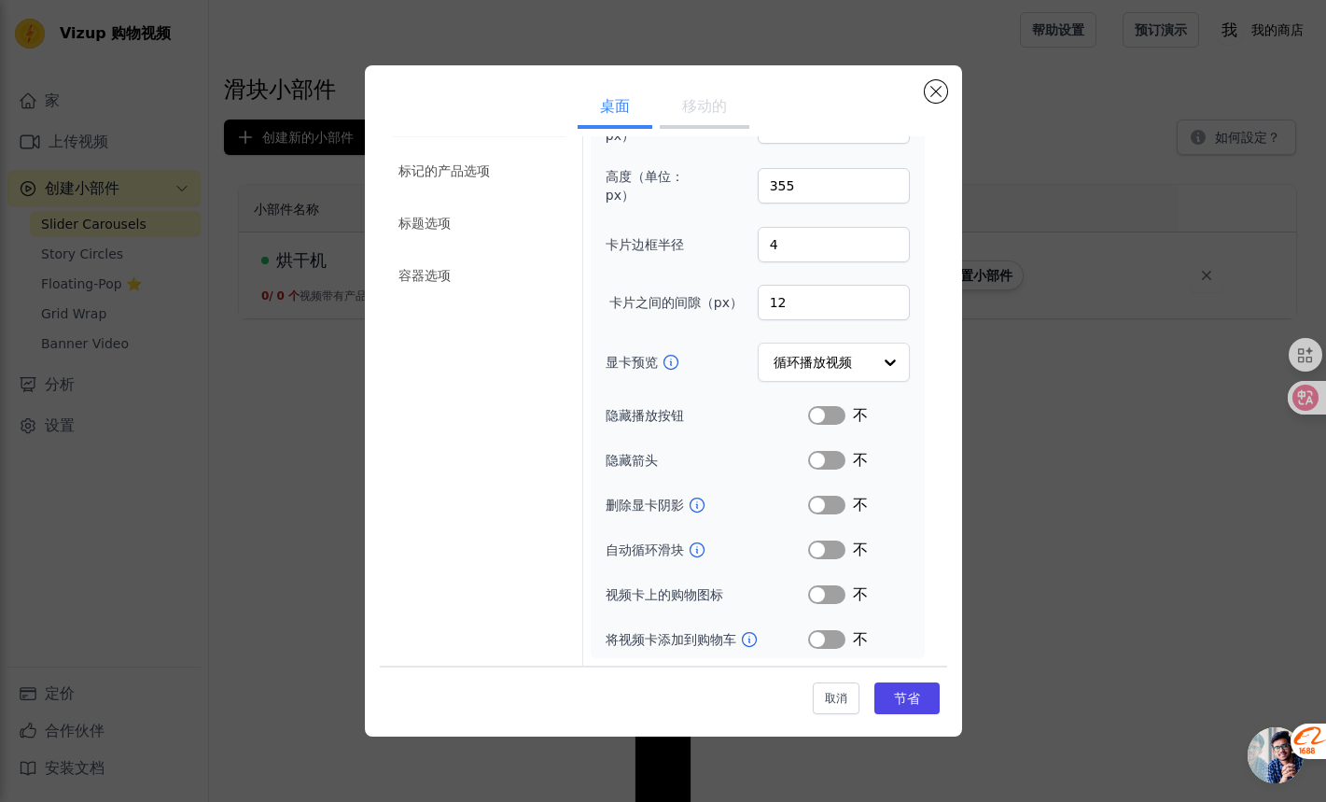
drag, startPoint x: 817, startPoint y: 412, endPoint x: 833, endPoint y: 412, distance: 16.8
click at [817, 412] on button "标签" at bounding box center [826, 415] width 37 height 19
click at [818, 460] on button "标签" at bounding box center [826, 460] width 37 height 19
drag, startPoint x: 818, startPoint y: 546, endPoint x: 845, endPoint y: 536, distance: 28.9
click at [817, 546] on button "标签" at bounding box center [826, 549] width 37 height 19
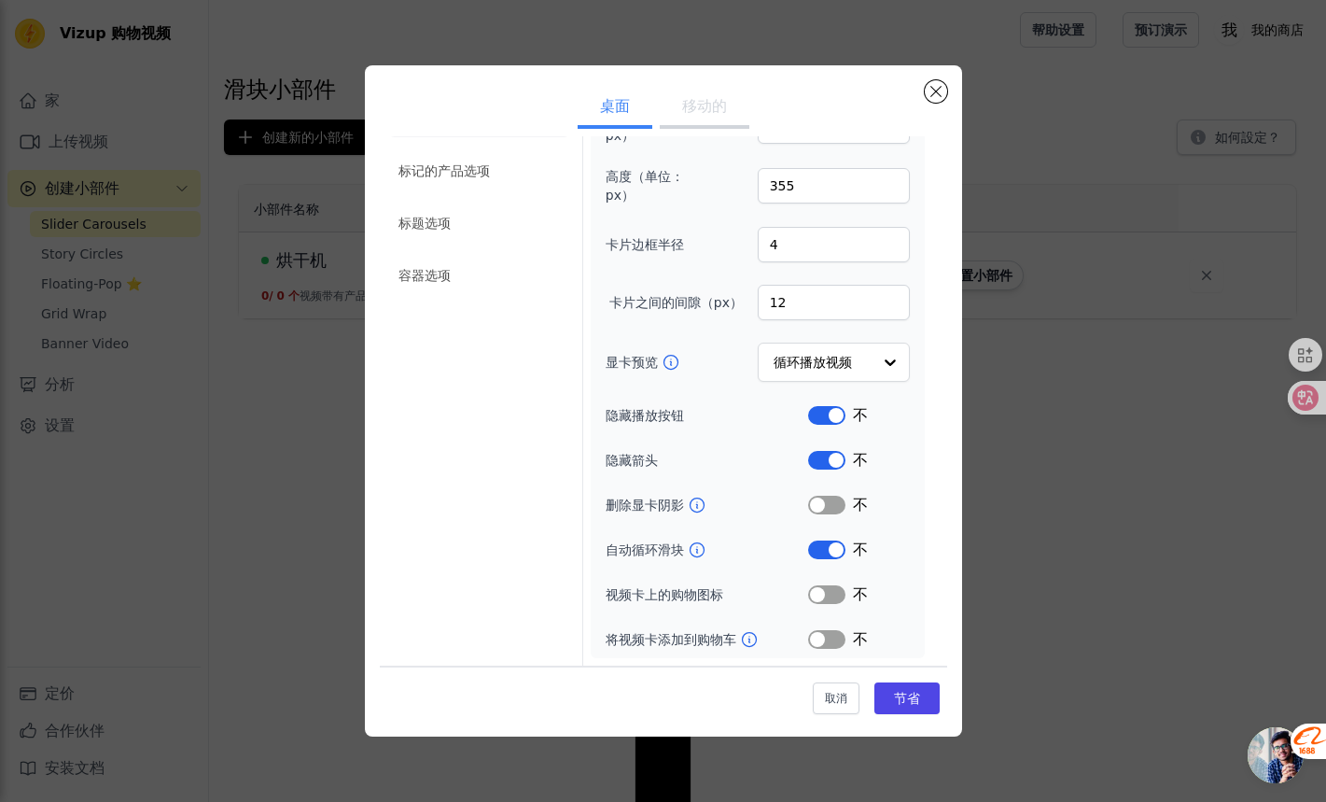
drag, startPoint x: 828, startPoint y: 588, endPoint x: 843, endPoint y: 589, distance: 15.0
click at [825, 590] on button "标签" at bounding box center [826, 594] width 37 height 19
click at [850, 352] on input "显卡预览" at bounding box center [823, 362] width 96 height 37
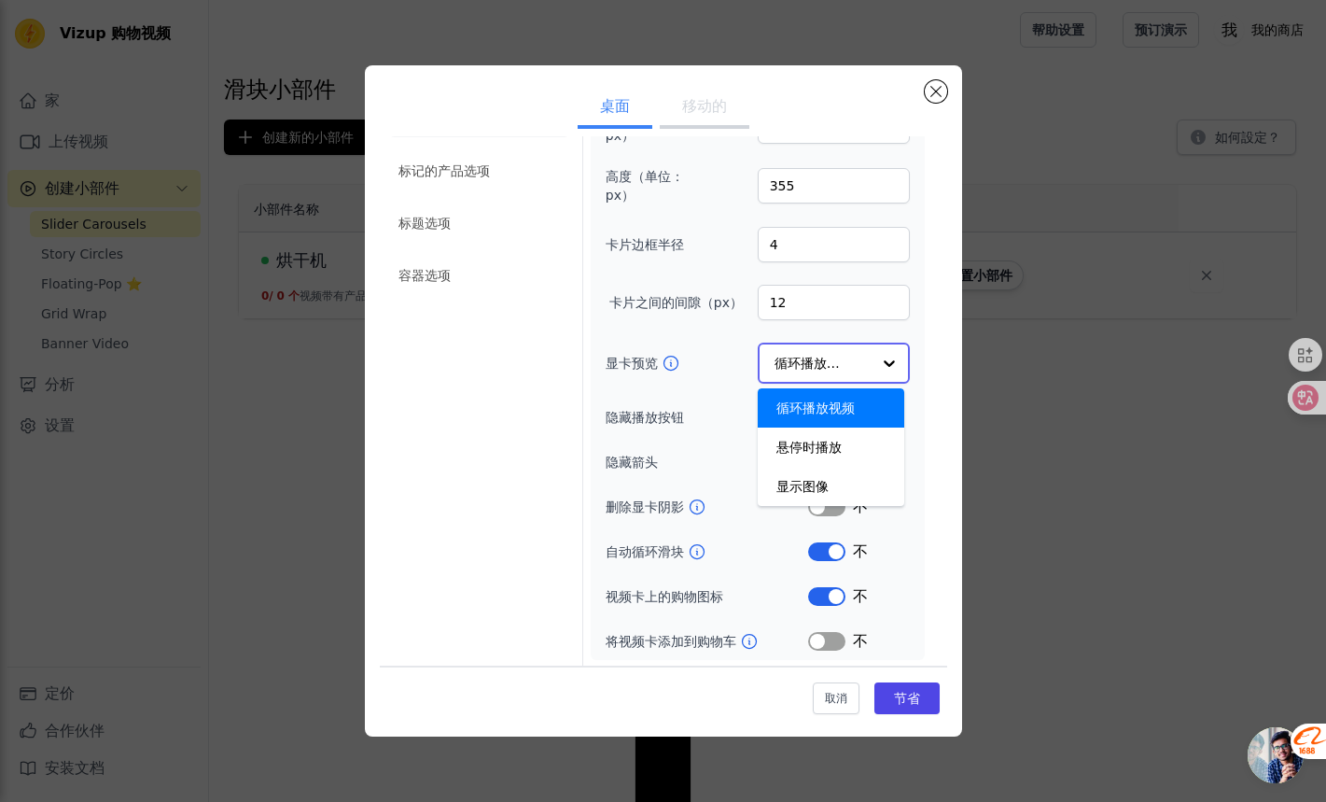
click at [855, 407] on div "循环播放视频" at bounding box center [831, 407] width 147 height 39
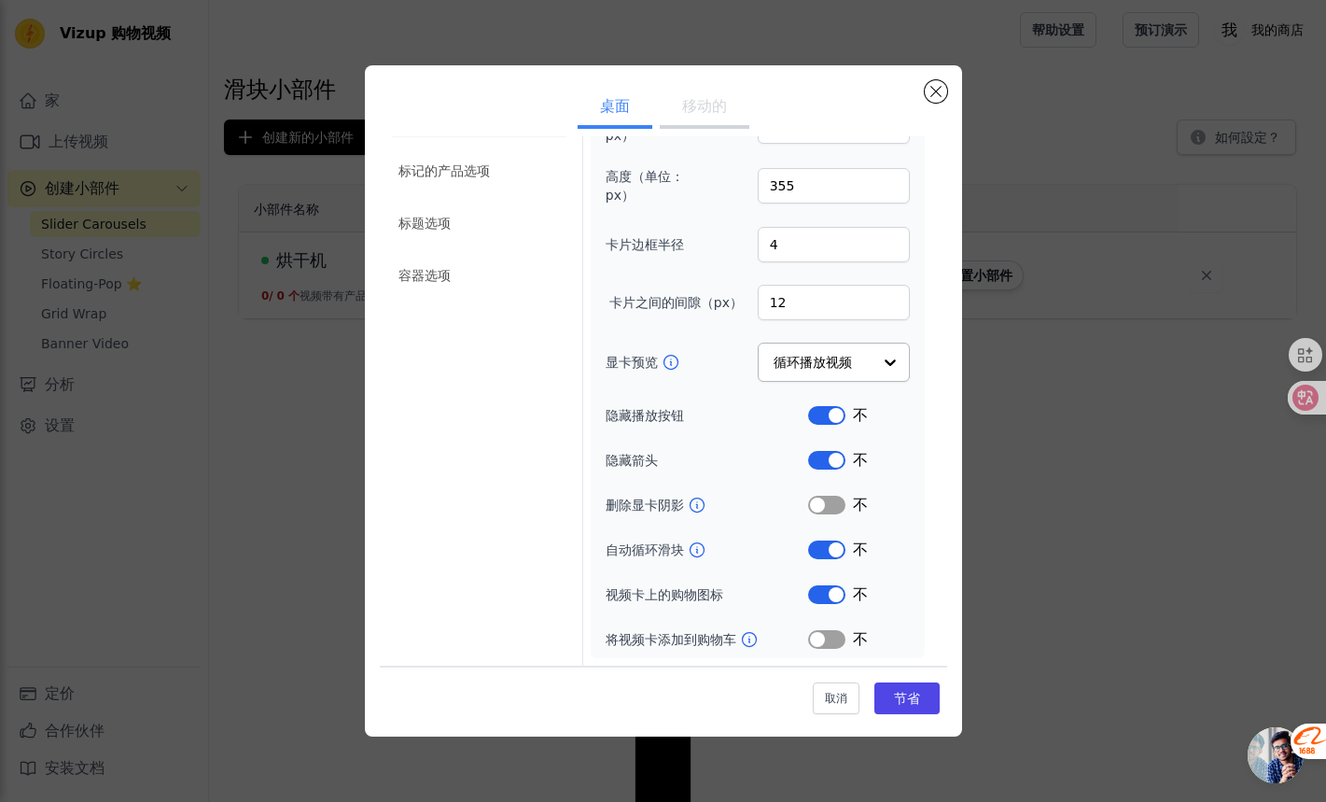
click at [833, 635] on div "不" at bounding box center [859, 639] width 102 height 22
drag, startPoint x: 821, startPoint y: 642, endPoint x: 855, endPoint y: 665, distance: 40.9
click at [821, 642] on button "标签" at bounding box center [826, 639] width 37 height 19
click at [894, 702] on font "节省" at bounding box center [907, 698] width 26 height 15
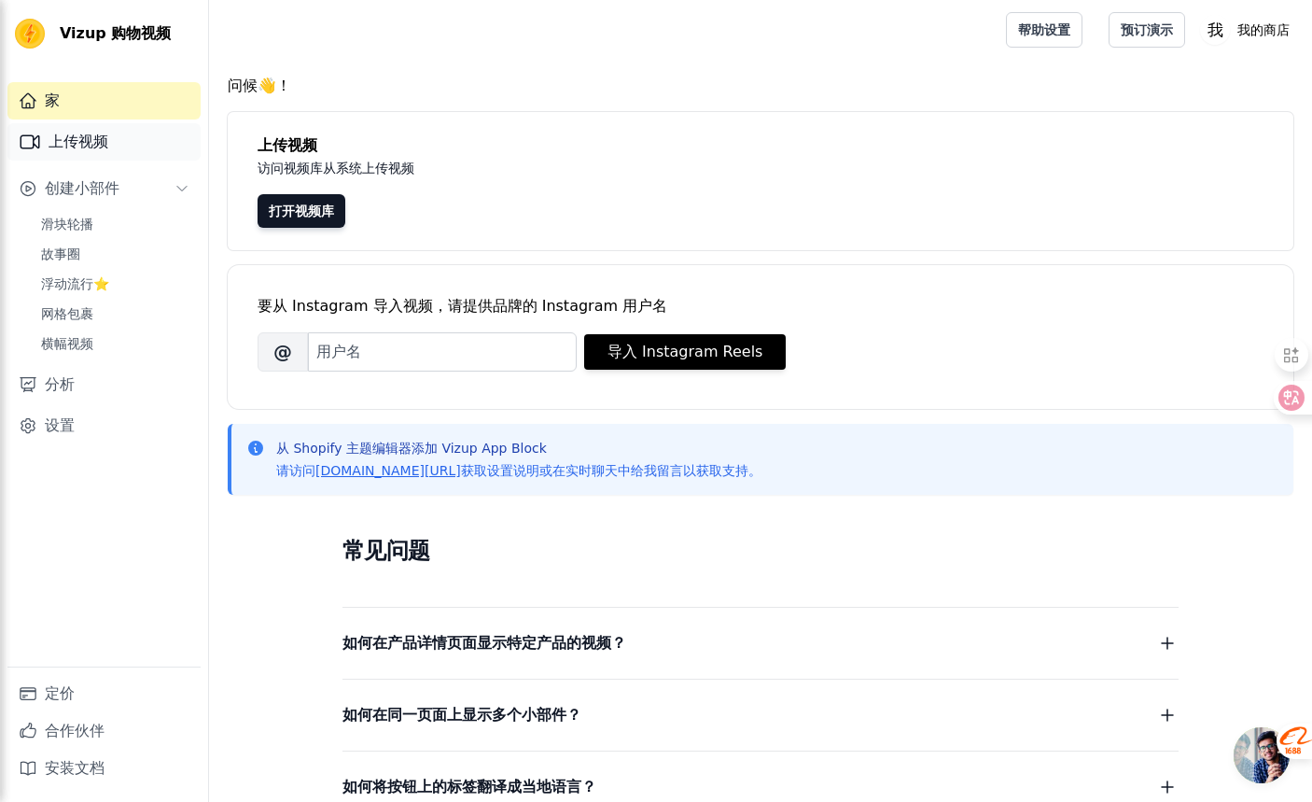
click at [113, 149] on link "上传视频" at bounding box center [103, 141] width 193 height 37
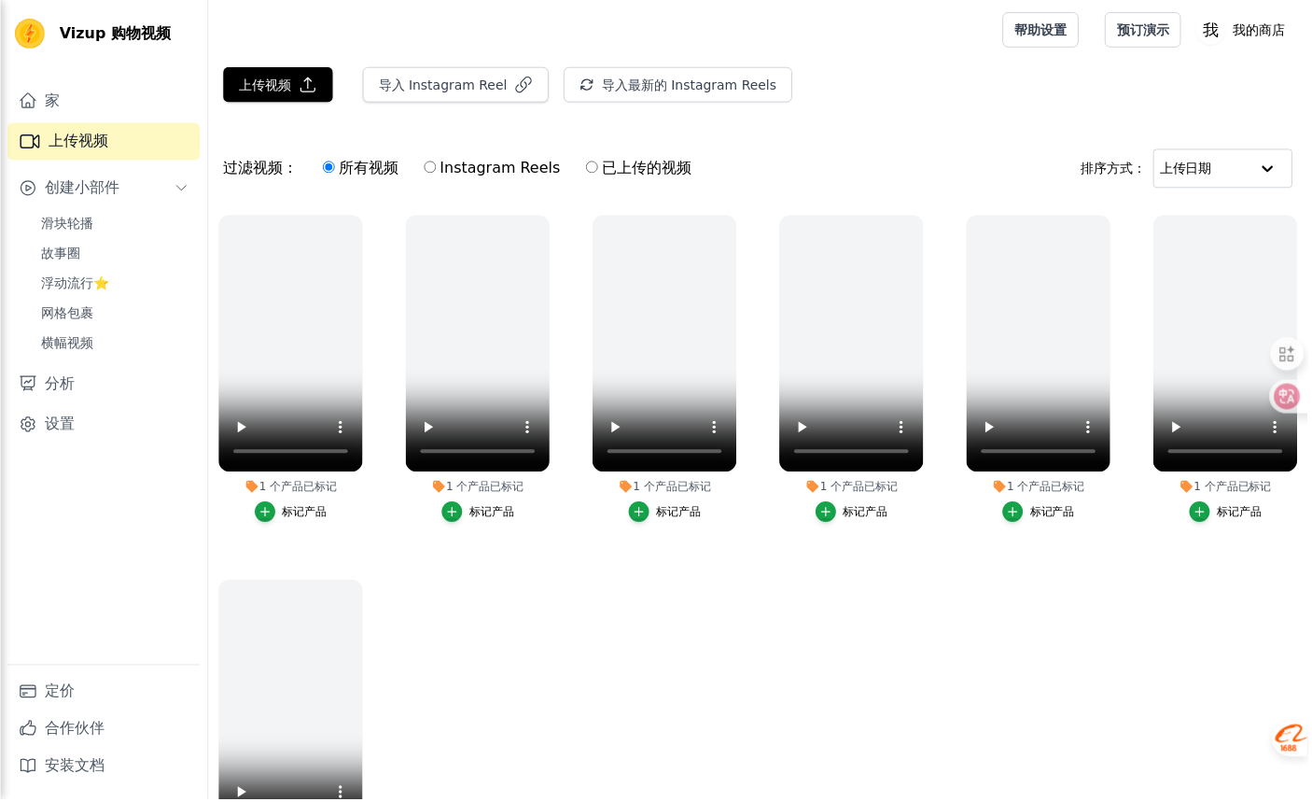
click at [119, 236] on link "滑块轮播" at bounding box center [115, 224] width 171 height 26
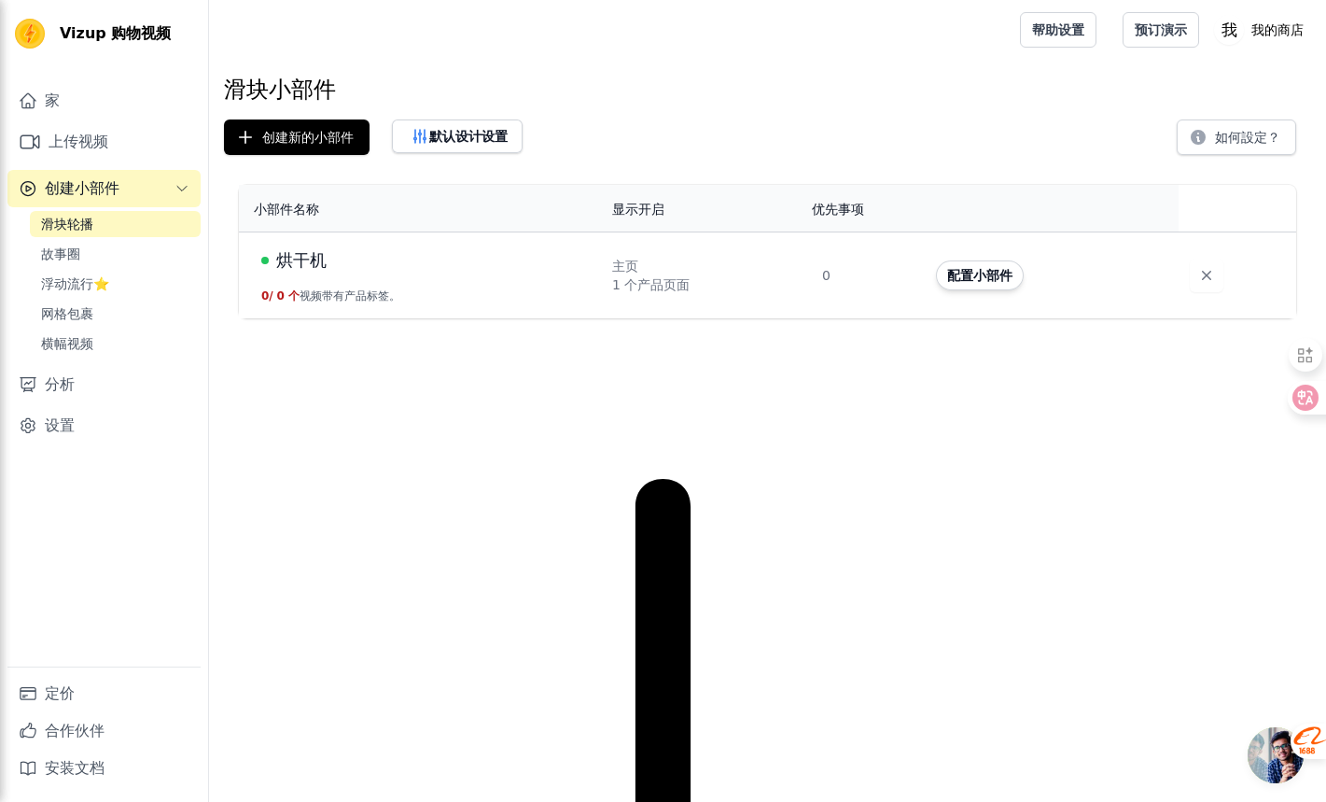
click at [351, 298] on font "视频带有产品标签。" at bounding box center [350, 295] width 101 height 13
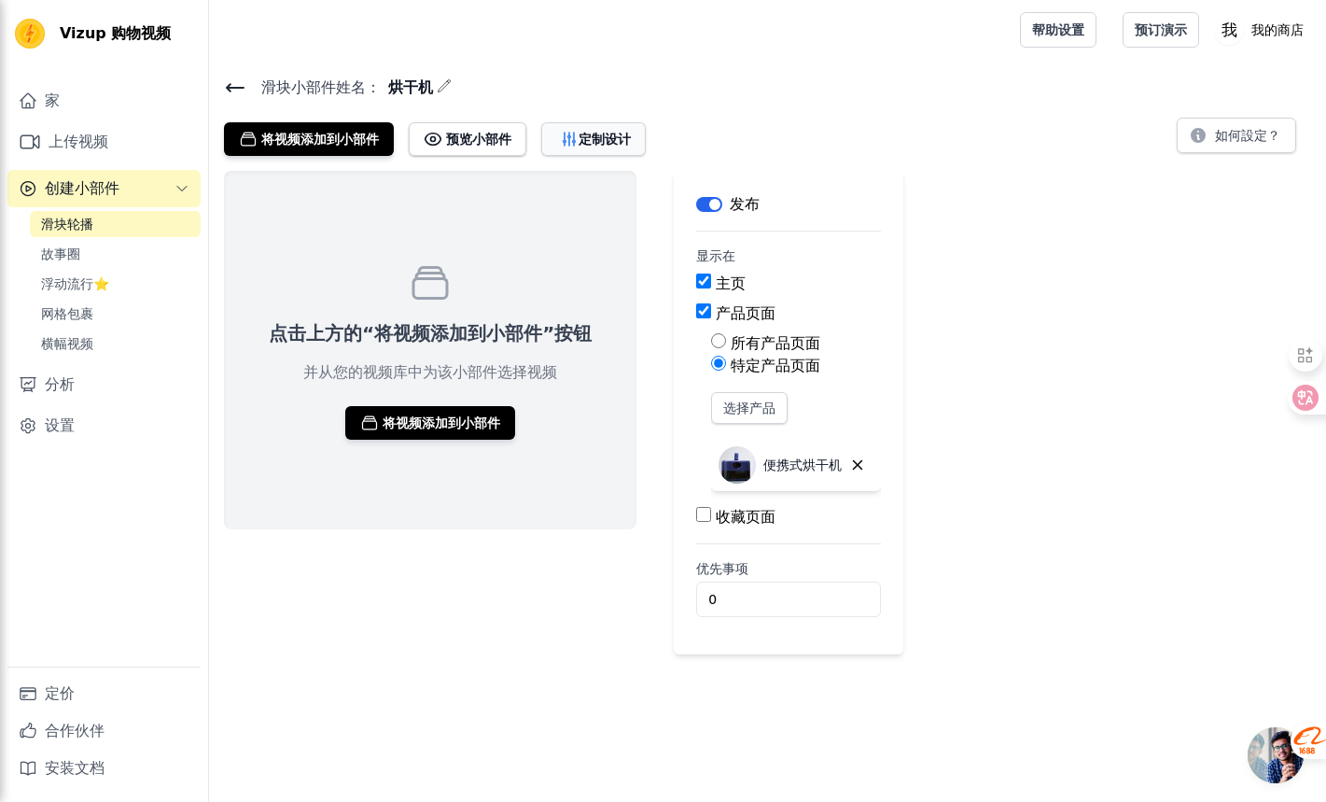
click at [606, 135] on font "定制设计" at bounding box center [605, 139] width 52 height 15
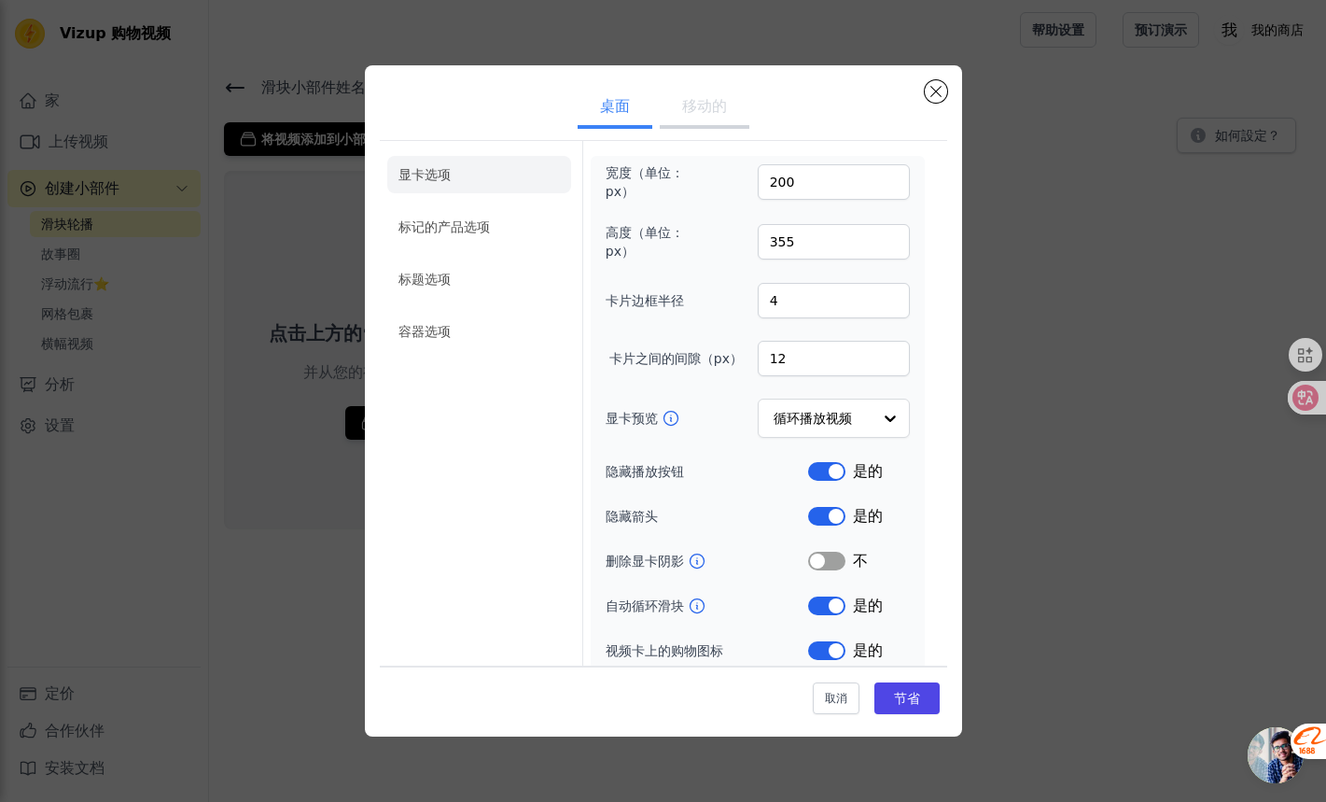
click at [701, 105] on font "移动的" at bounding box center [704, 106] width 45 height 18
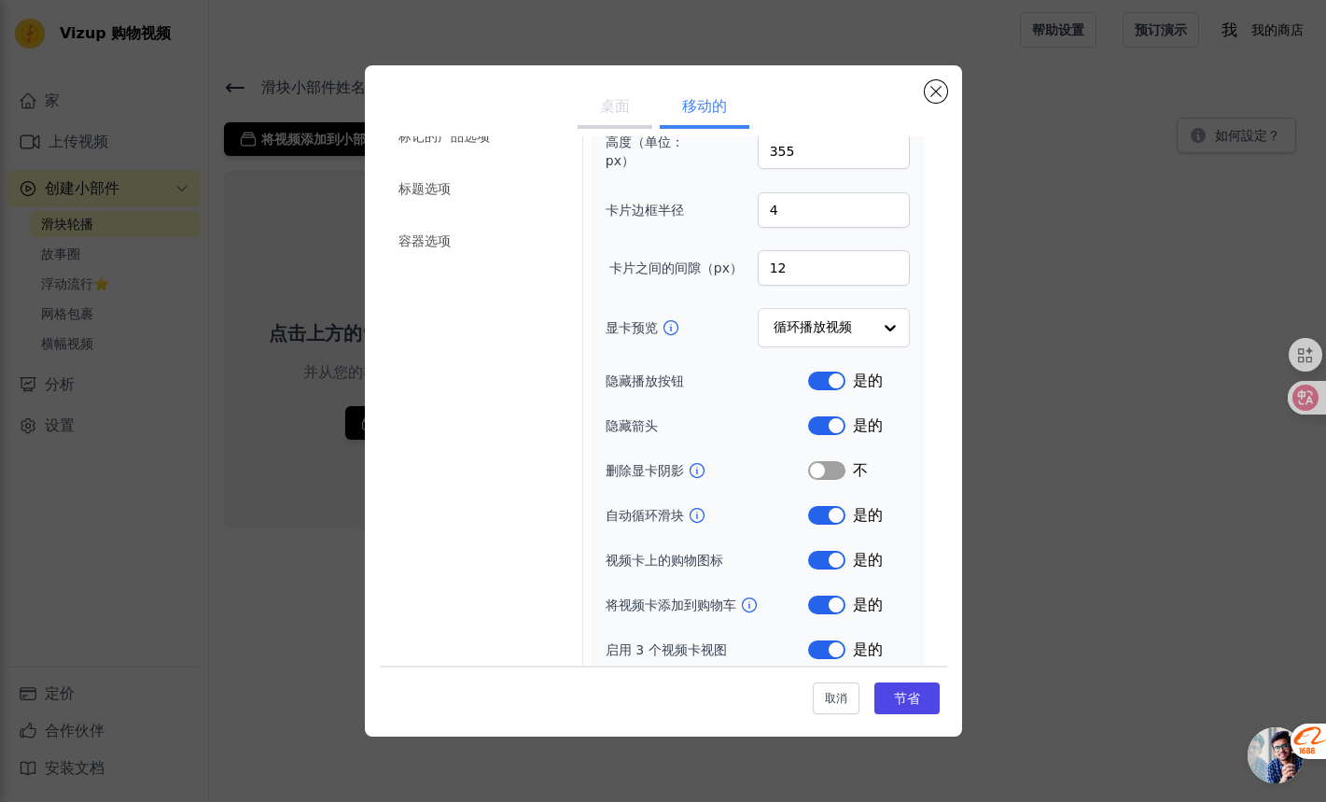
scroll to position [101, 0]
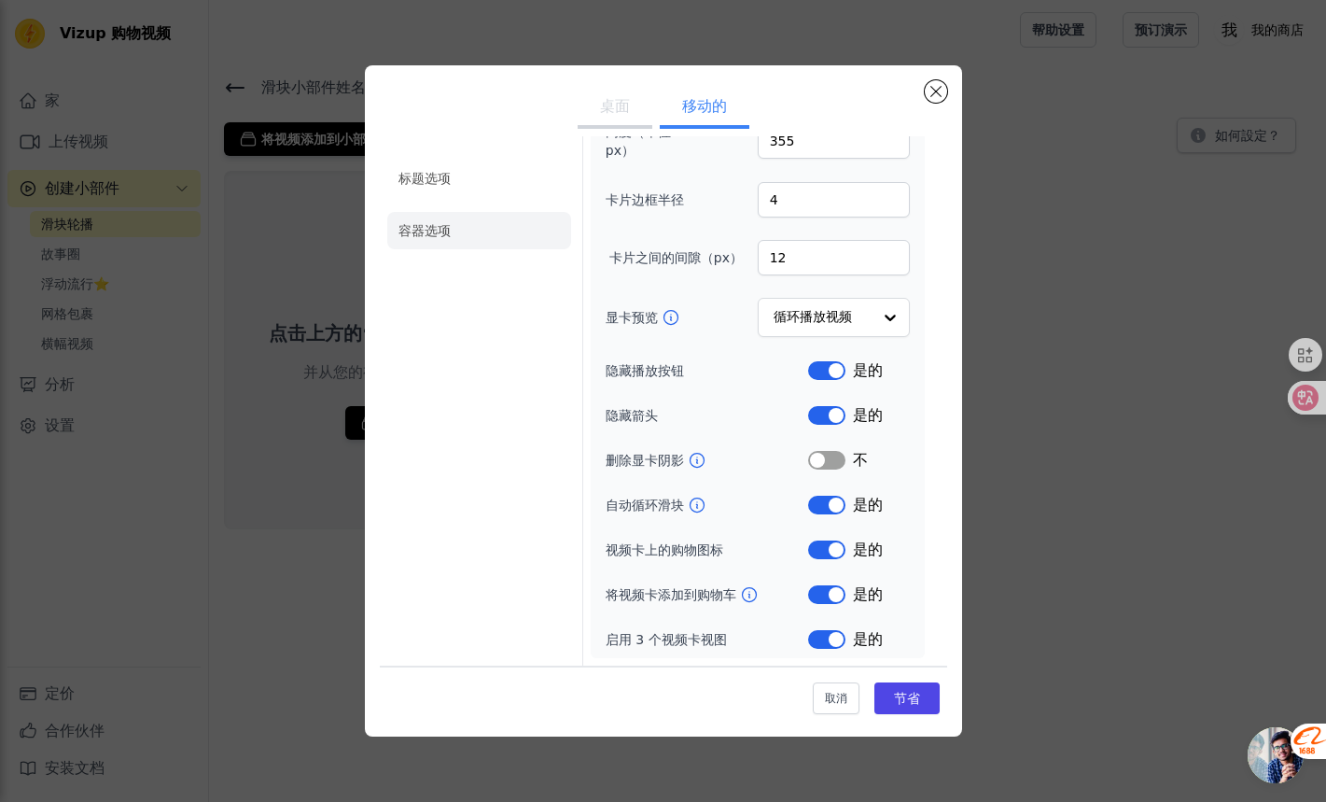
click at [464, 233] on li "容器选项" at bounding box center [479, 230] width 184 height 37
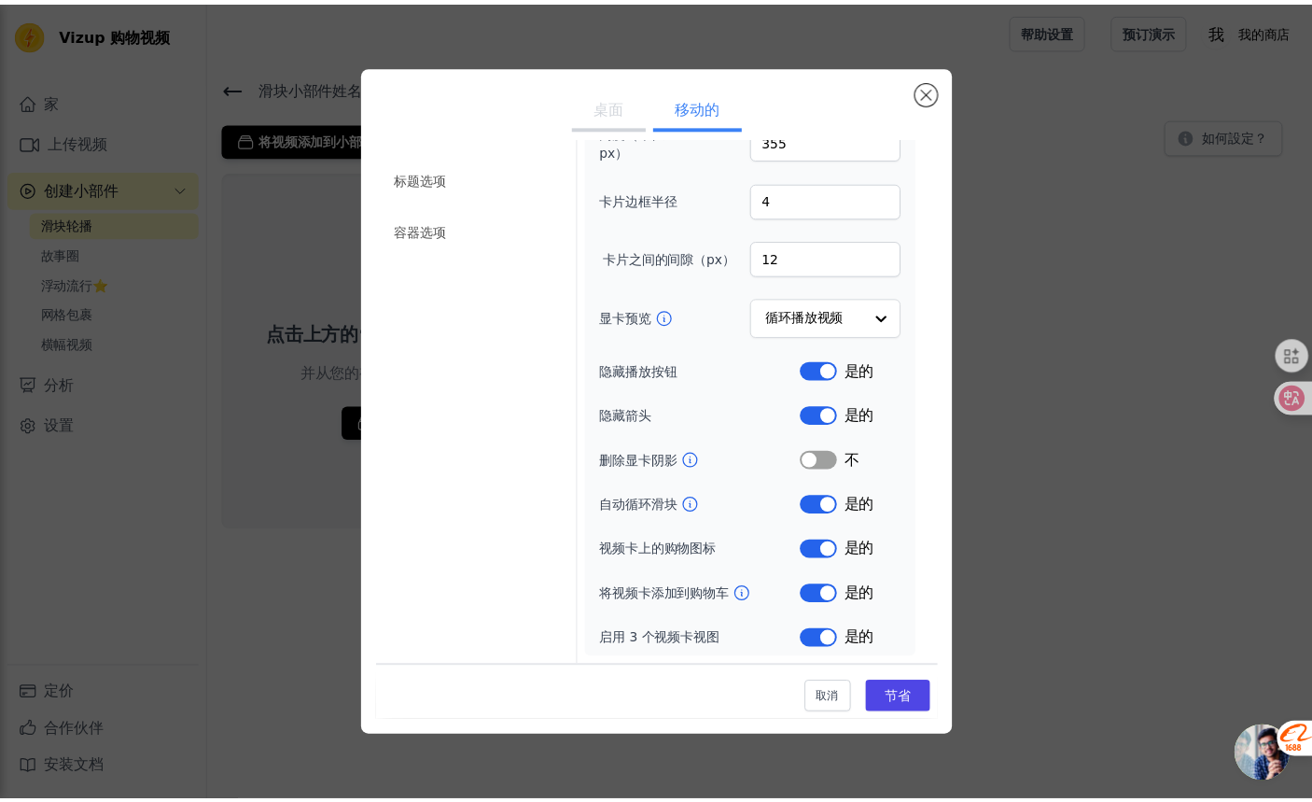
scroll to position [0, 0]
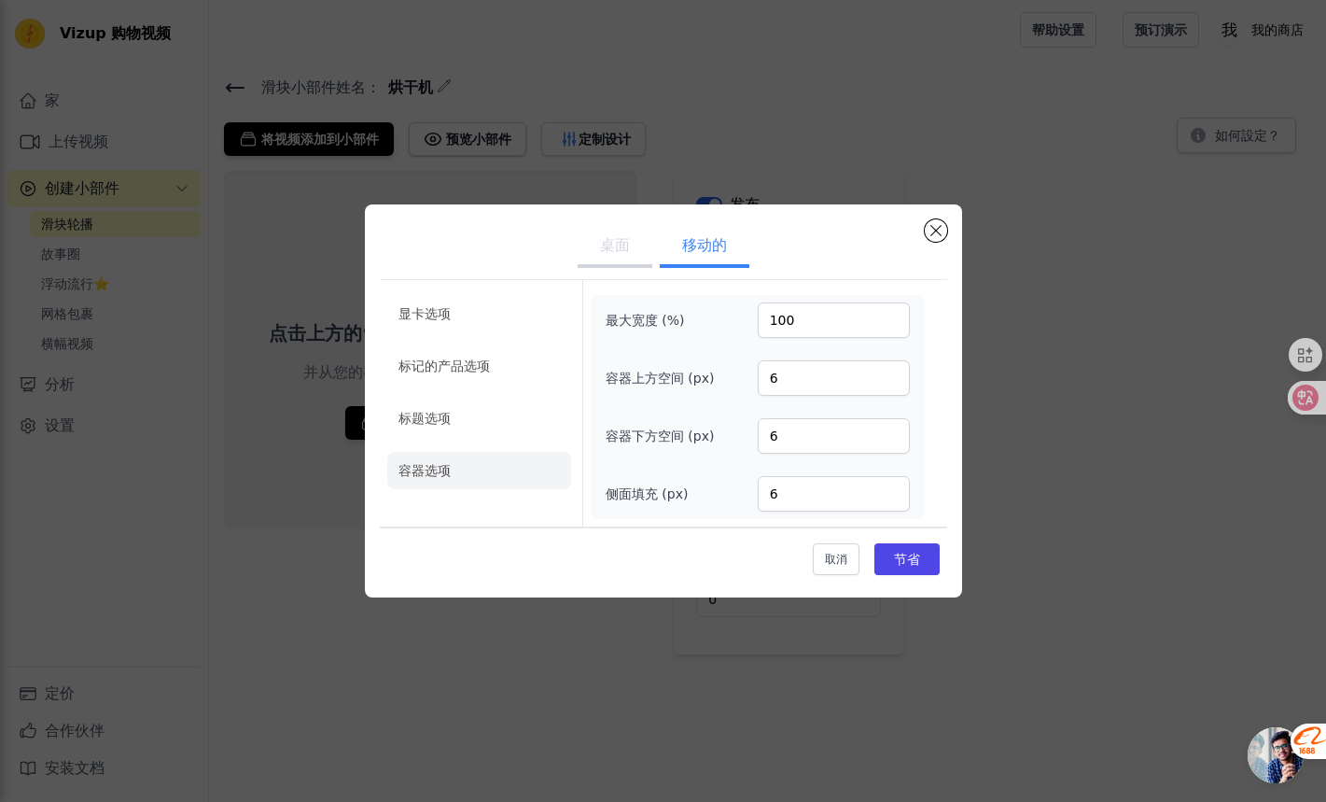
click at [936, 259] on ul "桌面 移动的" at bounding box center [663, 247] width 567 height 56
click at [938, 214] on div "桌面 移动的 显卡选项 标记的产品选项 标题选项 容器选项 最大宽度 (%) 100 容器上方空间 (px) 6 容器下方空间 (px) 6 侧面填充 (px…" at bounding box center [663, 400] width 597 height 393
drag, startPoint x: 929, startPoint y: 210, endPoint x: 944, endPoint y: 213, distance: 15.2
click at [929, 211] on div "桌面 移动的 显卡选项 标记的产品选项 标题选项 容器选项 最大宽度 (%) 100 容器上方空间 (px) 6 容器下方空间 (px) 6 侧面填充 (px…" at bounding box center [663, 400] width 597 height 393
click at [945, 213] on div "桌面 移动的 显卡选项 标记的产品选项 标题选项 容器选项 最大宽度 (%) 100 容器上方空间 (px) 6 容器下方空间 (px) 6 侧面填充 (px…" at bounding box center [663, 400] width 597 height 393
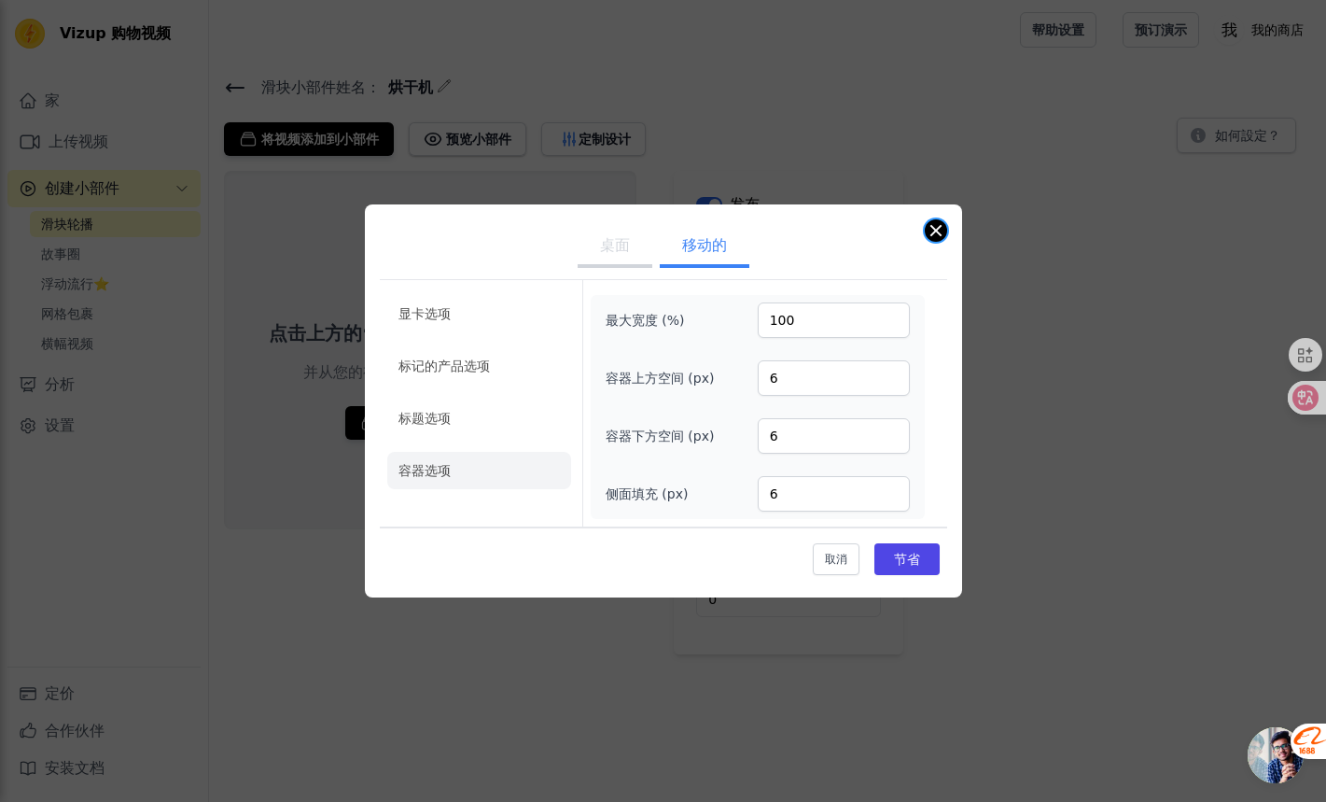
click at [938, 232] on button "关闭模式" at bounding box center [936, 230] width 22 height 22
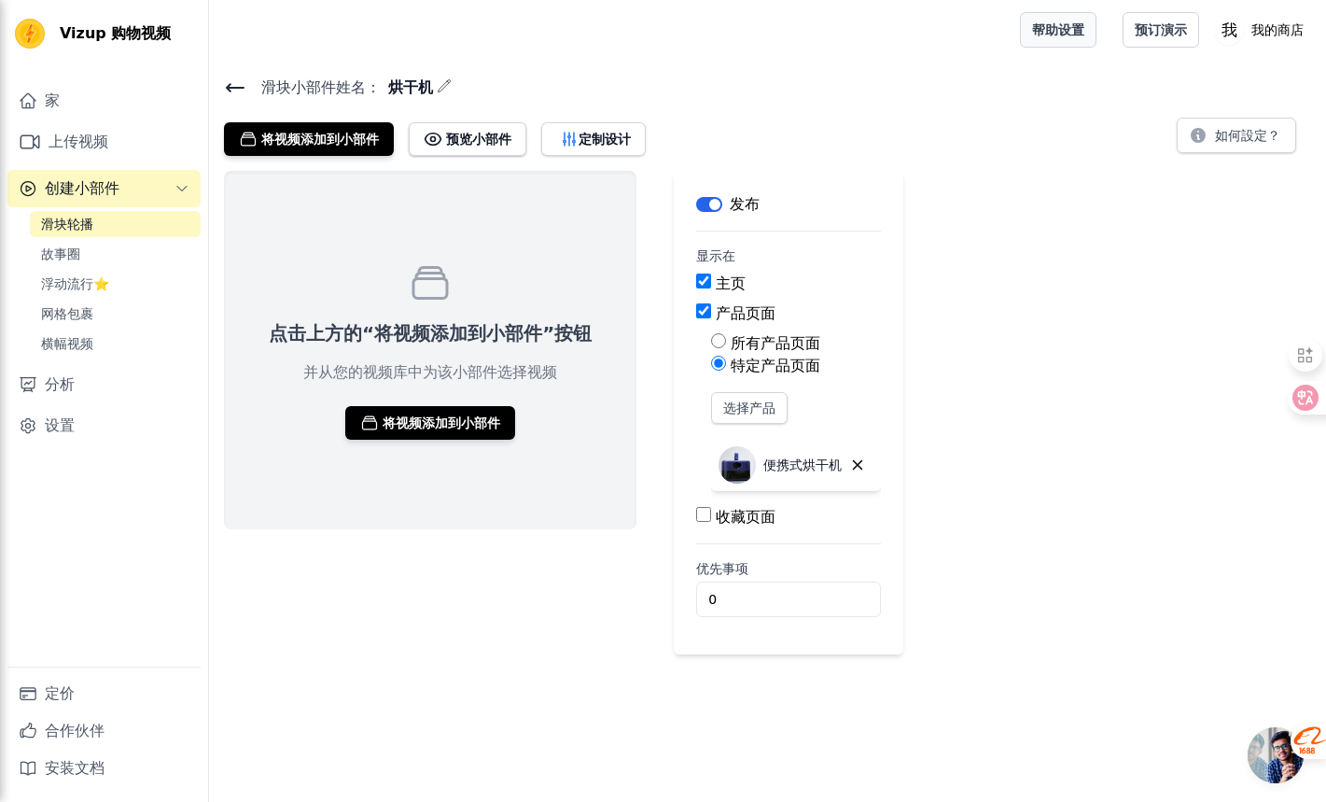
click at [1062, 14] on link "帮助设置" at bounding box center [1058, 29] width 77 height 35
click at [1286, 26] on font "我的商店" at bounding box center [1277, 29] width 52 height 15
click at [941, 154] on div "将视频添加到小部件 预览小部件 定制设计 如何設定？" at bounding box center [767, 135] width 1087 height 41
click at [125, 388] on link "分析" at bounding box center [103, 384] width 193 height 37
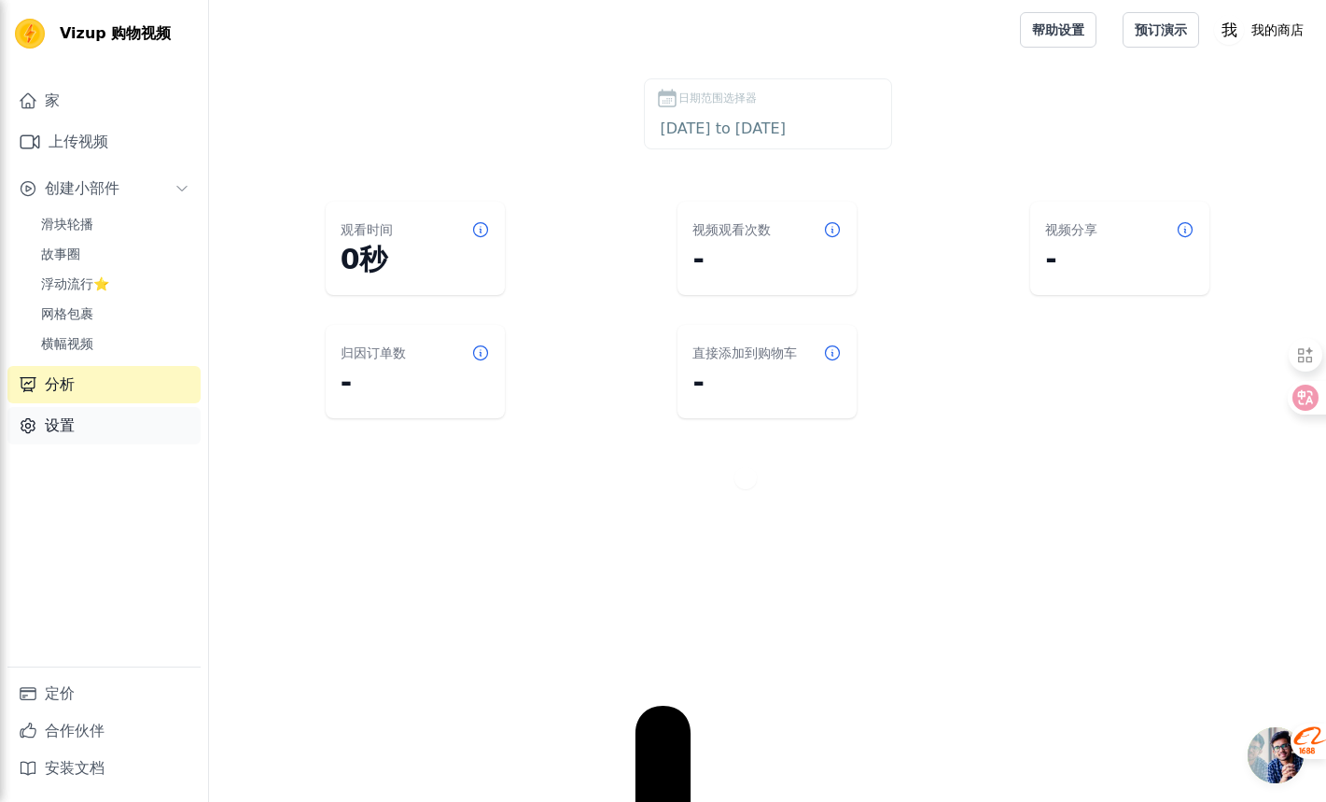
click at [87, 440] on link "设置" at bounding box center [103, 425] width 193 height 37
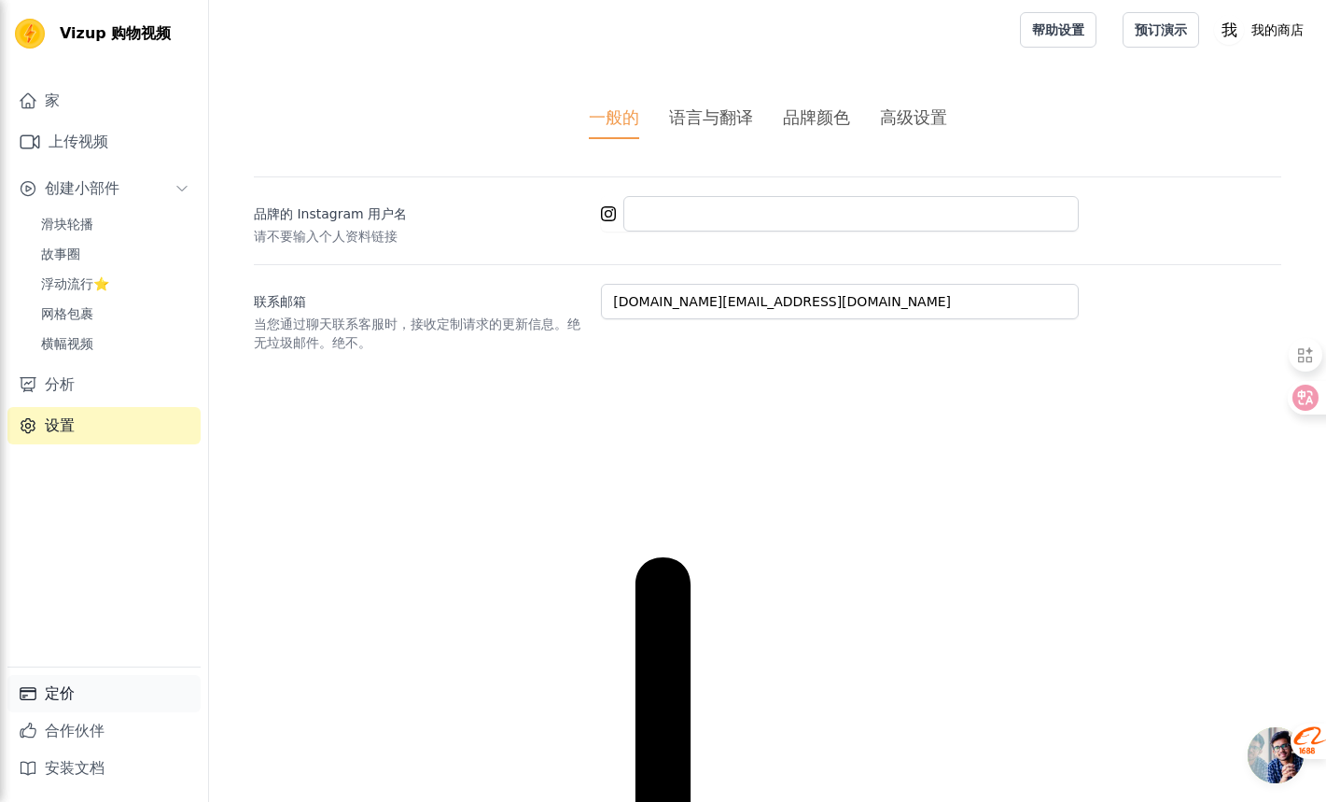
click at [112, 680] on link "定价" at bounding box center [103, 693] width 193 height 37
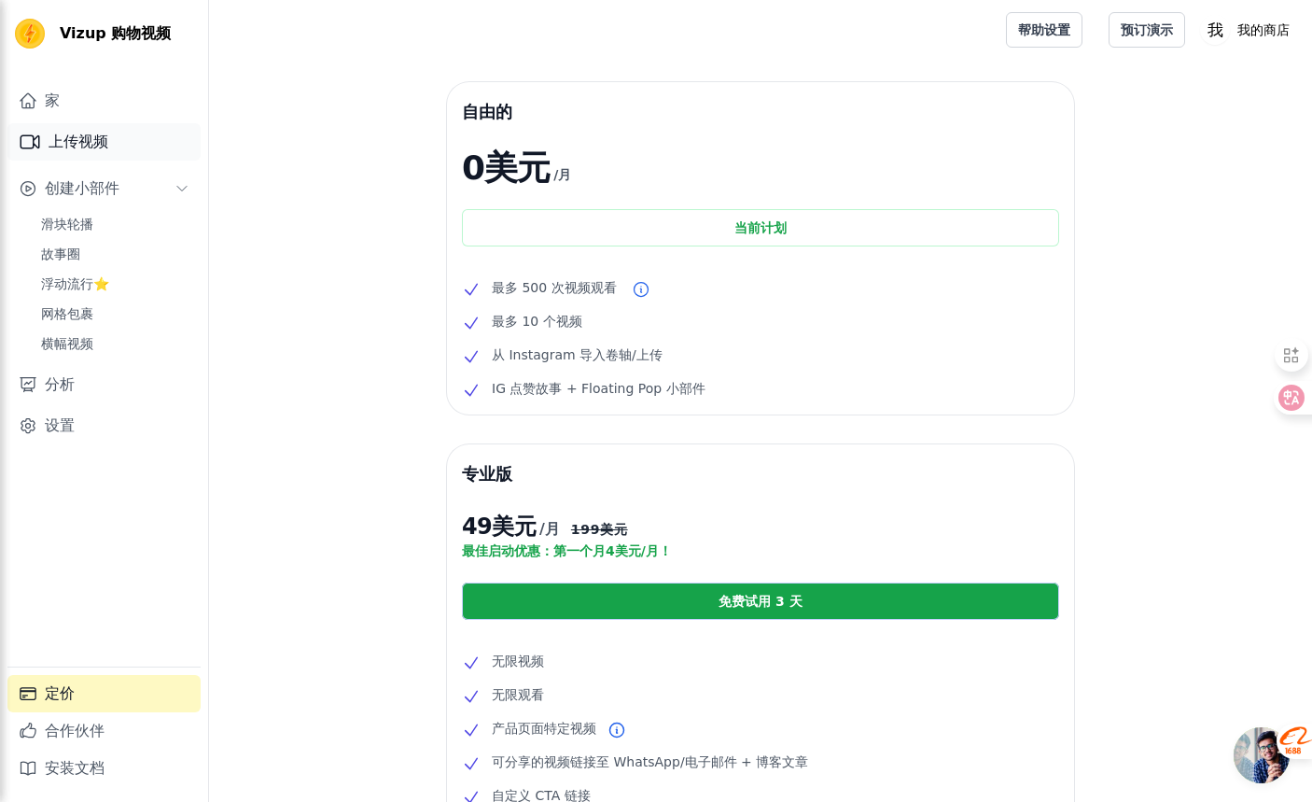
click at [127, 153] on link "上传视频" at bounding box center [103, 141] width 193 height 37
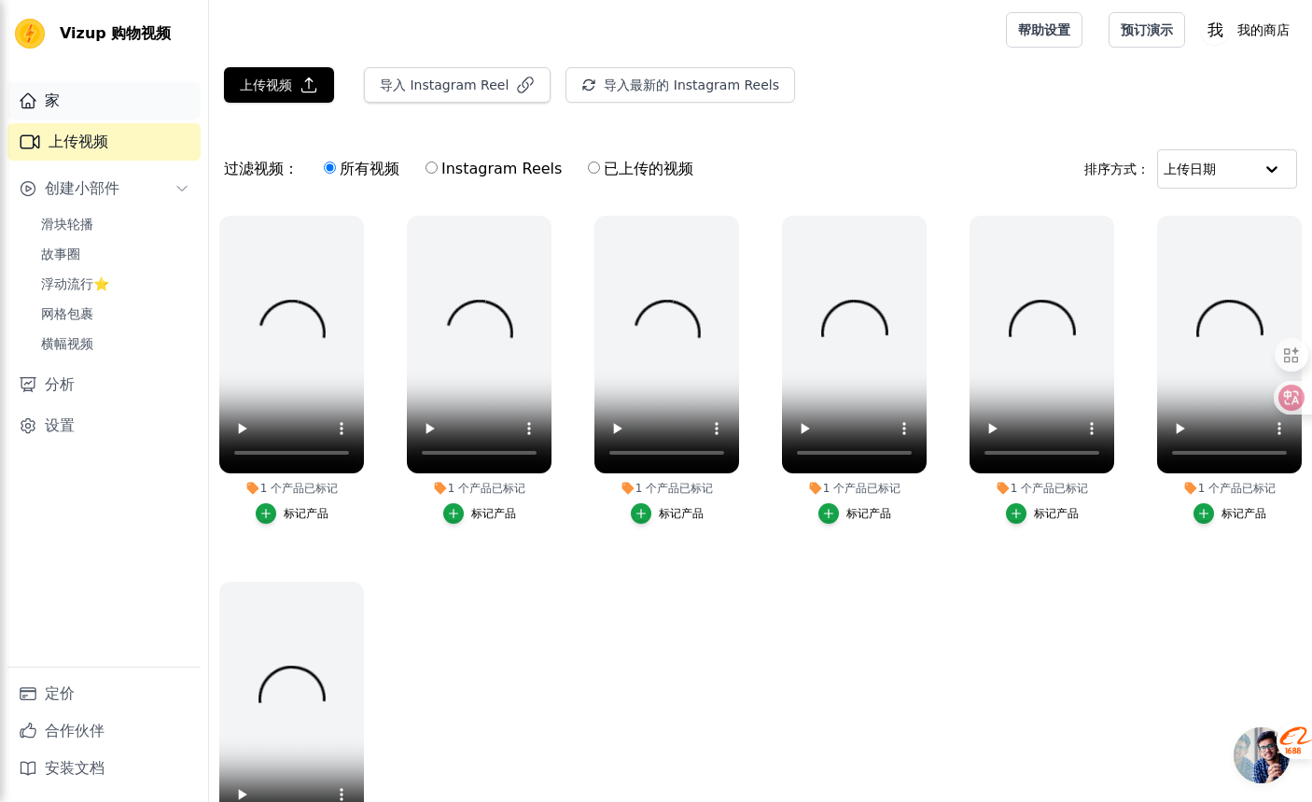
click at [78, 98] on link "家" at bounding box center [103, 100] width 193 height 37
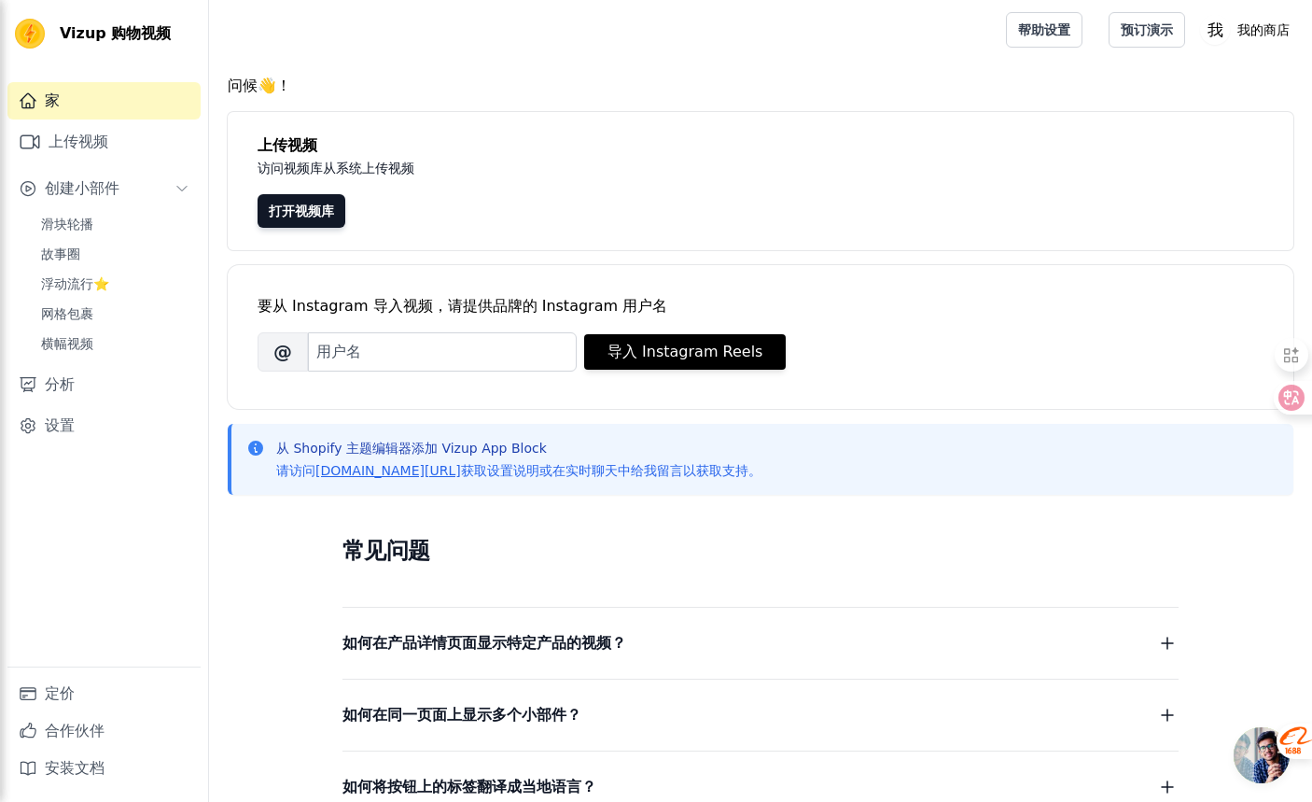
click at [471, 207] on div "打开视频库" at bounding box center [761, 211] width 1006 height 34
click at [108, 231] on link "滑块轮播" at bounding box center [115, 224] width 171 height 26
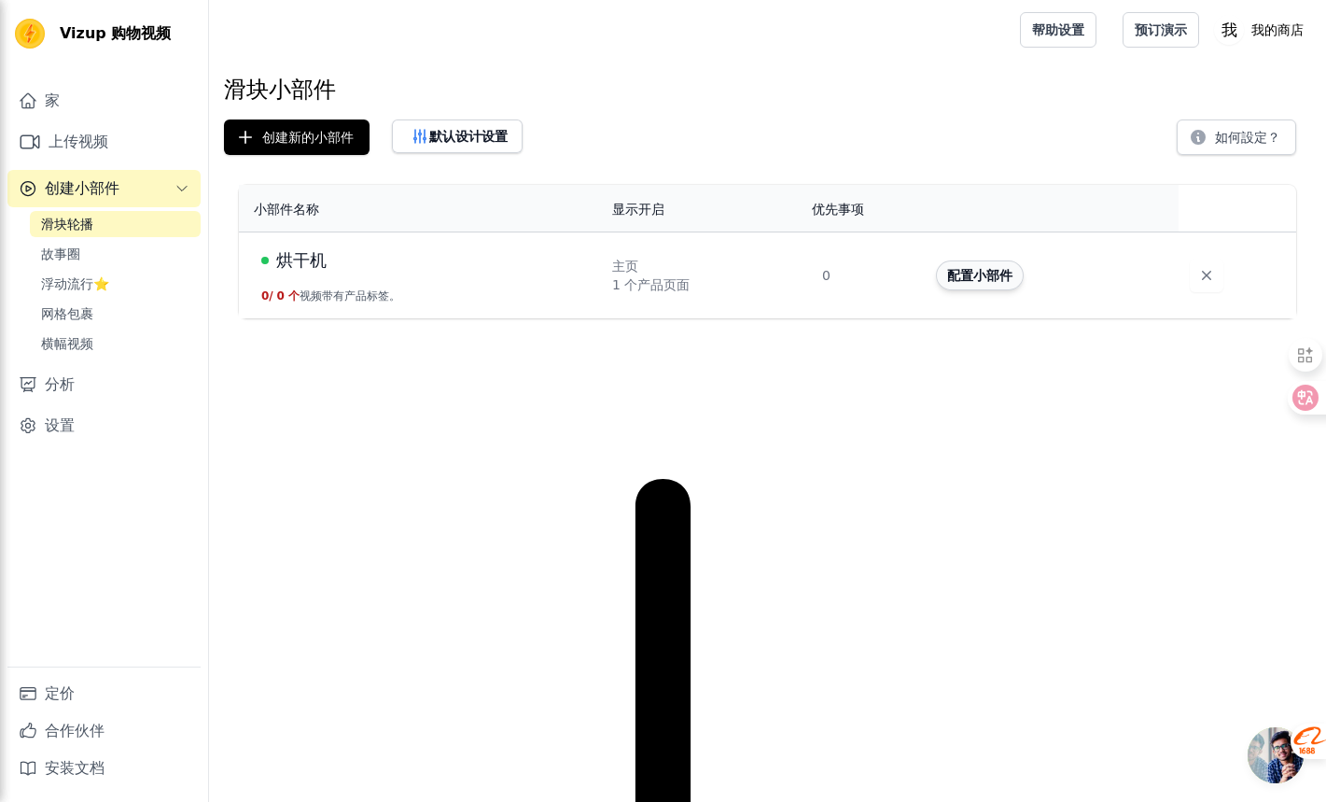
click at [947, 271] on font "配置小部件" at bounding box center [979, 275] width 65 height 15
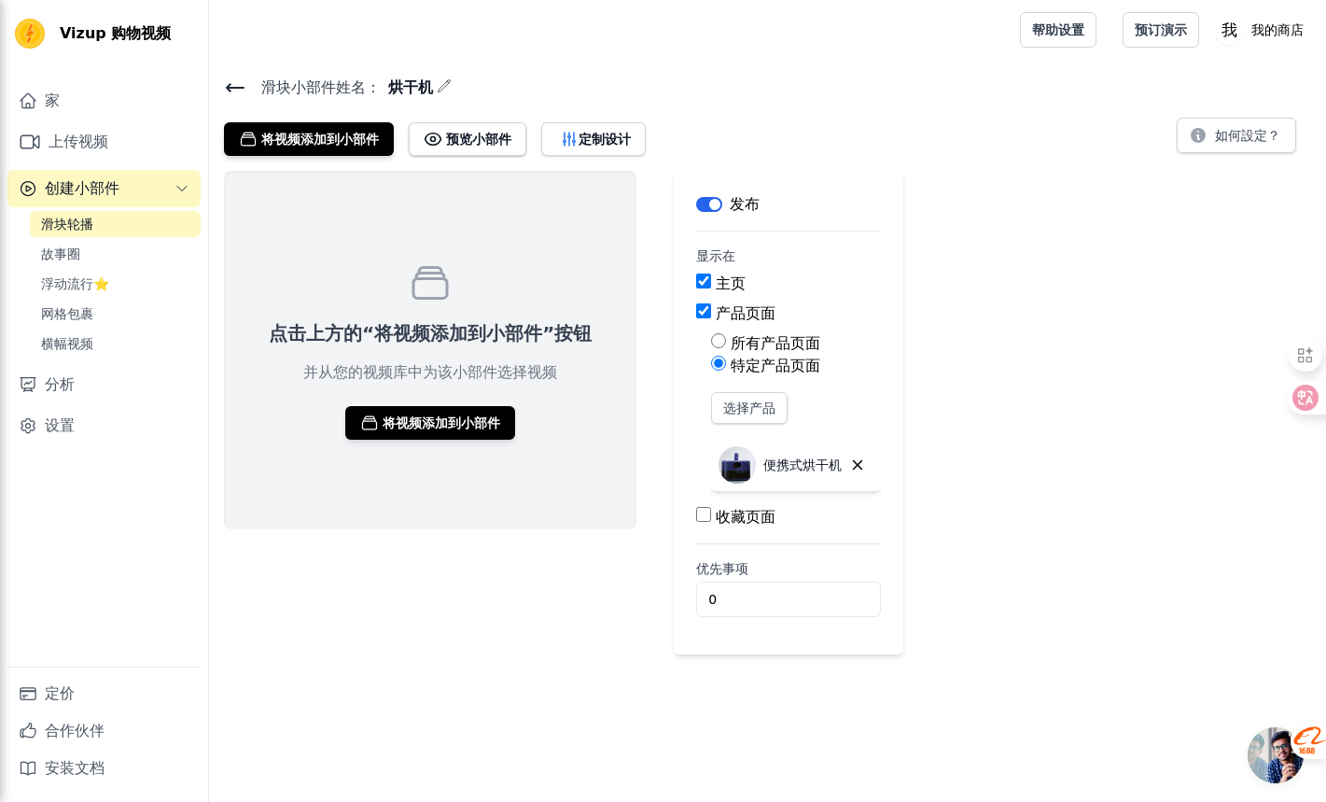
click at [105, 225] on link "滑块轮播" at bounding box center [115, 224] width 171 height 26
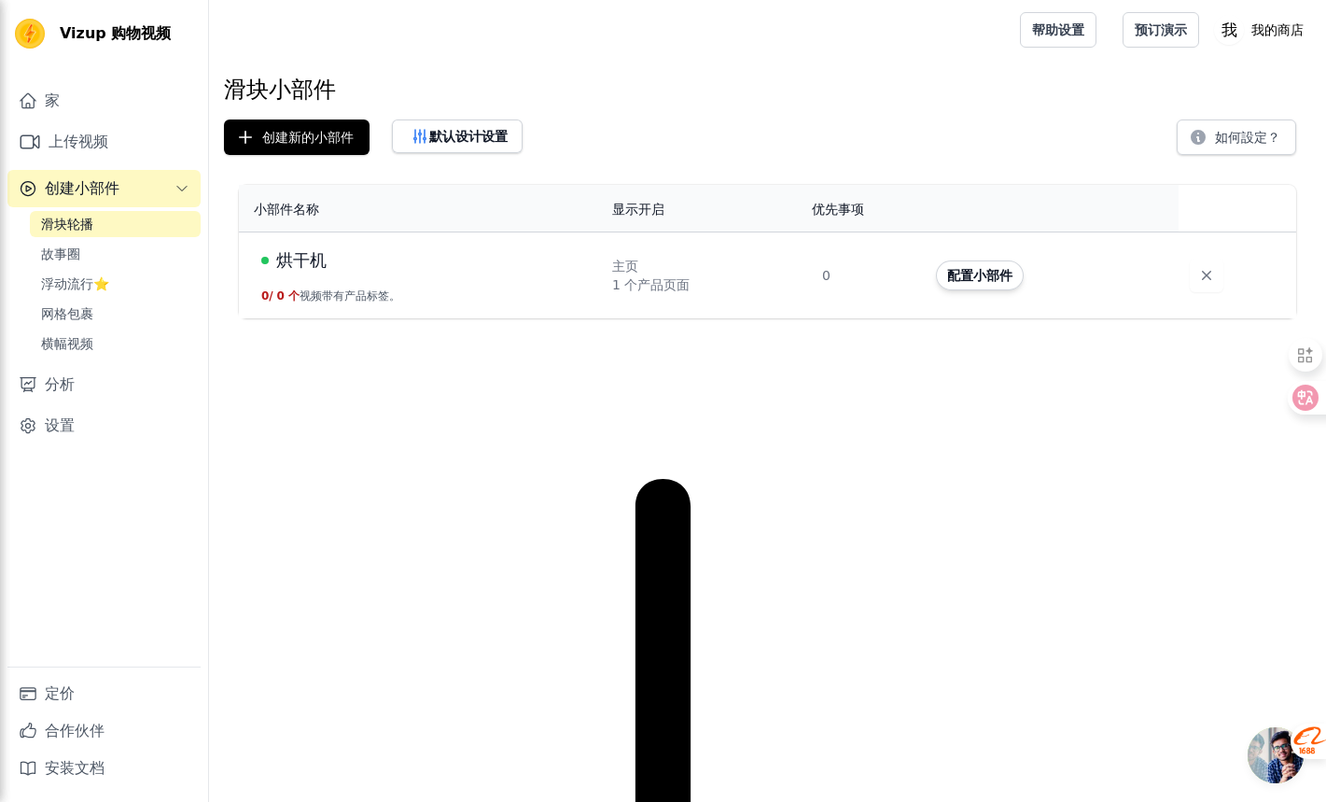
click at [374, 269] on div "烘干机" at bounding box center [425, 260] width 328 height 26
click at [77, 146] on font "上传视频" at bounding box center [79, 142] width 60 height 18
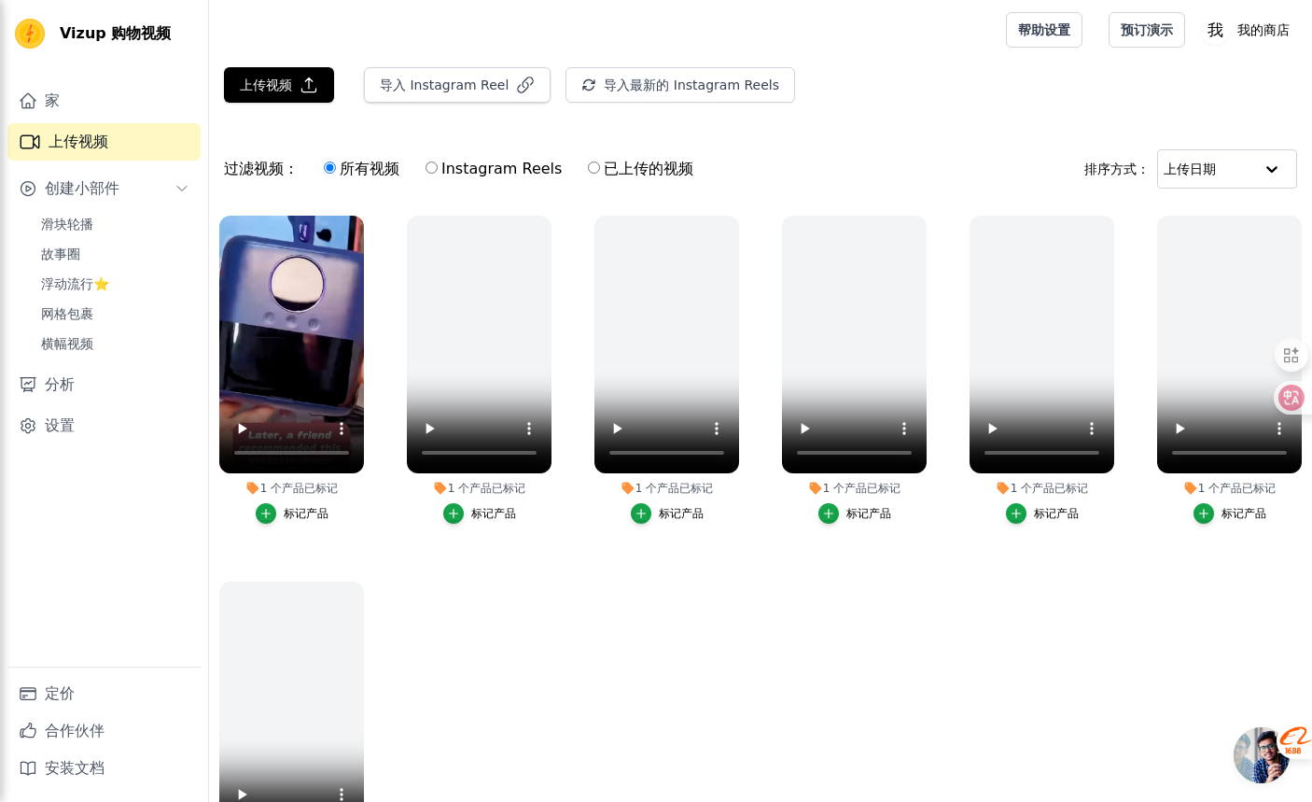
click at [263, 165] on font "过滤视频：" at bounding box center [261, 169] width 75 height 18
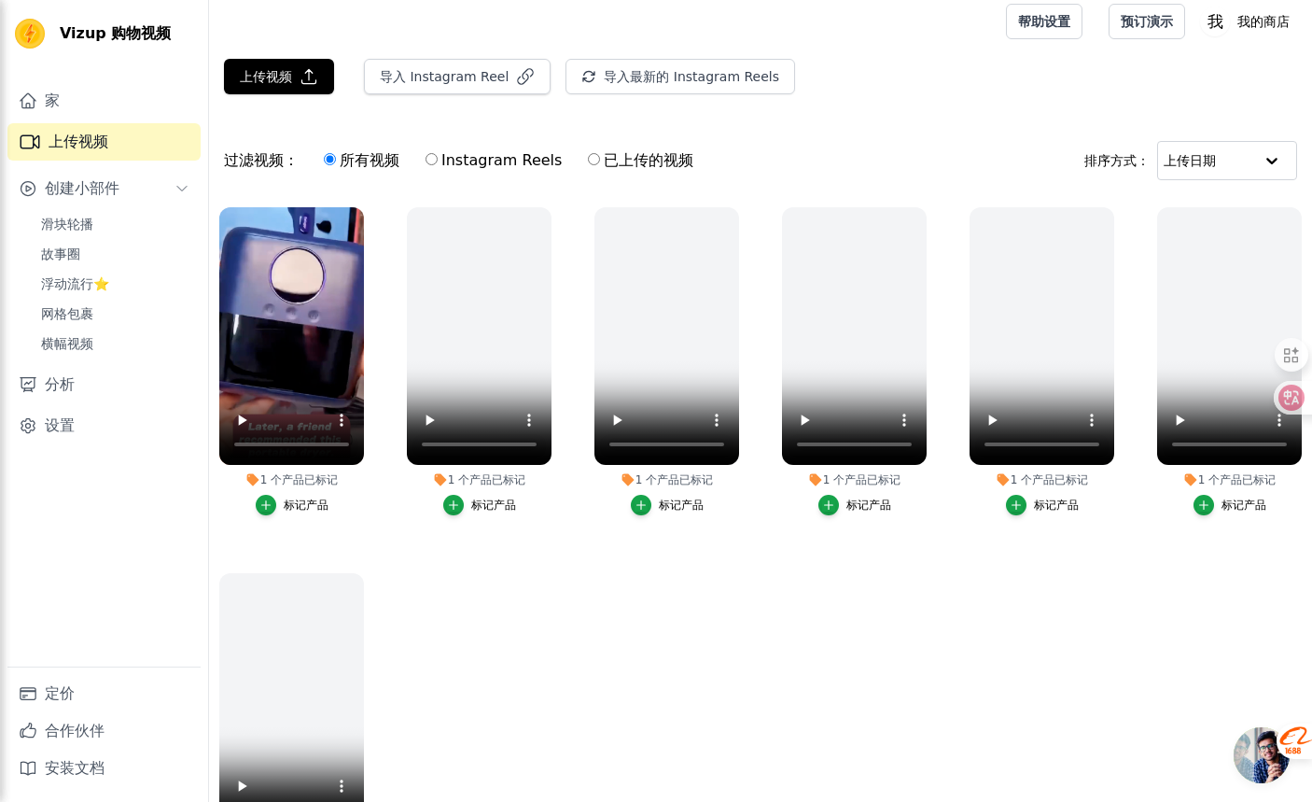
scroll to position [6, 0]
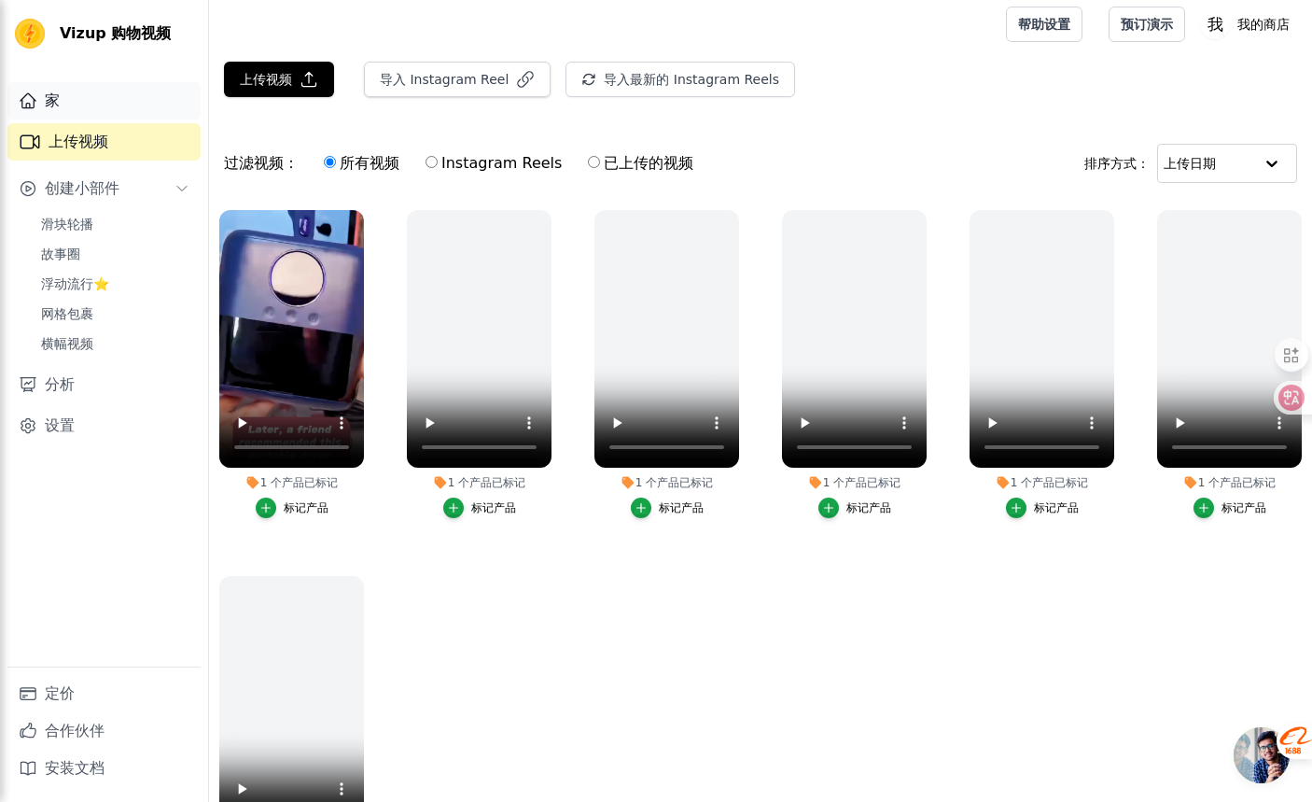
click at [97, 103] on link "家" at bounding box center [103, 100] width 193 height 37
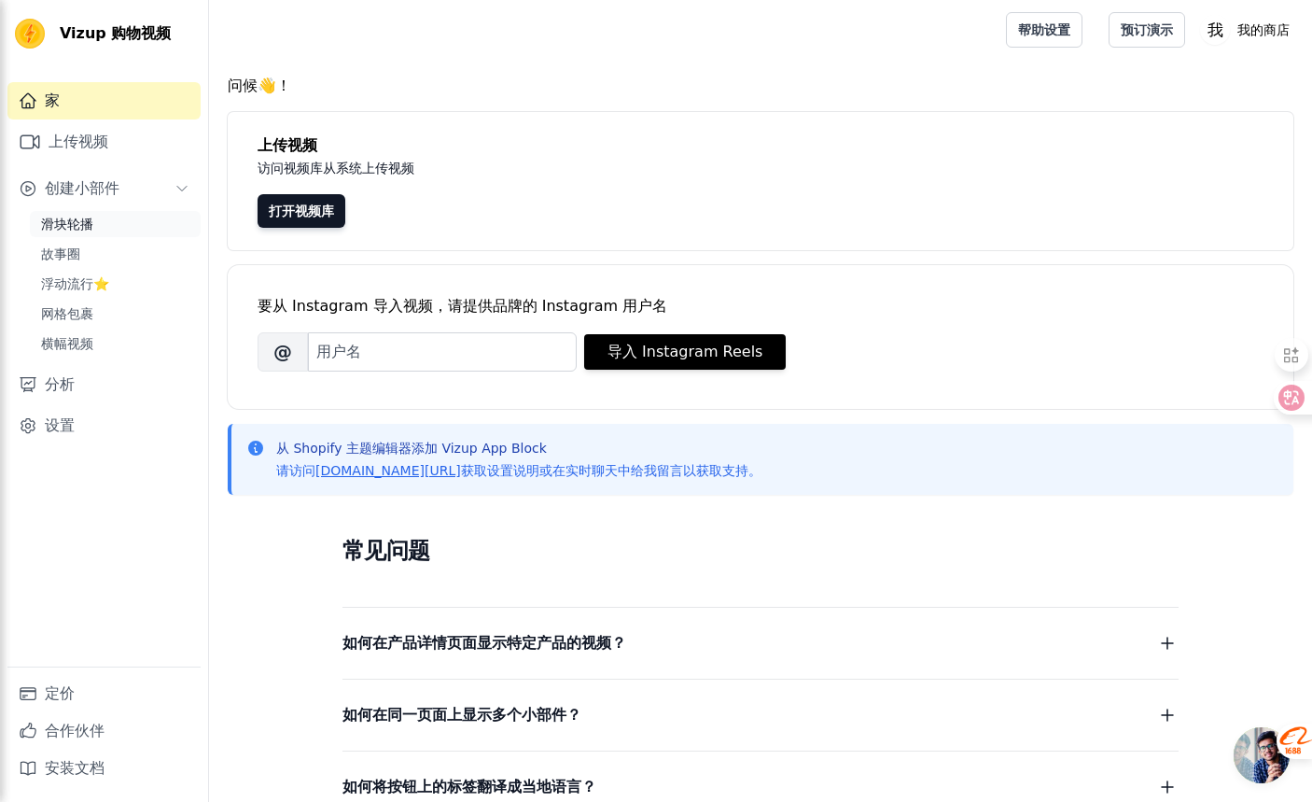
click at [105, 221] on link "滑块轮播" at bounding box center [115, 224] width 171 height 26
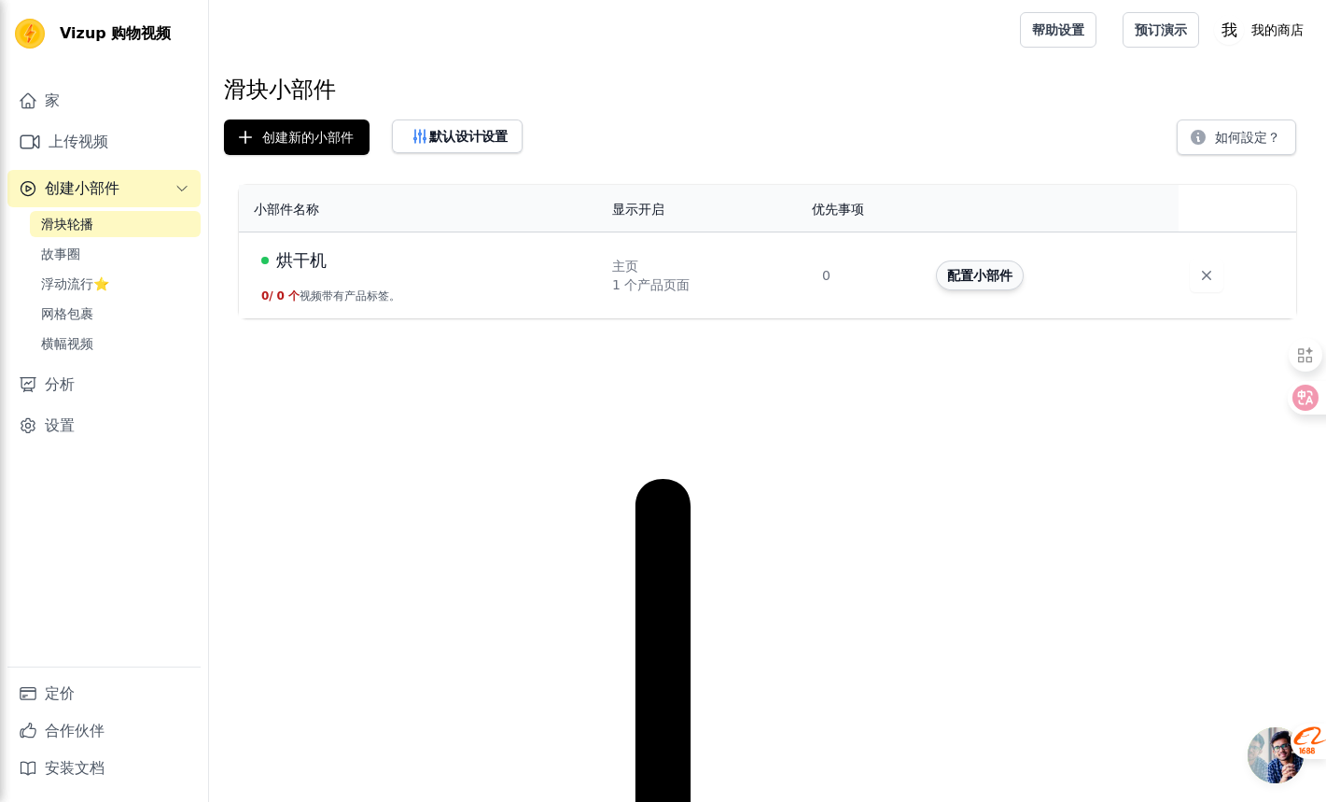
click at [967, 279] on font "配置小部件" at bounding box center [979, 275] width 65 height 15
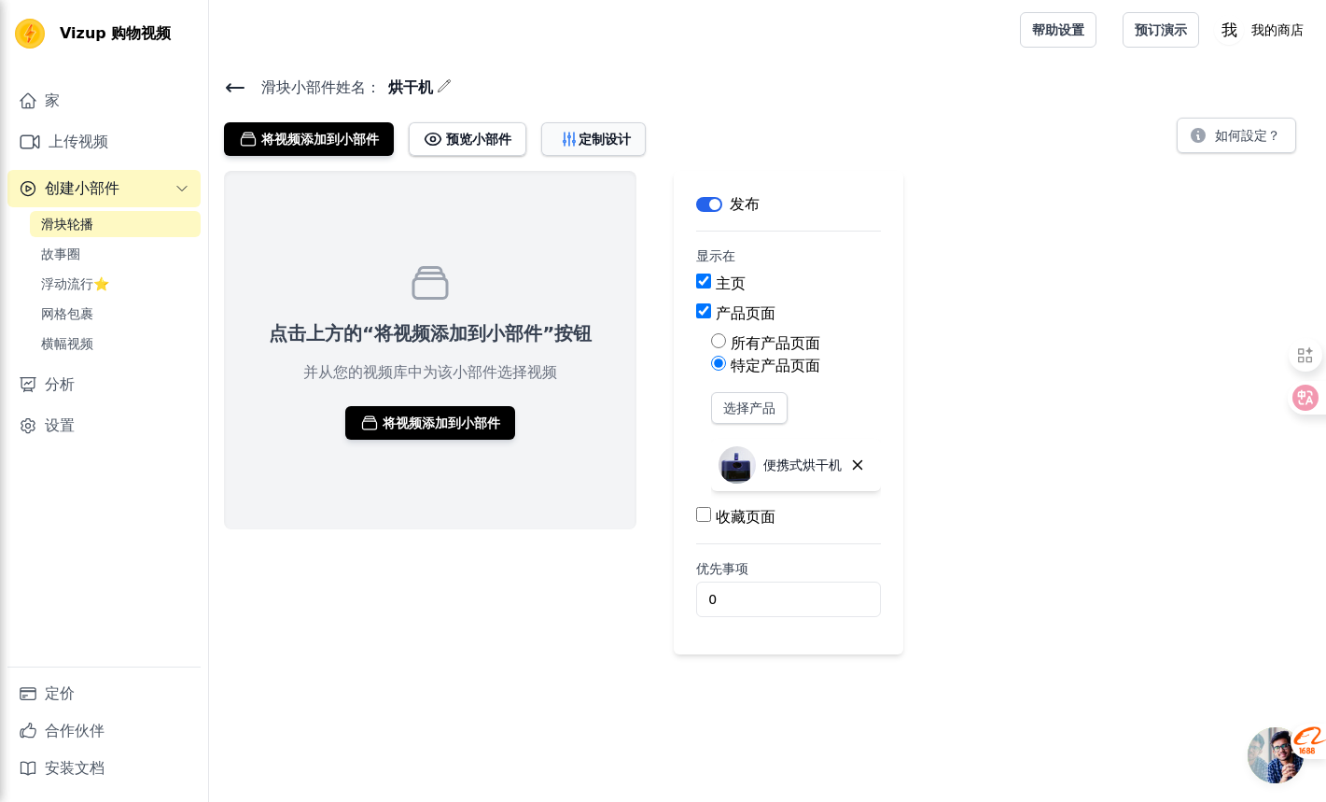
click at [607, 138] on font "定制设计" at bounding box center [605, 139] width 52 height 15
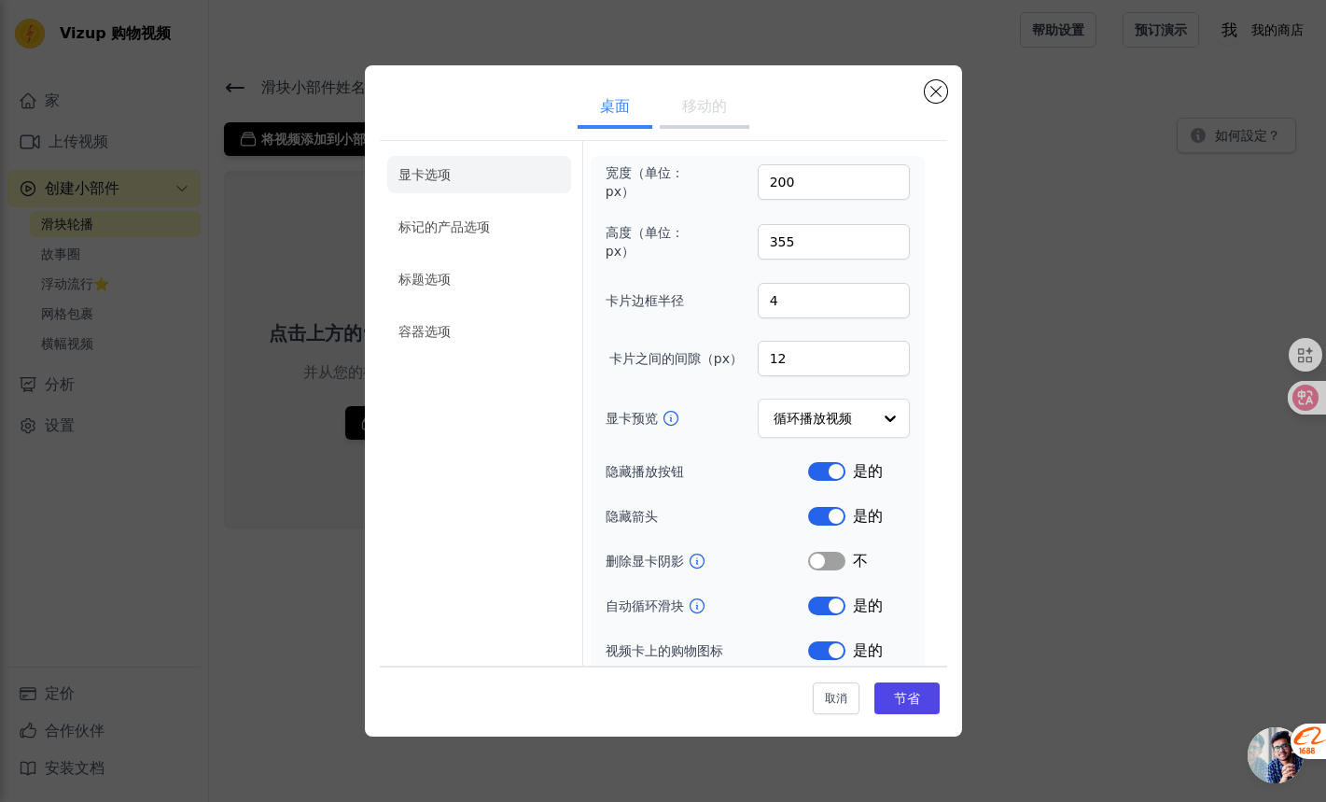
click at [931, 103] on ul "桌面 移动的" at bounding box center [663, 108] width 567 height 56
click at [932, 95] on button "关闭模式" at bounding box center [936, 91] width 22 height 22
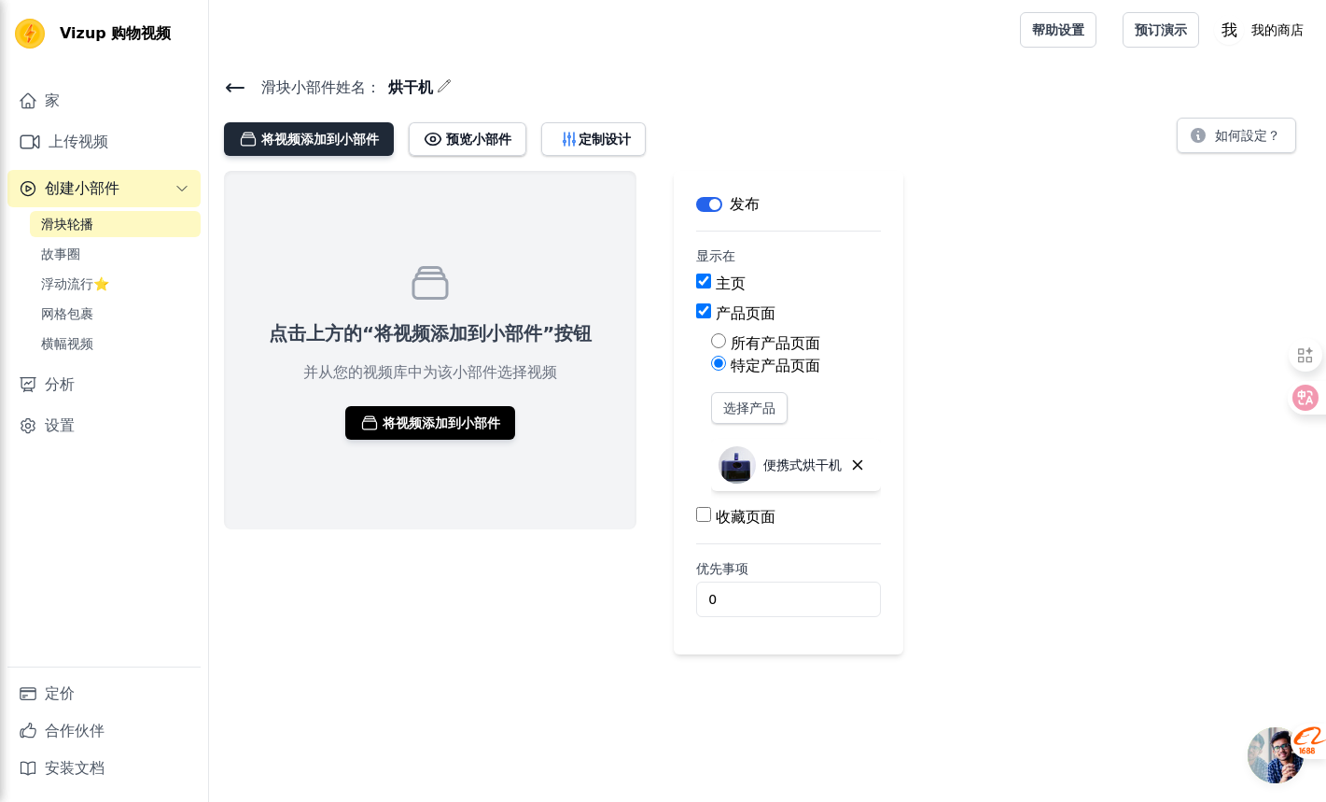
click at [344, 147] on font "将视频添加到小部件" at bounding box center [320, 139] width 118 height 19
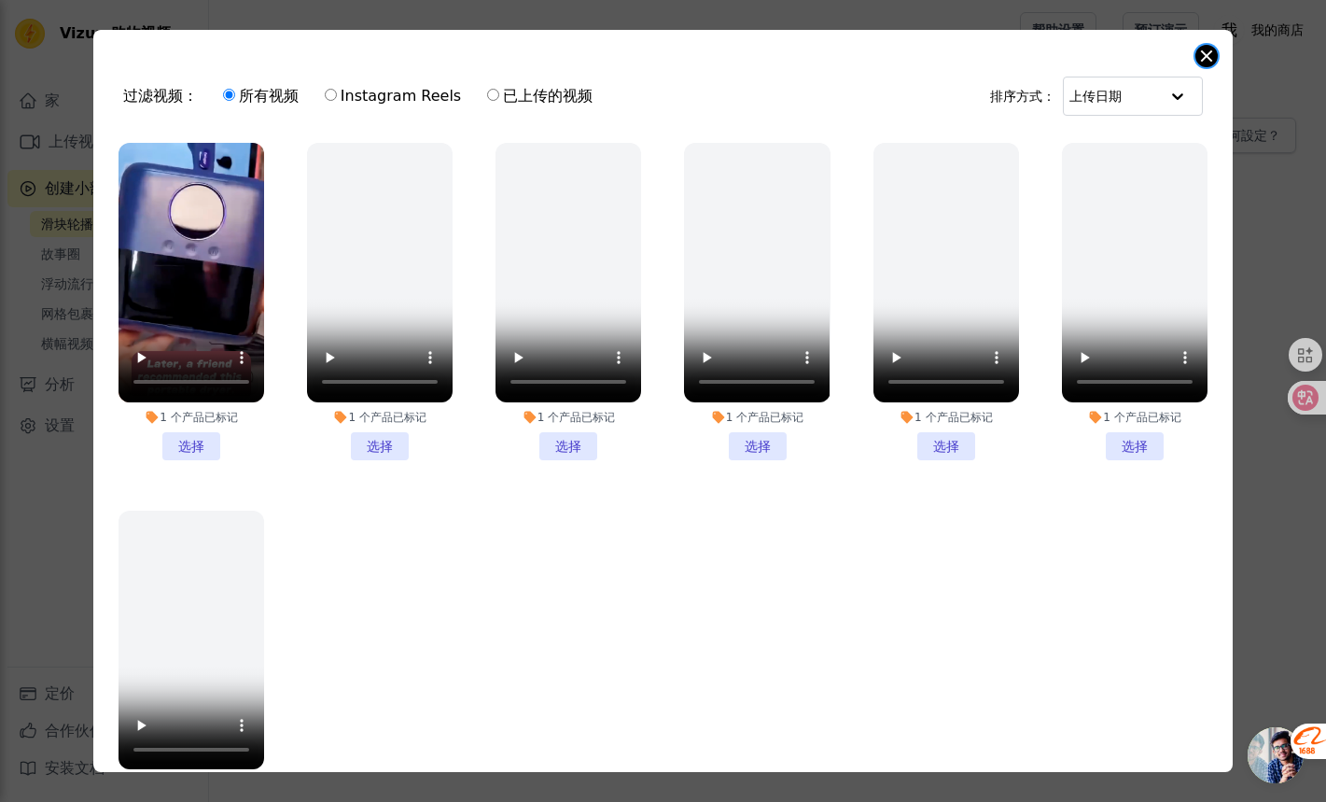
click at [1207, 56] on button "关闭模式" at bounding box center [1206, 56] width 22 height 22
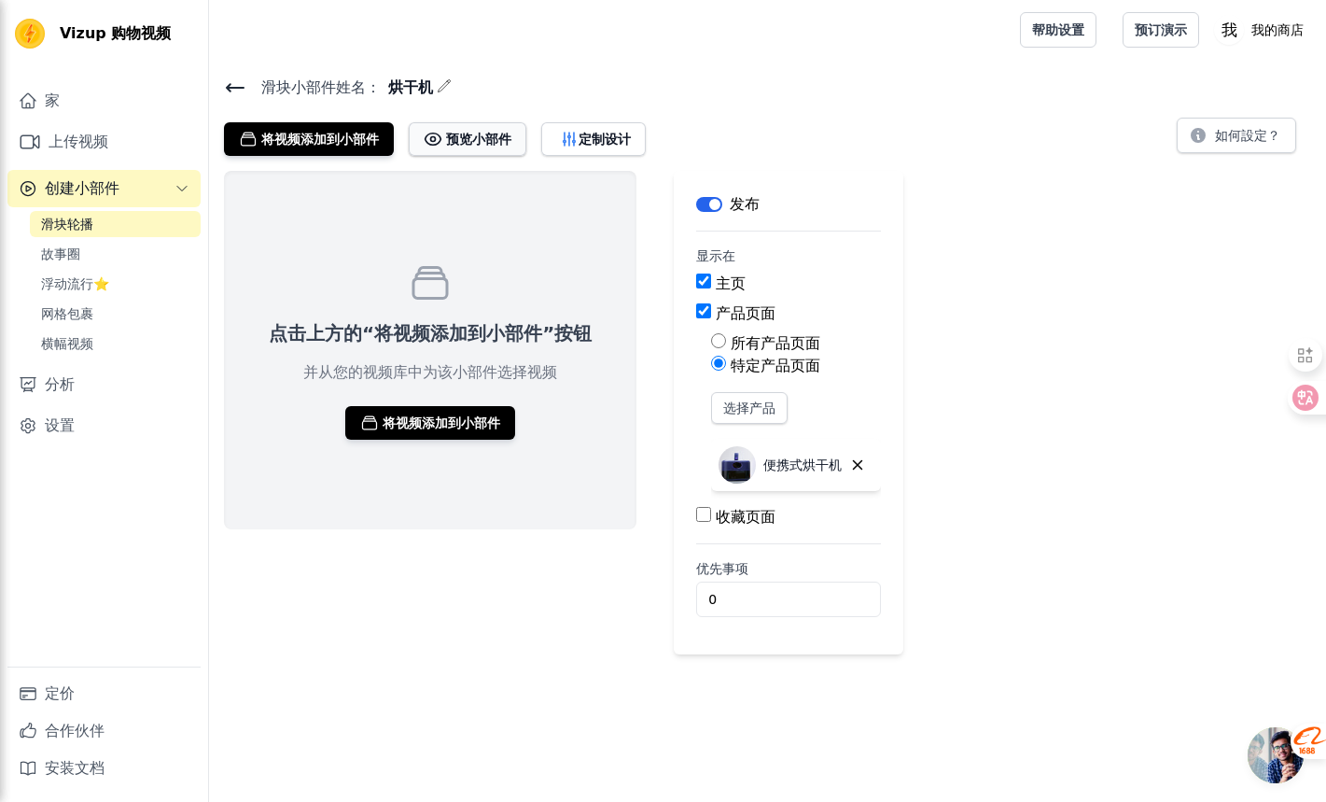
click at [468, 133] on font "预览小部件" at bounding box center [478, 139] width 65 height 15
click at [719, 460] on img at bounding box center [737, 464] width 37 height 37
click at [464, 142] on font "预览小部件" at bounding box center [478, 139] width 65 height 15
click at [144, 242] on link "故事圈" at bounding box center [115, 254] width 171 height 26
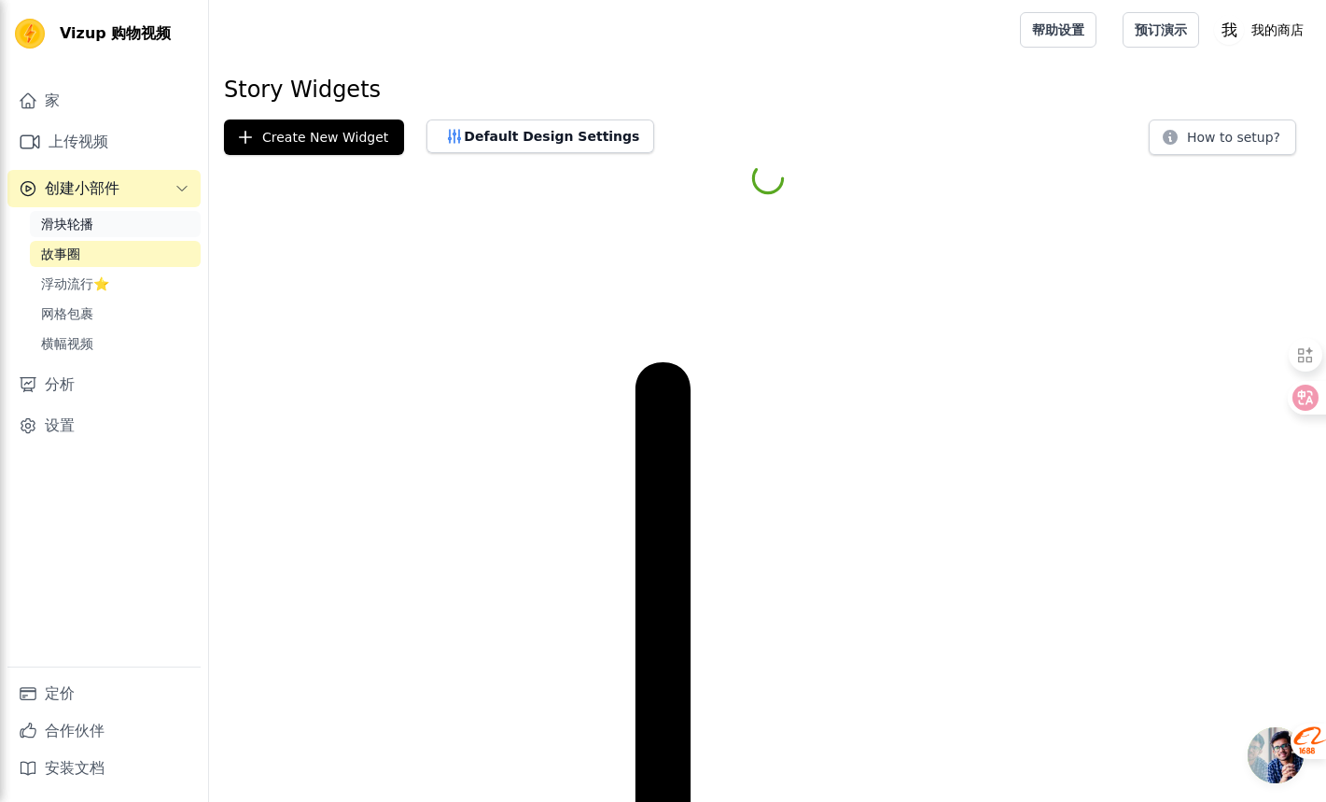
click at [140, 218] on link "滑块轮播" at bounding box center [115, 224] width 171 height 26
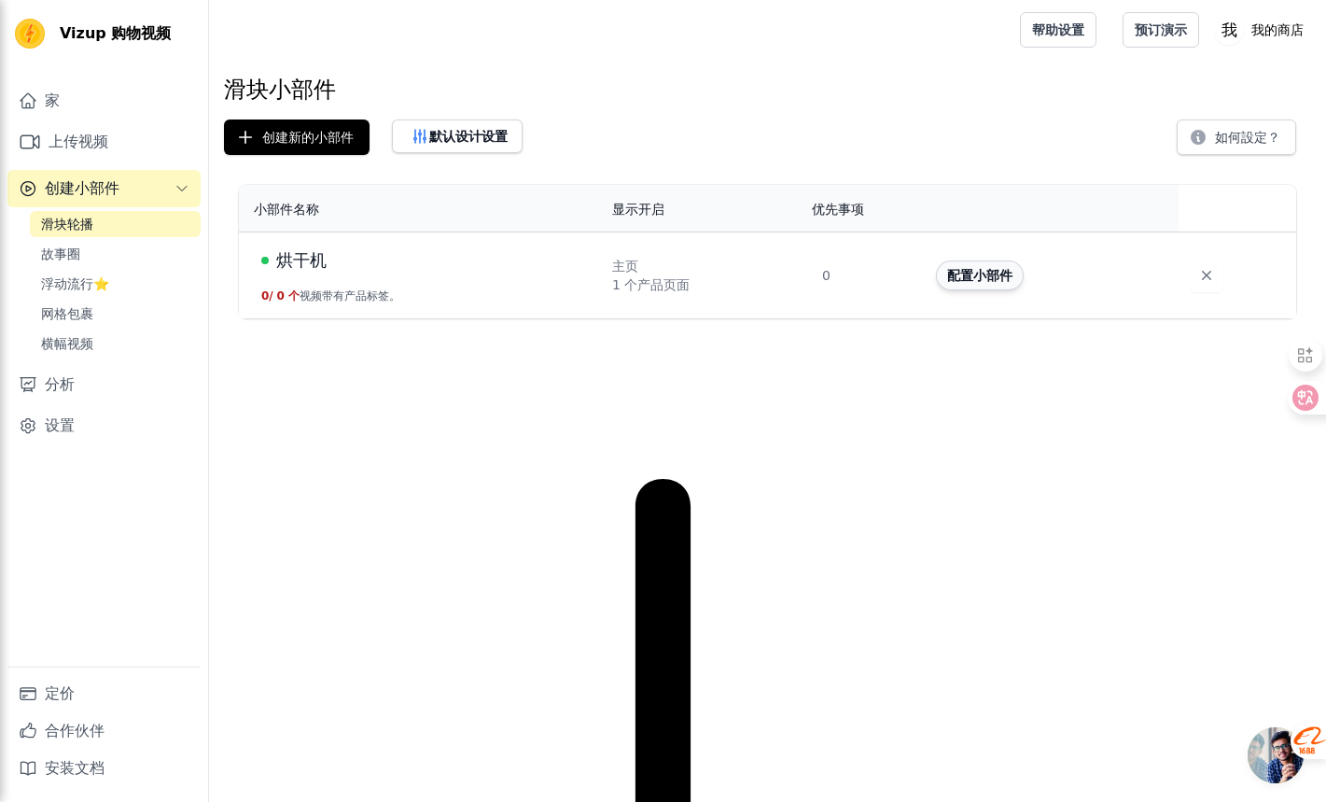
click at [974, 272] on font "配置小部件" at bounding box center [979, 275] width 65 height 15
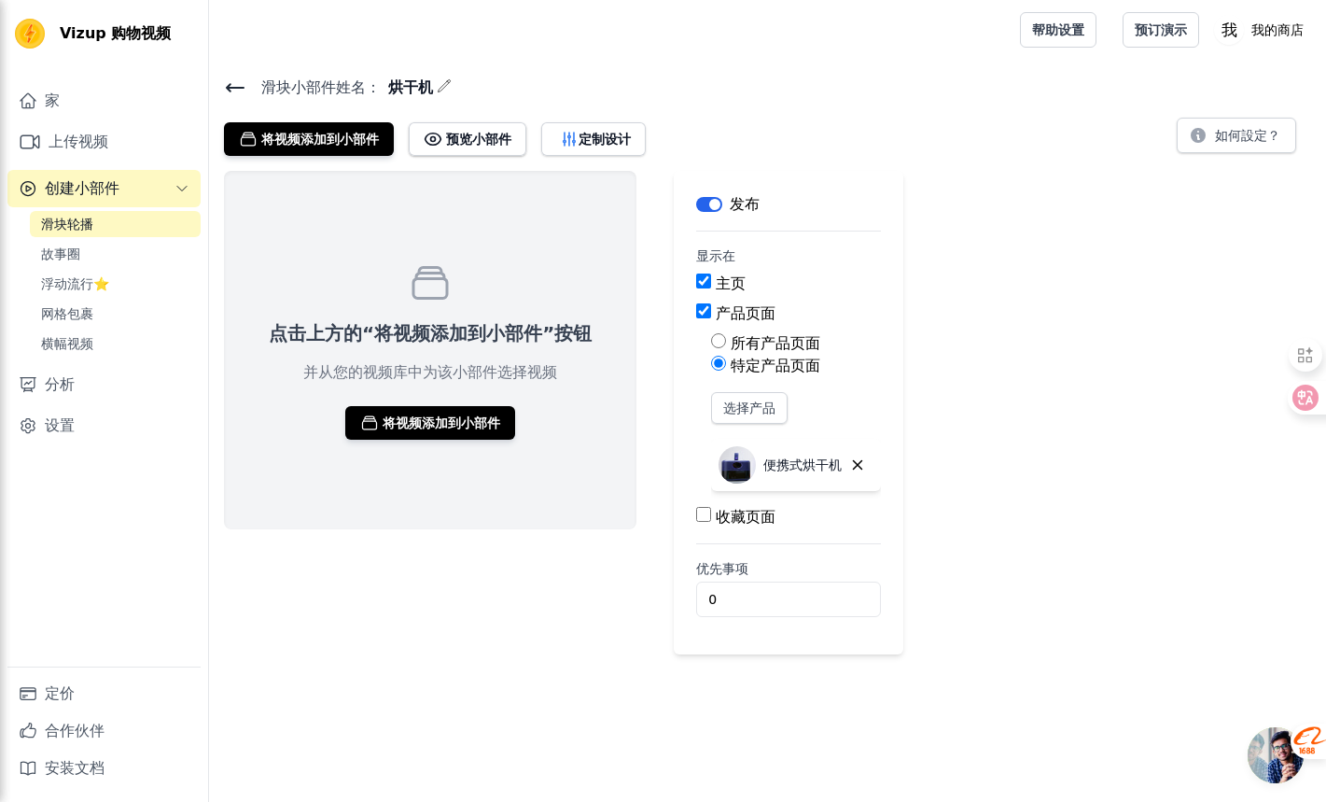
click at [711, 202] on button "标签" at bounding box center [709, 204] width 26 height 15
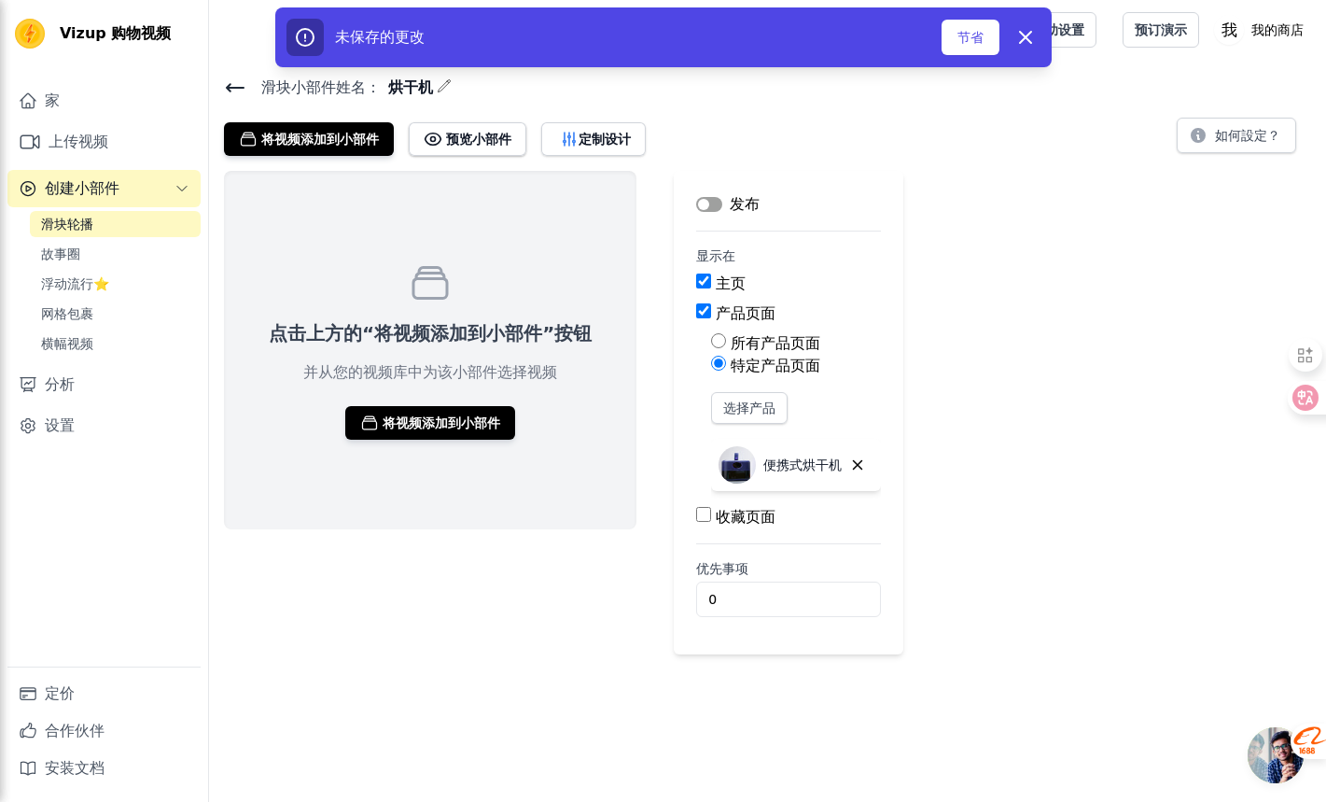
click at [709, 202] on button "标签" at bounding box center [709, 204] width 26 height 15
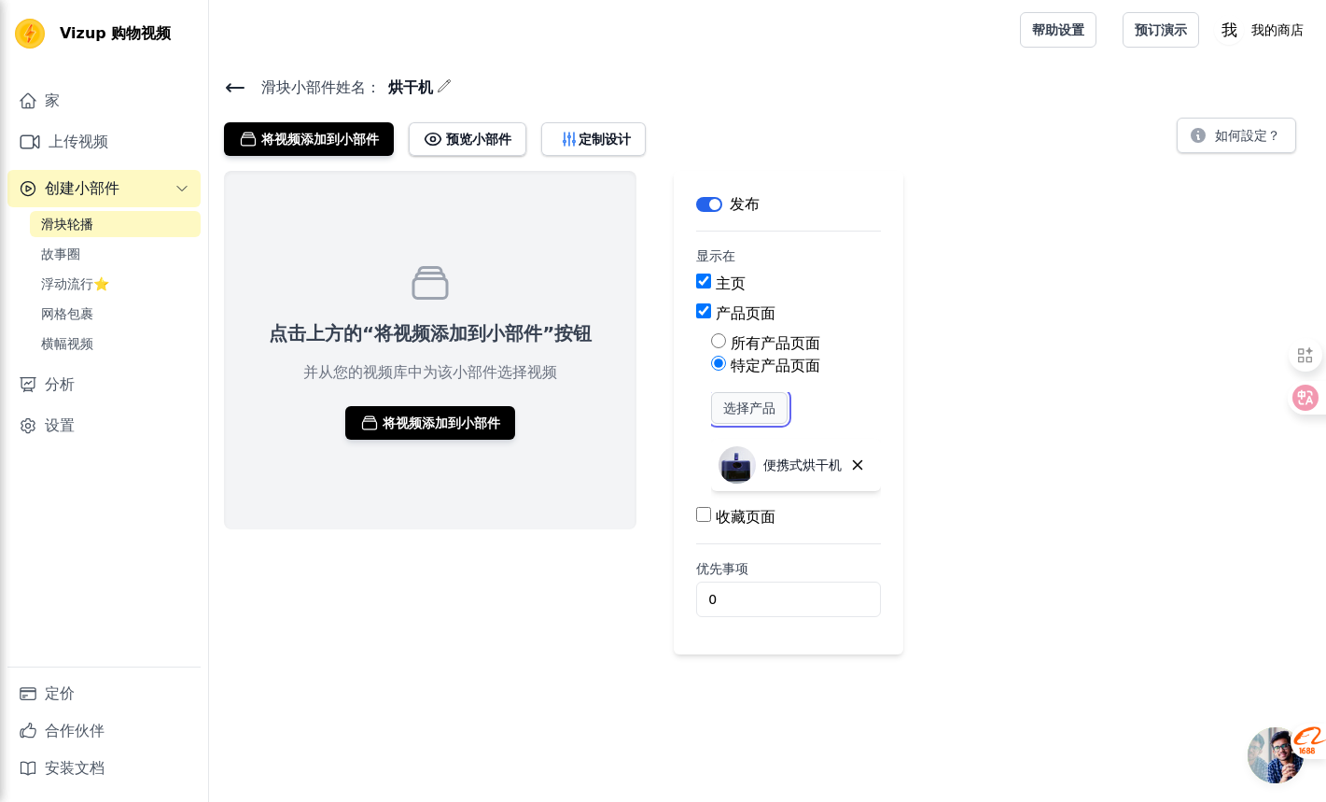
click at [748, 400] on font "选择产品" at bounding box center [749, 407] width 52 height 15
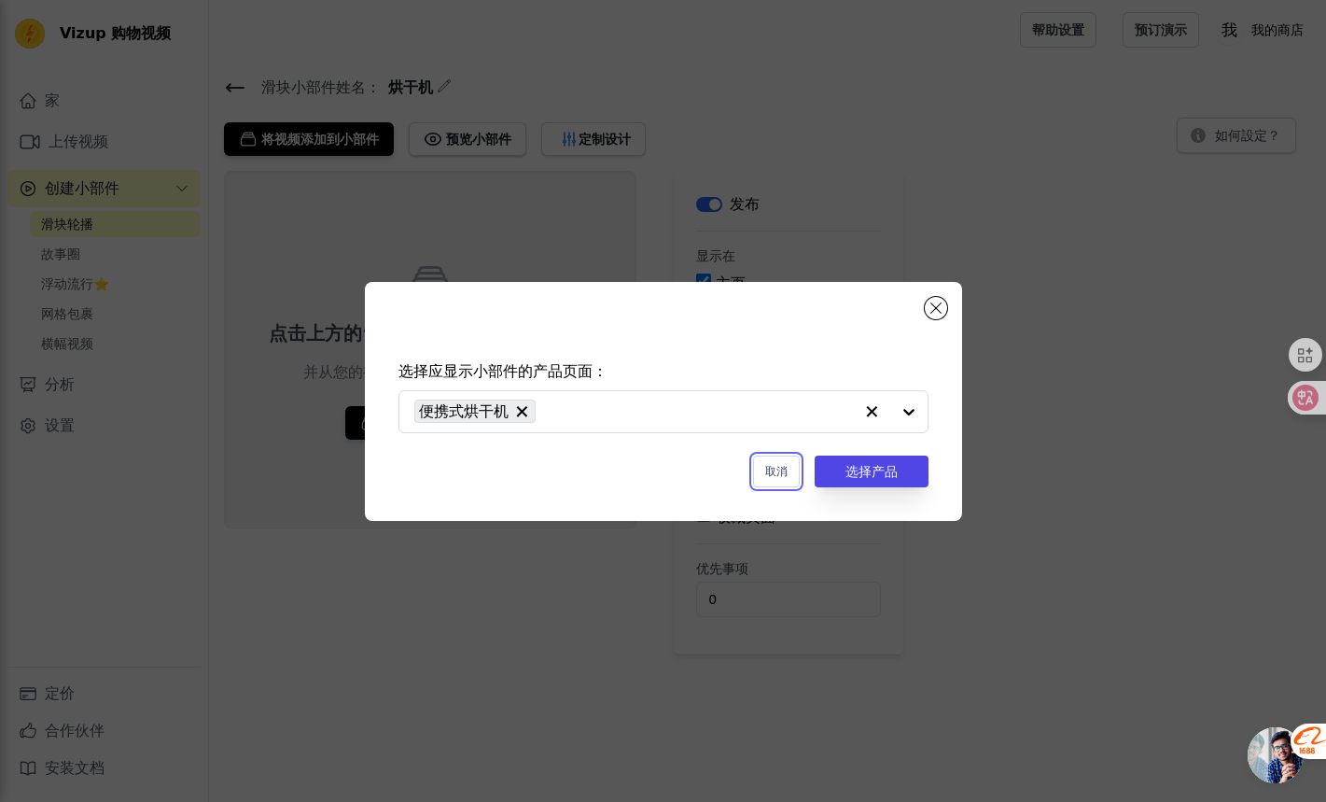
click at [783, 468] on font "取消" at bounding box center [776, 471] width 22 height 13
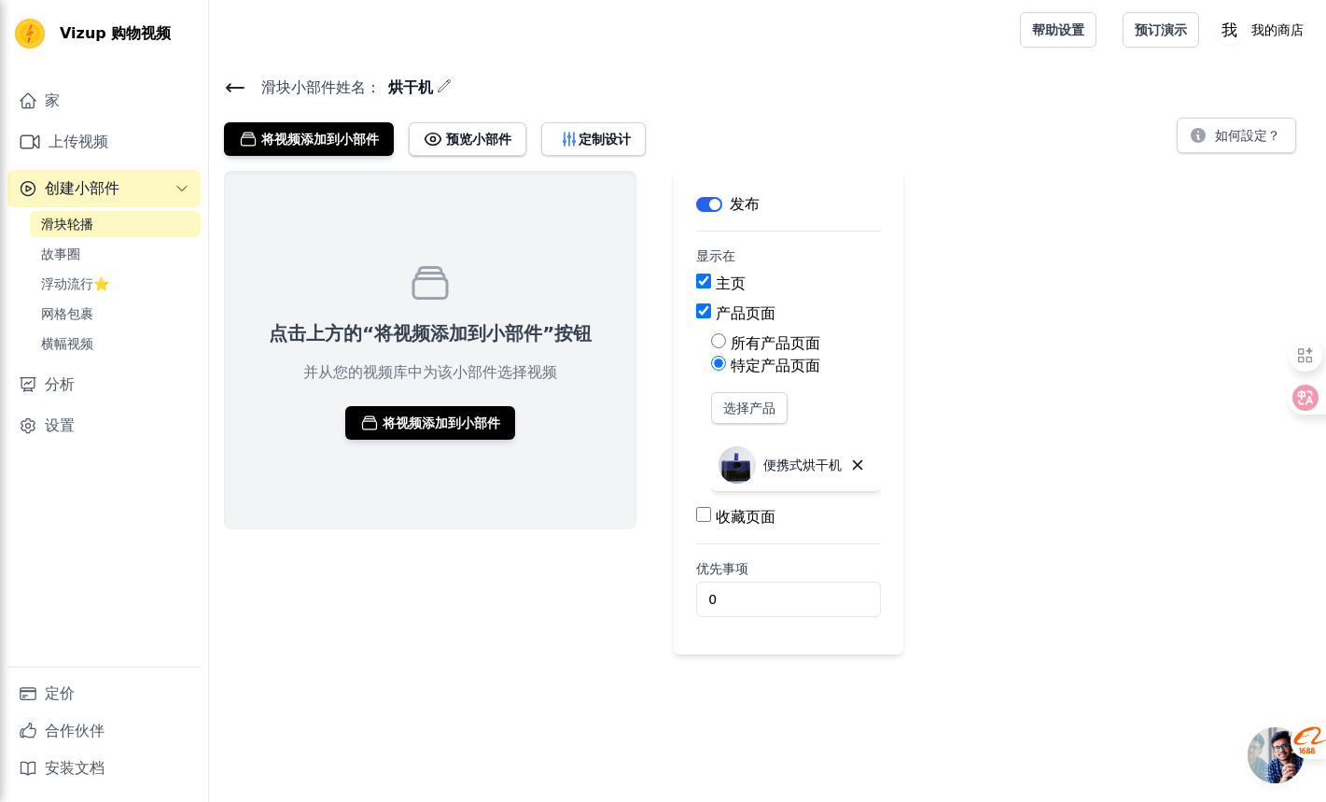
click at [109, 181] on font "创建小部件" at bounding box center [82, 188] width 75 height 18
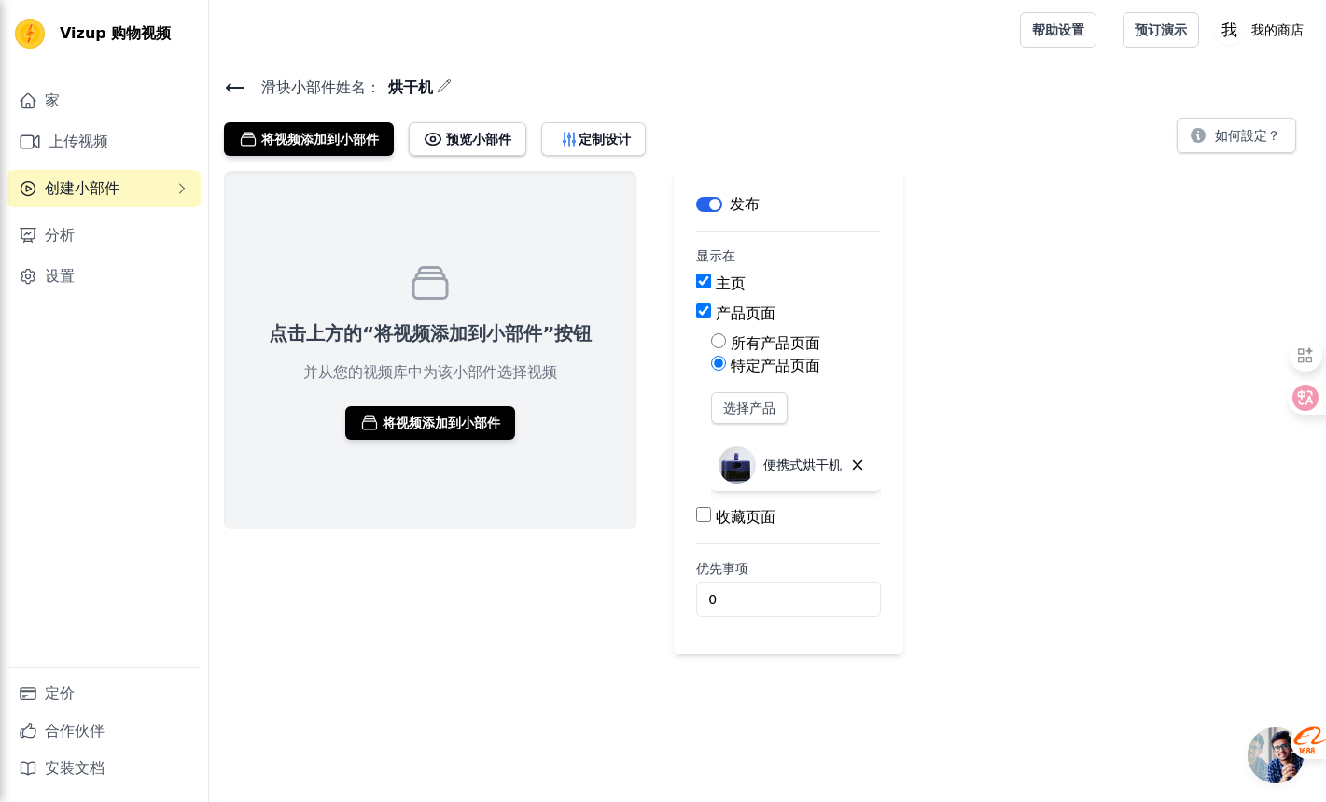
drag, startPoint x: 106, startPoint y: 183, endPoint x: 116, endPoint y: 207, distance: 26.0
click at [106, 183] on font "创建小部件" at bounding box center [82, 188] width 75 height 18
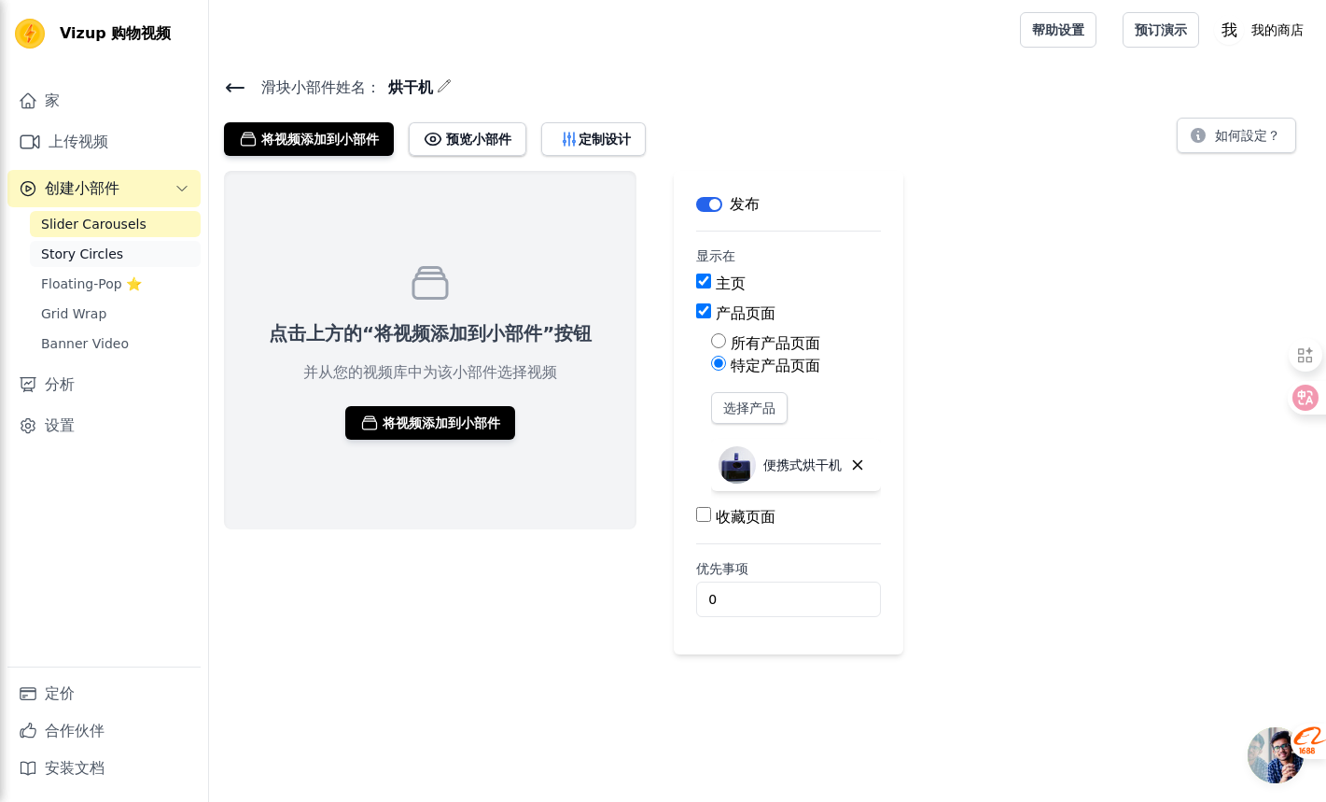
click at [119, 248] on link "Story Circles" at bounding box center [115, 254] width 171 height 26
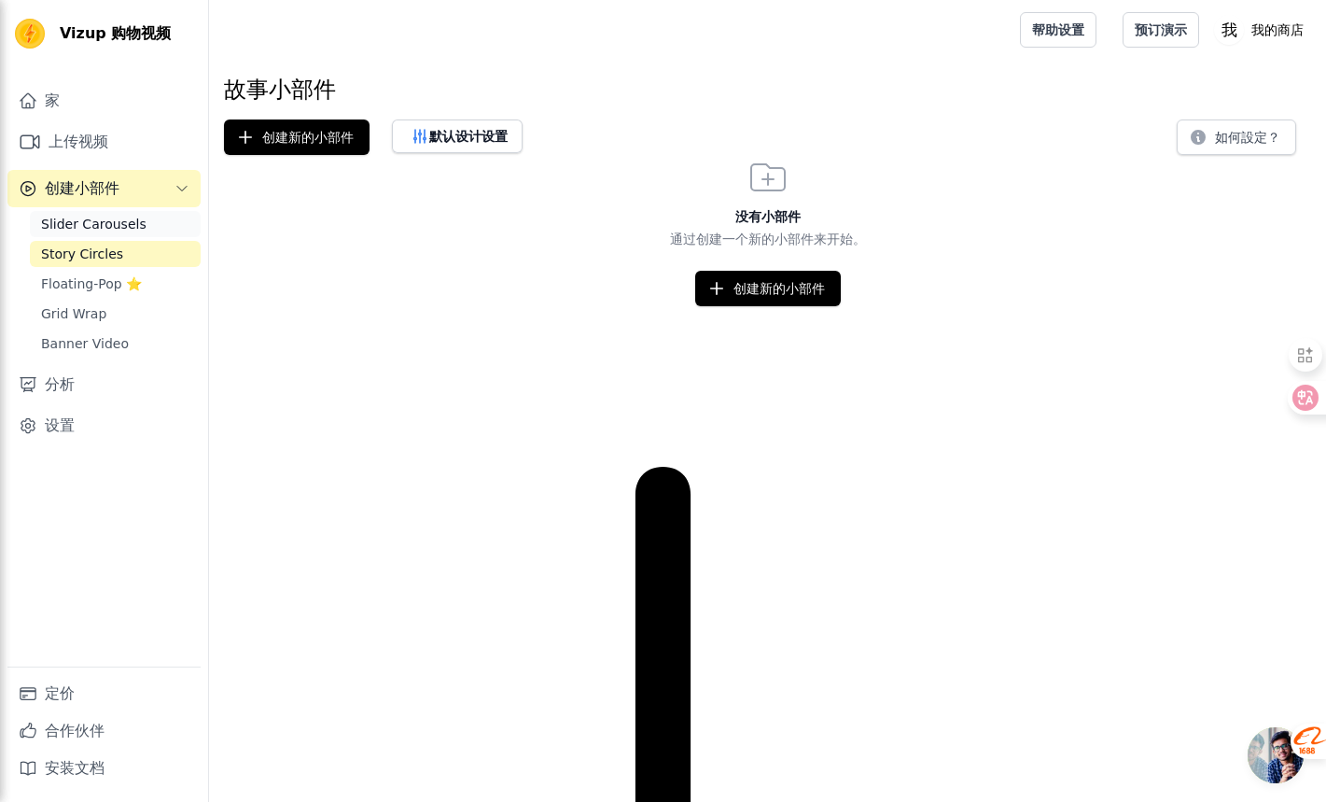
click at [120, 228] on span "Slider Carousels" at bounding box center [93, 224] width 105 height 19
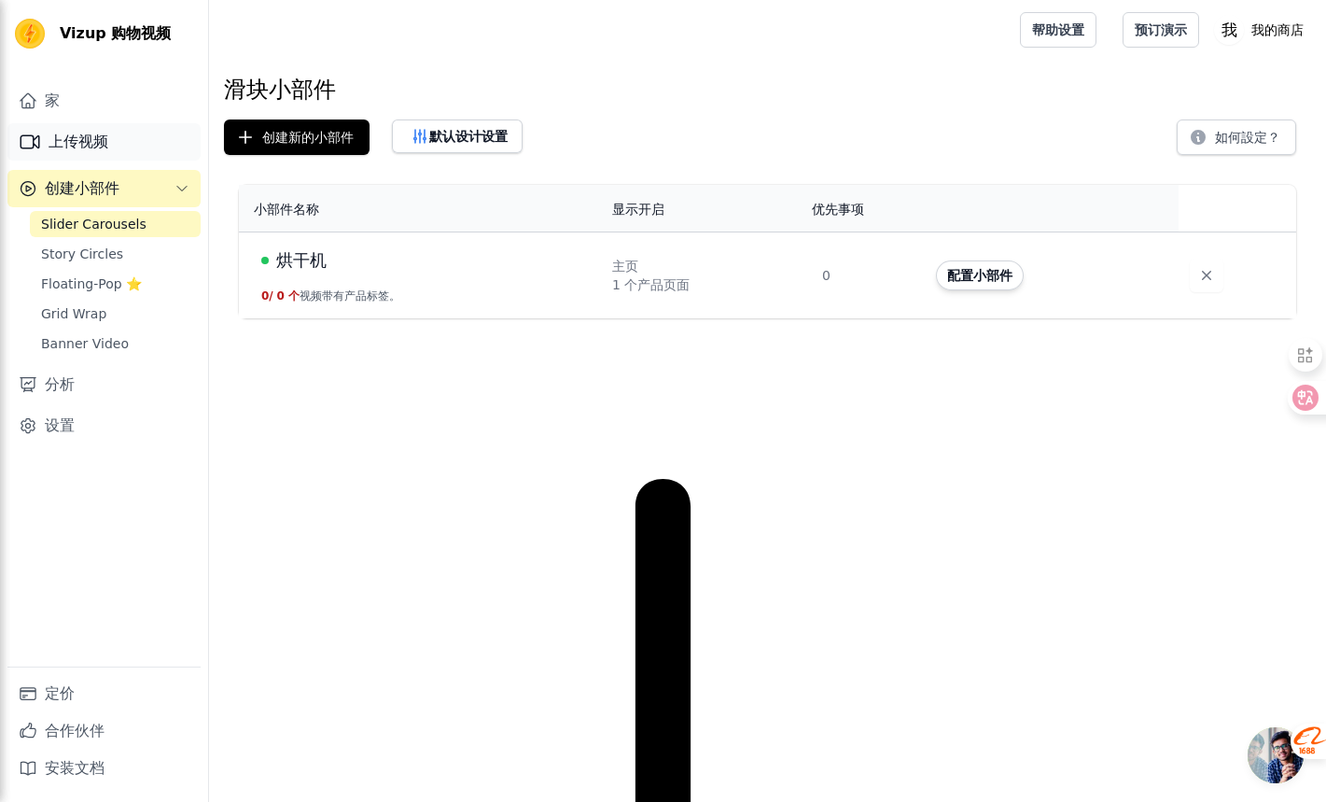
click at [129, 141] on link "上传视频" at bounding box center [103, 141] width 193 height 37
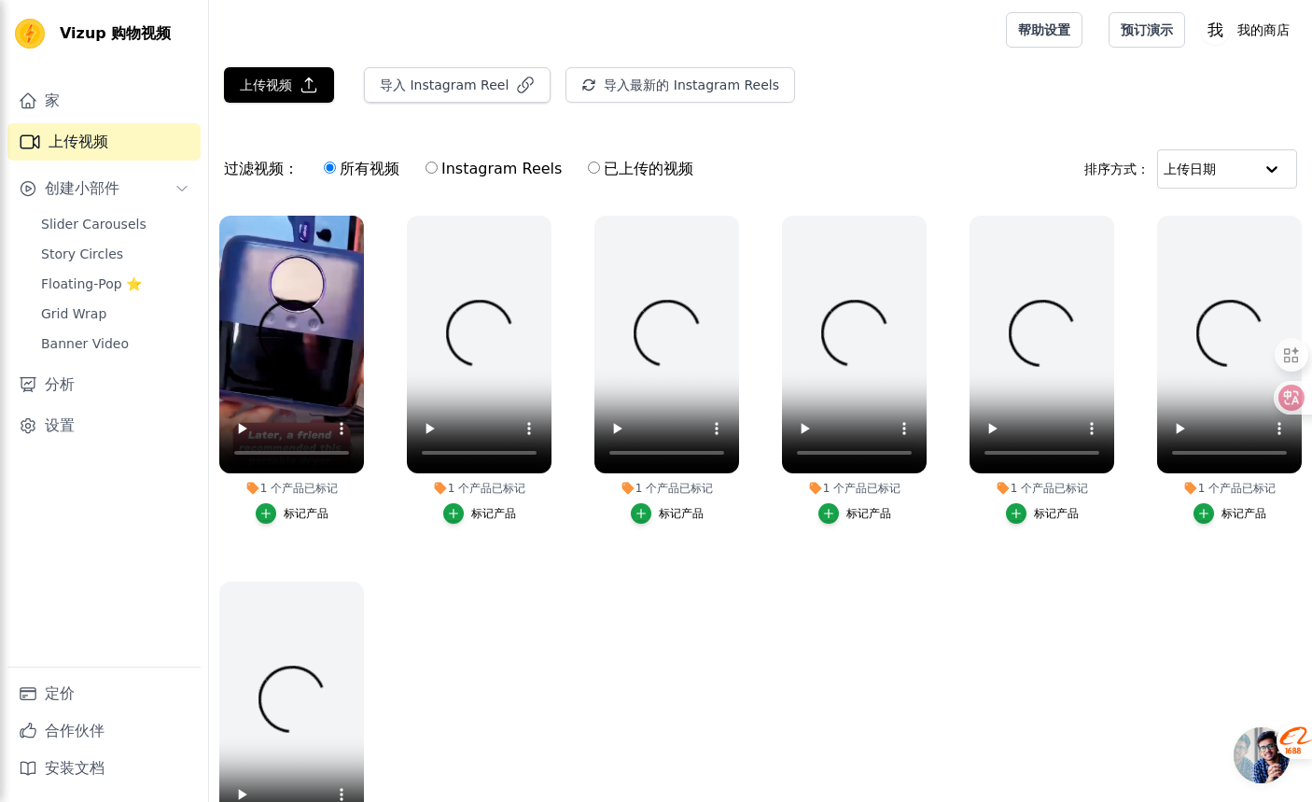
click at [289, 515] on font "标记产品" at bounding box center [306, 513] width 45 height 13
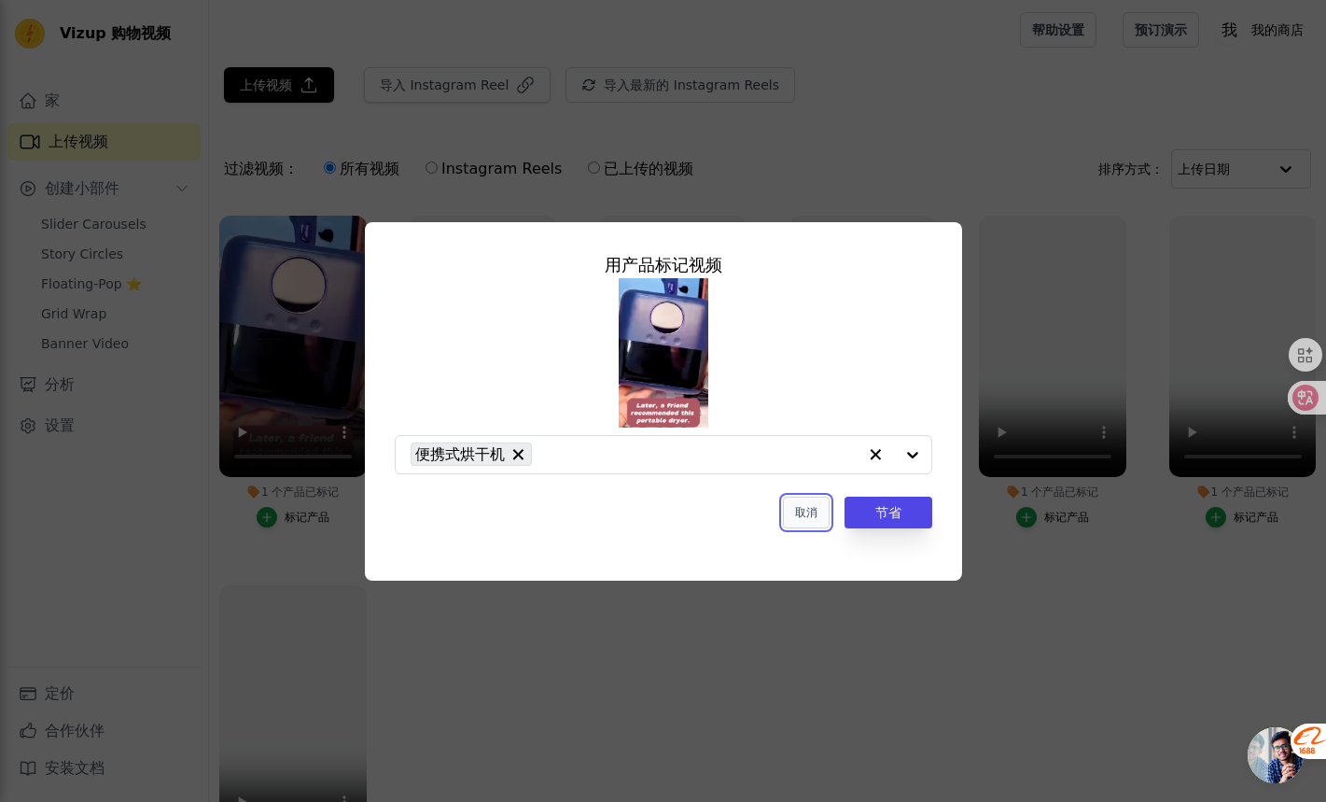
click at [817, 520] on button "取消" at bounding box center [806, 512] width 47 height 32
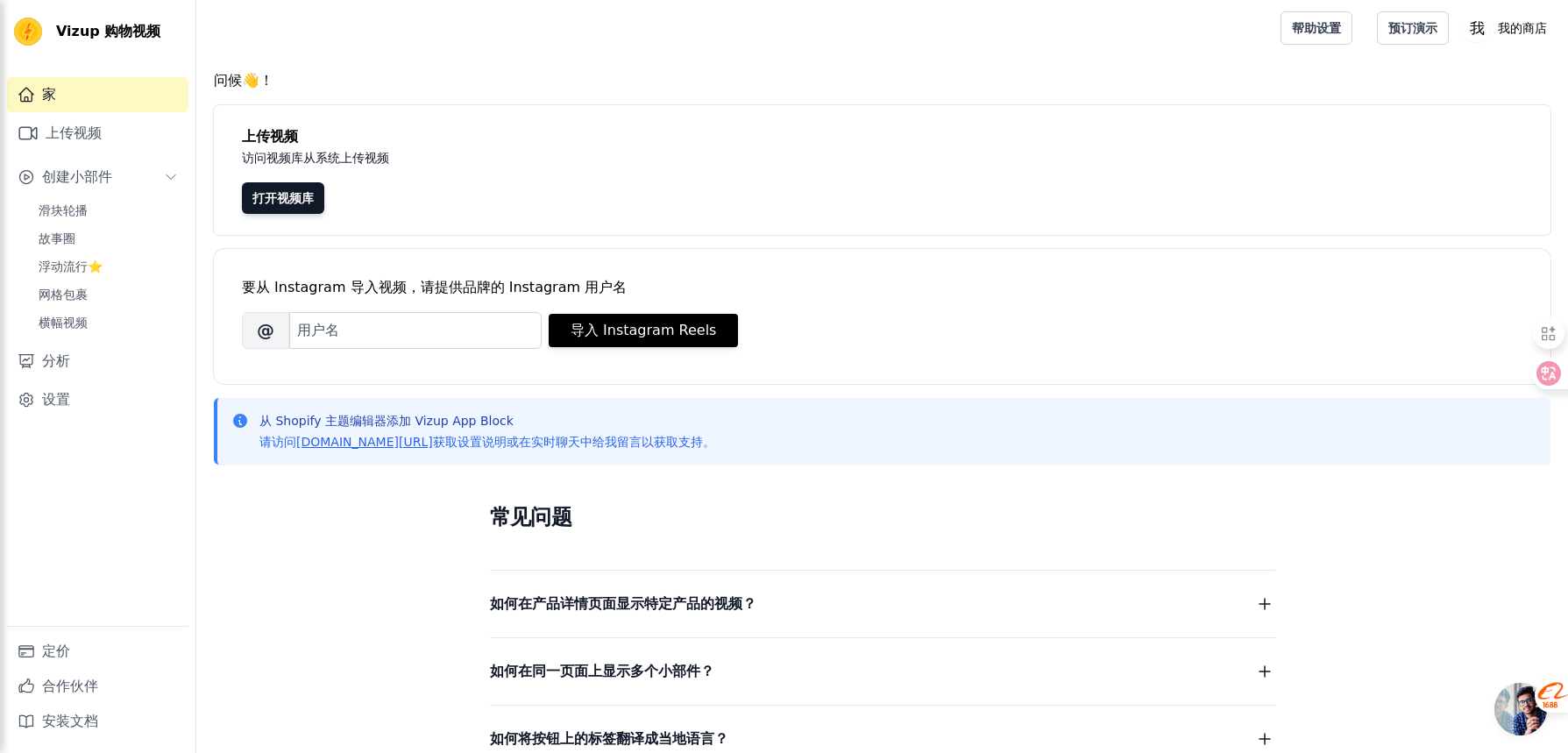
click at [352, 449] on p "请访问 [DOMAIN_NAME][URL] 获取设置说明或在实时聊天中给我留言以获取支持。" at bounding box center [487, 441] width 456 height 18
click at [351, 442] on font "[DOMAIN_NAME][URL]" at bounding box center [365, 441] width 137 height 14
